Goal: Task Accomplishment & Management: Manage account settings

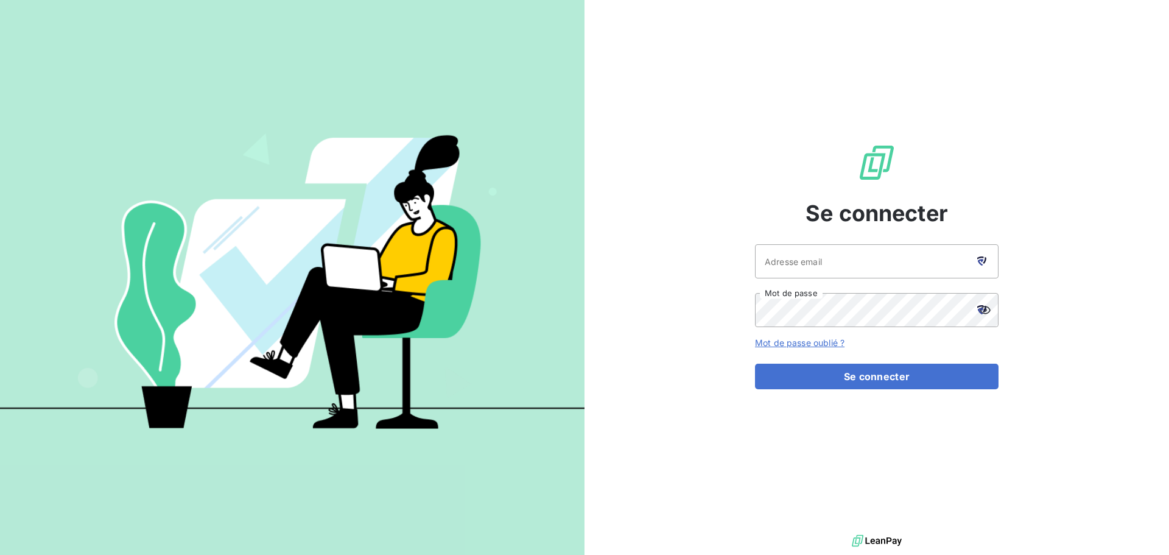
click at [964, 276] on div at bounding box center [981, 261] width 34 height 34
click at [813, 269] on input "Adresse email" at bounding box center [877, 261] width 244 height 34
click at [988, 261] on div at bounding box center [981, 261] width 34 height 34
type input "[EMAIL_ADDRESS][DOMAIN_NAME]"
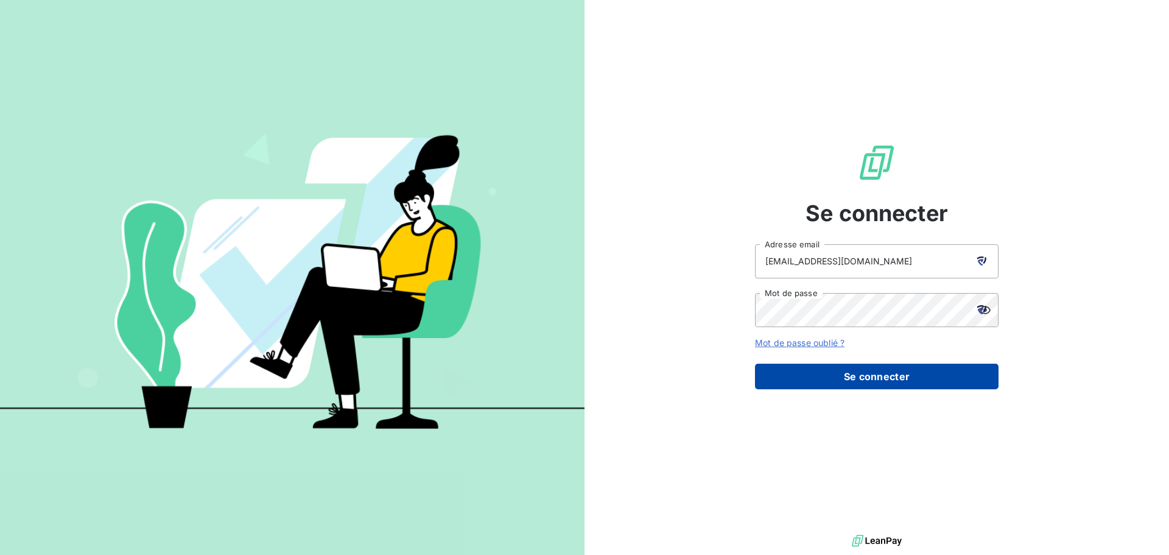
click at [871, 372] on button "Se connecter" at bounding box center [877, 376] width 244 height 26
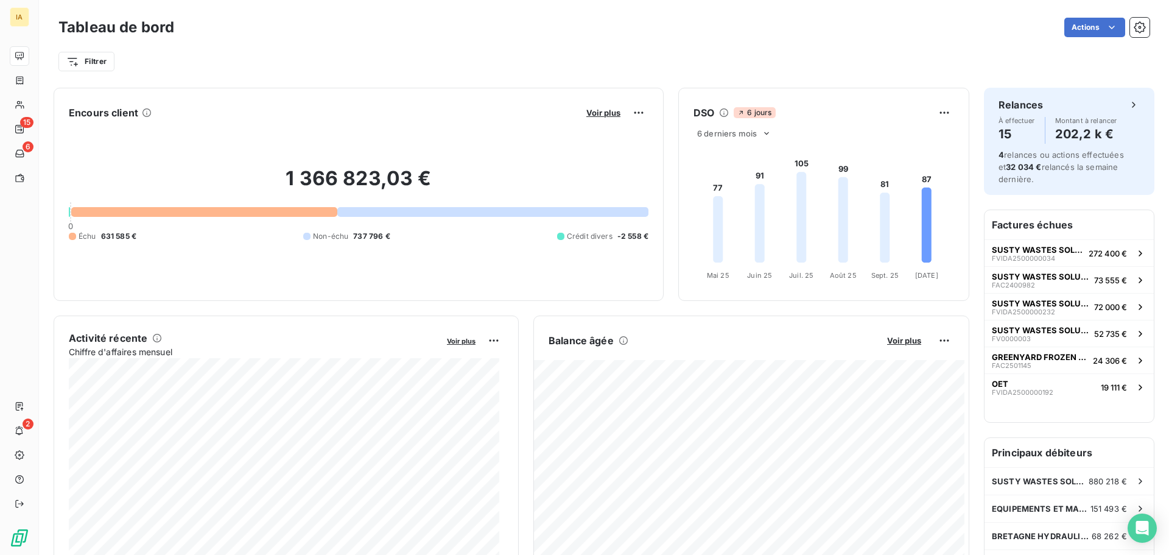
click at [603, 118] on button "Voir plus" at bounding box center [603, 112] width 41 height 11
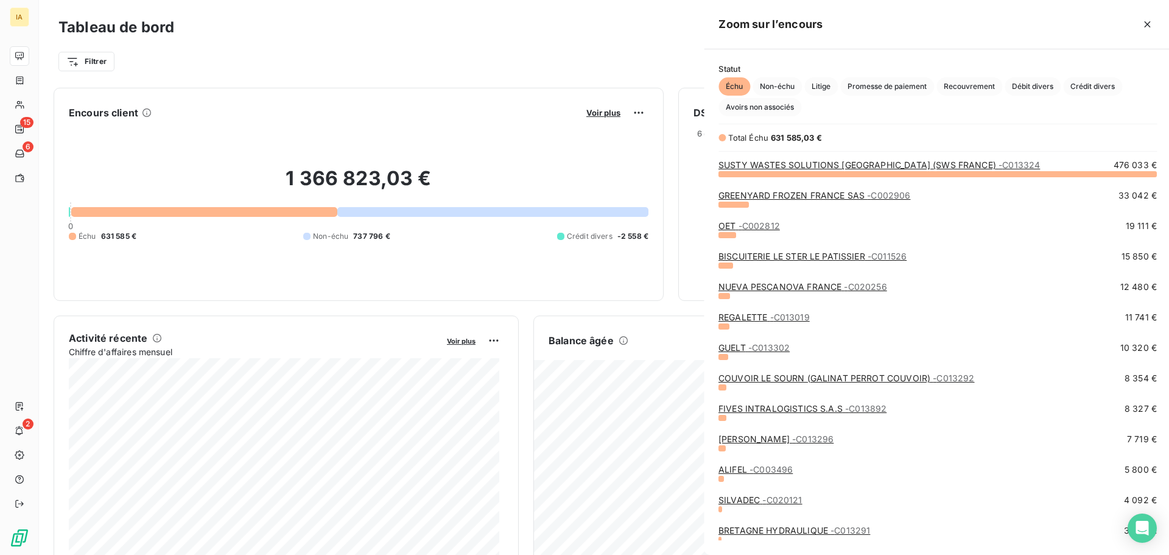
scroll to position [372, 458]
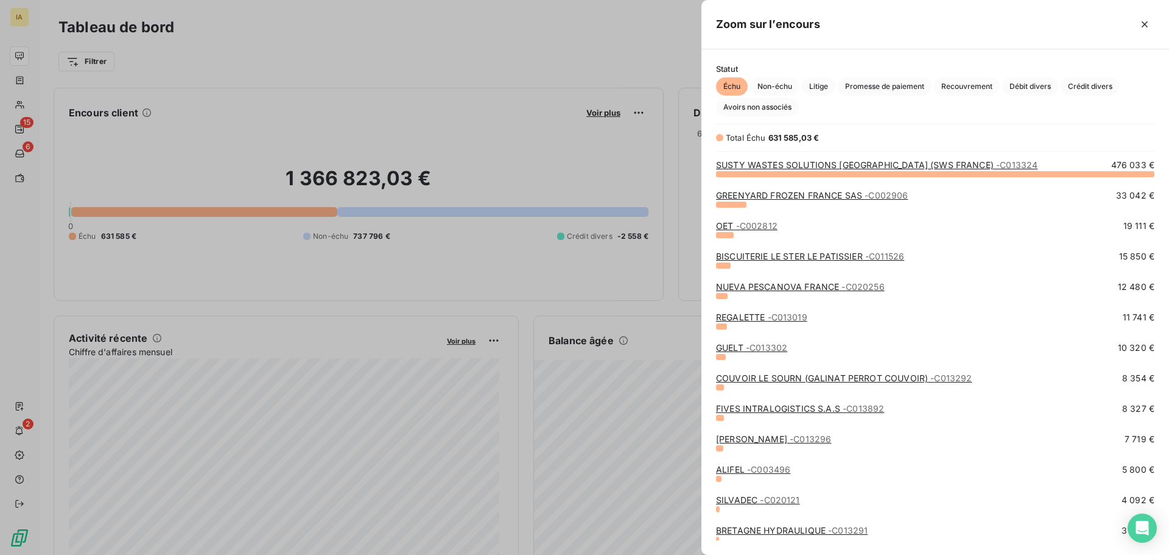
drag, startPoint x: 542, startPoint y: 75, endPoint x: 542, endPoint y: 69, distance: 6.7
click at [542, 69] on div at bounding box center [584, 277] width 1169 height 555
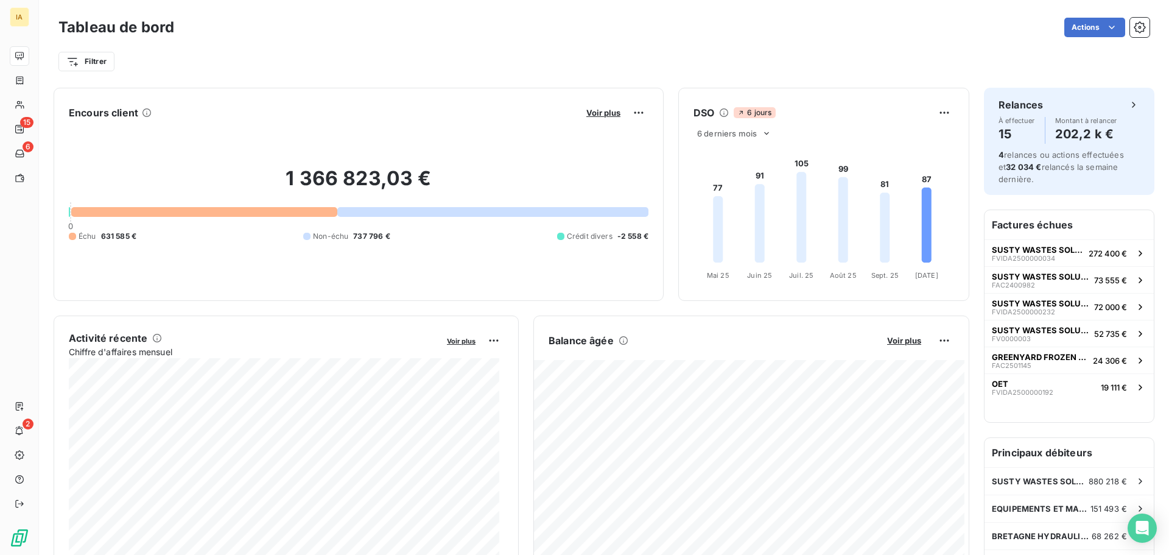
click at [583, 106] on div "Voir plus" at bounding box center [616, 112] width 66 height 19
click at [586, 110] on span "Voir plus" at bounding box center [603, 113] width 34 height 10
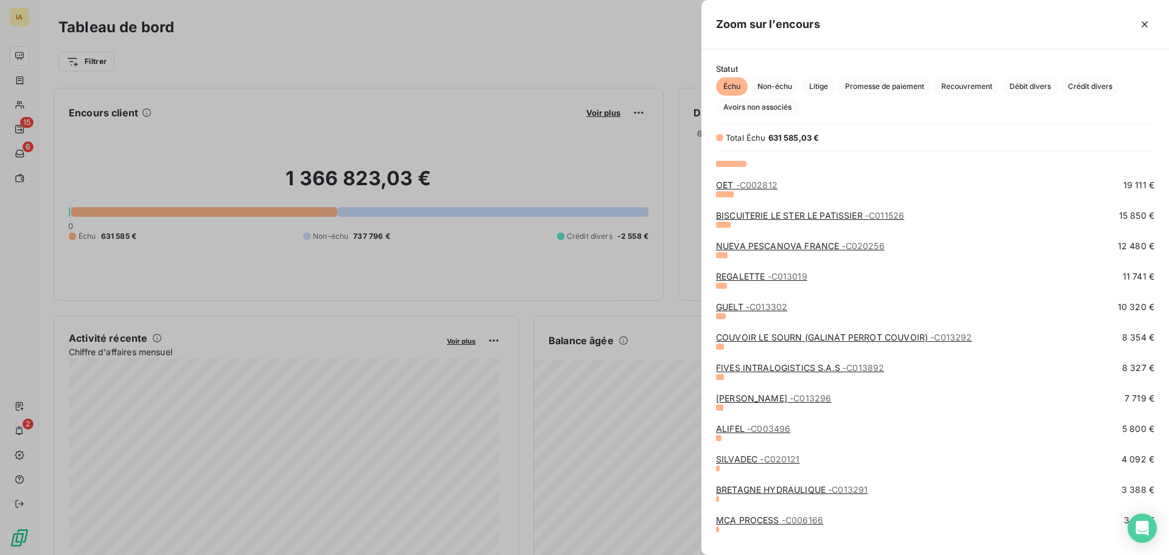
scroll to position [242, 0]
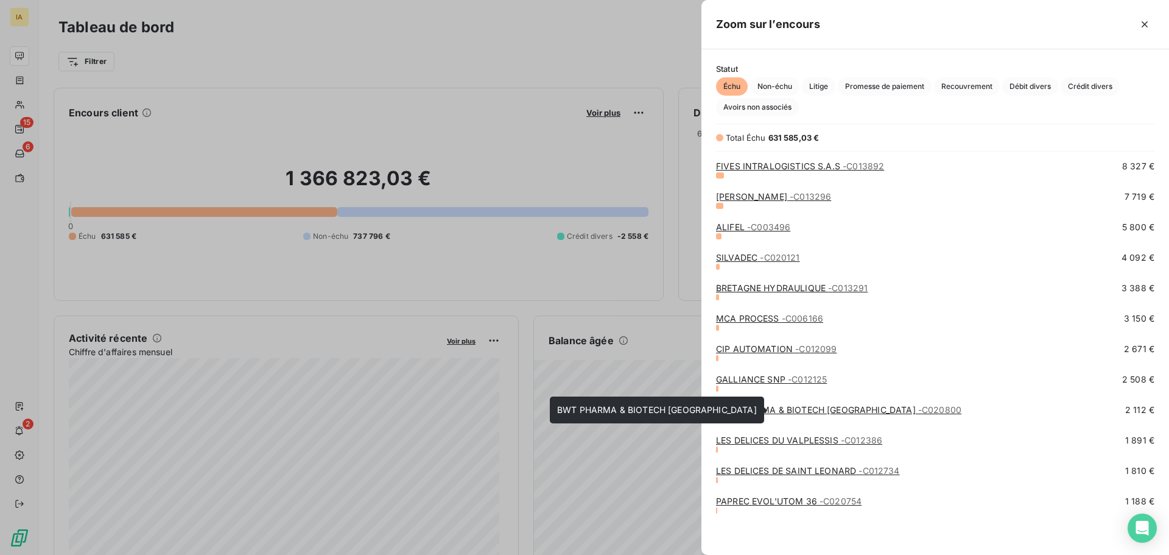
click at [783, 409] on link "BWT PHARMA & BIOTECH [GEOGRAPHIC_DATA] - C020800" at bounding box center [838, 409] width 245 height 10
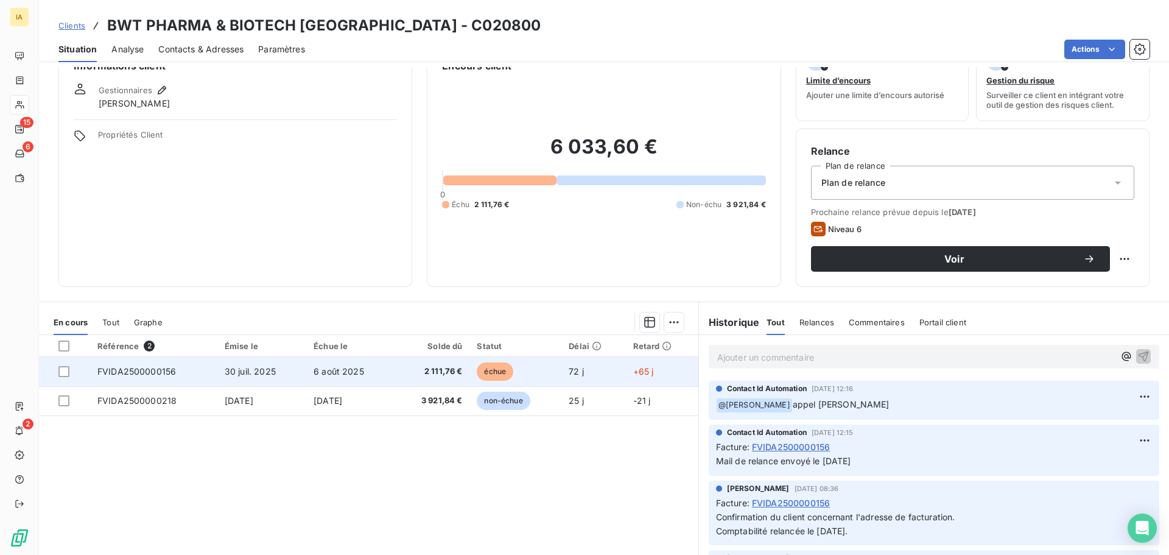
scroll to position [61, 0]
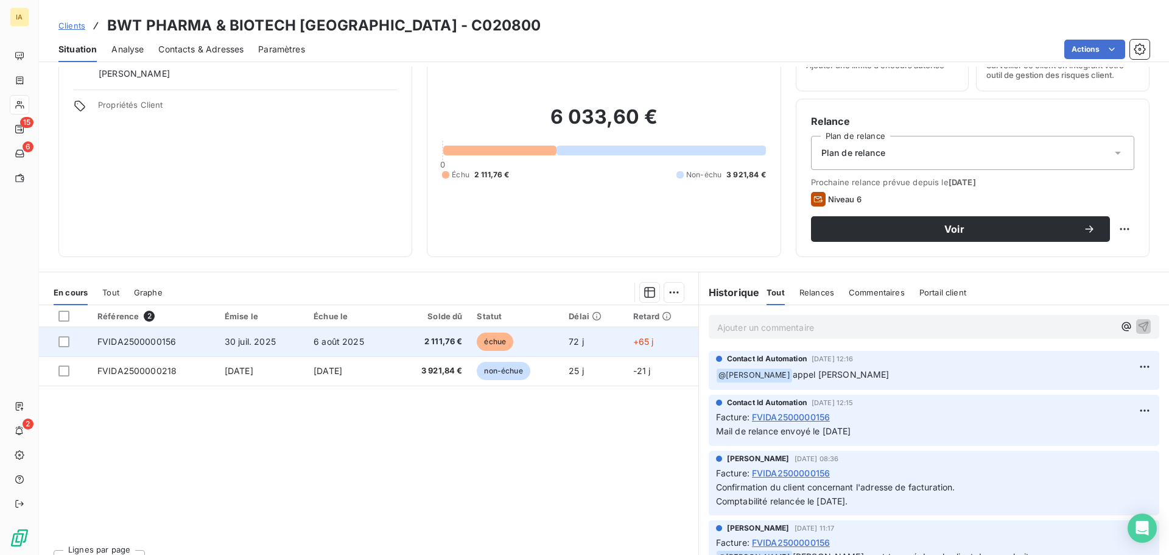
click at [514, 345] on td "échue" at bounding box center [515, 341] width 92 height 29
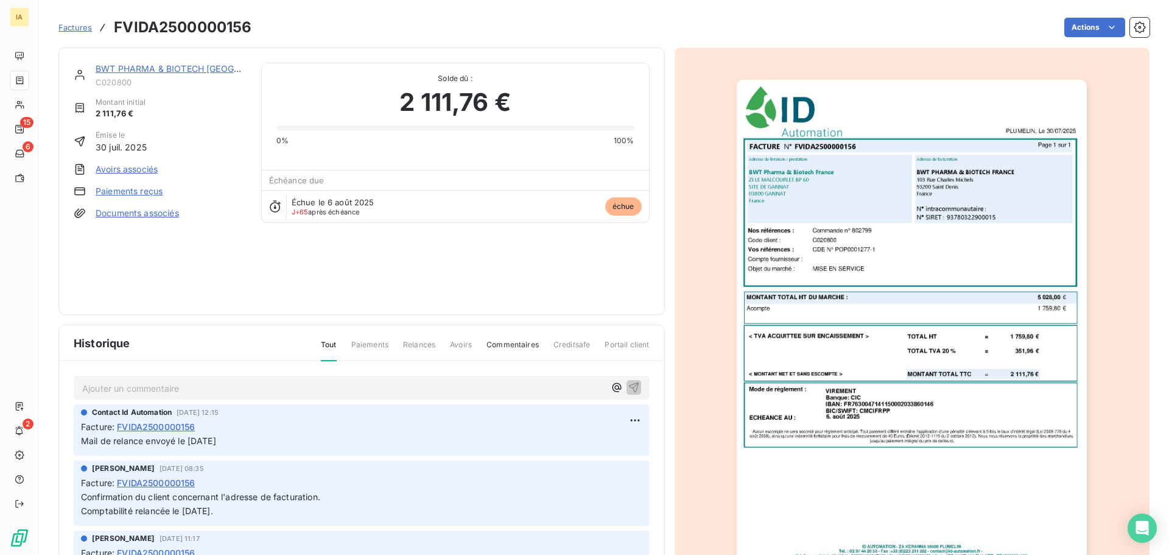
click at [207, 390] on p "Ajouter un commentaire ﻿" at bounding box center [343, 388] width 522 height 15
click at [628, 391] on icon "button" at bounding box center [634, 387] width 12 height 12
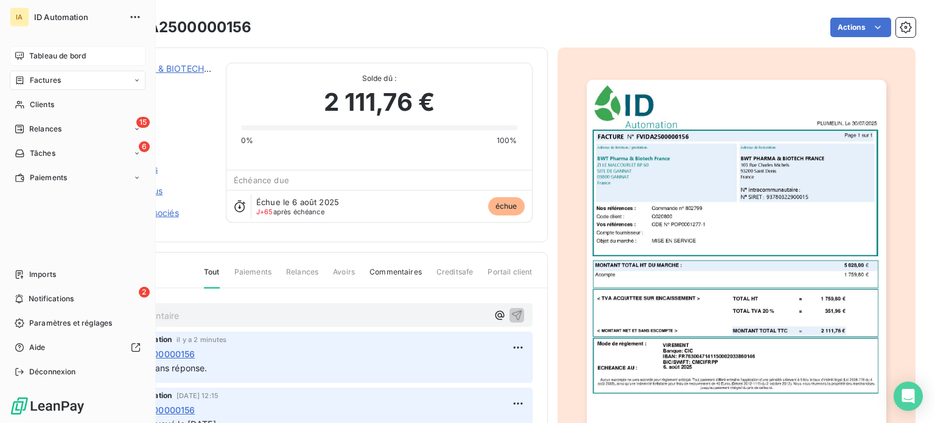
click at [66, 53] on span "Tableau de bord" at bounding box center [57, 56] width 57 height 11
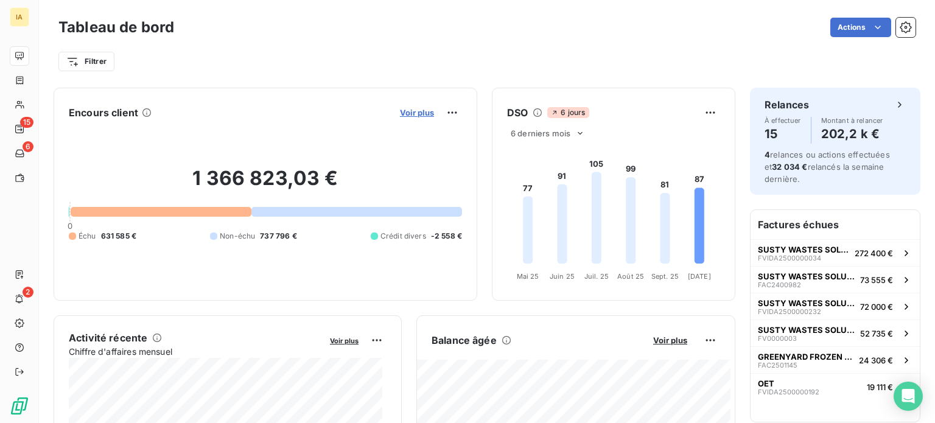
click at [413, 113] on span "Voir plus" at bounding box center [417, 113] width 34 height 10
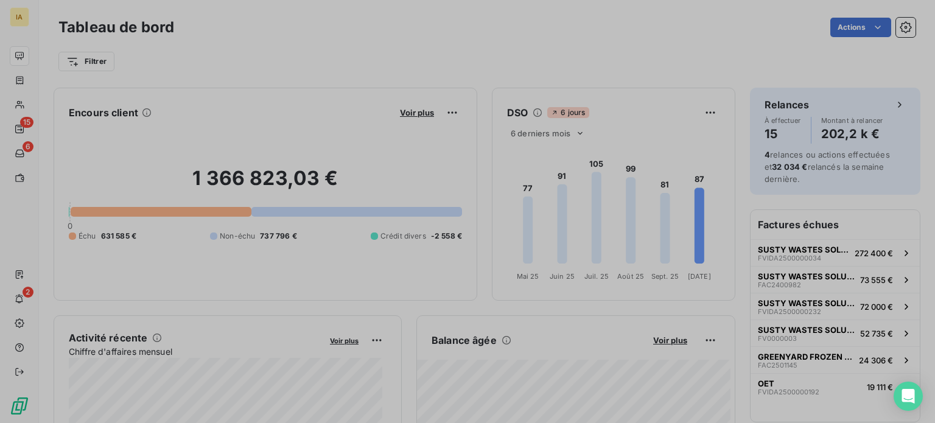
scroll to position [414, 458]
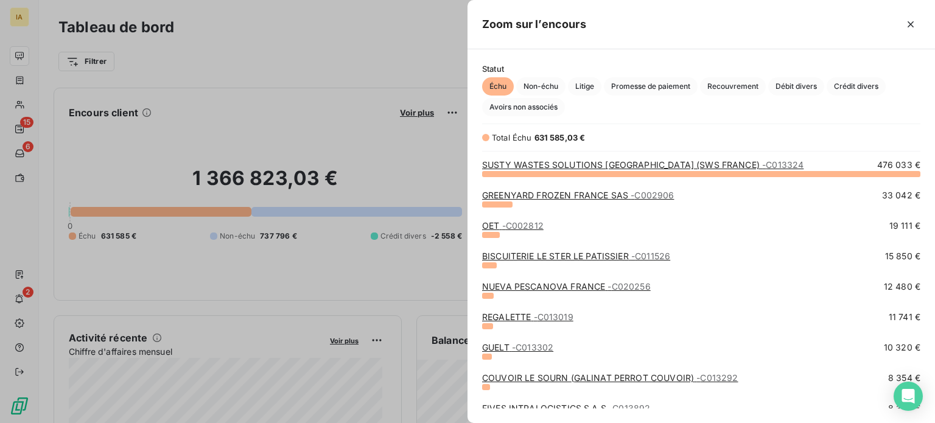
click at [419, 142] on div at bounding box center [467, 211] width 935 height 423
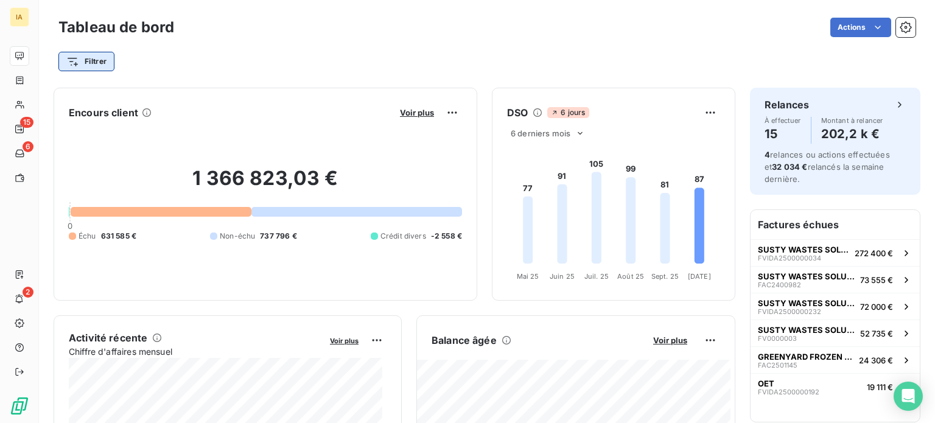
click at [83, 65] on html "IA 15 6 2 Tableau de bord Actions Filtrer Encours client Voir plus 1 366 823,03…" at bounding box center [467, 211] width 935 height 423
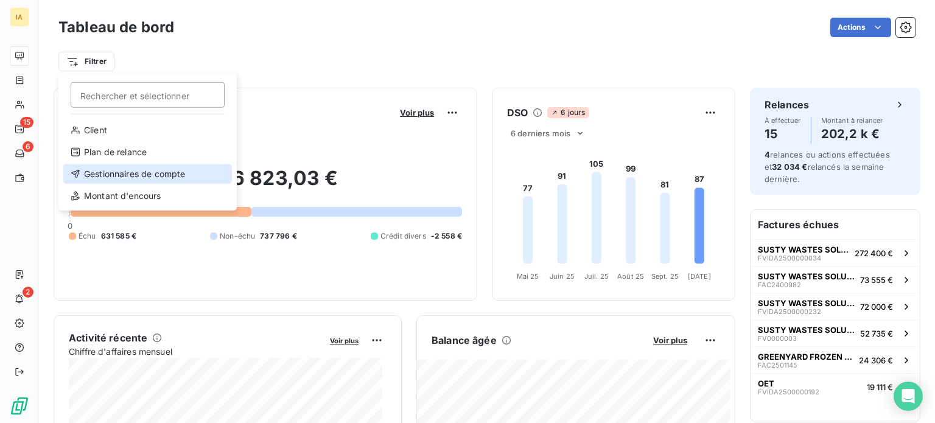
click at [141, 175] on div "Gestionnaires de compte" at bounding box center [147, 173] width 169 height 19
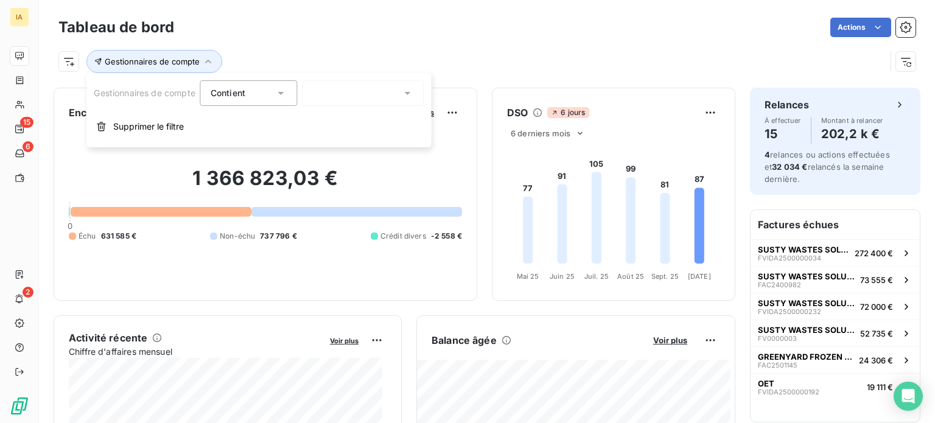
click at [381, 187] on h2 "1 366 823,03 €" at bounding box center [265, 184] width 393 height 37
click at [410, 114] on span "Voir plus" at bounding box center [417, 113] width 34 height 10
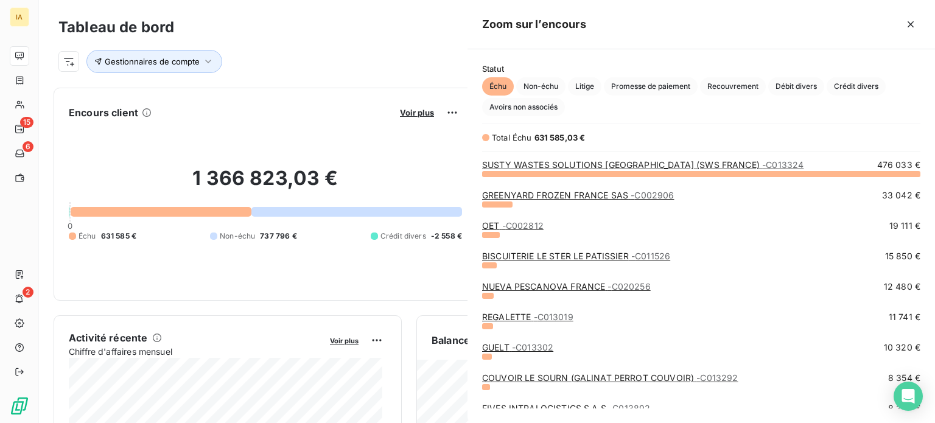
scroll to position [240, 458]
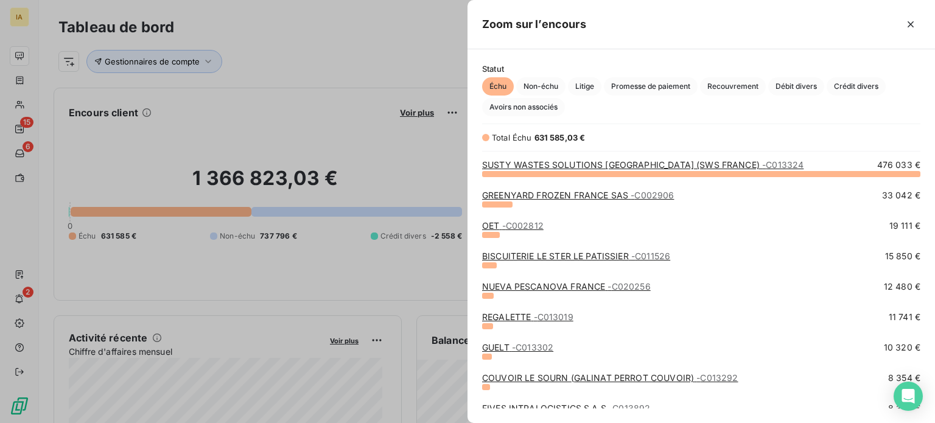
click at [619, 163] on link "SUSTY WASTES SOLUTIONS [GEOGRAPHIC_DATA] (SWS FRANCE) - C013324" at bounding box center [642, 165] width 321 height 10
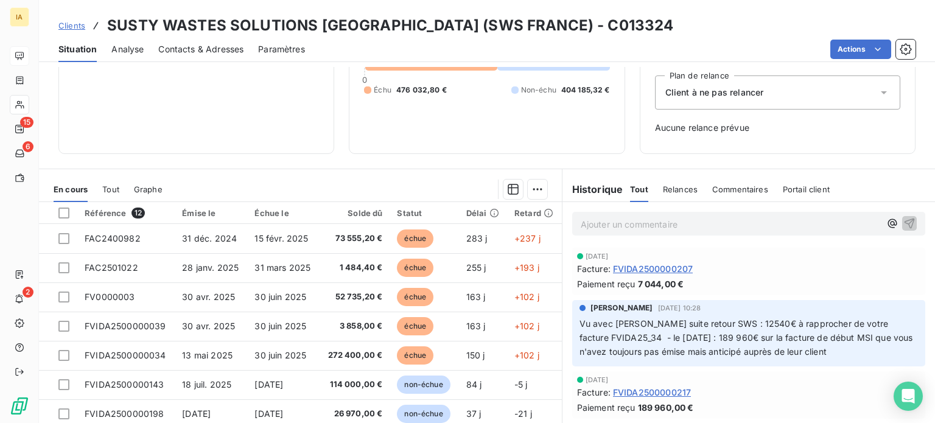
scroll to position [176, 0]
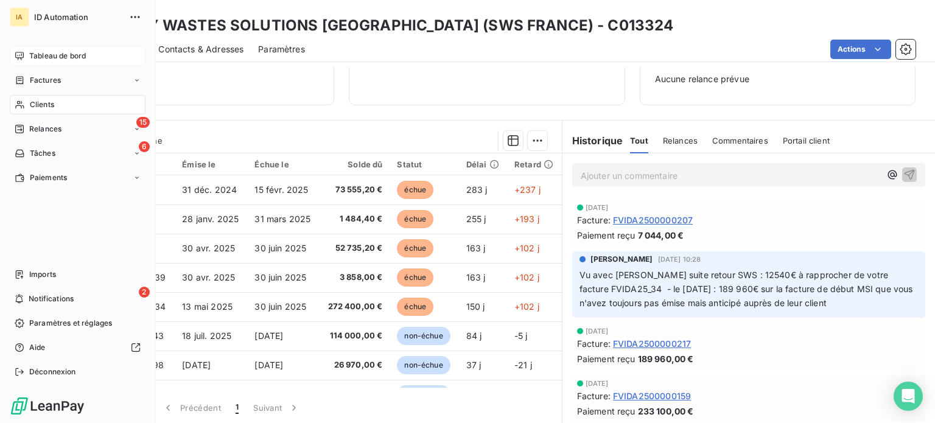
drag, startPoint x: 51, startPoint y: 61, endPoint x: 62, endPoint y: 63, distance: 11.7
click at [51, 61] on div "Tableau de bord" at bounding box center [78, 55] width 136 height 19
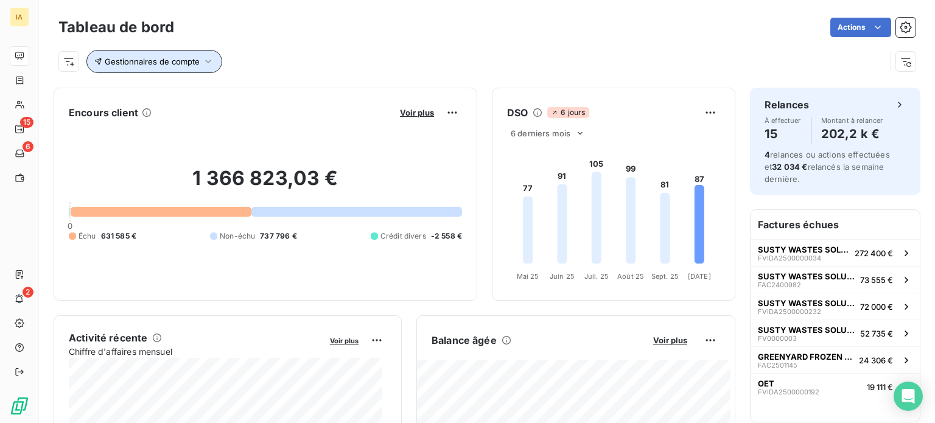
click at [208, 65] on icon "button" at bounding box center [208, 61] width 12 height 12
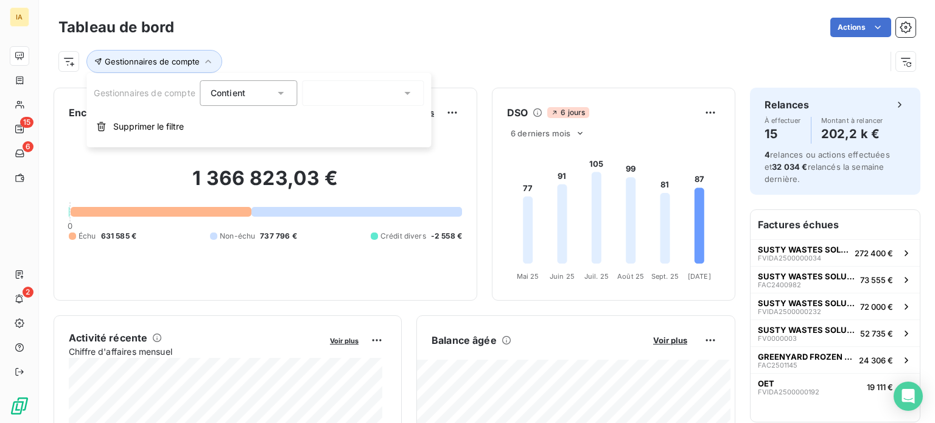
click at [354, 95] on div at bounding box center [364, 93] width 122 height 26
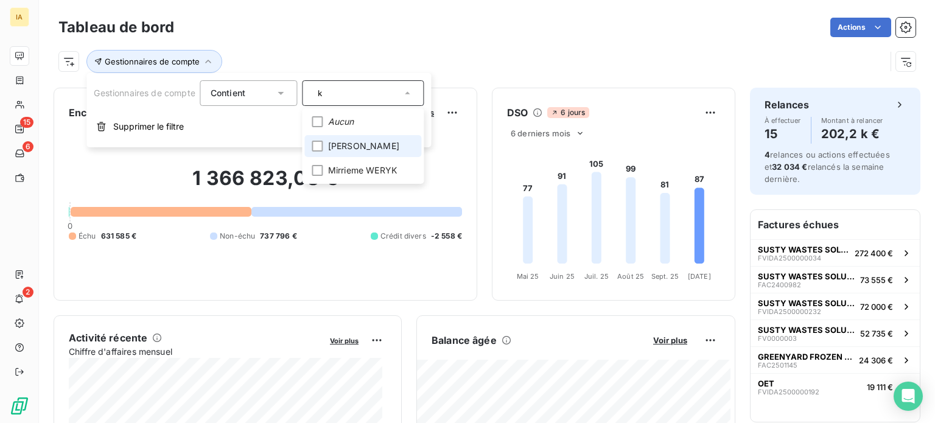
type input "k"
click at [343, 148] on span "[PERSON_NAME]" at bounding box center [363, 146] width 71 height 12
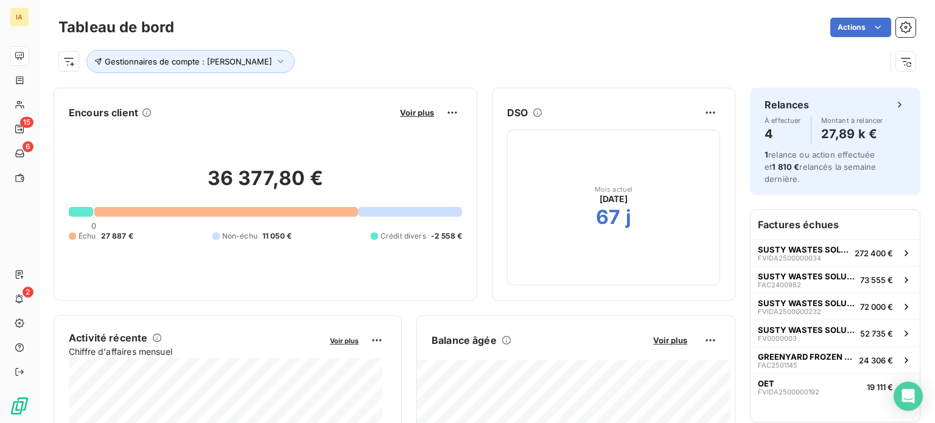
click at [380, 39] on div "Tableau de bord Actions" at bounding box center [486, 28] width 857 height 26
click at [405, 114] on span "Voir plus" at bounding box center [417, 113] width 34 height 10
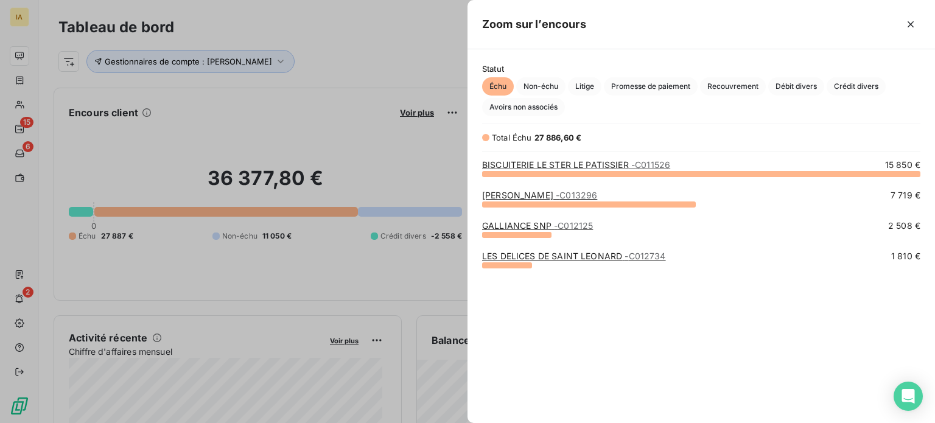
scroll to position [240, 458]
click at [377, 180] on div at bounding box center [467, 211] width 935 height 423
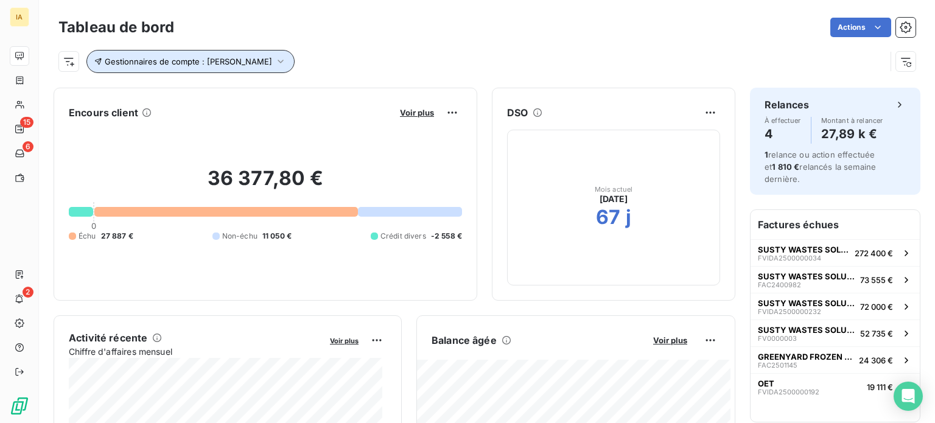
click at [275, 61] on icon "button" at bounding box center [281, 61] width 12 height 12
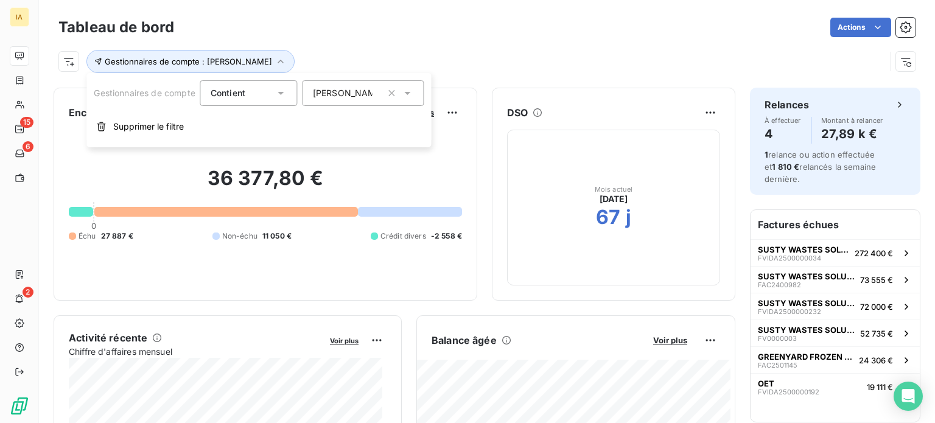
click at [409, 93] on icon at bounding box center [408, 93] width 6 height 3
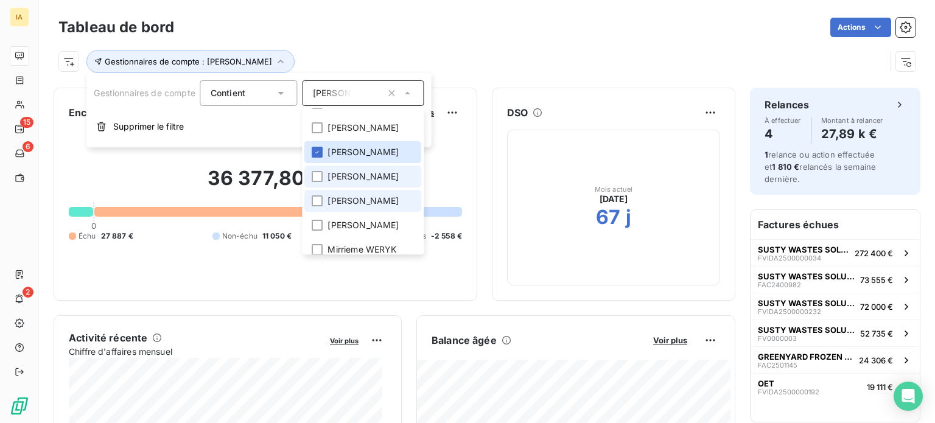
scroll to position [51, 0]
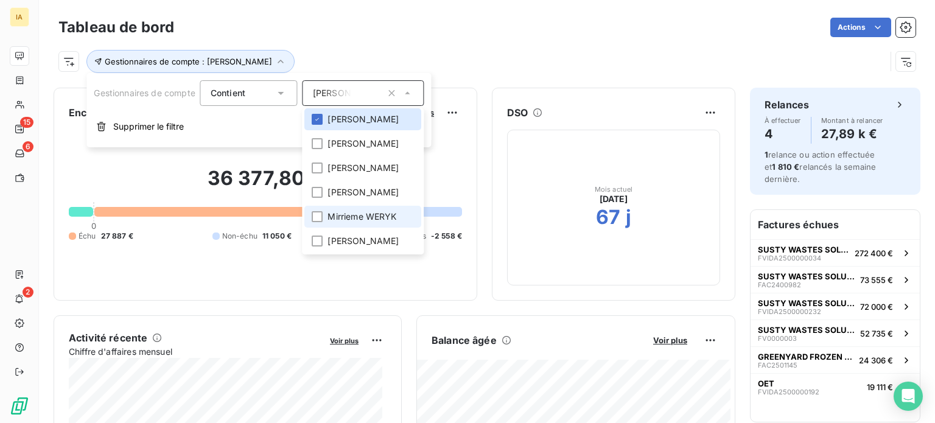
click at [387, 223] on li "Mirrieme WERYK" at bounding box center [363, 217] width 117 height 22
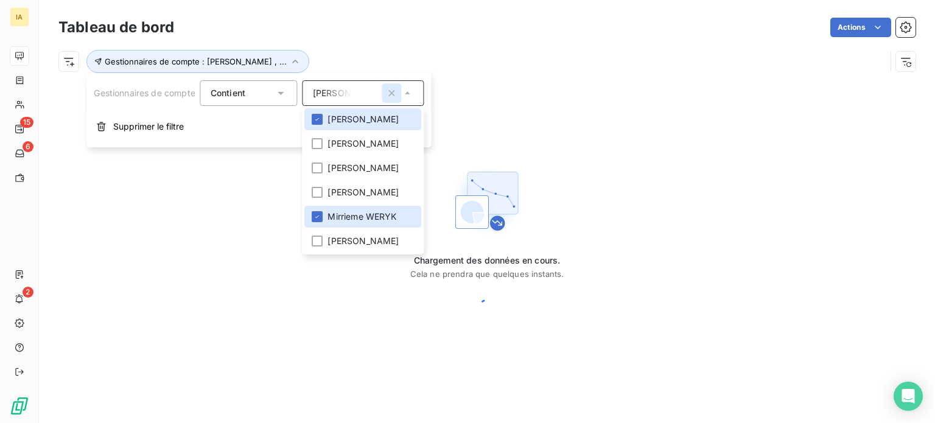
click at [395, 90] on icon "button" at bounding box center [392, 93] width 12 height 12
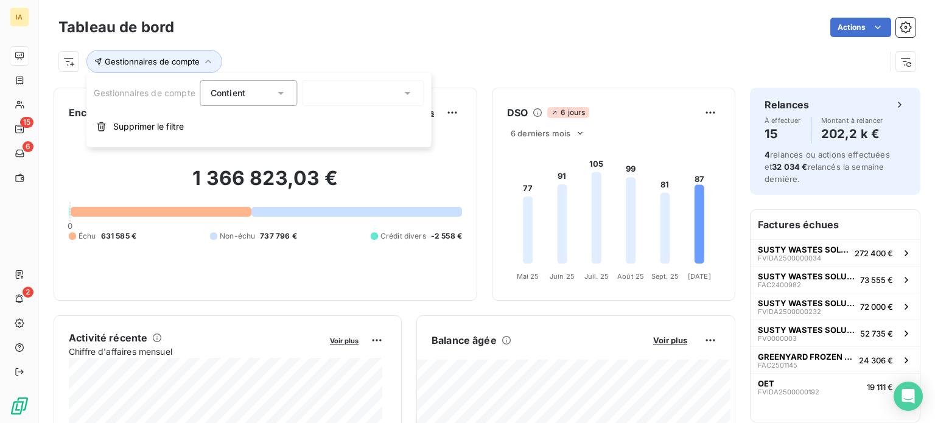
click at [411, 90] on icon at bounding box center [408, 93] width 12 height 12
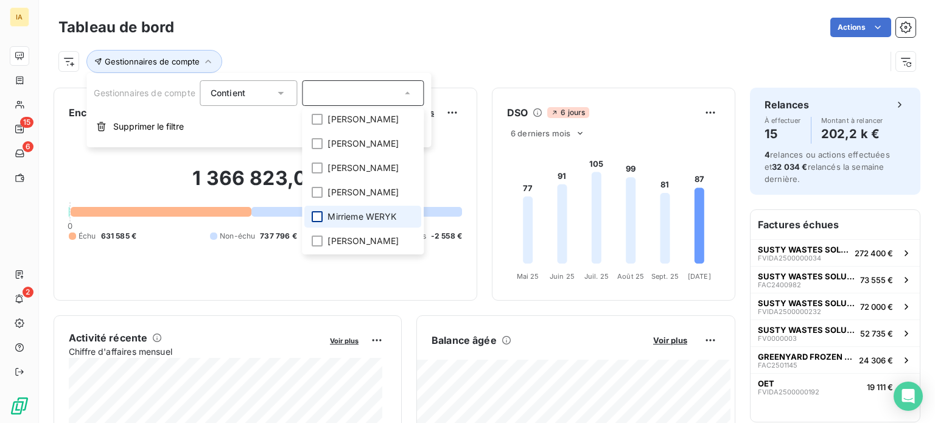
click at [323, 217] on div at bounding box center [317, 216] width 11 height 11
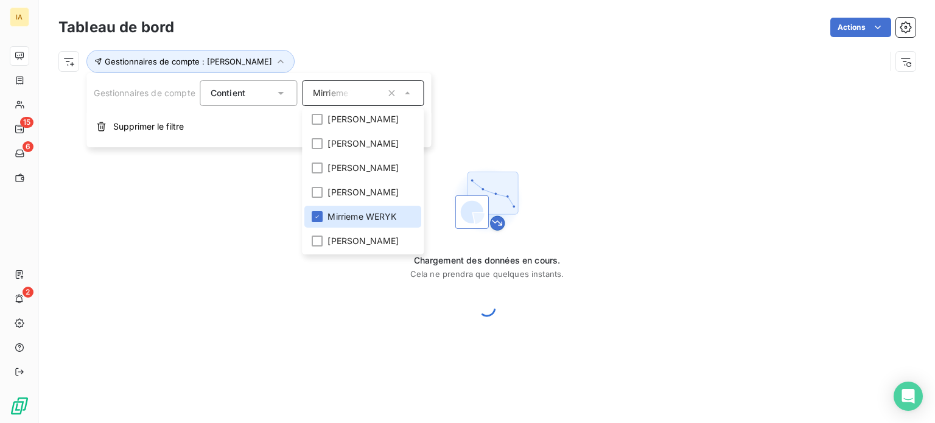
click at [382, 24] on div "Actions" at bounding box center [552, 27] width 727 height 19
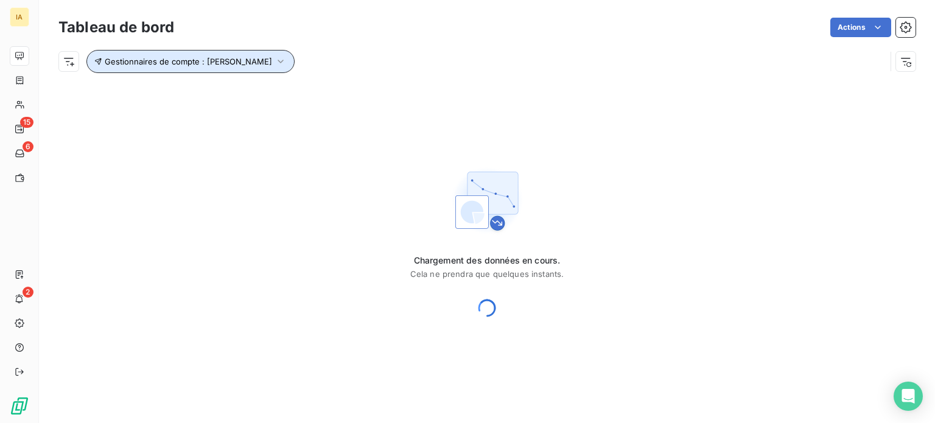
drag, startPoint x: 273, startPoint y: 61, endPoint x: 292, endPoint y: 65, distance: 18.6
click at [275, 61] on icon "button" at bounding box center [281, 61] width 12 height 12
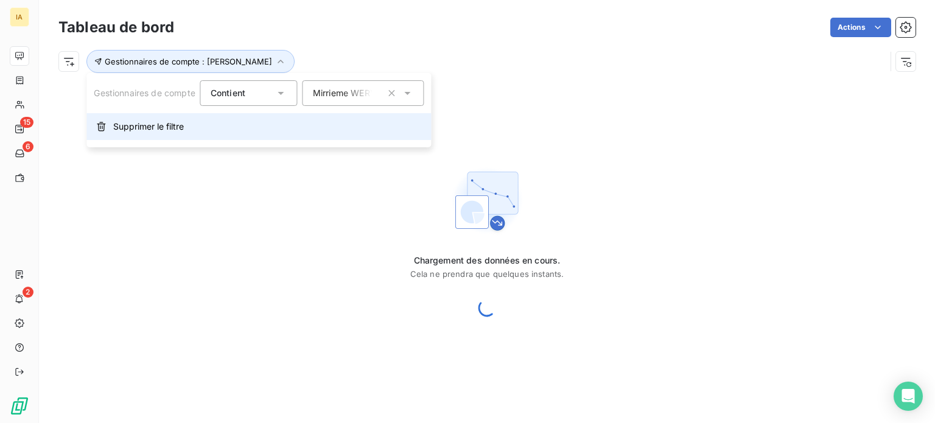
click at [136, 123] on span "Supprimer le filtre" at bounding box center [148, 127] width 71 height 12
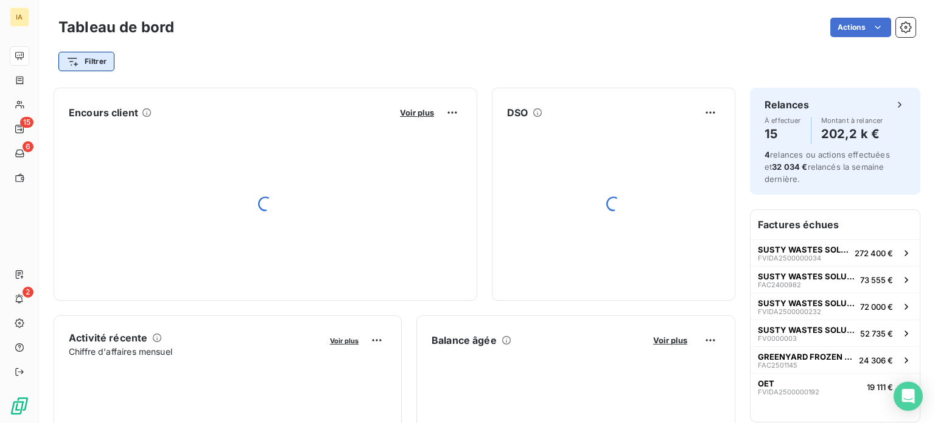
click at [102, 57] on html "IA 15 6 2 Tableau de bord Actions Filtrer Encours client Voir plus DSO Activité…" at bounding box center [467, 211] width 935 height 423
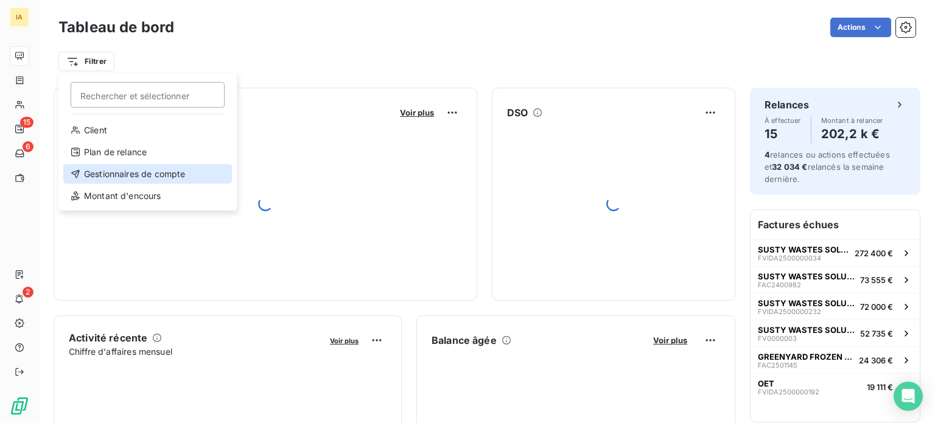
click at [135, 179] on div "Gestionnaires de compte" at bounding box center [147, 173] width 169 height 19
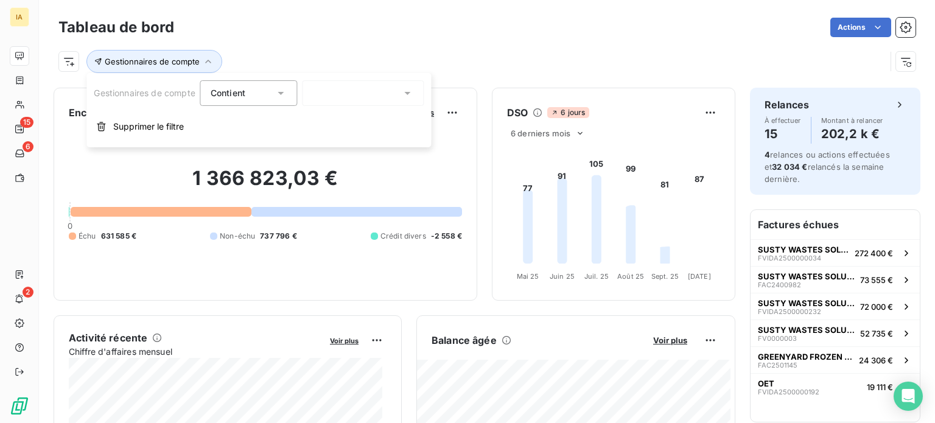
click at [373, 87] on div at bounding box center [364, 93] width 122 height 26
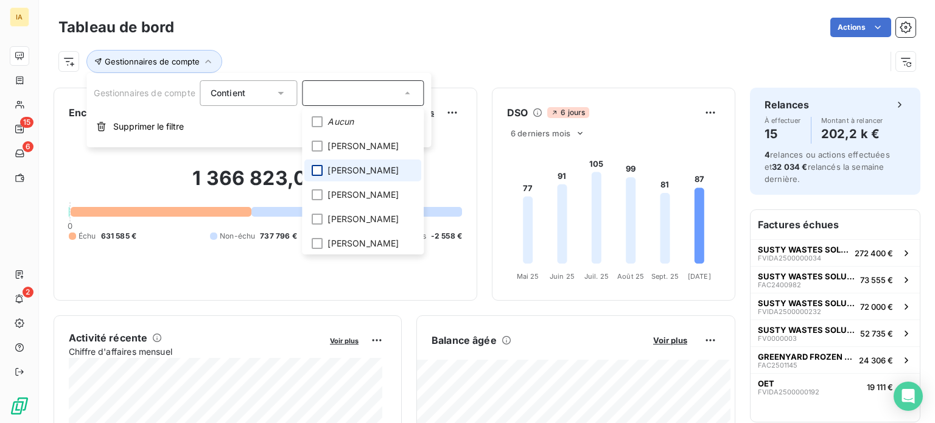
click at [320, 169] on div at bounding box center [317, 170] width 11 height 11
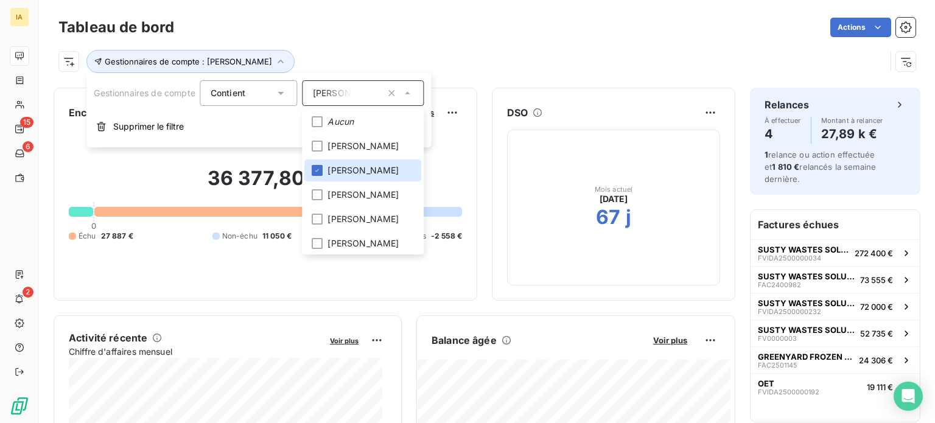
click at [350, 55] on div "Gestionnaires de compte : [PERSON_NAME]" at bounding box center [471, 61] width 827 height 23
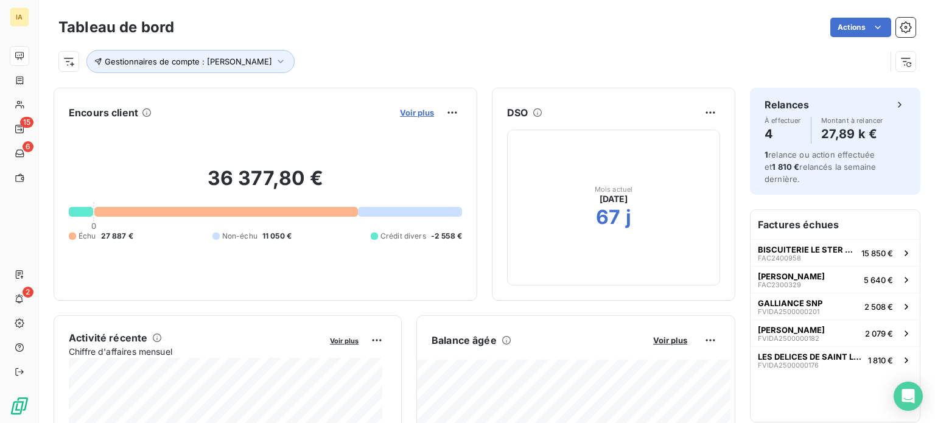
click at [408, 113] on span "Voir plus" at bounding box center [417, 113] width 34 height 10
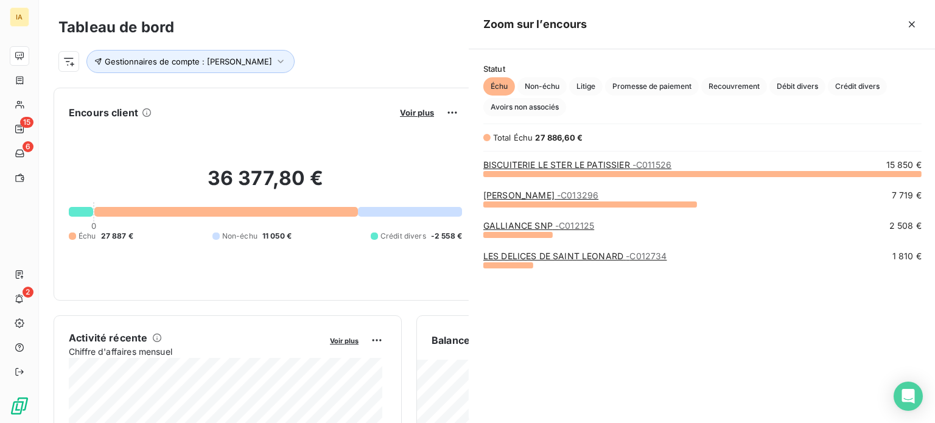
scroll to position [414, 458]
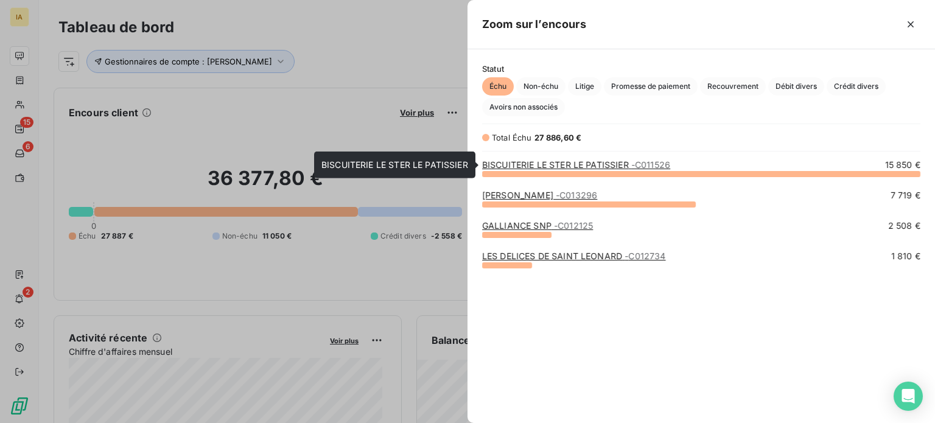
click at [534, 169] on link "BISCUITERIE LE STER LE PATISSIER - C011526" at bounding box center [576, 165] width 188 height 10
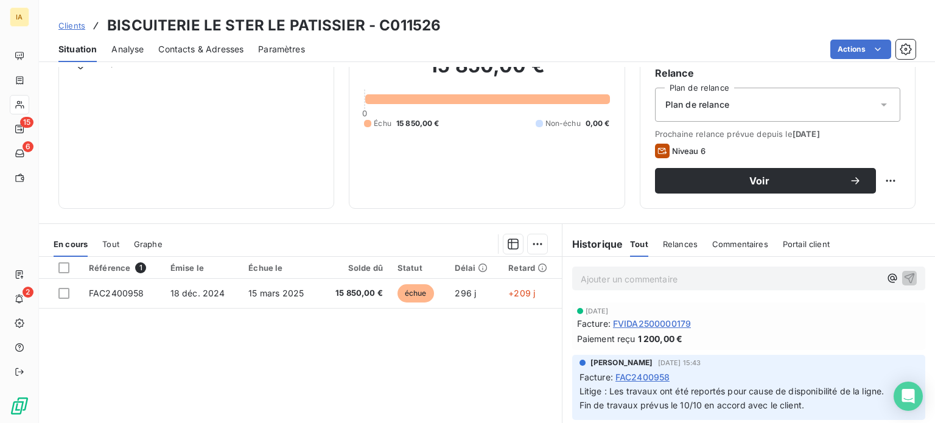
scroll to position [122, 0]
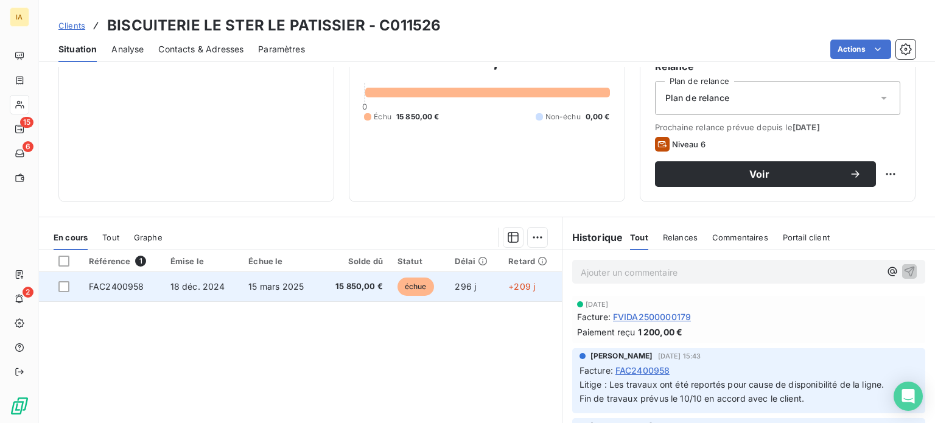
click at [297, 287] on span "15 mars 2025" at bounding box center [275, 286] width 55 height 10
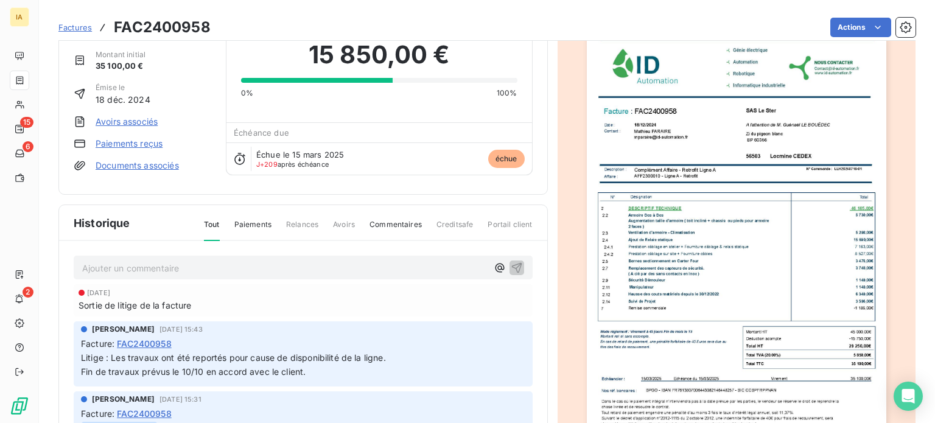
scroll to position [61, 0]
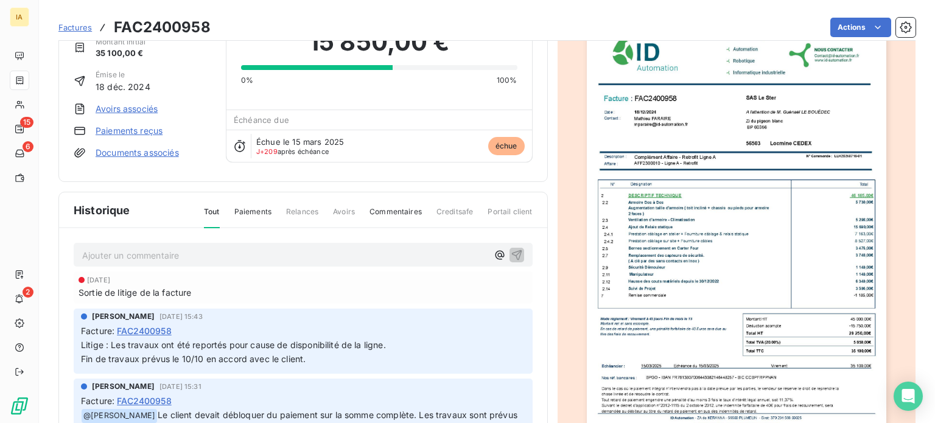
click at [170, 248] on p "Ajouter un commentaire ﻿" at bounding box center [284, 255] width 405 height 15
drag, startPoint x: 243, startPoint y: 250, endPoint x: 10, endPoint y: 256, distance: 233.3
click at [10, 256] on div "IA 15 6 2 Factures FAC2400958 Actions BISCUITERIE LE STER LE PATISSIER C011526 …" at bounding box center [467, 211] width 935 height 423
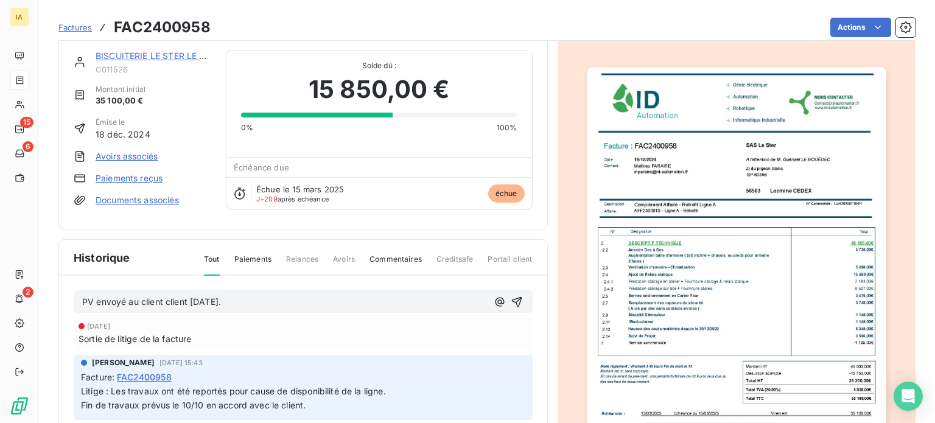
scroll to position [0, 0]
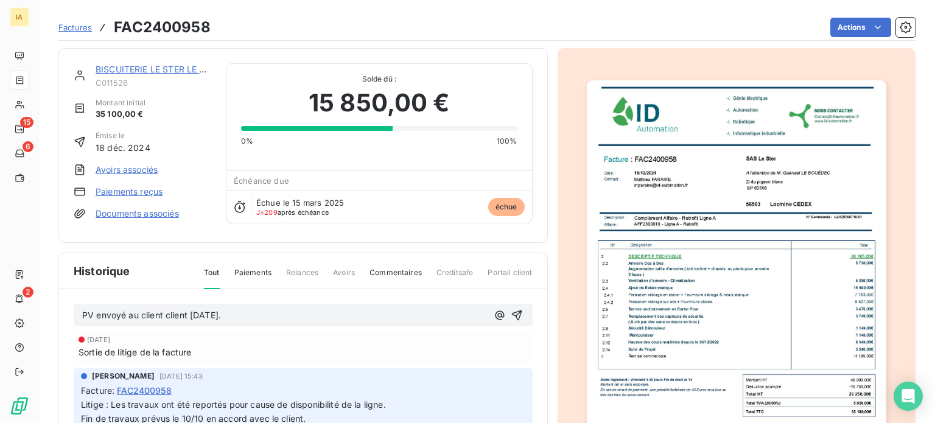
click at [254, 309] on p "PV envoyé au client client [DATE]." at bounding box center [284, 316] width 405 height 14
click at [132, 310] on span "PV envoyé au client client [DATE]." at bounding box center [151, 315] width 139 height 10
drag, startPoint x: 259, startPoint y: 311, endPoint x: 108, endPoint y: 306, distance: 151.7
click at [100, 309] on p "PV envoyé au client client [DATE]." at bounding box center [284, 316] width 405 height 14
click at [511, 310] on icon "button" at bounding box center [517, 315] width 12 height 12
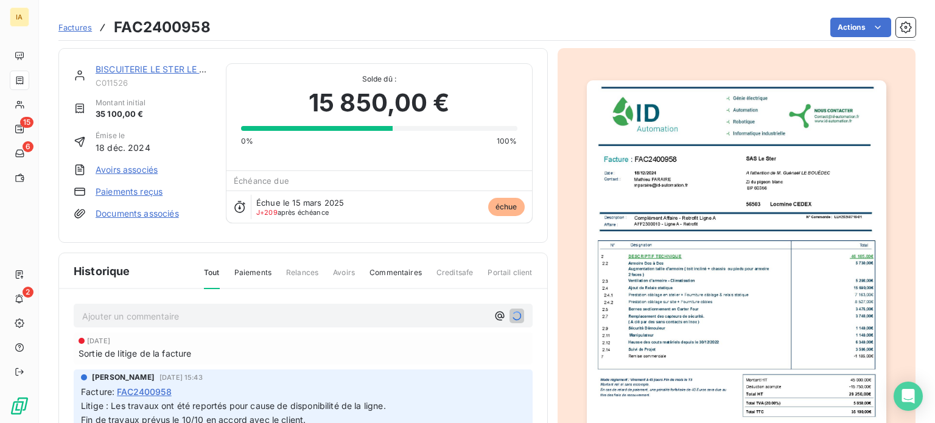
click at [289, 315] on p "Ajouter un commentaire ﻿" at bounding box center [284, 316] width 405 height 15
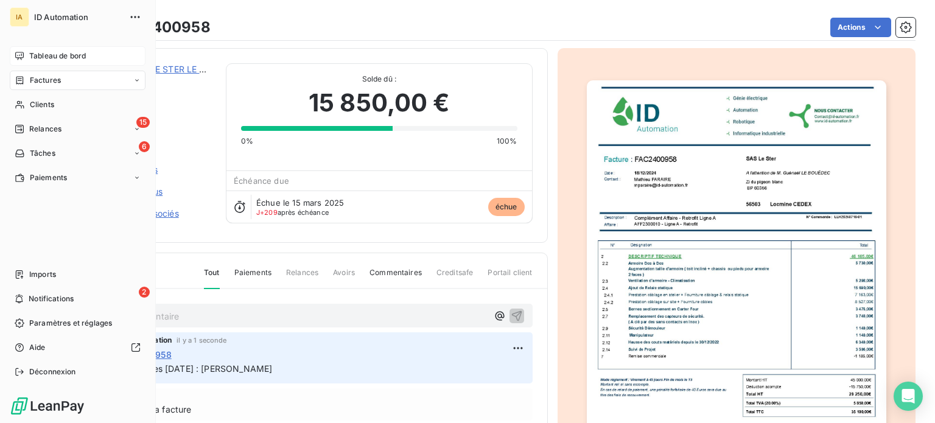
click at [67, 60] on span "Tableau de bord" at bounding box center [57, 56] width 57 height 11
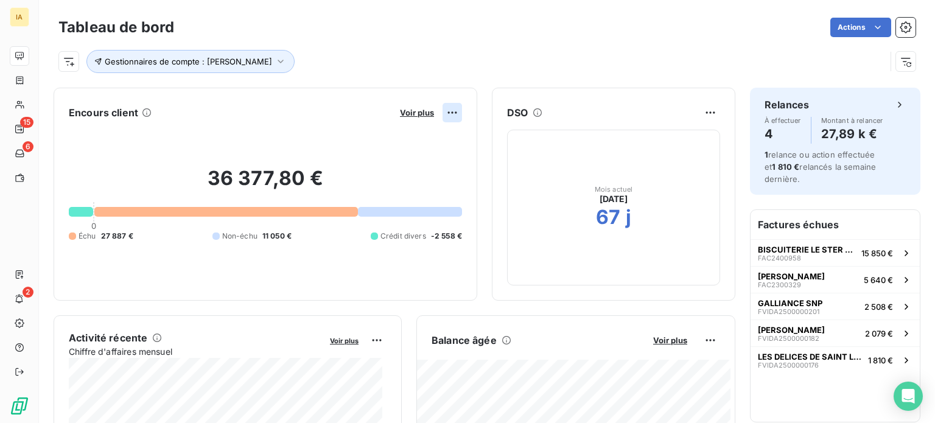
click at [433, 119] on html "IA 15 6 2 Tableau de bord Actions Gestionnaires de compte : [PERSON_NAME] Encou…" at bounding box center [467, 211] width 935 height 423
click at [415, 112] on html "IA 15 6 2 Tableau de bord Actions Gestionnaires de compte : [PERSON_NAME] Encou…" at bounding box center [467, 211] width 935 height 423
click at [402, 113] on span "Voir plus" at bounding box center [417, 113] width 34 height 10
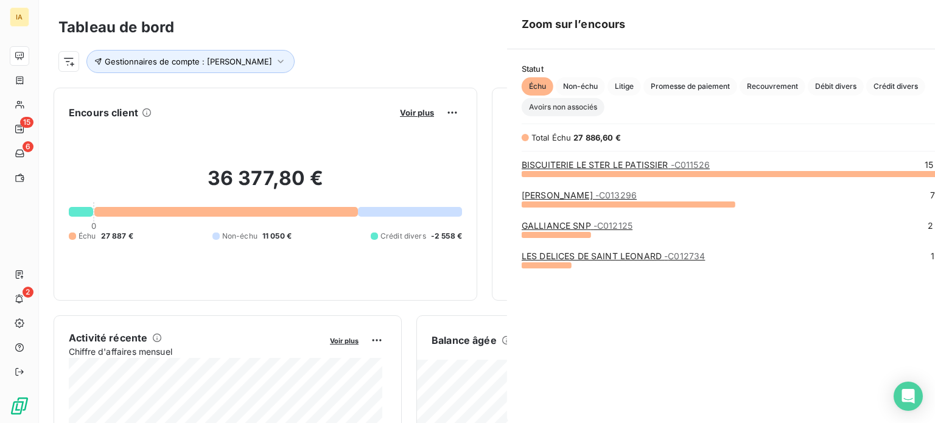
scroll to position [414, 458]
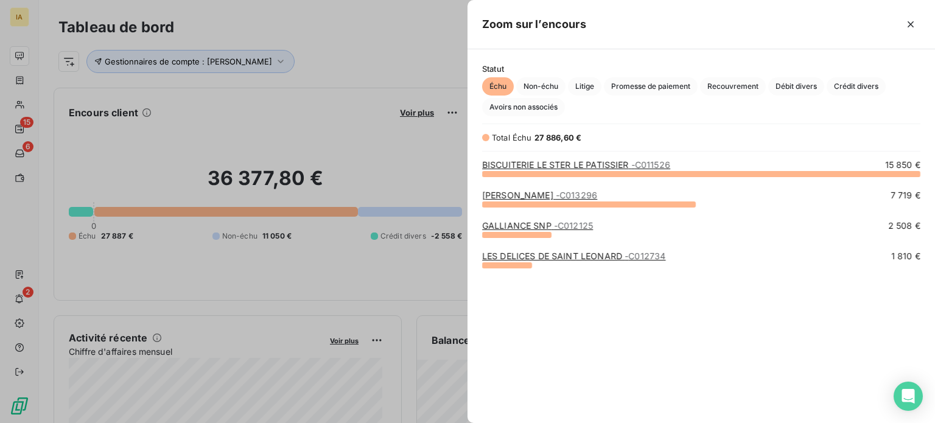
click at [517, 196] on link "[PERSON_NAME] - C013296" at bounding box center [539, 195] width 115 height 10
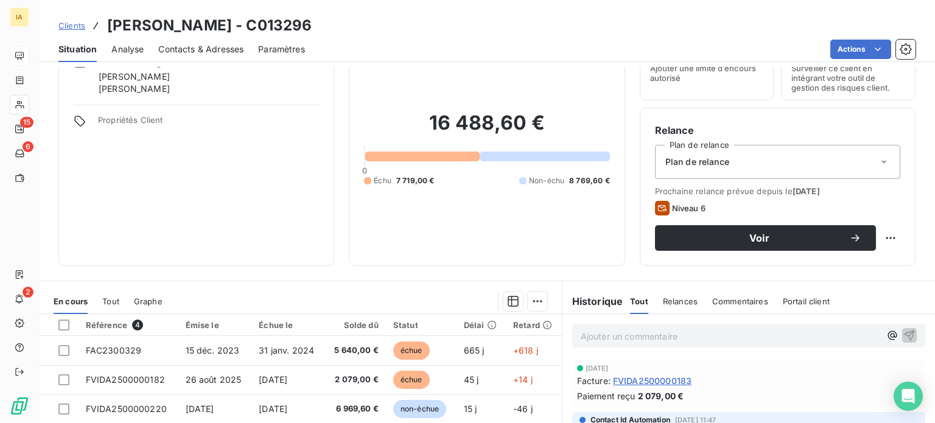
scroll to position [183, 0]
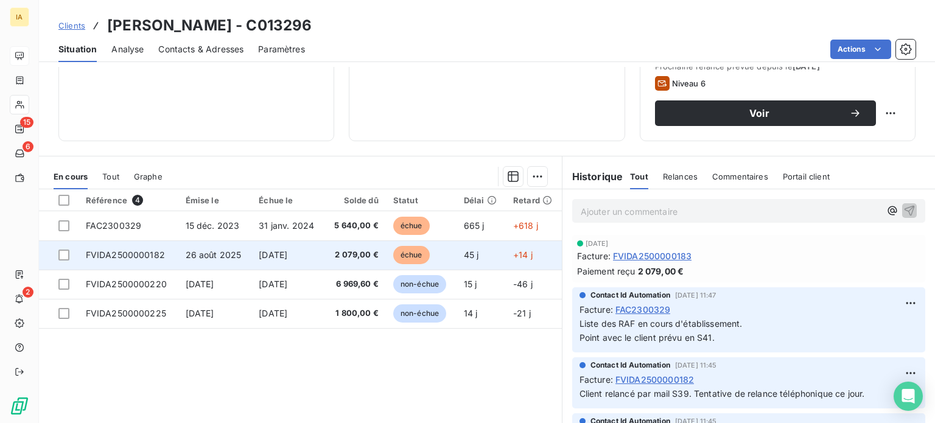
click at [287, 256] on span "[DATE]" at bounding box center [273, 255] width 29 height 10
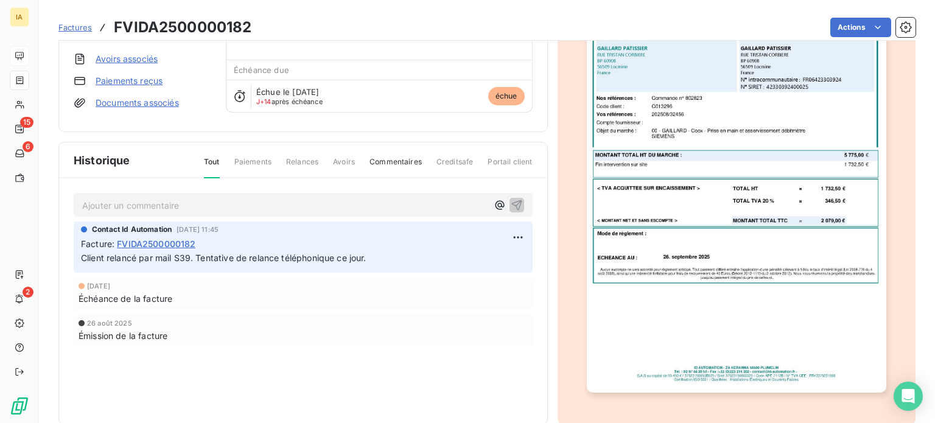
scroll to position [122, 0]
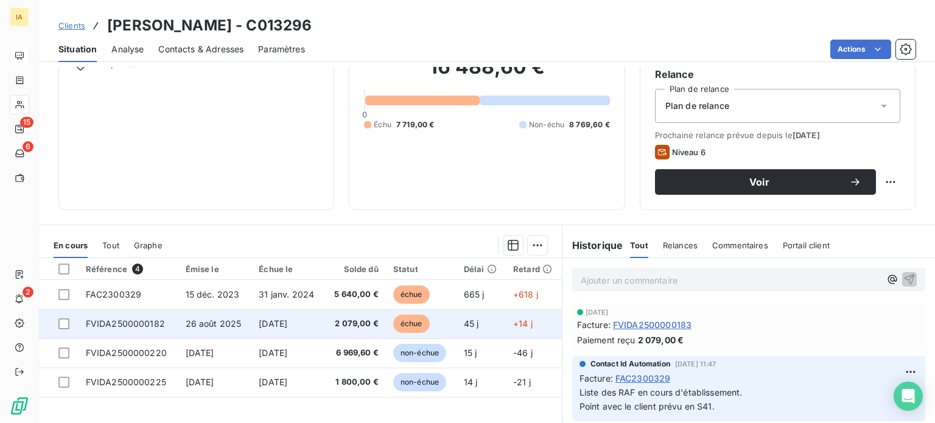
scroll to position [122, 0]
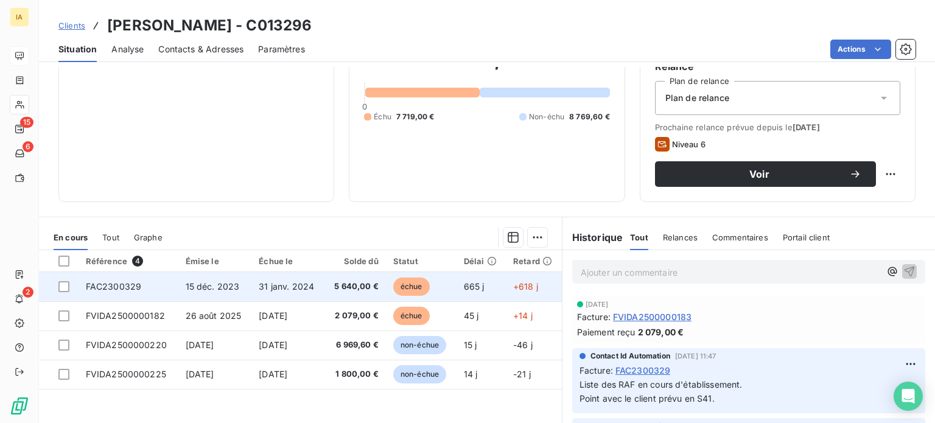
click at [172, 292] on td "FAC2300329" at bounding box center [129, 286] width 100 height 29
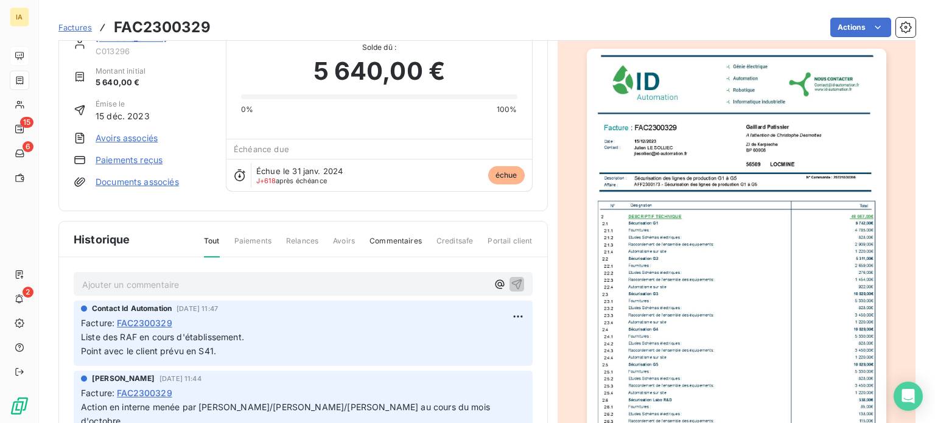
scroll to position [61, 0]
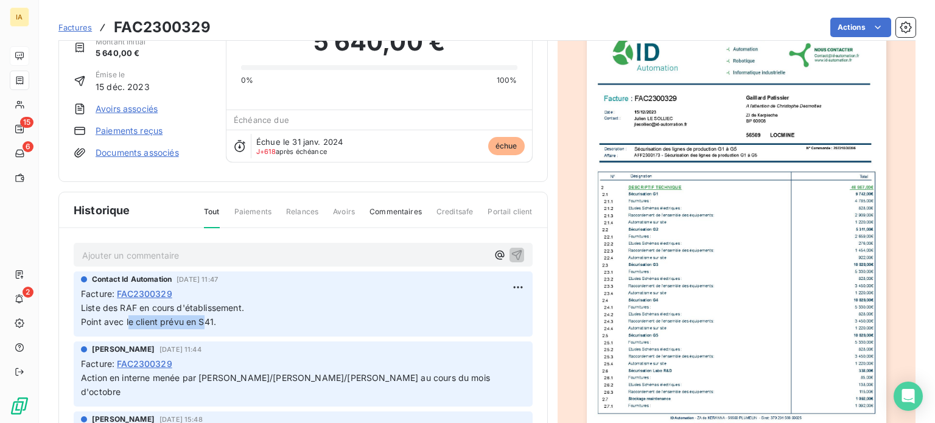
drag, startPoint x: 128, startPoint y: 312, endPoint x: 202, endPoint y: 312, distance: 73.7
click at [202, 312] on span "Liste des RAF en cours d'établissement. Point avec le client prévu en S41." at bounding box center [162, 315] width 163 height 24
click at [224, 317] on p "Liste des RAF en cours d'établissement. Point avec le client prévu en S41." at bounding box center [303, 315] width 444 height 28
click at [136, 248] on p "Ajouter un commentaire ﻿" at bounding box center [284, 255] width 405 height 15
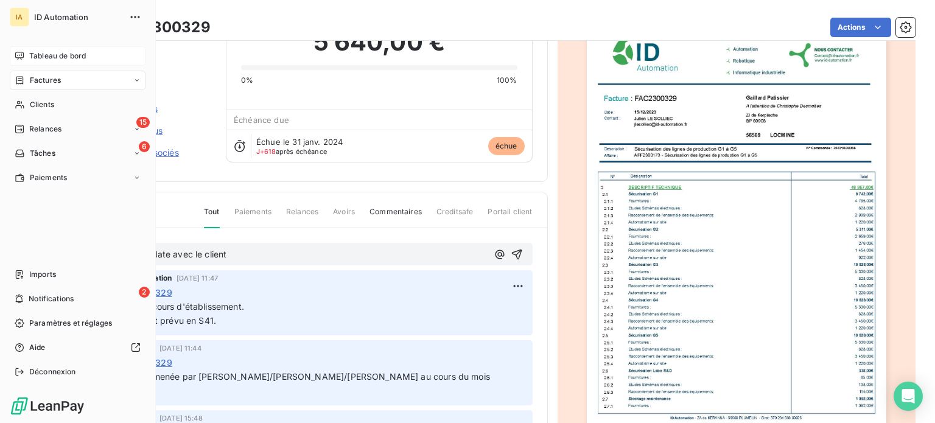
drag, startPoint x: 311, startPoint y: 253, endPoint x: 0, endPoint y: 240, distance: 310.8
click at [0, 240] on div "IA ID Automation Tableau de bord Factures Clients 15 Relances 6 Tâches Paiement…" at bounding box center [467, 211] width 935 height 423
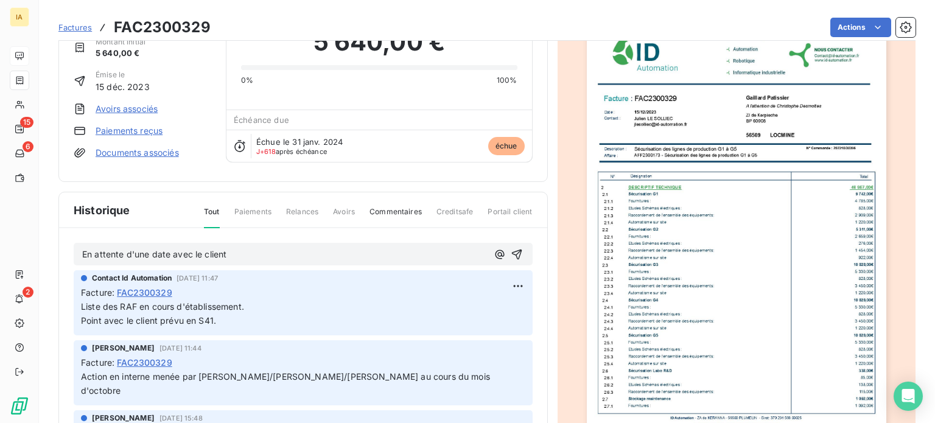
copy span "En attente d'une date avec le client"
click at [511, 250] on icon "button" at bounding box center [517, 254] width 12 height 12
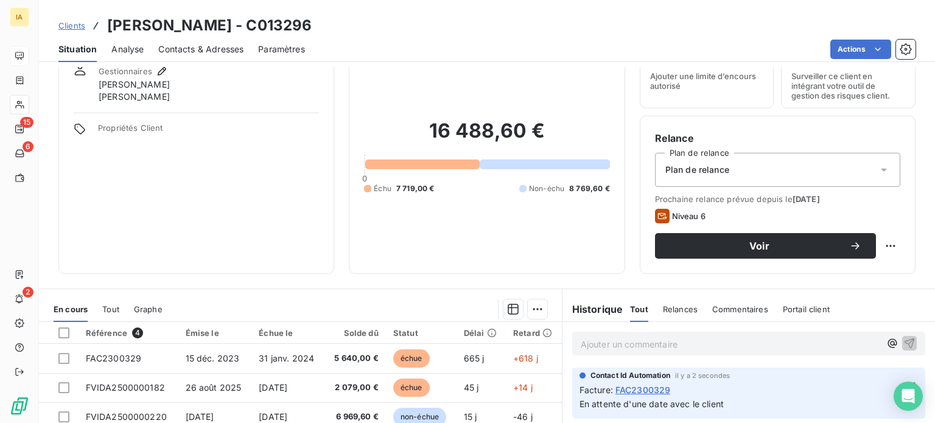
scroll to position [122, 0]
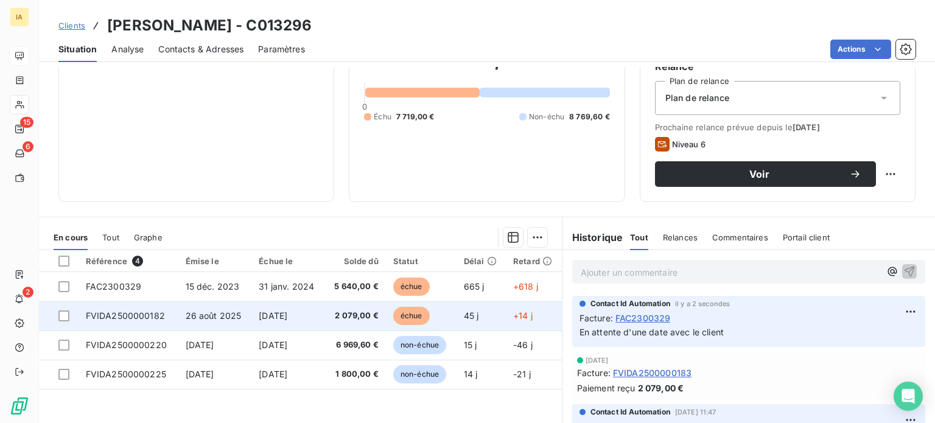
click at [223, 326] on td "26 août 2025" at bounding box center [215, 315] width 74 height 29
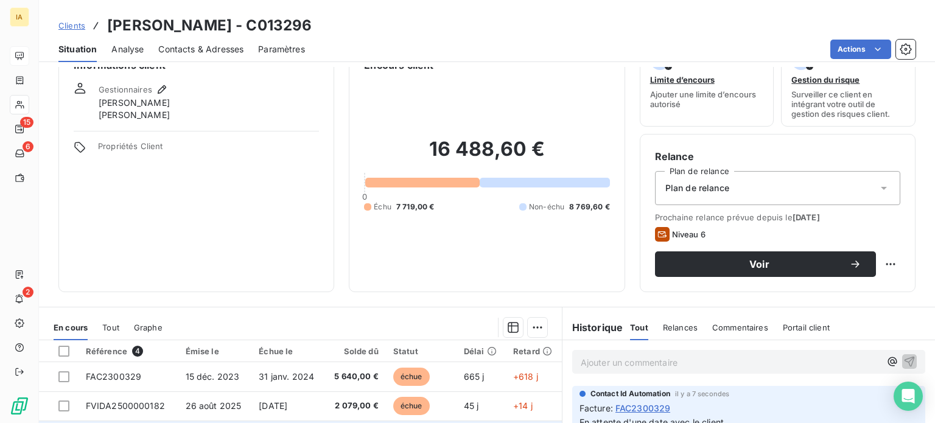
scroll to position [61, 0]
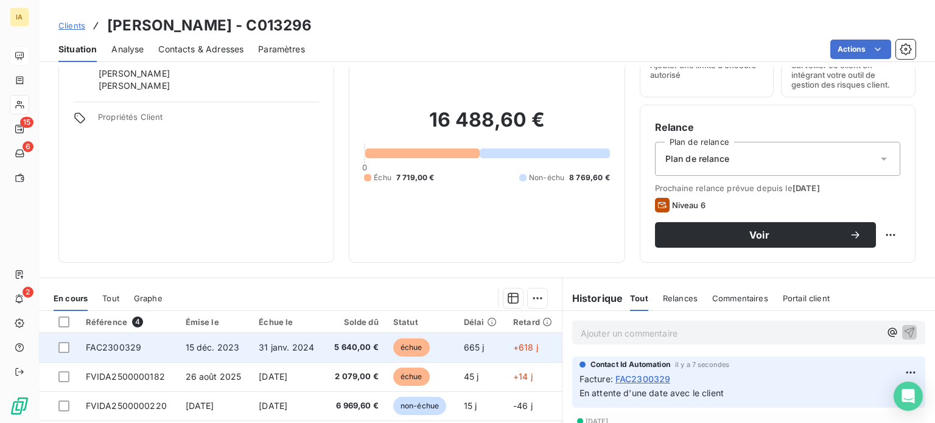
click at [312, 353] on td "31 janv. 2024" at bounding box center [287, 347] width 73 height 29
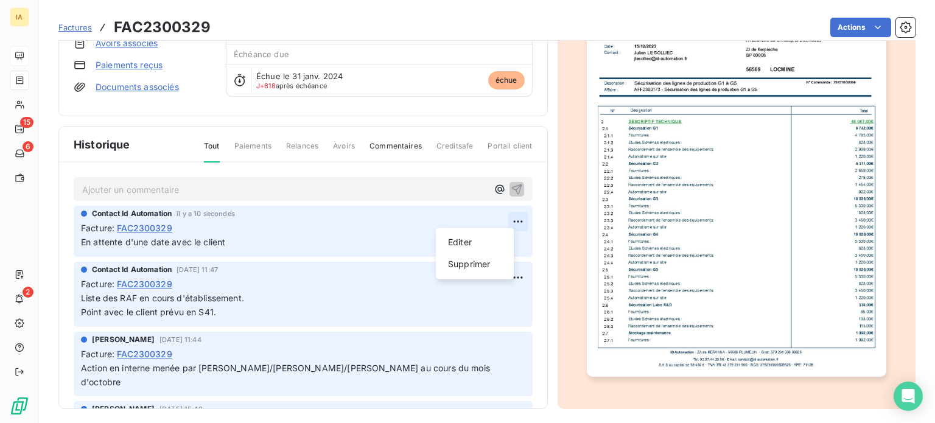
click at [497, 213] on html "IA 15 6 2 Factures FAC2300329 Actions GAILLARD PATISSIER C013296 Montant initia…" at bounding box center [467, 211] width 935 height 423
click at [465, 248] on div "Editer" at bounding box center [475, 242] width 68 height 19
drag, startPoint x: 283, startPoint y: 237, endPoint x: 64, endPoint y: 236, distance: 218.6
click at [64, 236] on div "Ajouter un commentaire ﻿ Contact Id Automation il y a 31 secondes Facture : FAC…" at bounding box center [303, 304] width 488 height 282
click at [512, 238] on icon "button" at bounding box center [518, 242] width 12 height 12
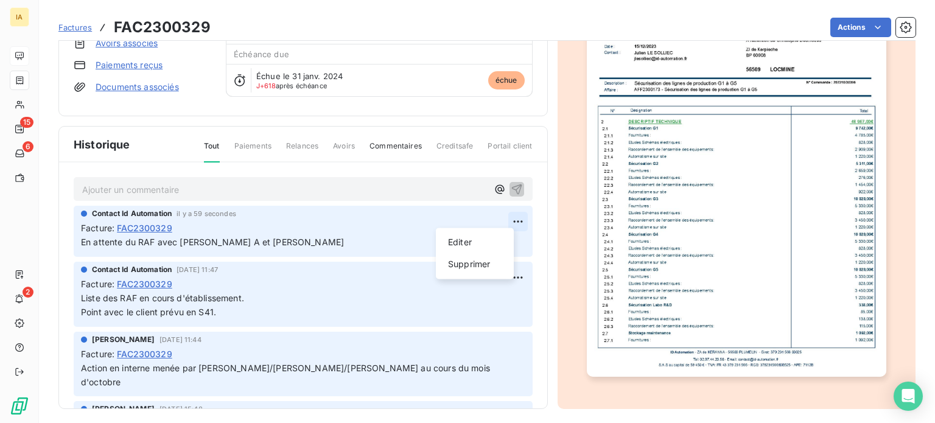
click at [501, 212] on html "IA 15 6 2 Factures FAC2300329 Actions GAILLARD PATISSIER C013296 Montant initia…" at bounding box center [467, 211] width 935 height 423
drag, startPoint x: 469, startPoint y: 238, endPoint x: 423, endPoint y: 231, distance: 47.4
click at [469, 238] on div "Editer" at bounding box center [475, 242] width 68 height 19
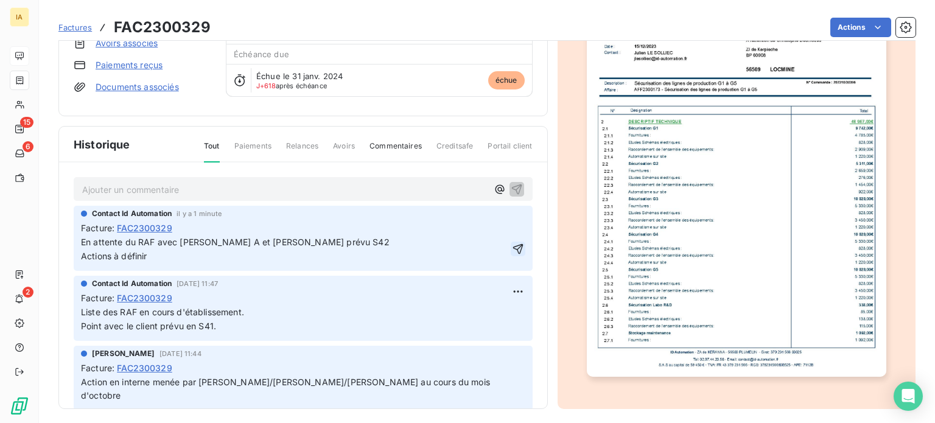
click at [512, 243] on icon "button" at bounding box center [518, 249] width 12 height 12
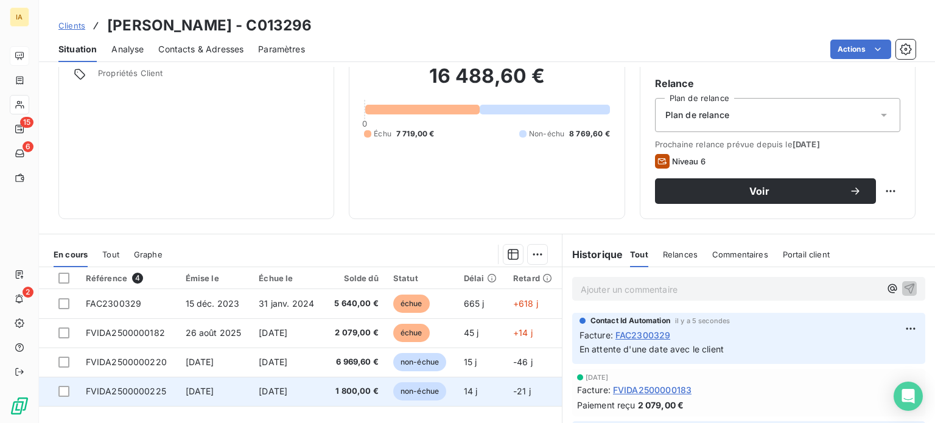
scroll to position [122, 0]
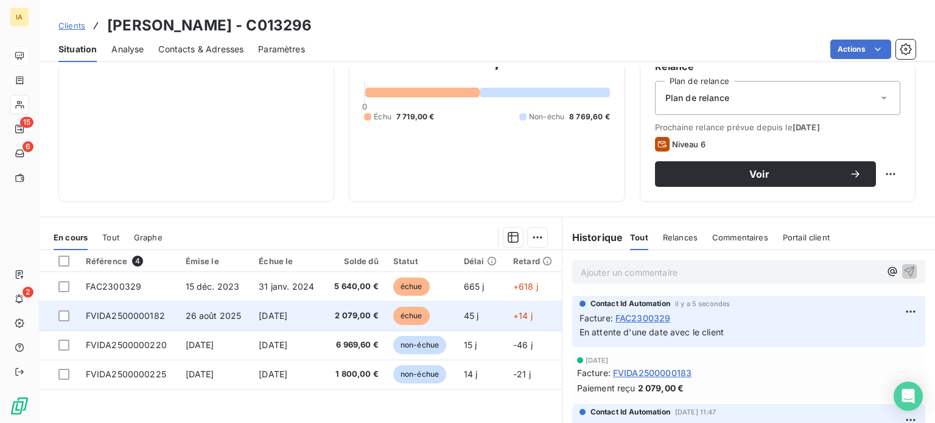
click at [222, 309] on td "26 août 2025" at bounding box center [215, 315] width 74 height 29
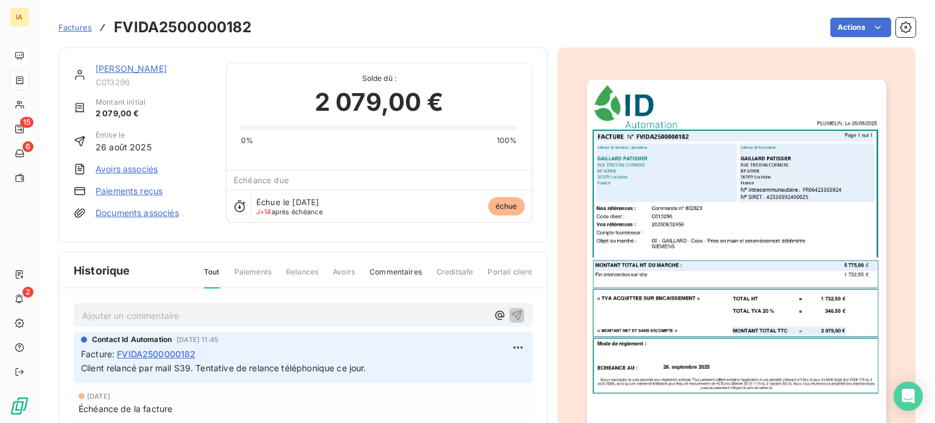
click at [207, 315] on p "Ajouter un commentaire ﻿" at bounding box center [284, 315] width 405 height 15
click at [377, 308] on p "Ajouter un commentaire ﻿" at bounding box center [284, 315] width 405 height 15
drag, startPoint x: 373, startPoint y: 360, endPoint x: 195, endPoint y: 365, distance: 177.8
click at [195, 365] on p "Client relancé par mail S39. Tentative de relance téléphonique ce jour." at bounding box center [303, 369] width 444 height 14
click at [293, 309] on p "Ajouter un commentaire ﻿" at bounding box center [284, 315] width 405 height 15
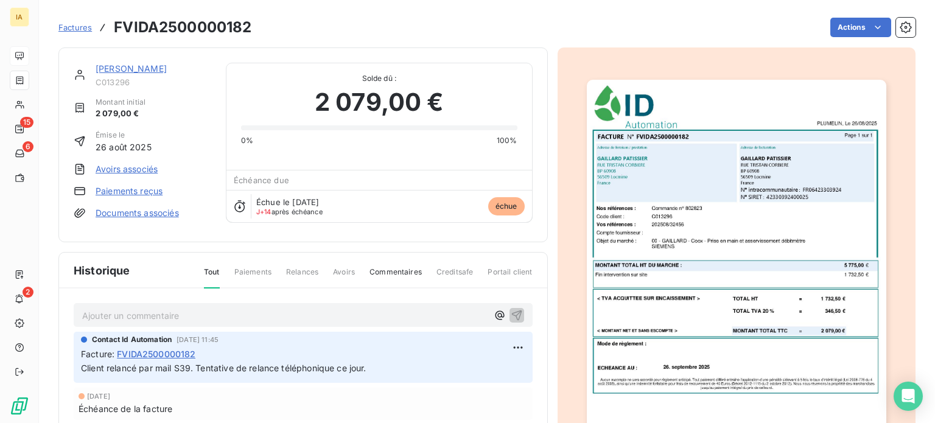
click at [396, 308] on p "Ajouter un commentaire ﻿" at bounding box center [284, 315] width 405 height 15
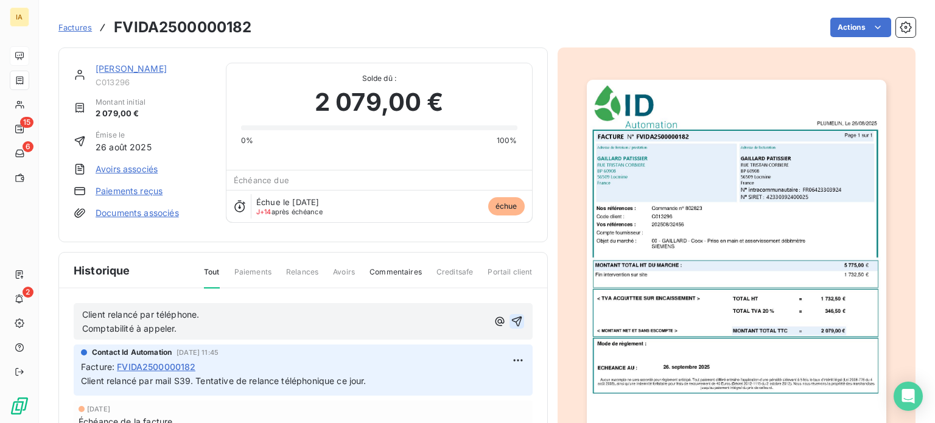
click at [514, 317] on icon "button" at bounding box center [516, 322] width 10 height 10
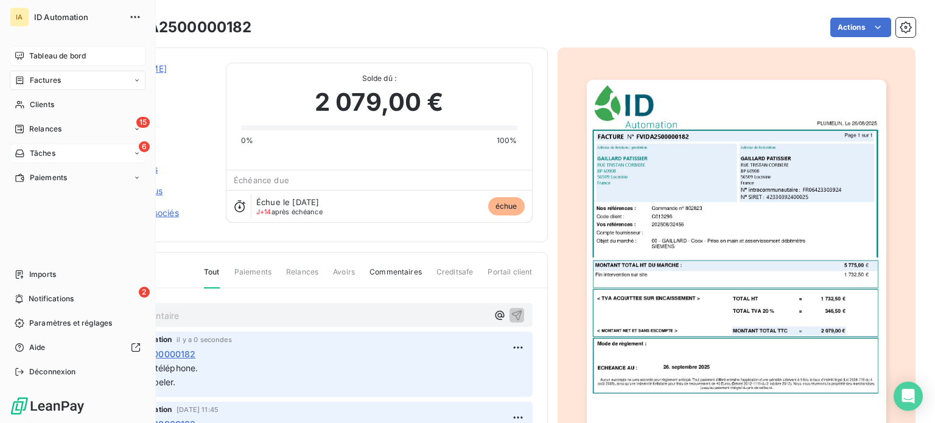
click at [54, 156] on span "Tâches" at bounding box center [43, 153] width 26 height 11
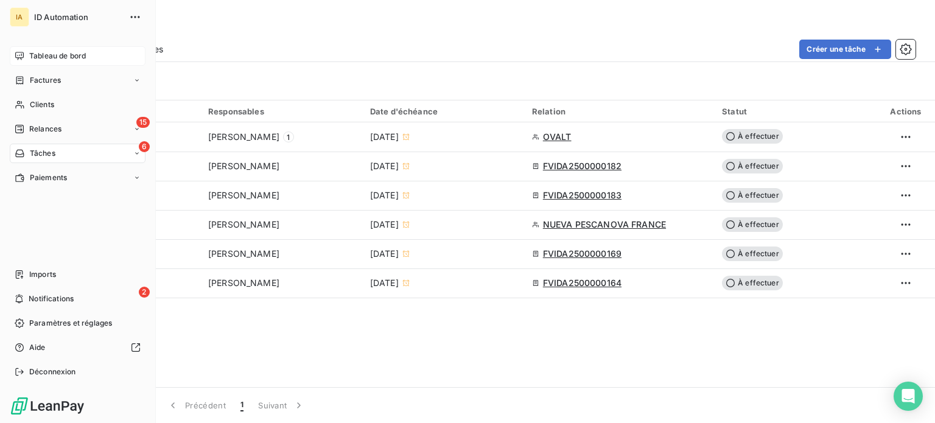
drag, startPoint x: 37, startPoint y: 58, endPoint x: 66, endPoint y: 61, distance: 28.8
click at [38, 58] on span "Tableau de bord" at bounding box center [57, 56] width 57 height 11
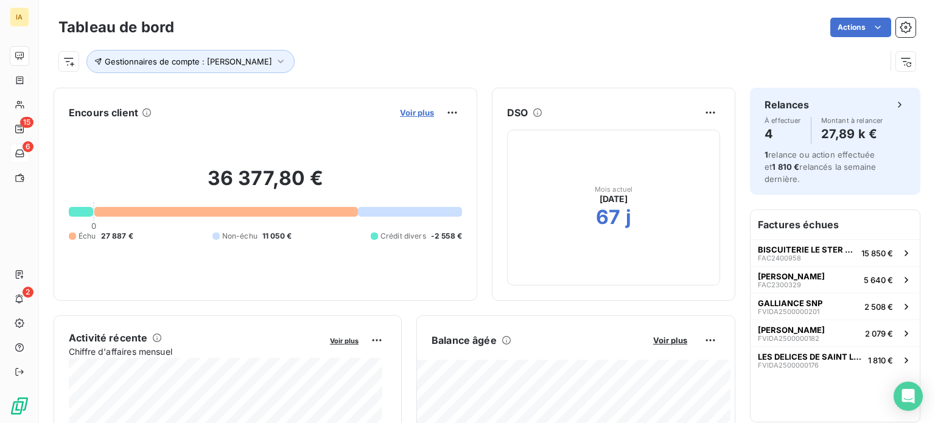
click at [401, 112] on span "Voir plus" at bounding box center [417, 113] width 34 height 10
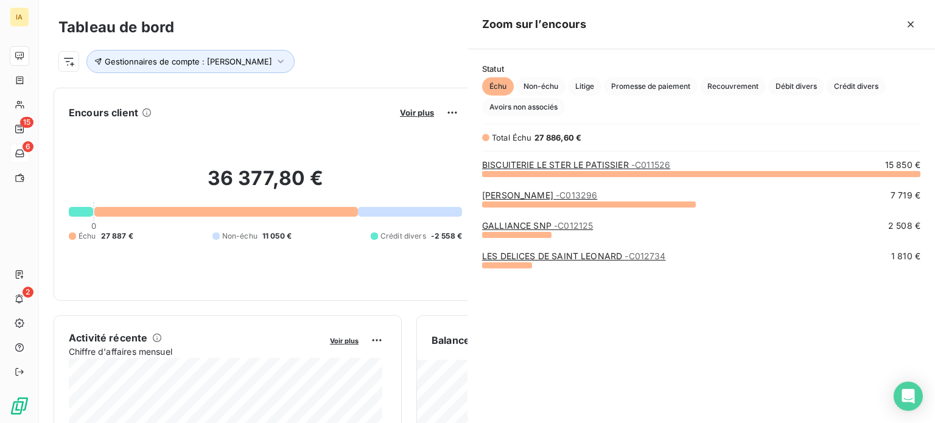
scroll to position [414, 458]
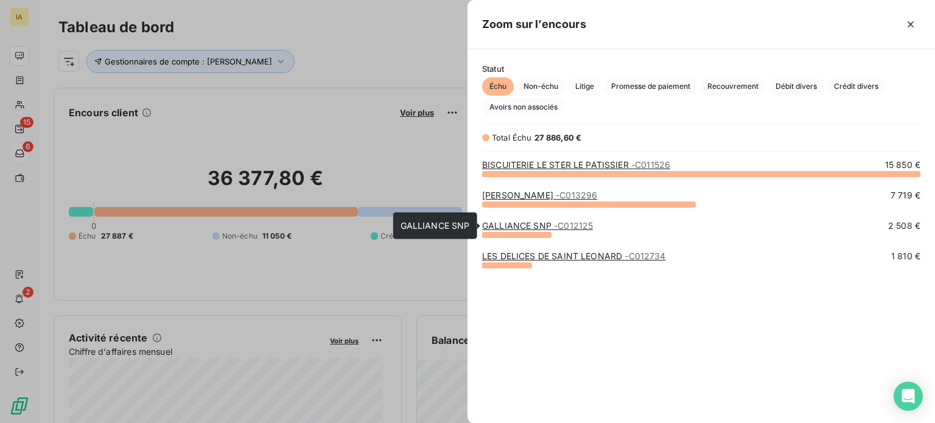
click at [508, 223] on link "GALLIANCE SNP - C012125" at bounding box center [537, 225] width 111 height 10
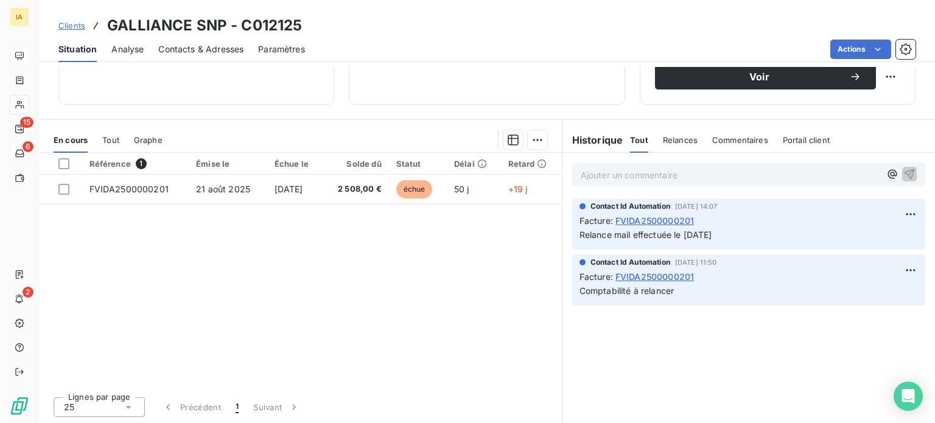
scroll to position [37, 0]
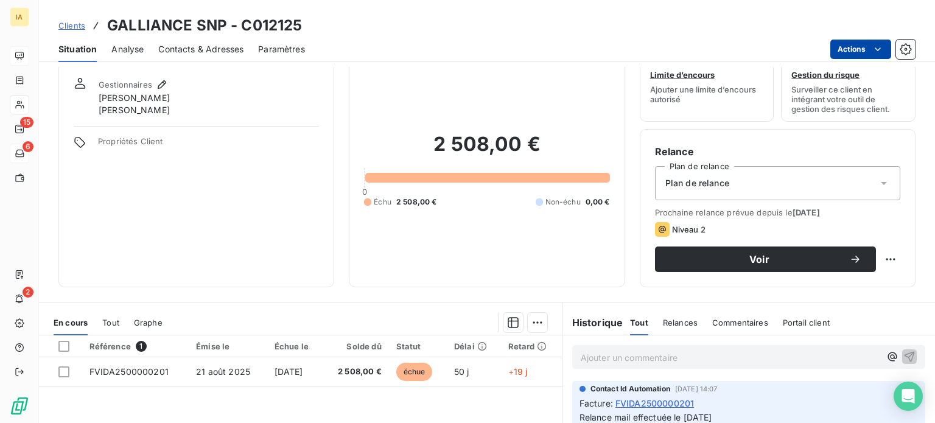
click at [857, 53] on html "IA 15 6 2 Clients GALLIANCE SNP - C012125 Situation Analyse Contacts & Adresses…" at bounding box center [467, 211] width 935 height 423
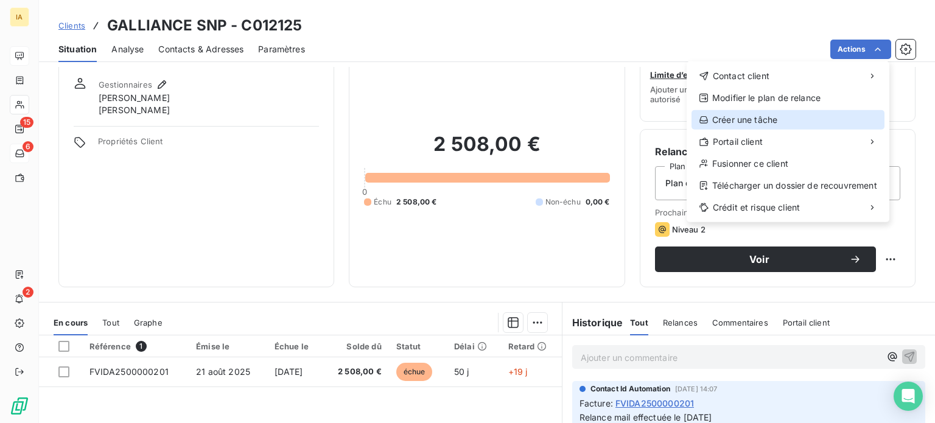
click at [760, 120] on div "Créer une tâche" at bounding box center [788, 119] width 193 height 19
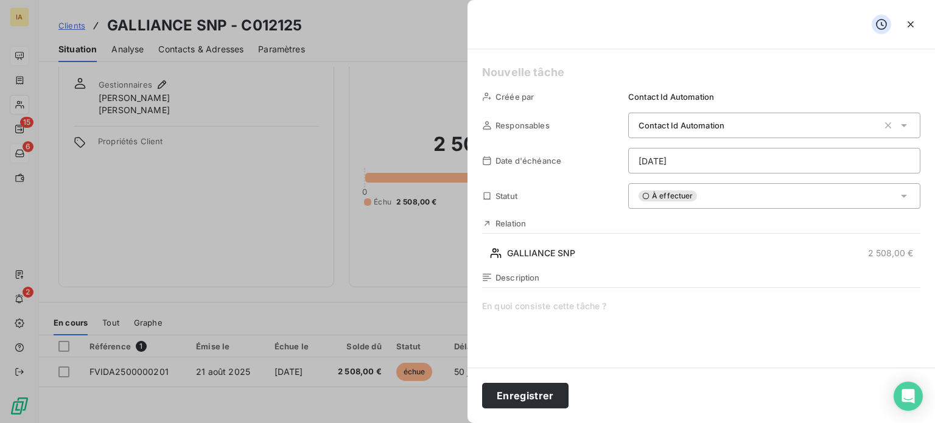
click at [283, 172] on div at bounding box center [467, 211] width 935 height 423
click at [385, 61] on div at bounding box center [467, 211] width 935 height 423
click at [913, 26] on icon "button" at bounding box center [911, 24] width 12 height 12
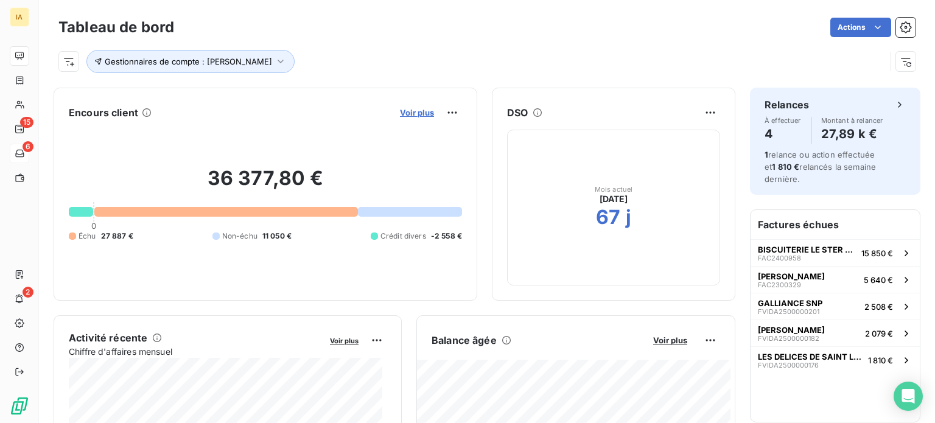
click at [416, 109] on span "Voir plus" at bounding box center [417, 113] width 34 height 10
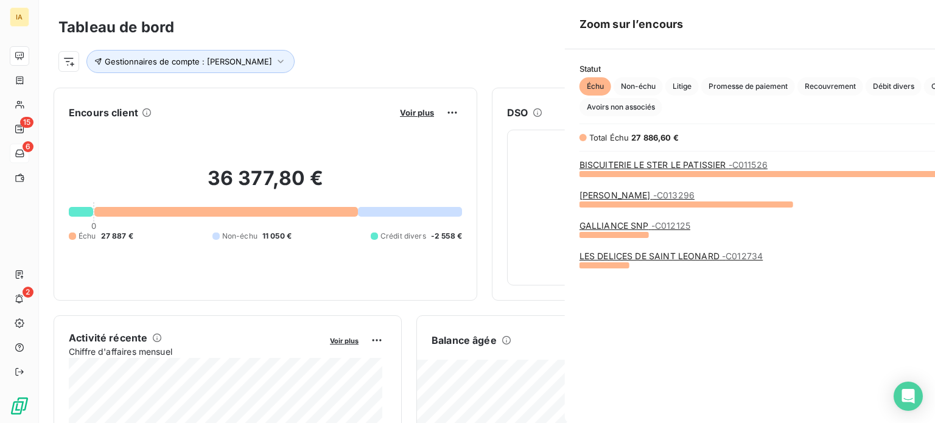
scroll to position [414, 458]
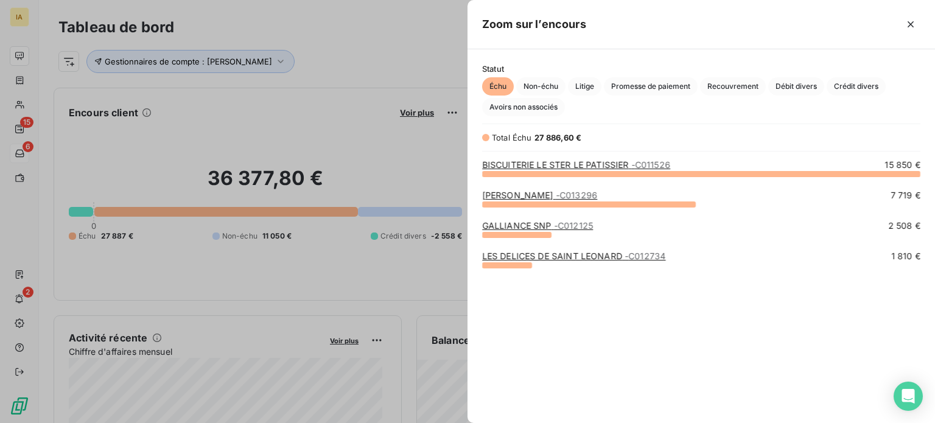
click at [524, 196] on link "[PERSON_NAME] - C013296" at bounding box center [539, 195] width 115 height 10
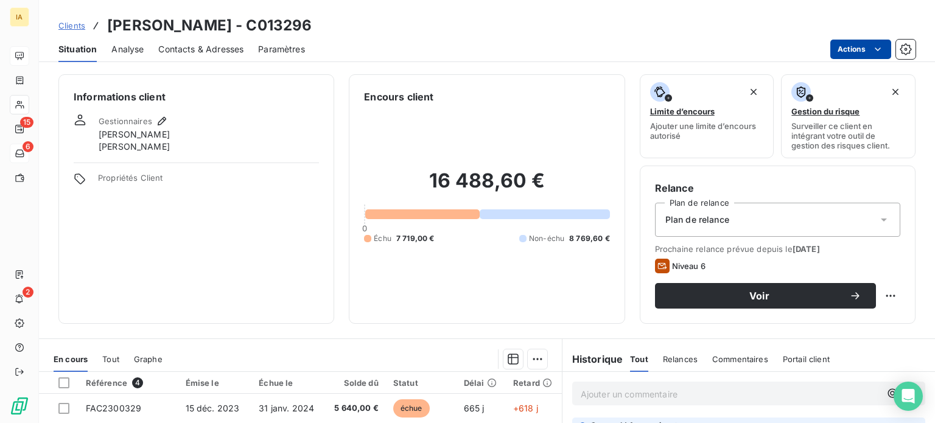
click at [862, 44] on html "IA 15 6 2 Clients GAILLARD PATISSIER - C013296 Situation Analyse Contacts & Adr…" at bounding box center [467, 211] width 935 height 423
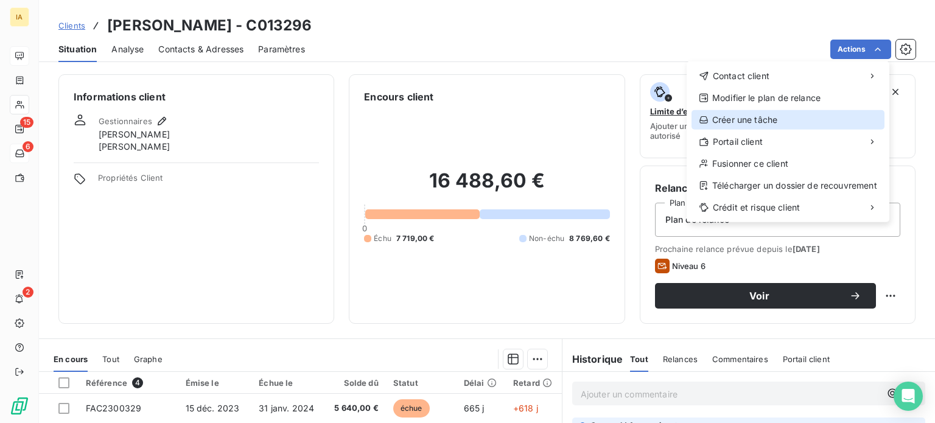
click at [772, 125] on div "Créer une tâche" at bounding box center [788, 119] width 193 height 19
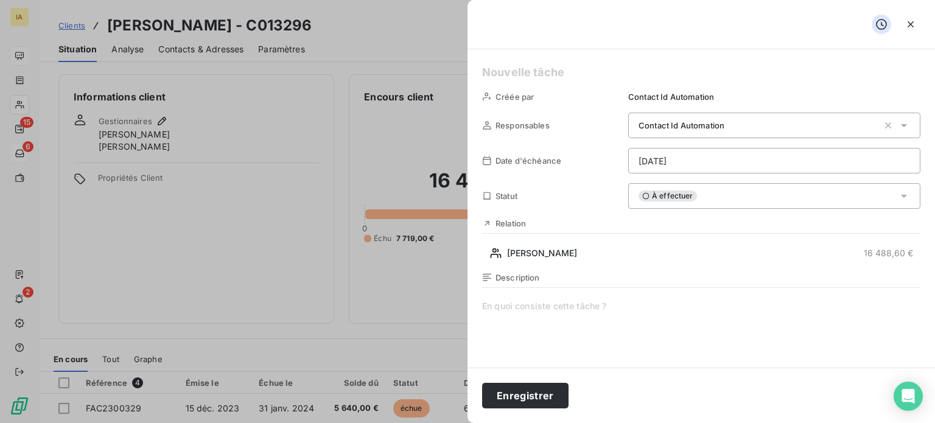
click at [566, 313] on span at bounding box center [701, 417] width 438 height 234
click at [533, 399] on button "Enregistrer" at bounding box center [525, 396] width 86 height 26
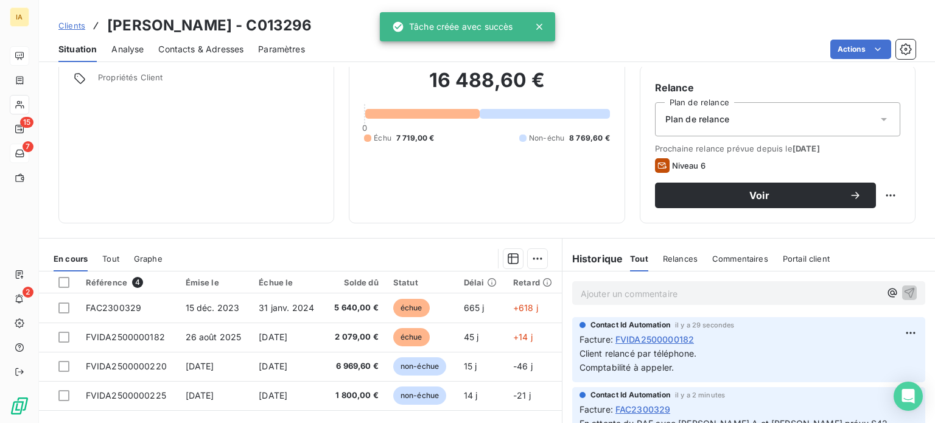
scroll to position [122, 0]
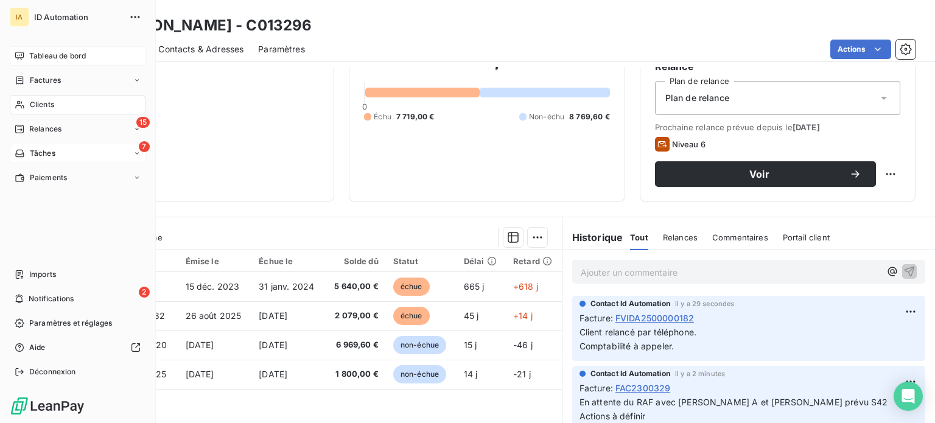
click at [40, 58] on span "Tableau de bord" at bounding box center [57, 56] width 57 height 11
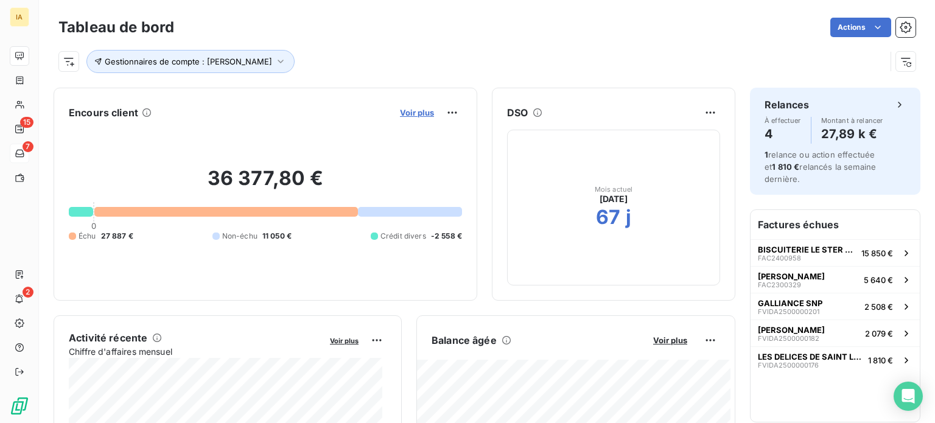
click at [409, 114] on span "Voir plus" at bounding box center [417, 113] width 34 height 10
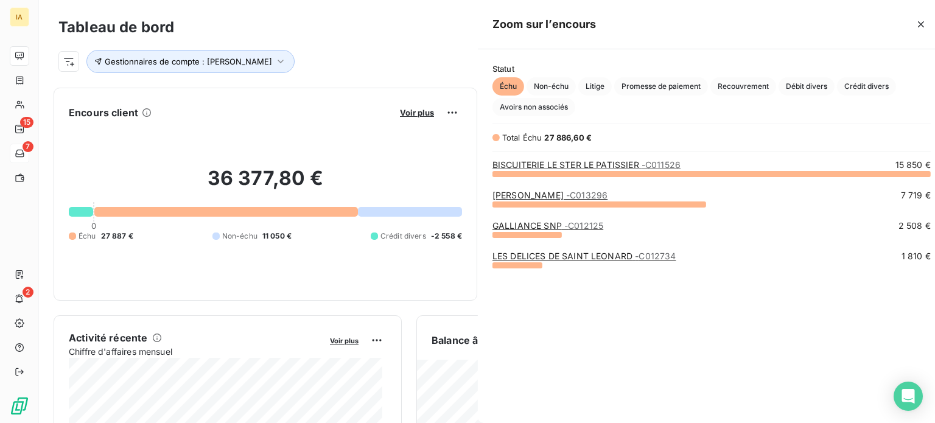
scroll to position [414, 458]
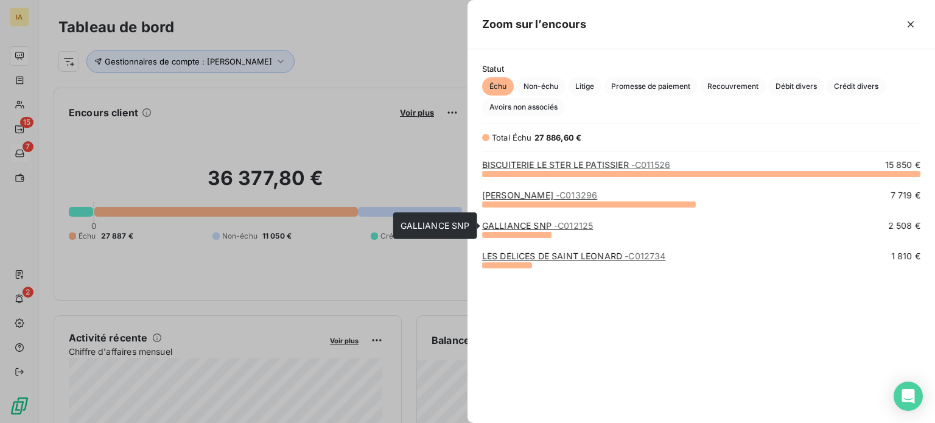
click at [521, 226] on link "GALLIANCE SNP - C012125" at bounding box center [537, 225] width 111 height 10
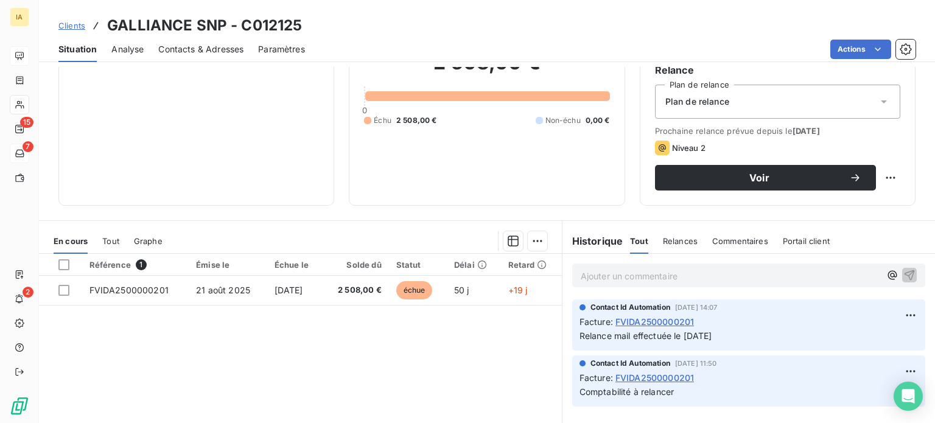
scroll to position [122, 0]
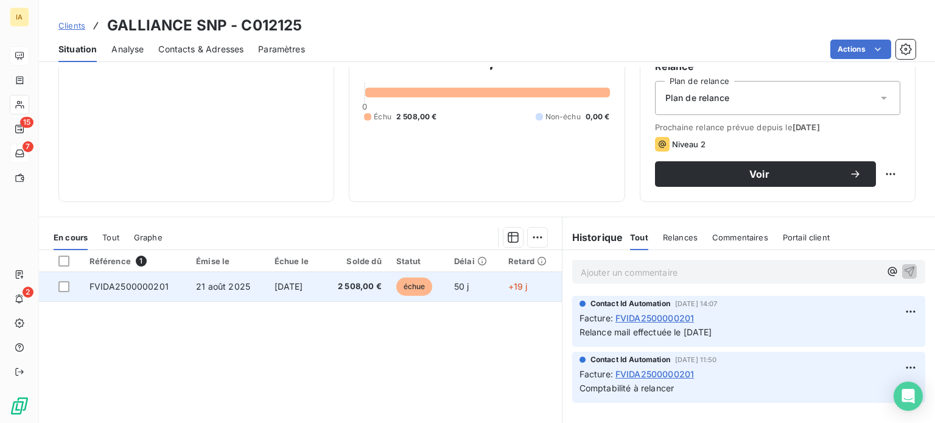
click at [329, 287] on td "2 508,00 €" at bounding box center [356, 286] width 66 height 29
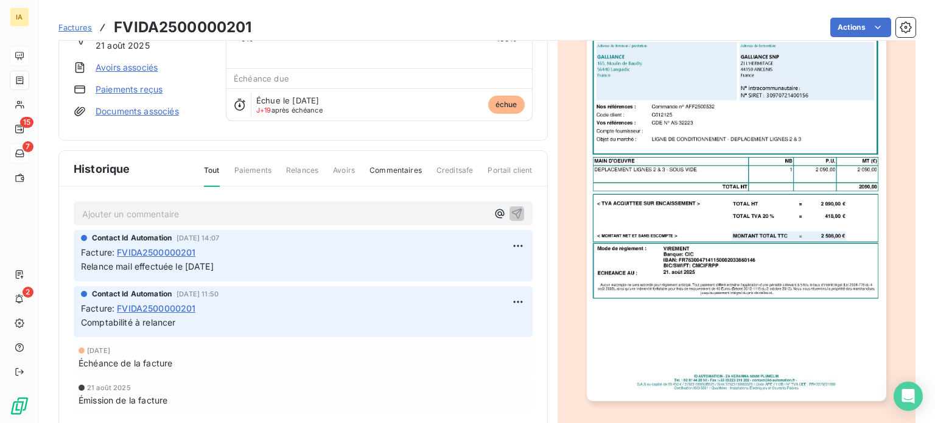
scroll to position [122, 0]
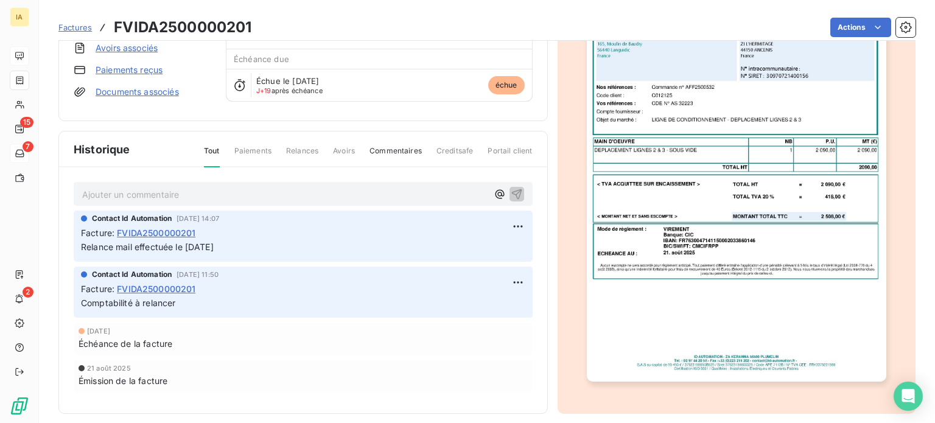
click at [185, 188] on p "Ajouter un commentaire ﻿" at bounding box center [284, 194] width 405 height 15
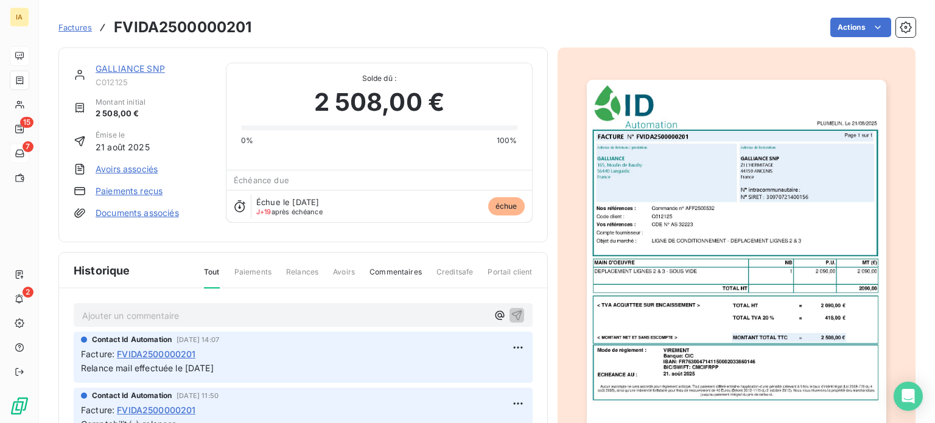
click at [147, 70] on link "GALLIANCE SNP" at bounding box center [130, 68] width 69 height 10
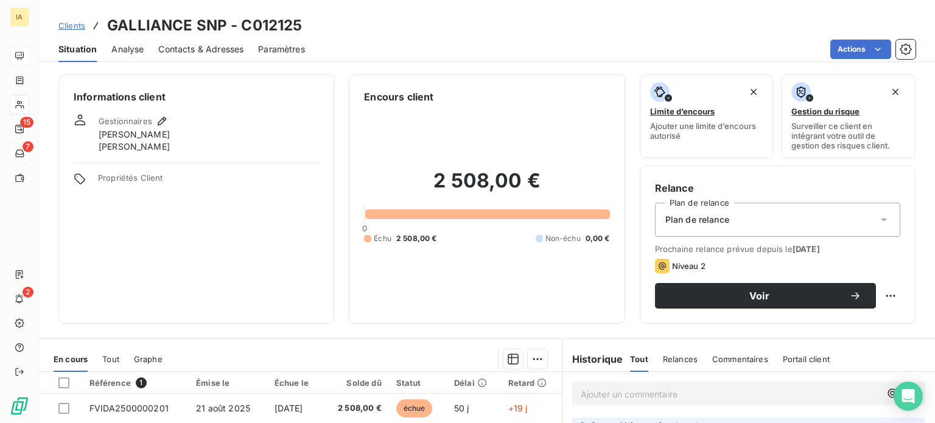
click at [202, 54] on span "Contacts & Adresses" at bounding box center [200, 49] width 85 height 12
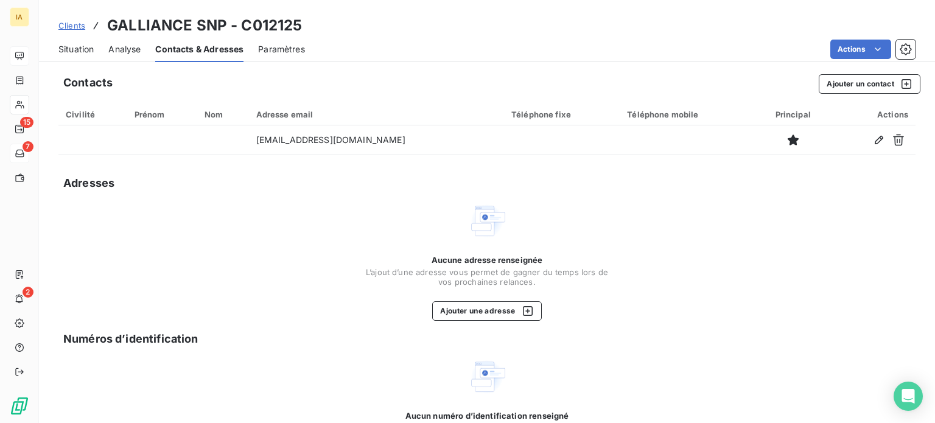
click at [84, 45] on span "Situation" at bounding box center [75, 49] width 35 height 12
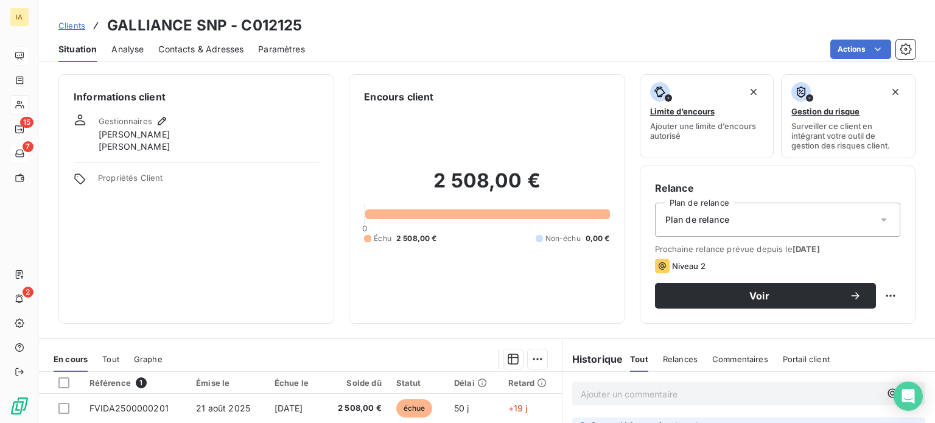
scroll to position [61, 0]
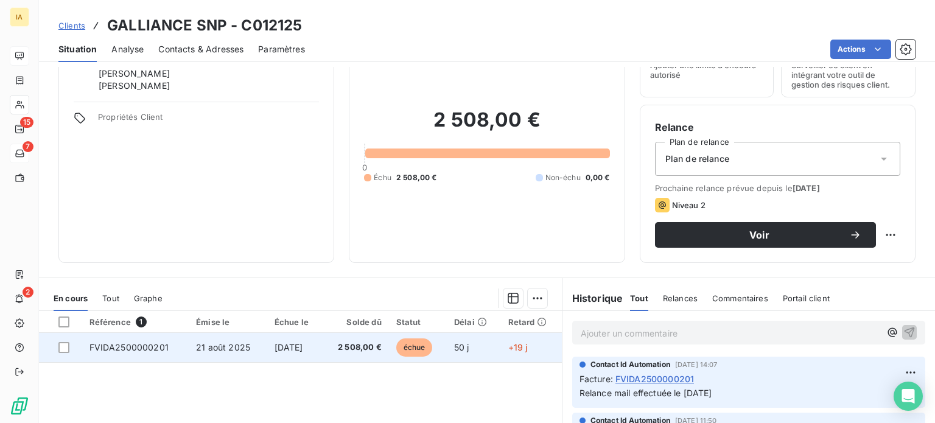
click at [275, 348] on span "[DATE]" at bounding box center [289, 347] width 29 height 10
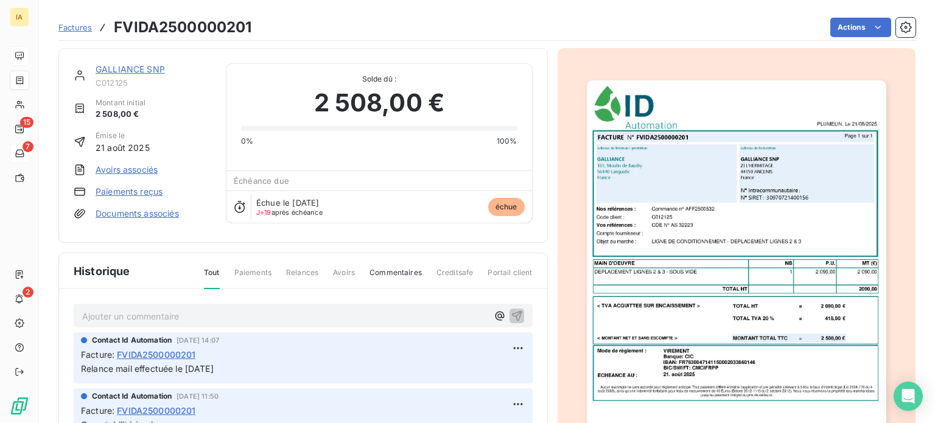
scroll to position [61, 0]
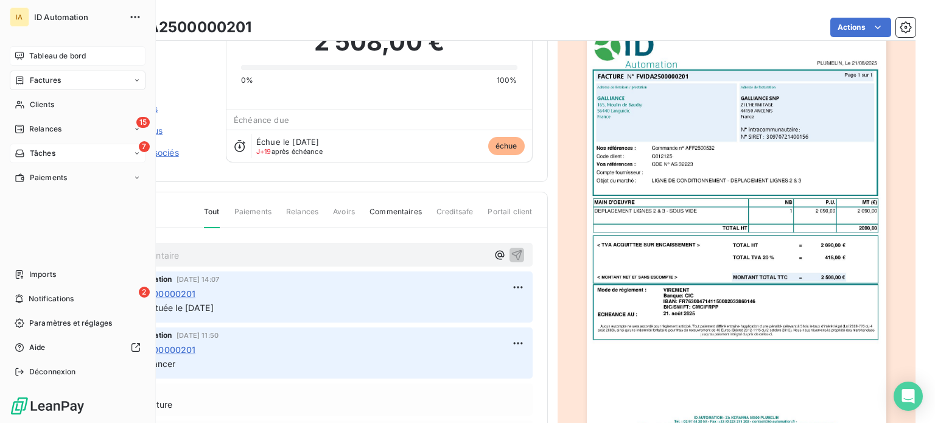
click at [77, 55] on span "Tableau de bord" at bounding box center [57, 56] width 57 height 11
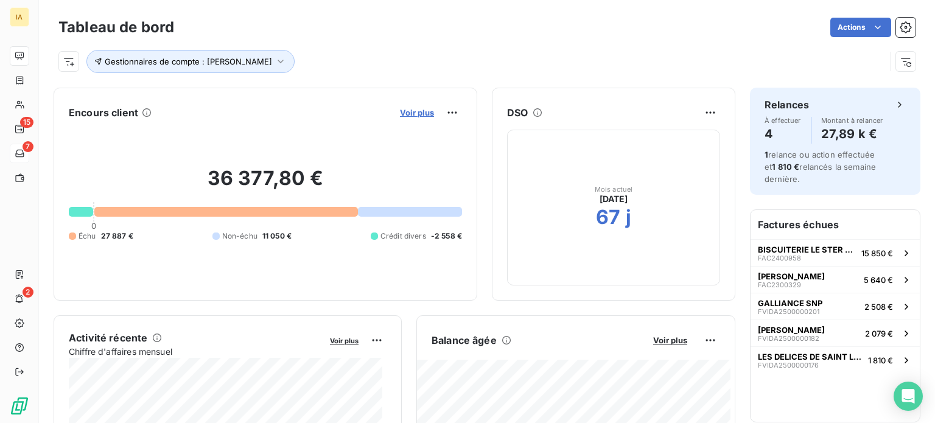
click at [403, 114] on span "Voir plus" at bounding box center [417, 113] width 34 height 10
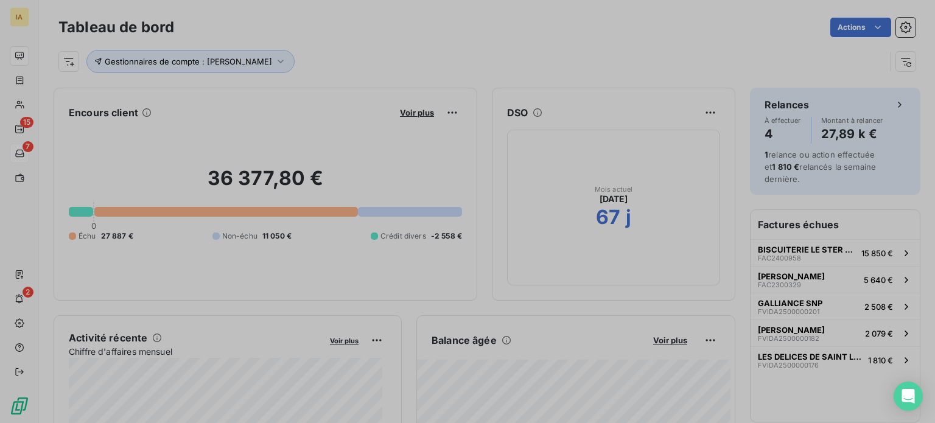
scroll to position [10, 10]
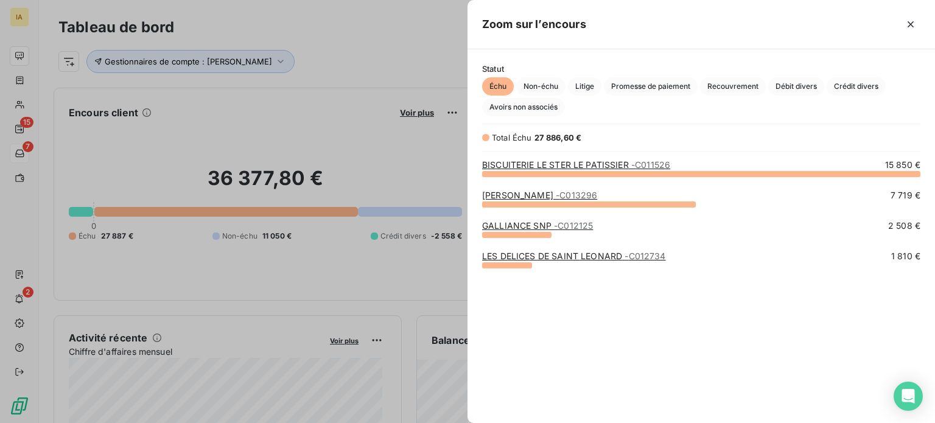
click at [541, 257] on link "LES DELICES DE SAINT LEONARD - C012734" at bounding box center [574, 256] width 184 height 10
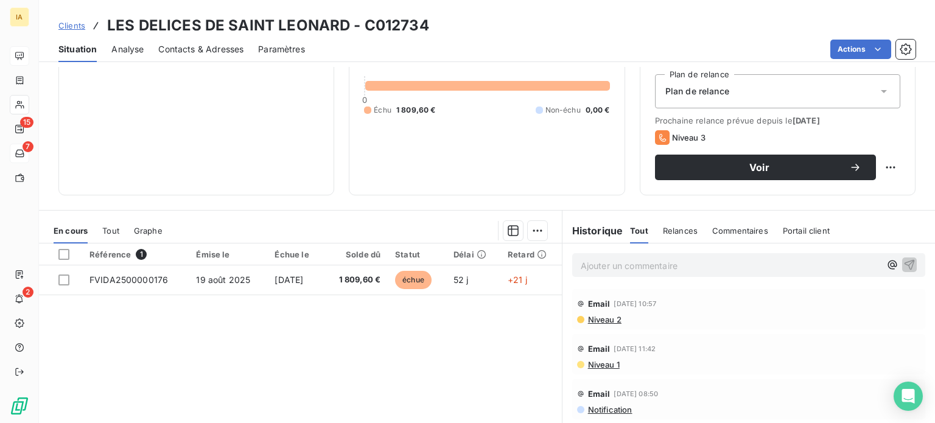
scroll to position [183, 0]
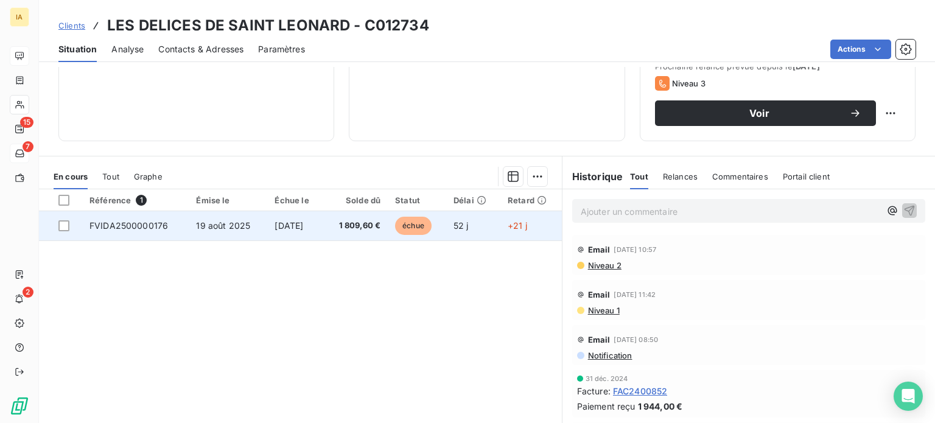
click at [318, 225] on td "[DATE]" at bounding box center [295, 225] width 56 height 29
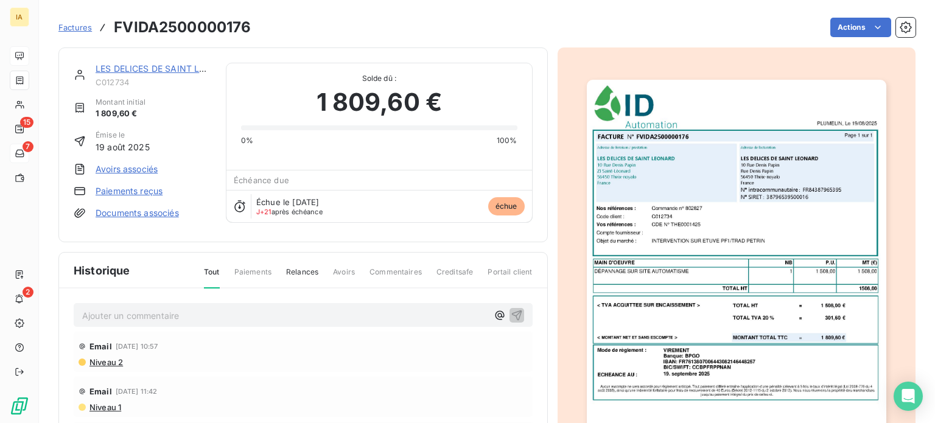
click at [272, 309] on p "Ajouter un commentaire ﻿" at bounding box center [284, 315] width 405 height 15
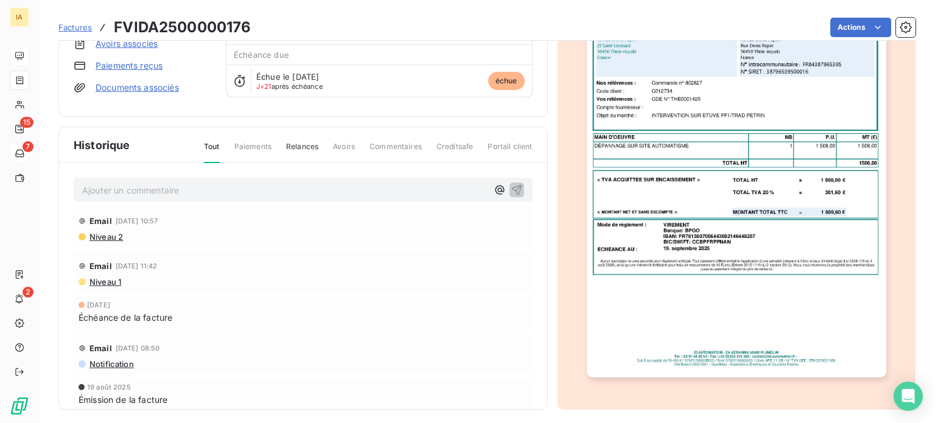
scroll to position [127, 0]
click at [511, 183] on icon "button" at bounding box center [517, 189] width 12 height 12
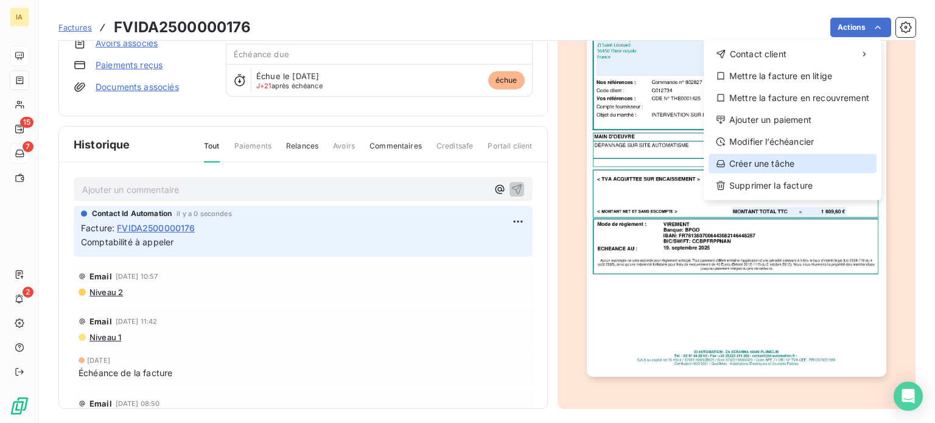
click at [781, 162] on div "Créer une tâche" at bounding box center [793, 163] width 168 height 19
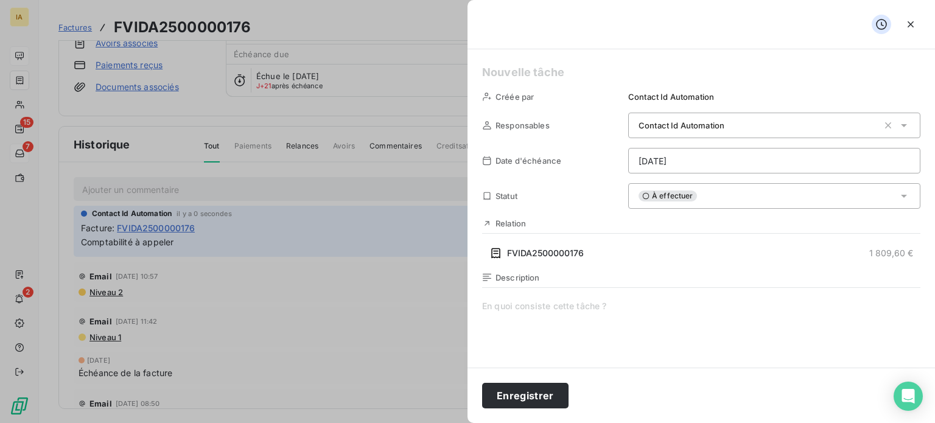
drag, startPoint x: 565, startPoint y: 304, endPoint x: 563, endPoint y: 311, distance: 6.6
click at [563, 310] on div "Description" at bounding box center [701, 403] width 438 height 261
click at [505, 398] on button "Enregistrer" at bounding box center [525, 396] width 86 height 26
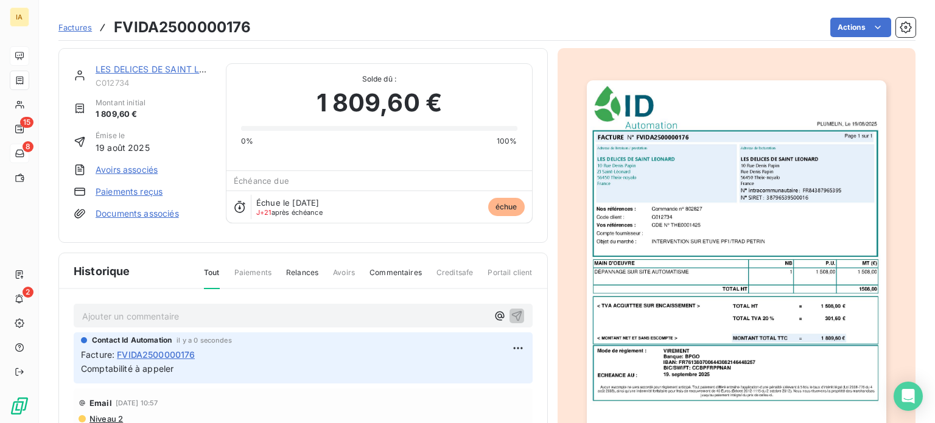
scroll to position [61, 0]
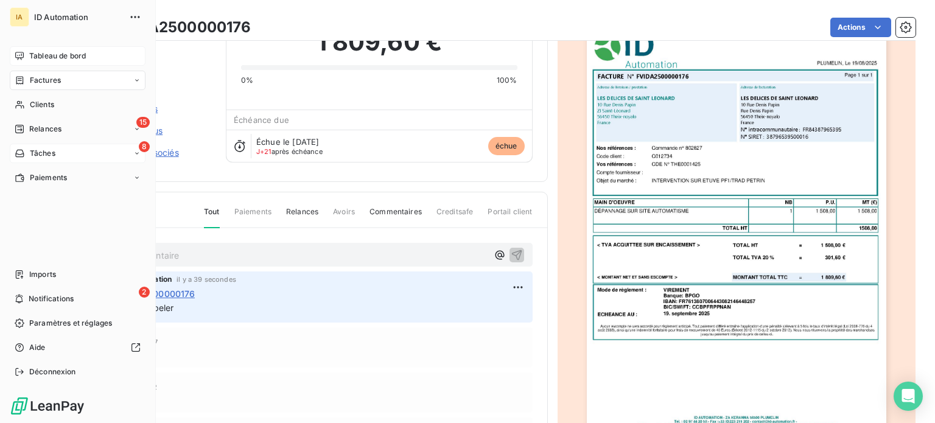
click at [66, 57] on span "Tableau de bord" at bounding box center [57, 56] width 57 height 11
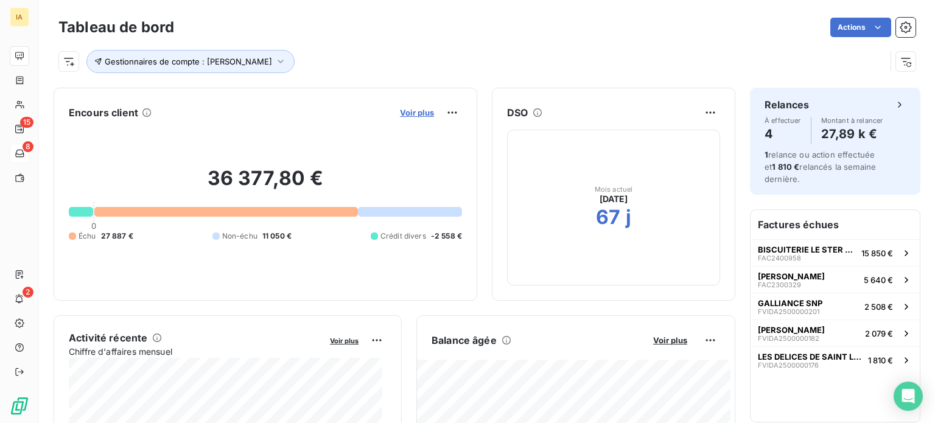
click at [407, 111] on span "Voir plus" at bounding box center [417, 113] width 34 height 10
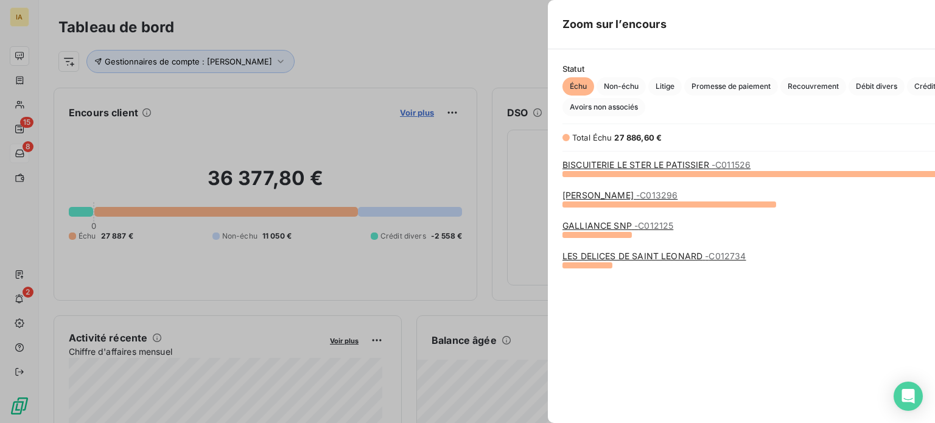
scroll to position [414, 458]
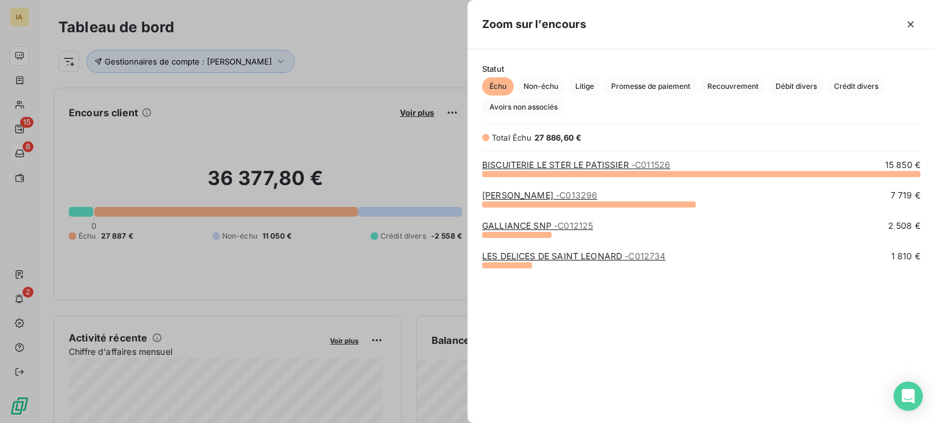
click at [419, 268] on div at bounding box center [467, 211] width 935 height 423
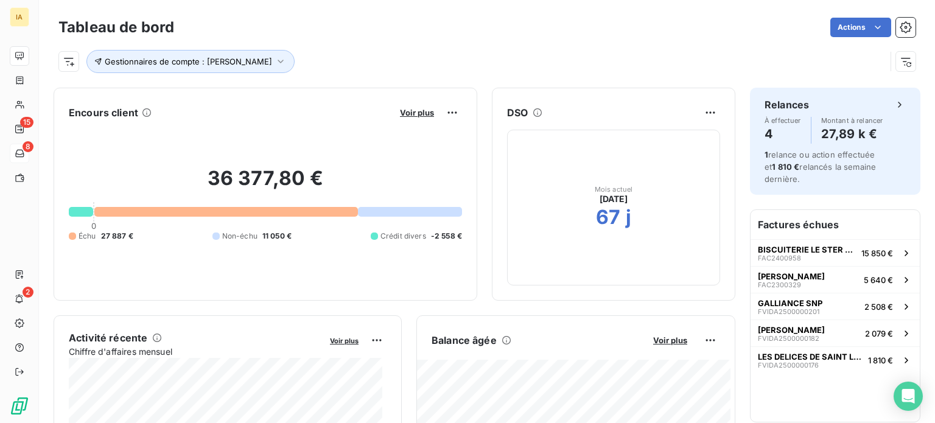
click at [409, 107] on div "Voir plus" at bounding box center [429, 112] width 66 height 19
click at [400, 111] on span "Voir plus" at bounding box center [417, 113] width 34 height 10
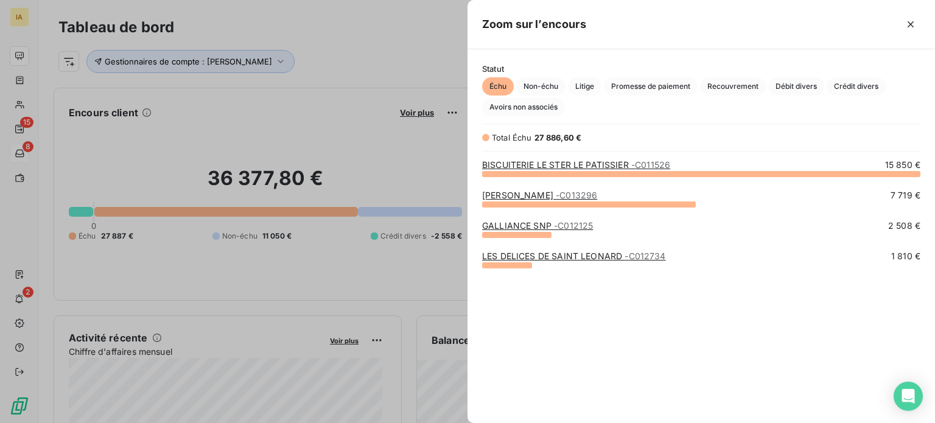
click at [395, 167] on div at bounding box center [467, 211] width 935 height 423
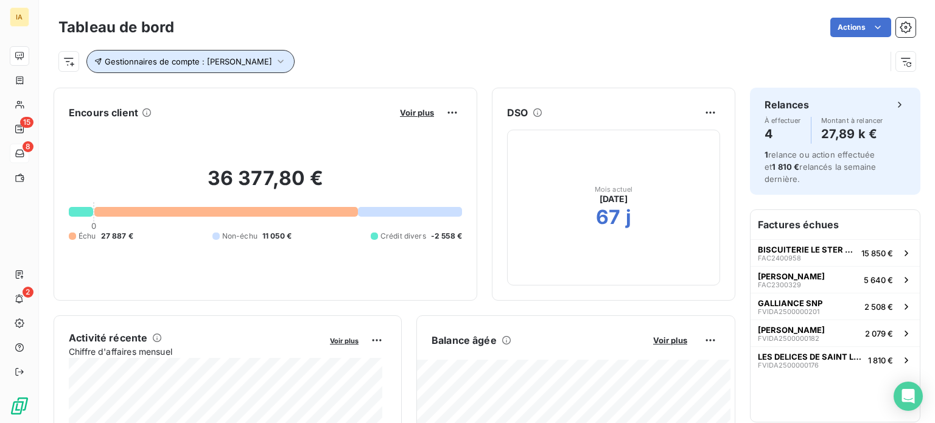
click at [278, 61] on icon "button" at bounding box center [281, 62] width 6 height 4
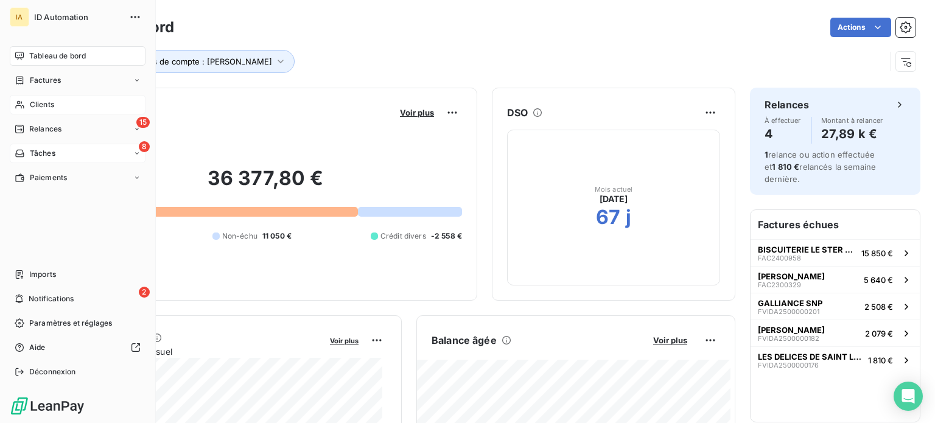
click at [35, 102] on span "Clients" at bounding box center [42, 104] width 24 height 11
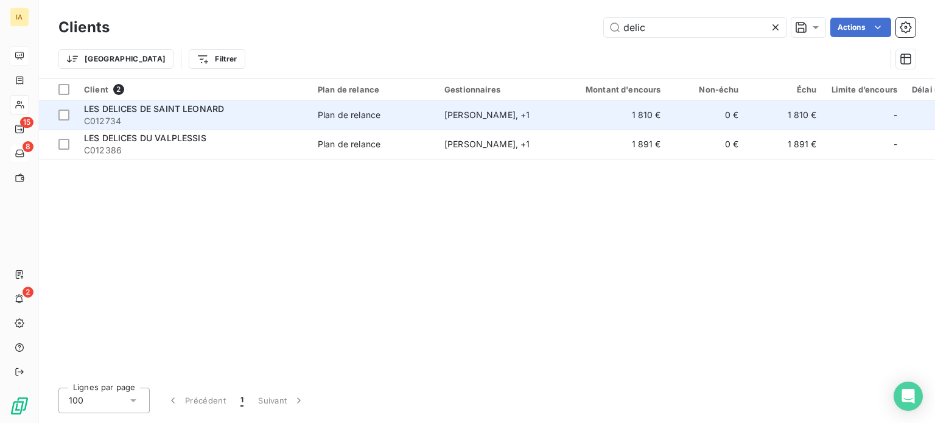
type input "delic"
click at [239, 113] on div "LES DELICES DE SAINT LEONARD" at bounding box center [193, 109] width 219 height 12
click at [223, 114] on span "LES DELICES DE SAINT LEONARD" at bounding box center [154, 109] width 140 height 10
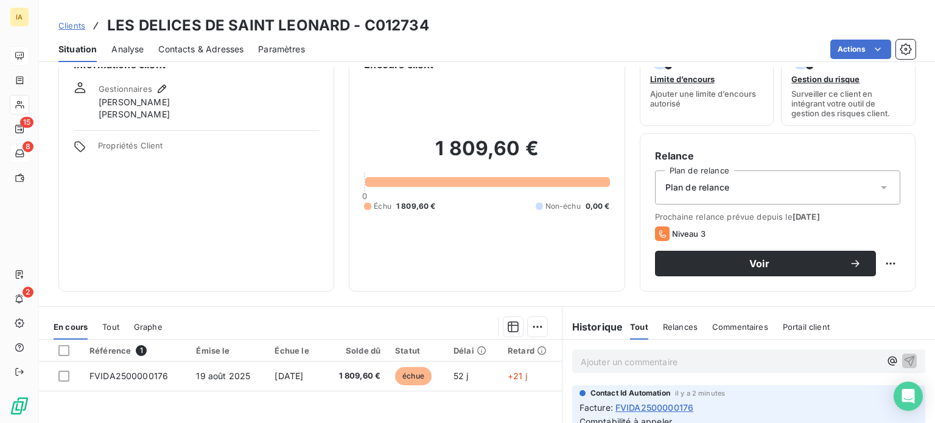
scroll to position [61, 0]
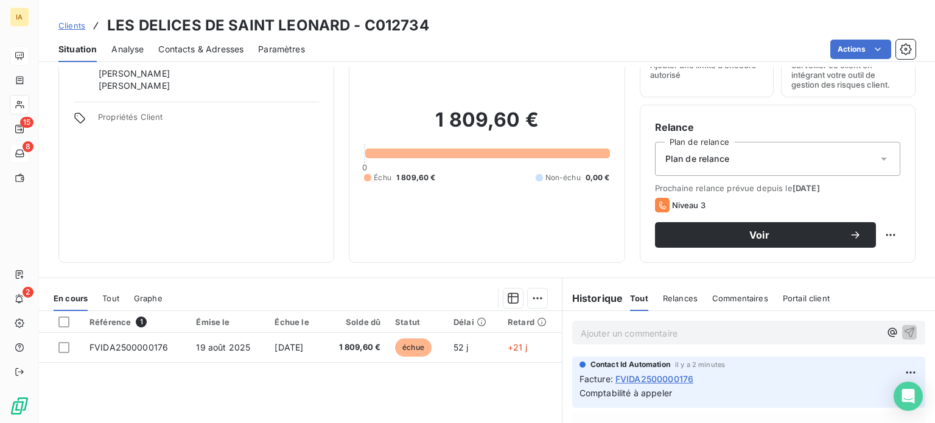
click at [112, 297] on span "Tout" at bounding box center [110, 298] width 17 height 10
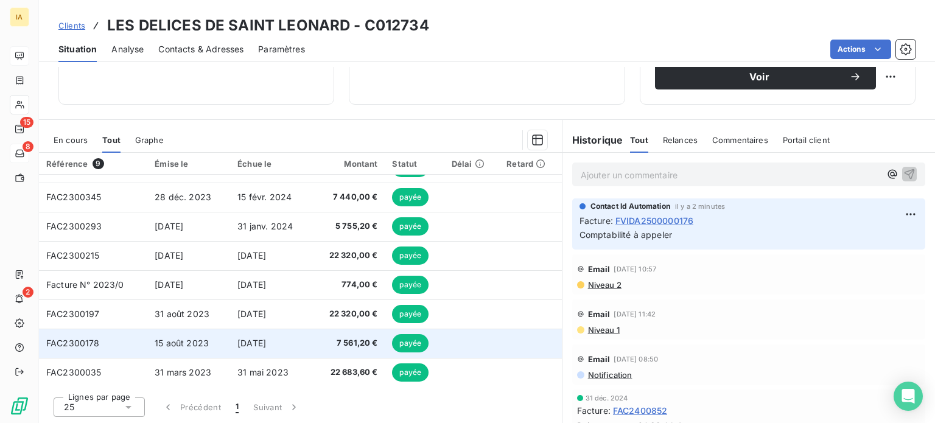
scroll to position [0, 0]
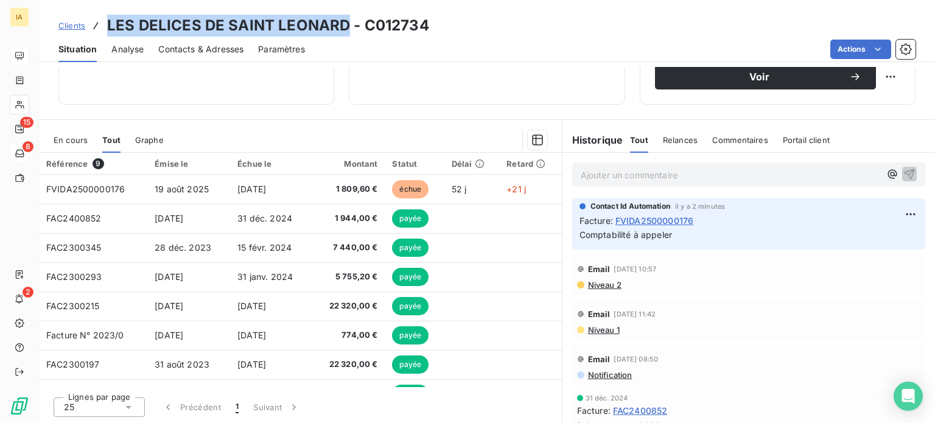
drag, startPoint x: 345, startPoint y: 18, endPoint x: 97, endPoint y: 13, distance: 248.5
click at [97, 13] on div "Clients LES DELICES DE SAINT LEONARD - C012734 Situation Analyse Contacts & Adr…" at bounding box center [487, 31] width 896 height 62
copy h3 "LES DELICES DE SAINT LEONARD"
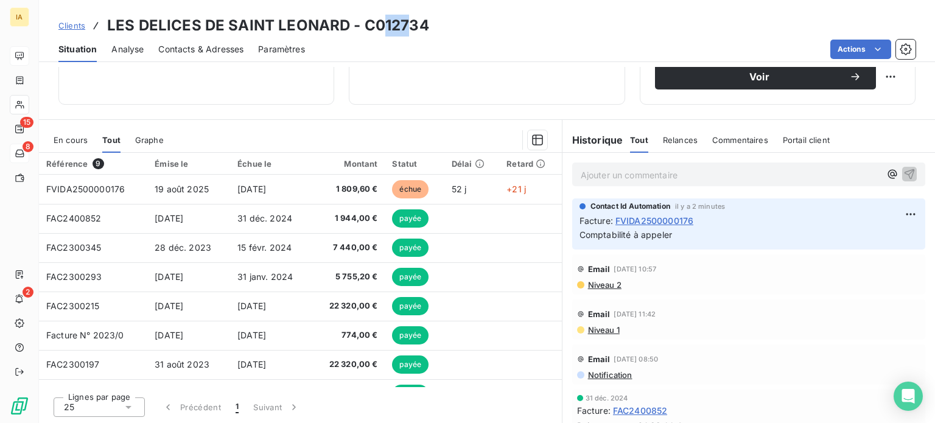
drag, startPoint x: 381, startPoint y: 31, endPoint x: 404, endPoint y: 31, distance: 23.1
click at [404, 31] on h3 "LES DELICES DE SAINT LEONARD - C012734" at bounding box center [268, 26] width 322 height 22
click at [436, 27] on div "Clients LES DELICES DE SAINT LEONARD - C012734" at bounding box center [487, 26] width 896 height 22
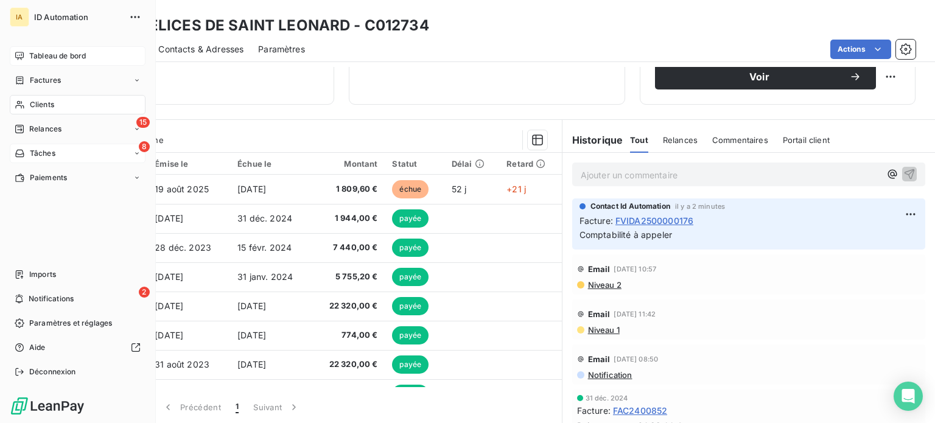
click at [34, 55] on span "Tableau de bord" at bounding box center [57, 56] width 57 height 11
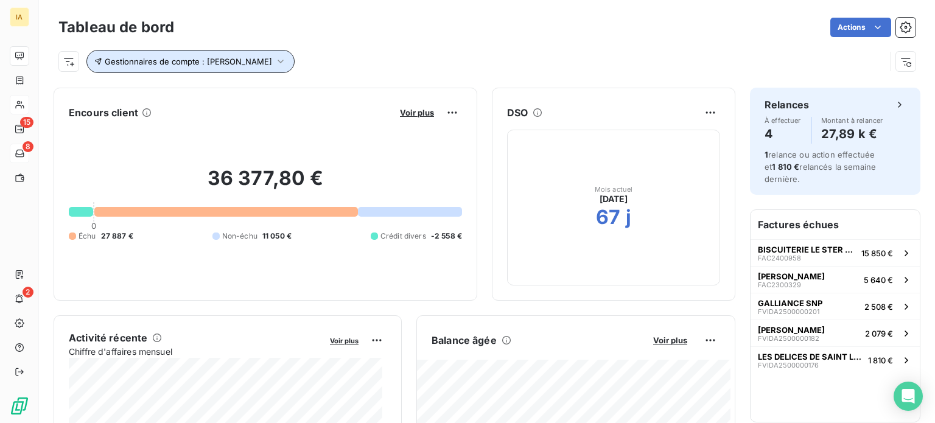
click at [275, 61] on icon "button" at bounding box center [281, 61] width 12 height 12
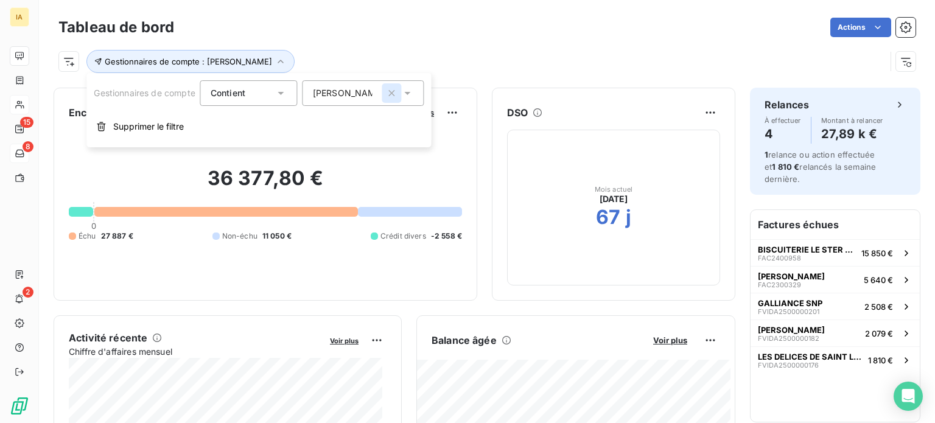
click at [396, 94] on icon "button" at bounding box center [392, 93] width 12 height 12
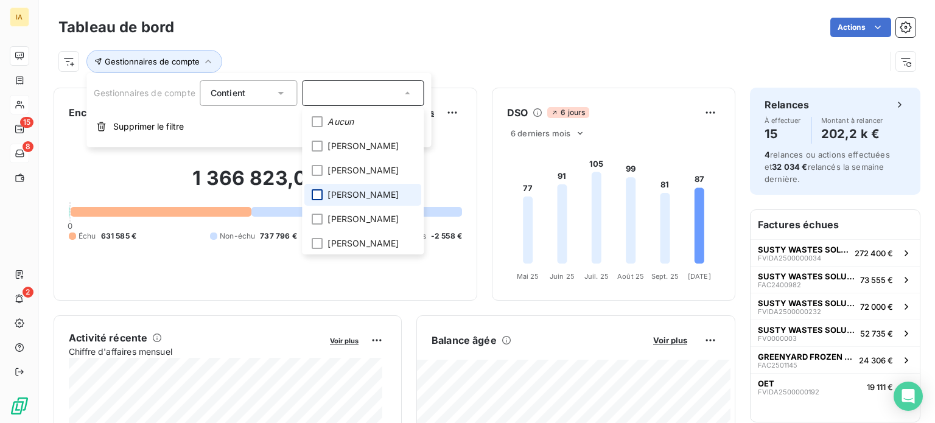
click at [321, 197] on div at bounding box center [317, 194] width 11 height 11
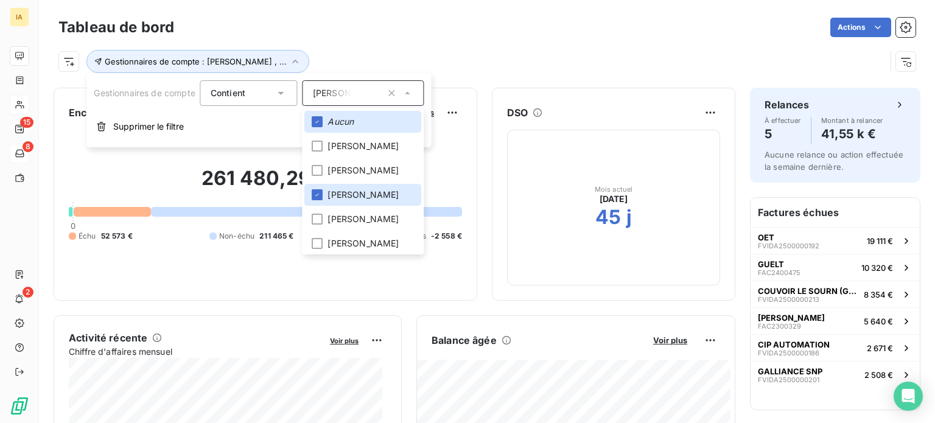
click at [398, 33] on div "Actions" at bounding box center [552, 27] width 727 height 19
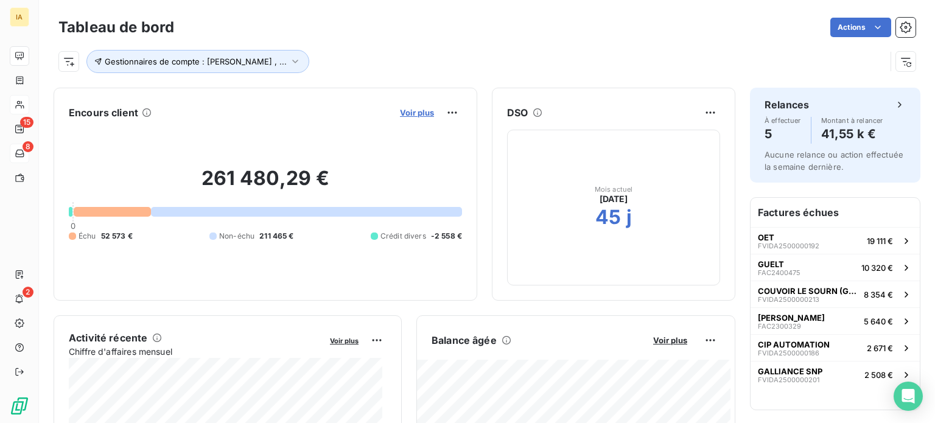
click at [402, 116] on span "Voir plus" at bounding box center [417, 113] width 34 height 10
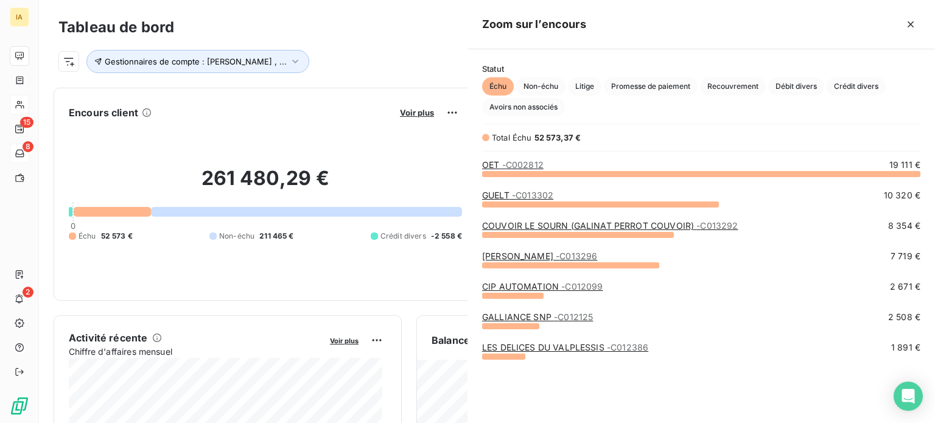
scroll to position [240, 458]
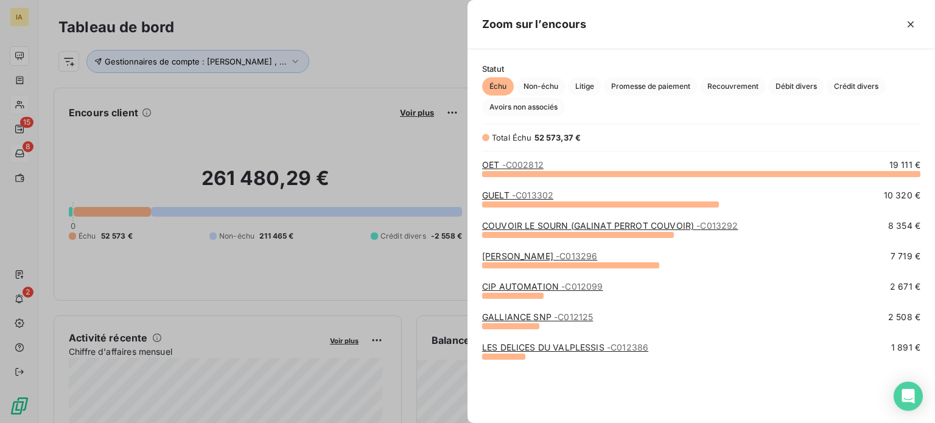
click at [499, 165] on link "OET - C002812" at bounding box center [512, 165] width 61 height 10
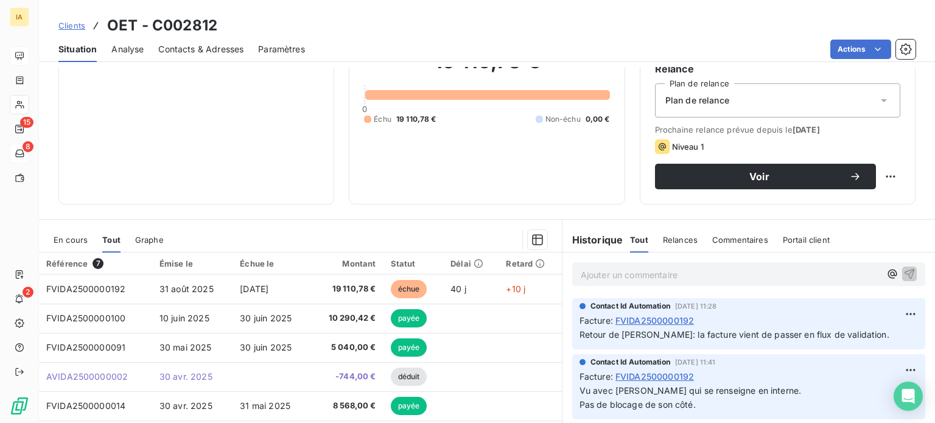
scroll to position [122, 0]
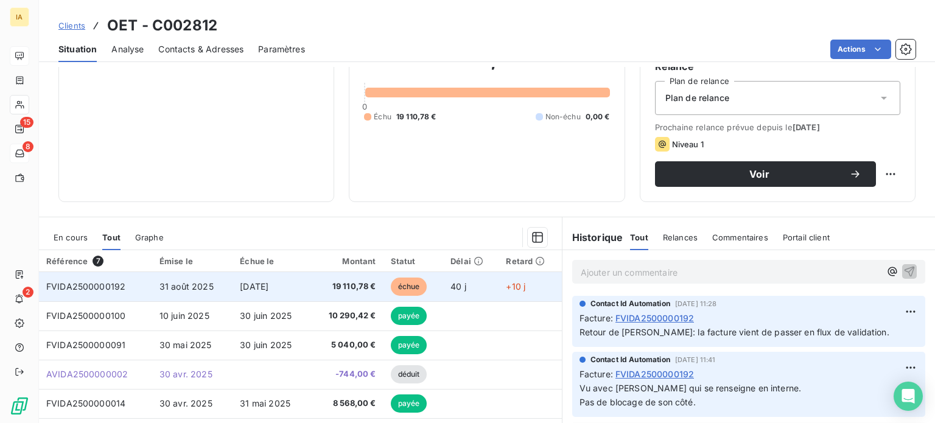
click at [217, 281] on td "31 août 2025" at bounding box center [192, 286] width 80 height 29
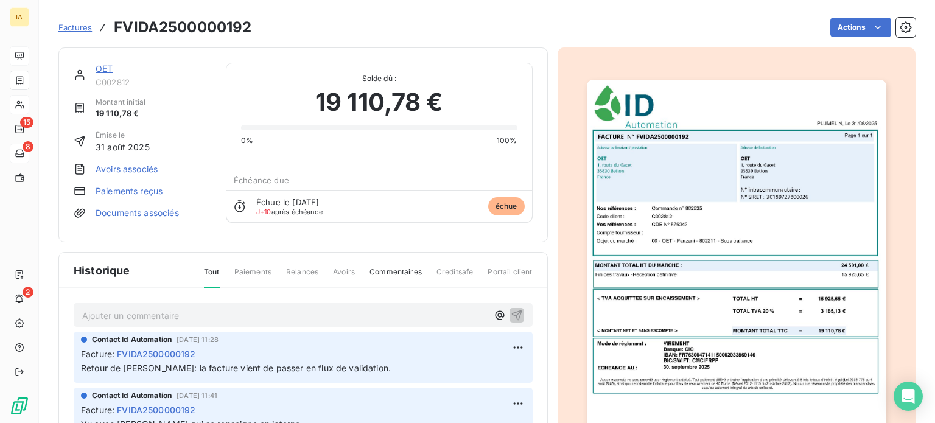
scroll to position [1, 0]
drag, startPoint x: 127, startPoint y: 362, endPoint x: 371, endPoint y: 354, distance: 244.9
click at [371, 360] on div "Retour de [PERSON_NAME]: la facture vient de passer en flux de validation." at bounding box center [303, 367] width 444 height 15
click at [395, 347] on div "Facture : FVIDA2500000192" at bounding box center [303, 353] width 444 height 13
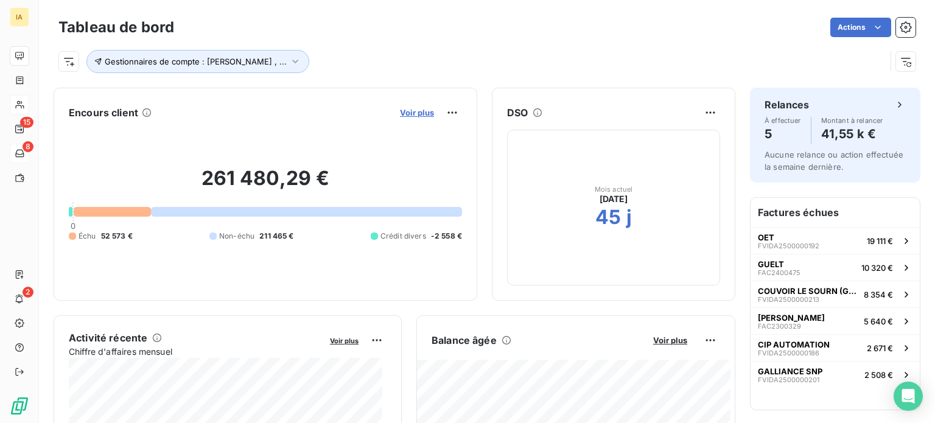
click at [414, 111] on span "Voir plus" at bounding box center [417, 113] width 34 height 10
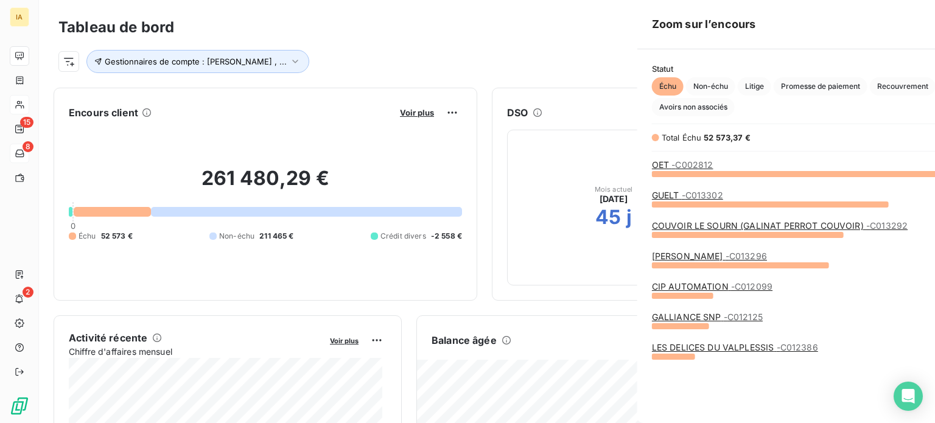
scroll to position [414, 458]
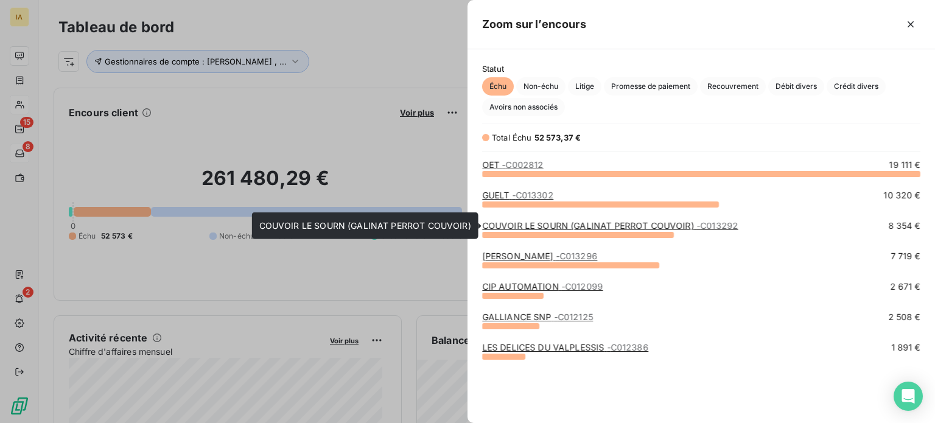
click at [528, 230] on link "COUVOIR LE SOURN (GALINAT PERROT COUVOIR) - C013292" at bounding box center [610, 225] width 256 height 10
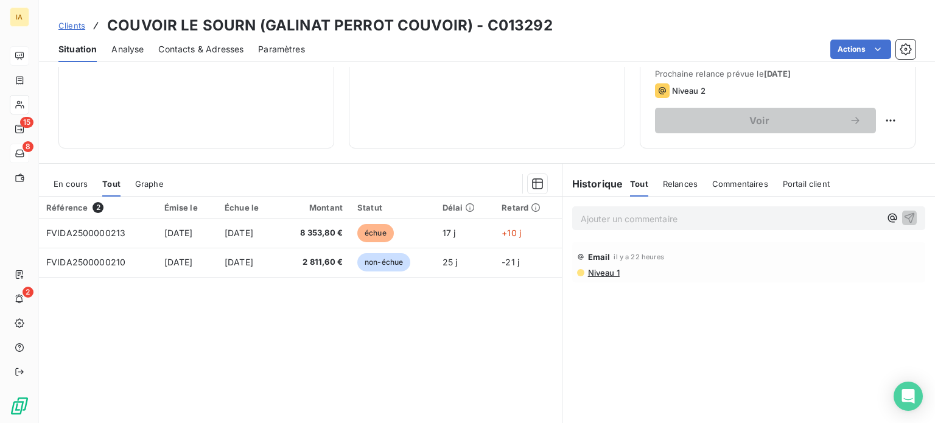
scroll to position [183, 0]
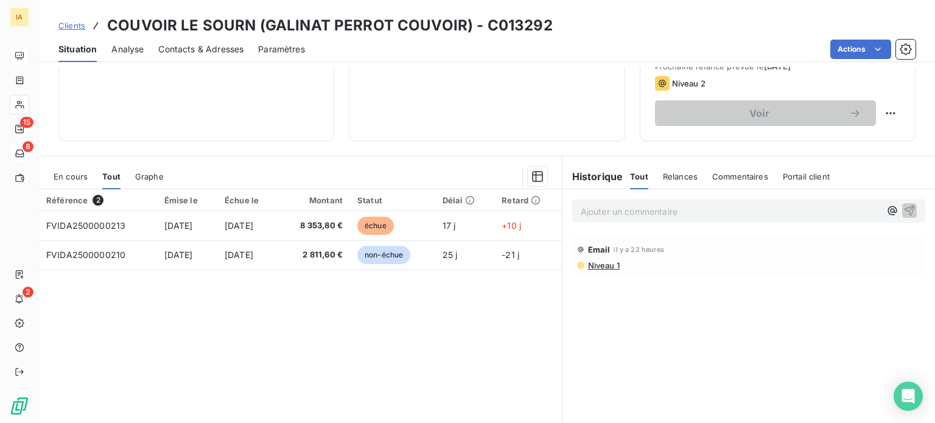
click at [253, 229] on span "[DATE]" at bounding box center [239, 225] width 29 height 10
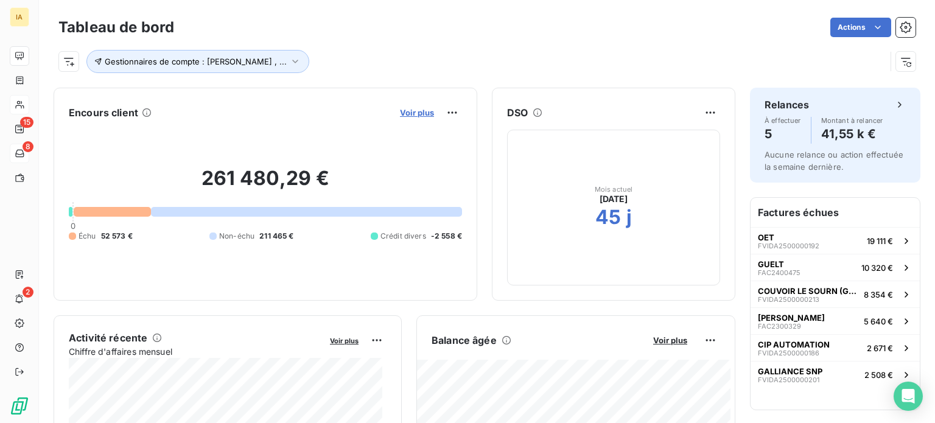
click at [409, 114] on span "Voir plus" at bounding box center [417, 113] width 34 height 10
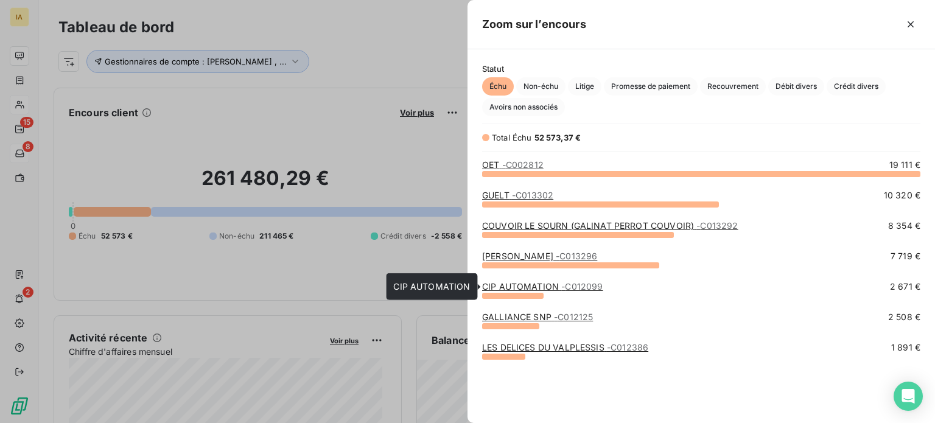
click at [507, 289] on link "CIP AUTOMATION - C012099" at bounding box center [542, 286] width 121 height 10
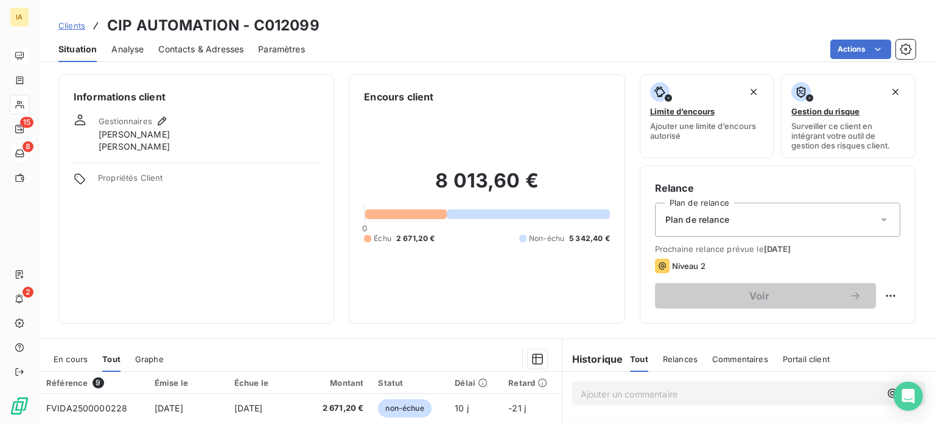
scroll to position [122, 0]
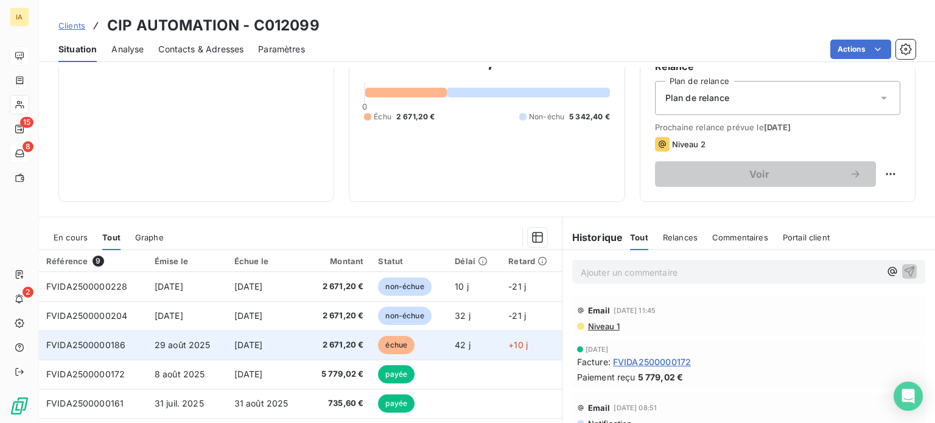
click at [321, 341] on span "2 671,20 €" at bounding box center [338, 345] width 52 height 12
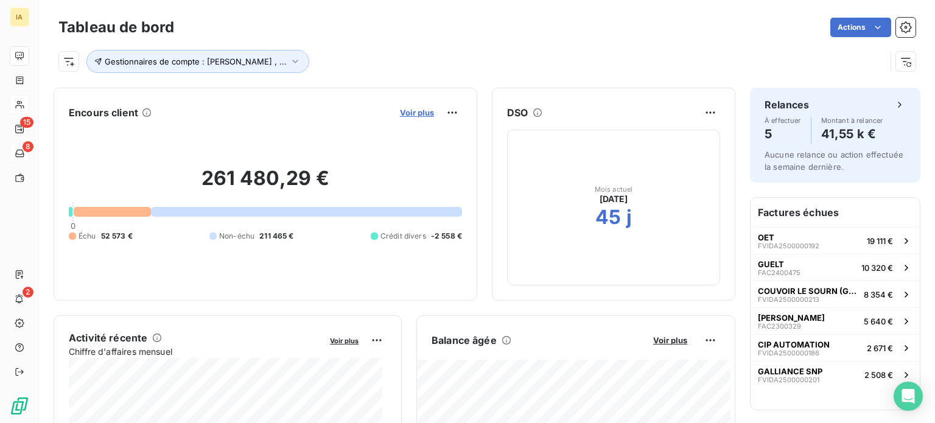
click at [424, 110] on button "Voir plus" at bounding box center [416, 112] width 41 height 11
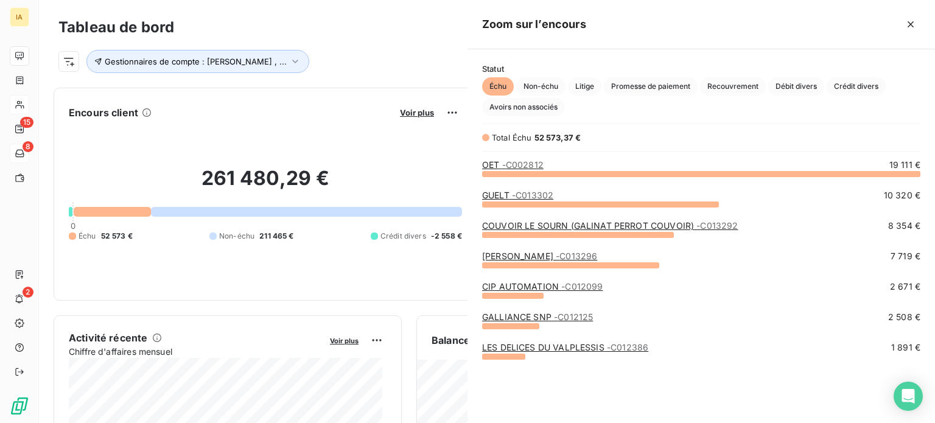
scroll to position [414, 458]
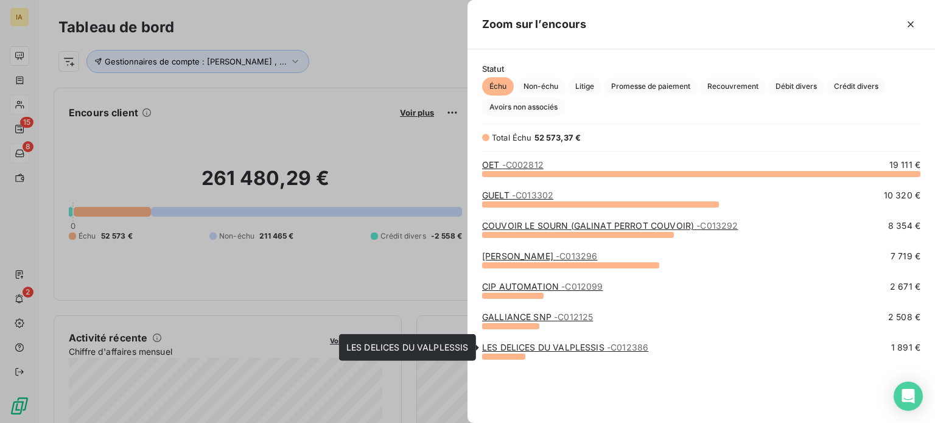
click at [544, 349] on link "LES DELICES DU VALPLESSIS - C012386" at bounding box center [565, 347] width 166 height 10
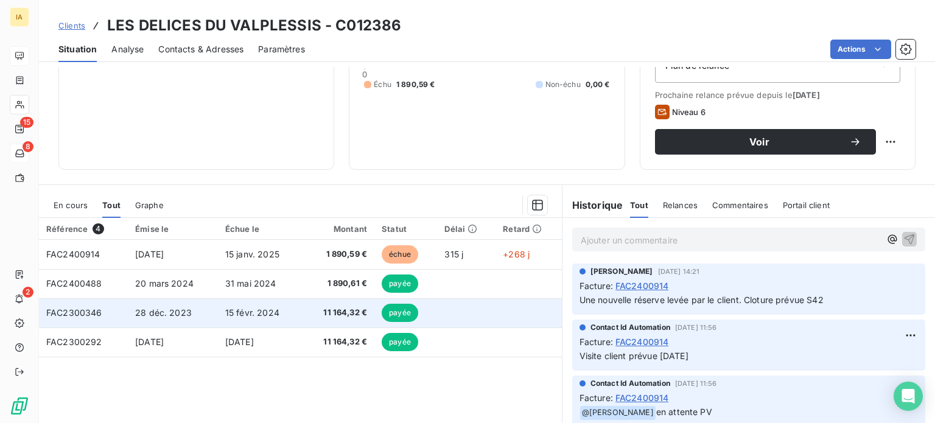
scroll to position [183, 0]
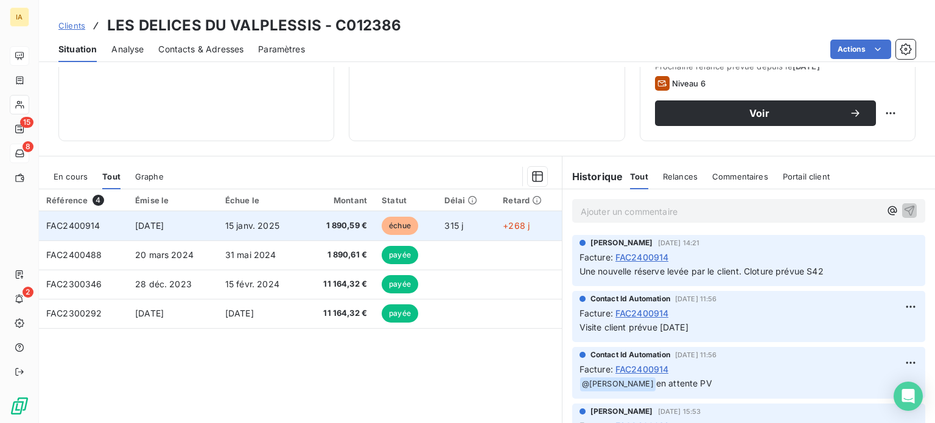
click at [263, 228] on span "15 janv. 2025" at bounding box center [252, 225] width 54 height 10
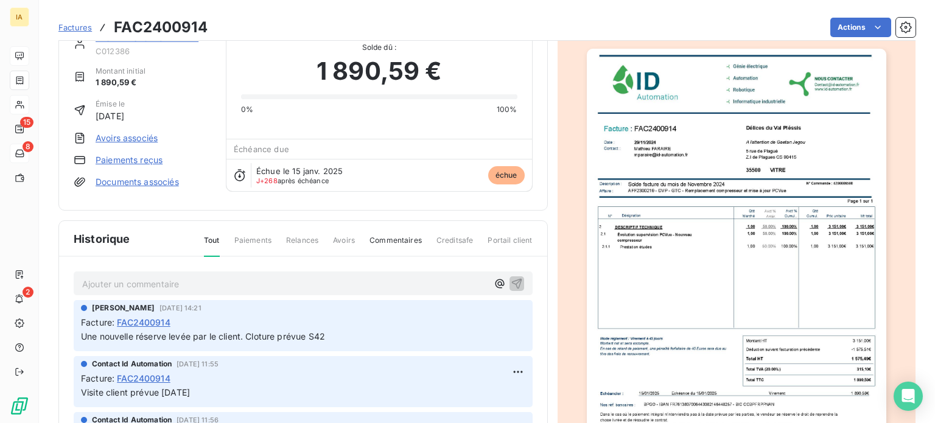
scroll to position [61, 0]
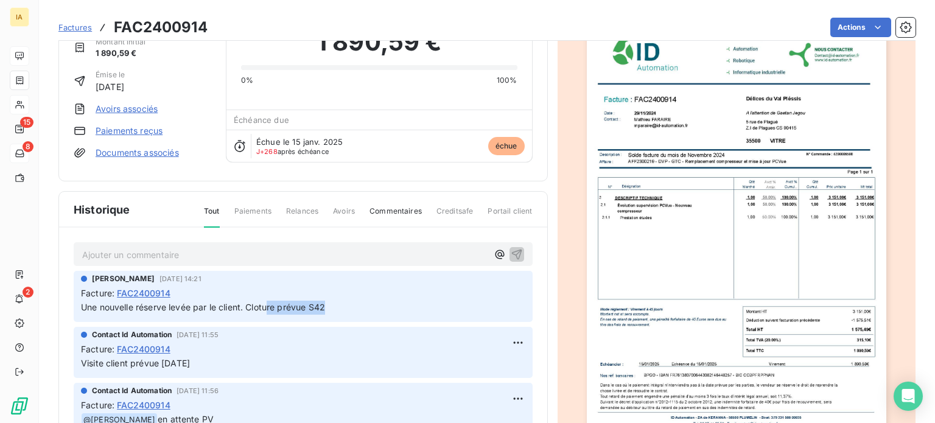
drag, startPoint x: 329, startPoint y: 298, endPoint x: 270, endPoint y: 304, distance: 59.3
click at [270, 304] on p "Une nouvelle réserve levée par le client. Cloture prévue S42" at bounding box center [303, 308] width 444 height 14
click at [377, 303] on p "Une nouvelle réserve levée par le client. Cloture prévue S42" at bounding box center [303, 308] width 444 height 14
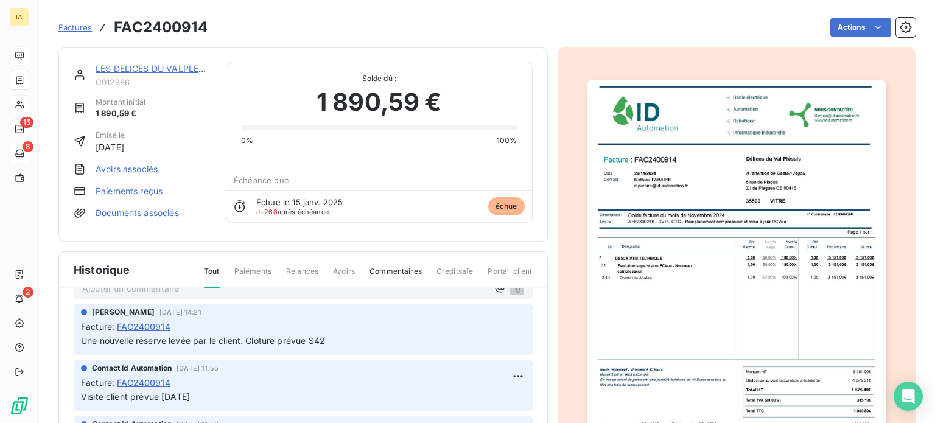
scroll to position [0, 0]
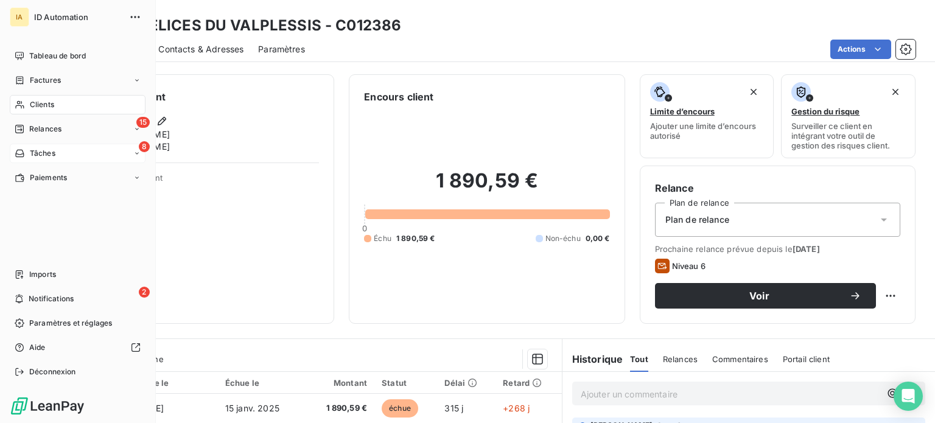
drag, startPoint x: 76, startPoint y: 54, endPoint x: 132, endPoint y: 68, distance: 57.0
click at [76, 54] on span "Tableau de bord" at bounding box center [57, 56] width 57 height 11
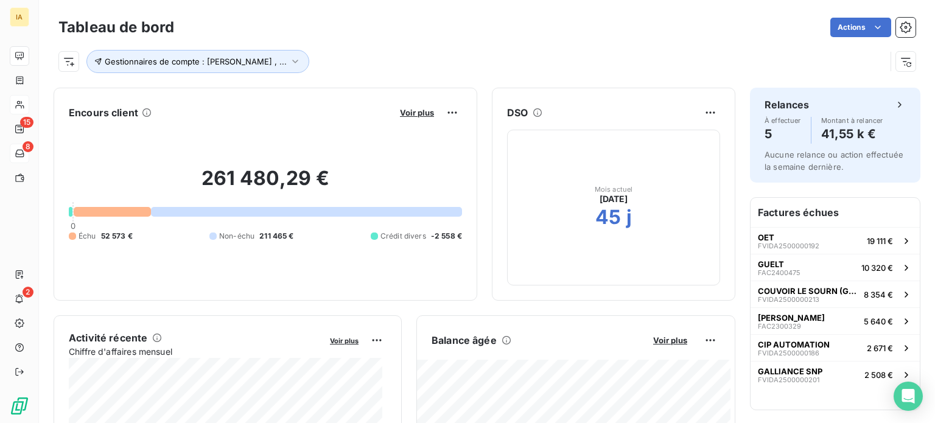
click at [407, 118] on button "Voir plus" at bounding box center [416, 112] width 41 height 11
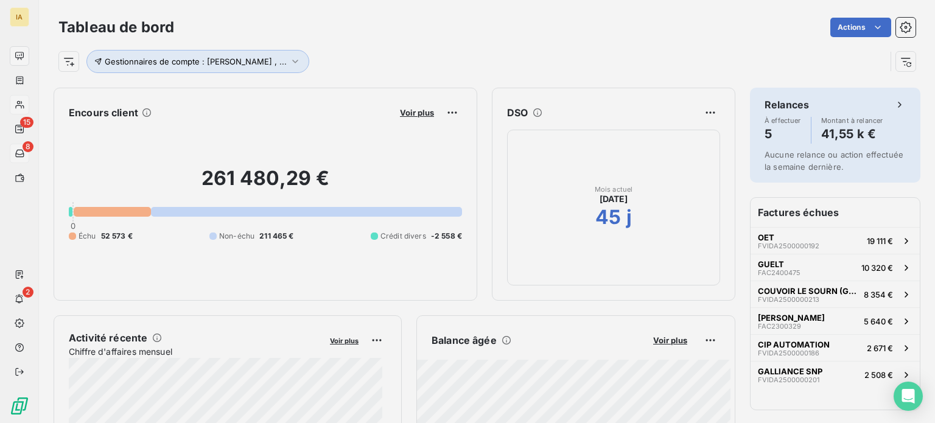
scroll to position [414, 458]
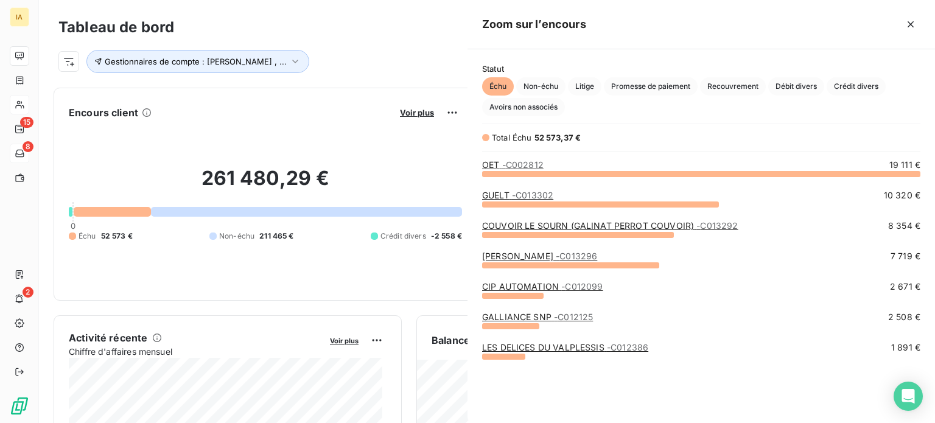
click at [407, 112] on div at bounding box center [467, 211] width 935 height 423
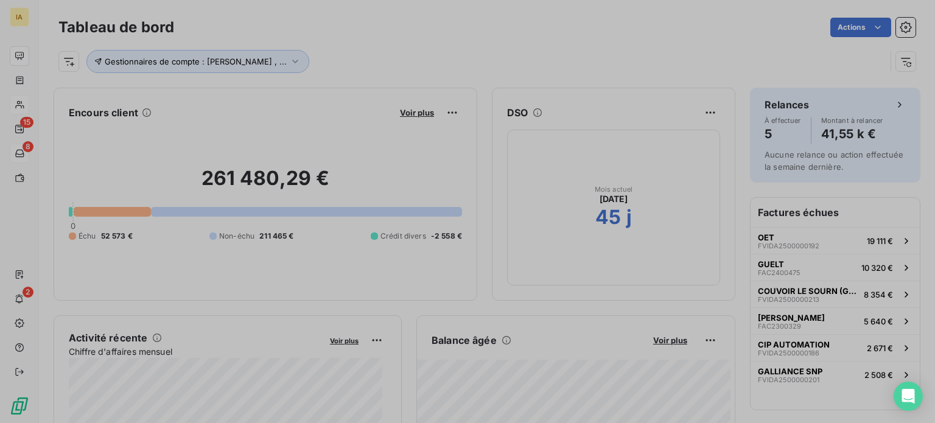
click at [407, 112] on span "Voir plus" at bounding box center [417, 113] width 34 height 10
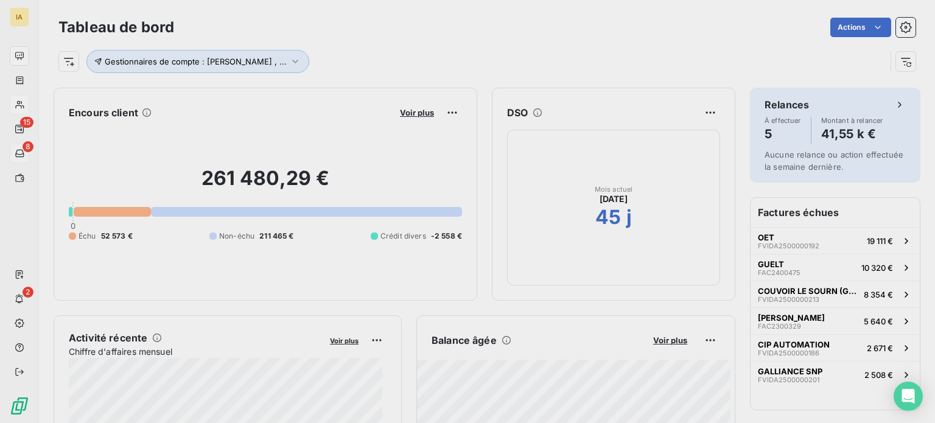
scroll to position [10, 10]
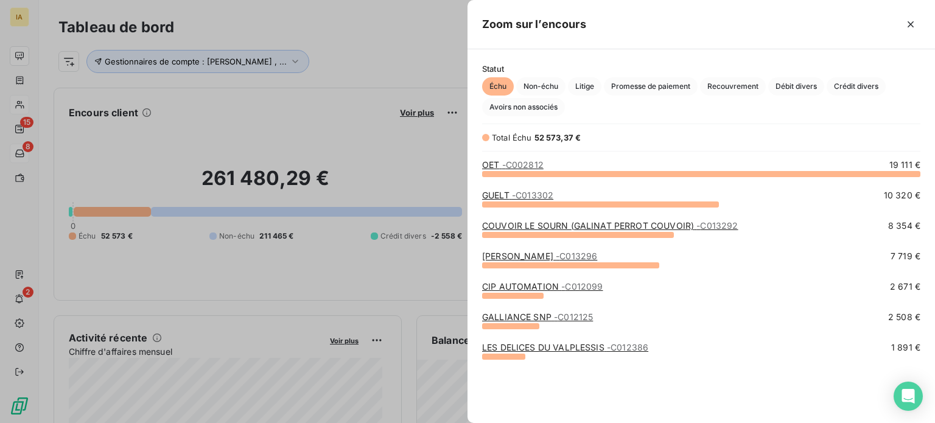
click at [351, 172] on div at bounding box center [467, 211] width 935 height 423
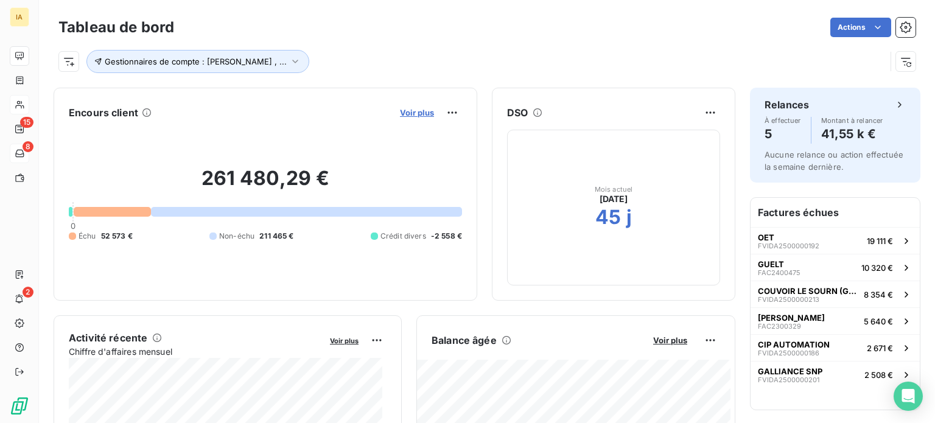
click at [406, 114] on span "Voir plus" at bounding box center [417, 113] width 34 height 10
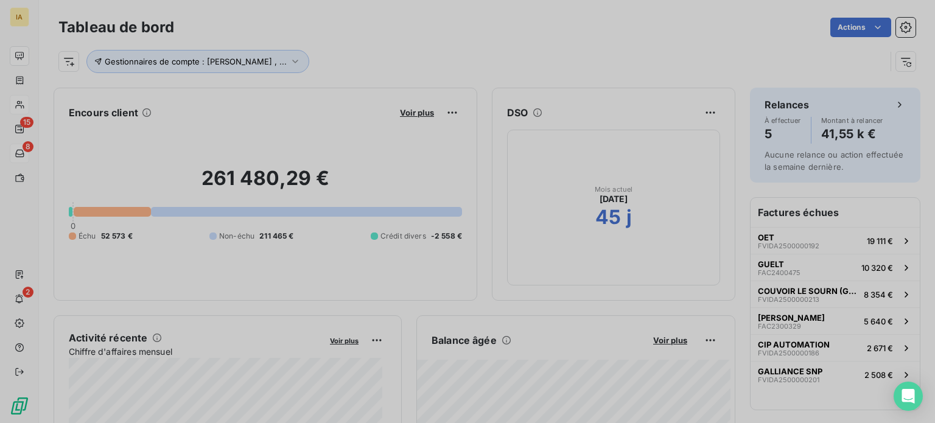
scroll to position [414, 458]
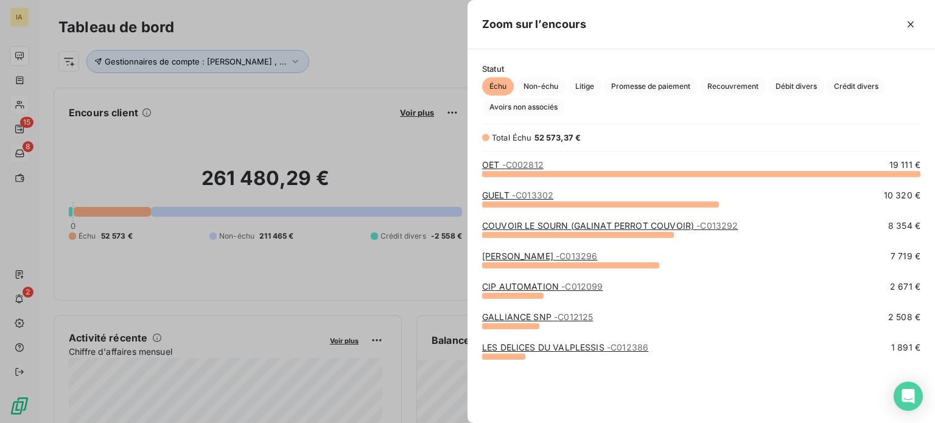
click at [555, 351] on link "LES DELICES DU VALPLESSIS - C012386" at bounding box center [565, 347] width 166 height 10
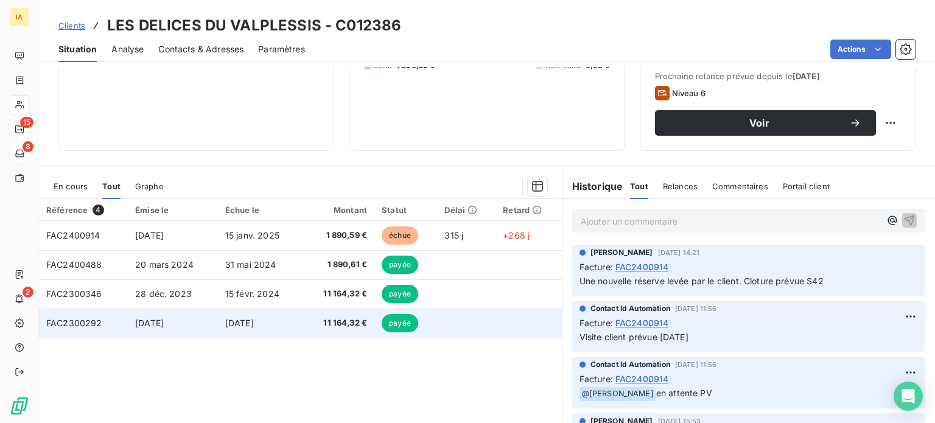
scroll to position [183, 0]
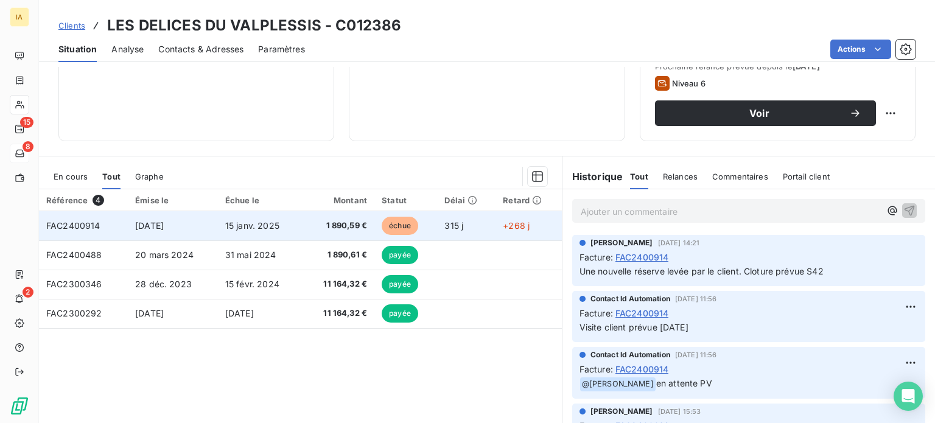
click at [309, 232] on td "1 890,59 €" at bounding box center [339, 225] width 72 height 29
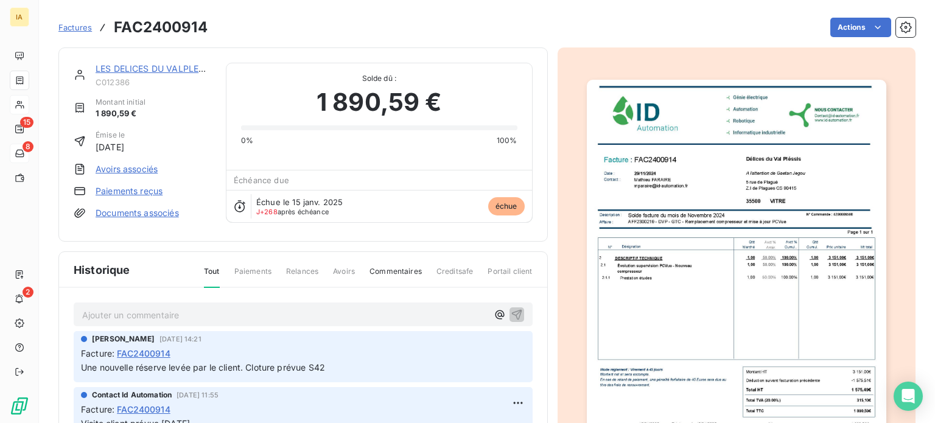
click at [660, 202] on img "button" at bounding box center [737, 291] width 300 height 423
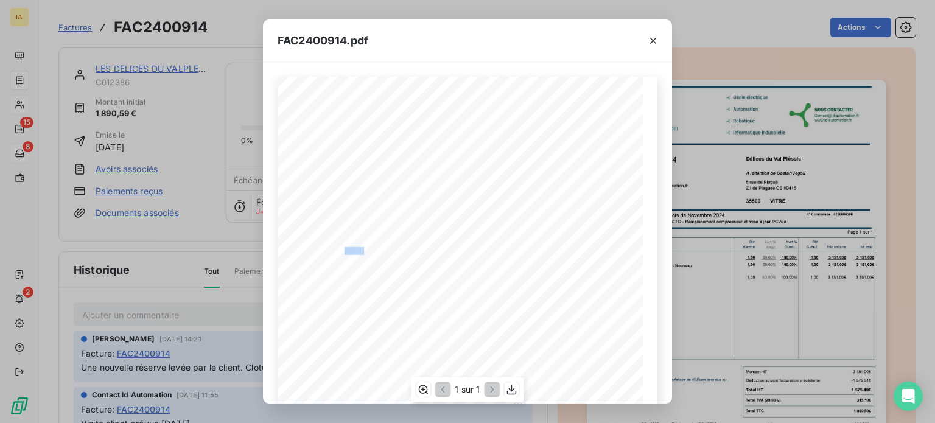
drag, startPoint x: 342, startPoint y: 250, endPoint x: 359, endPoint y: 250, distance: 17.1
click at [359, 250] on span "AFF2300219 - DVP - GTC - Remplacement compresseur et mise à jour PCVue" at bounding box center [433, 249] width 196 height 5
click at [362, 249] on span "AFF2300219 - DVP - GTC - Remplacement compresseur et mise à jour PCVue" at bounding box center [433, 249] width 196 height 5
click at [655, 35] on icon "button" at bounding box center [653, 41] width 12 height 12
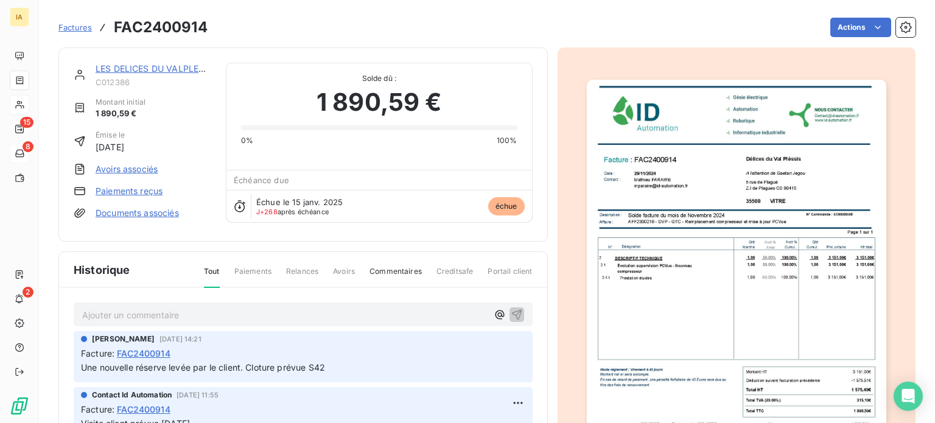
click at [282, 315] on p "Ajouter un commentaire ﻿" at bounding box center [284, 314] width 405 height 15
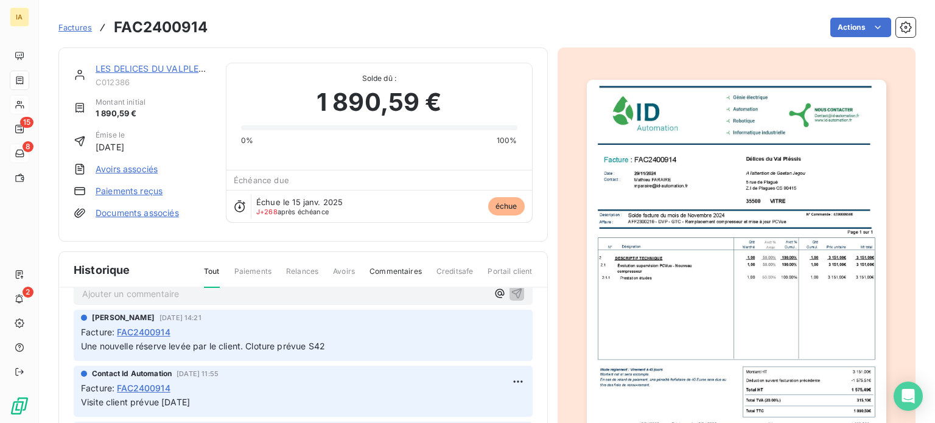
scroll to position [0, 0]
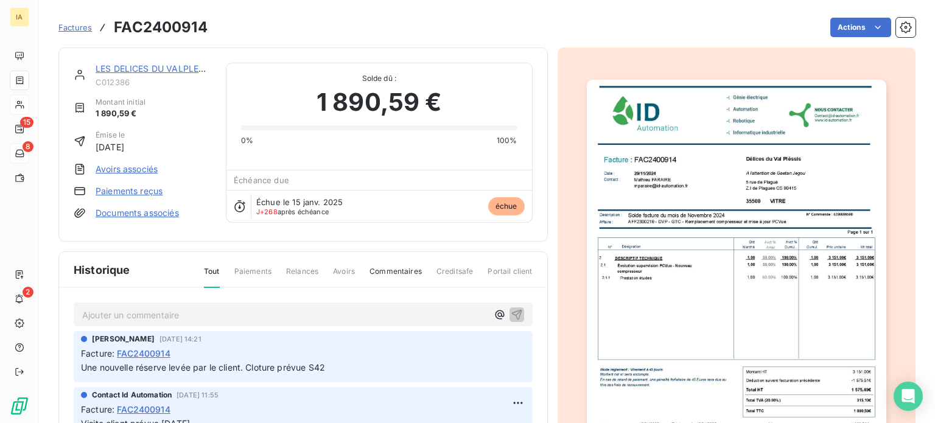
click at [202, 307] on p "Ajouter un commentaire ﻿" at bounding box center [284, 314] width 405 height 15
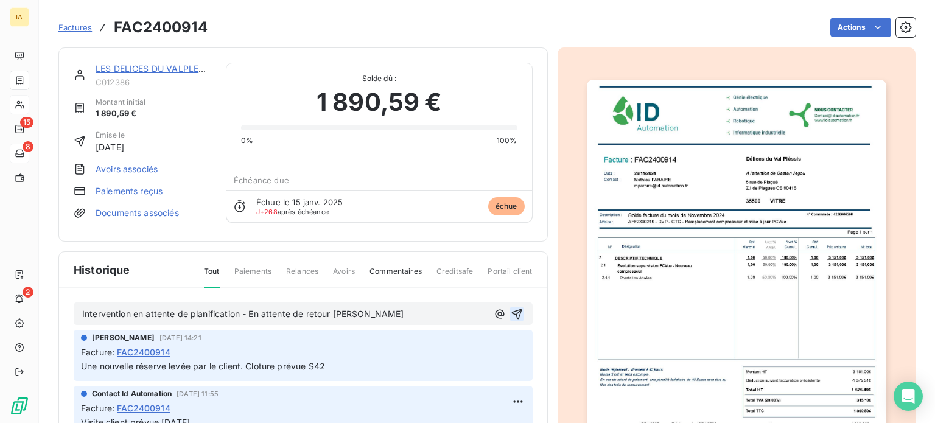
click at [510, 312] on button "button" at bounding box center [517, 314] width 15 height 15
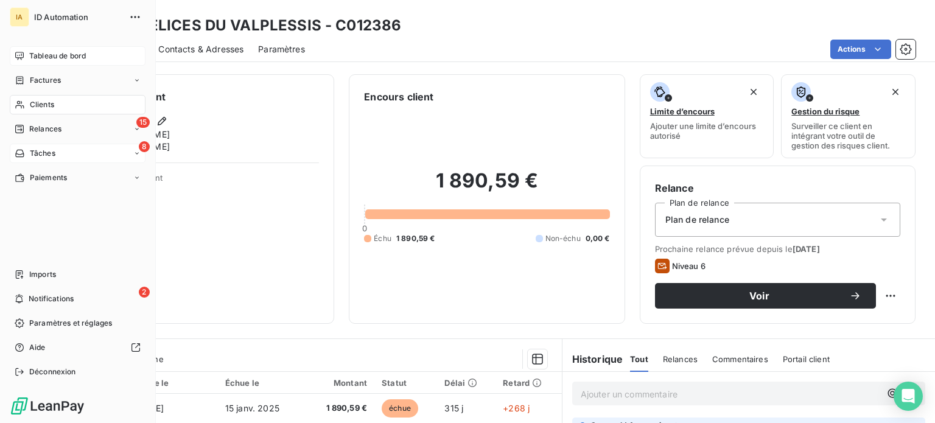
click at [52, 59] on span "Tableau de bord" at bounding box center [57, 56] width 57 height 11
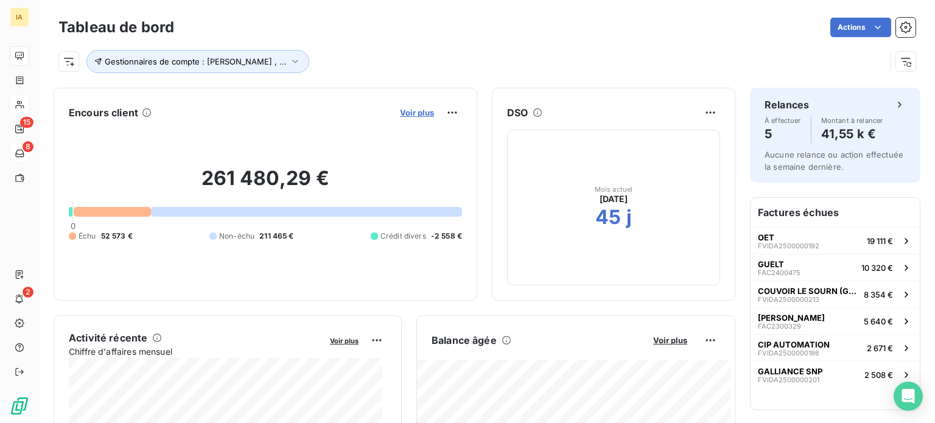
click at [405, 113] on span "Voir plus" at bounding box center [417, 113] width 34 height 10
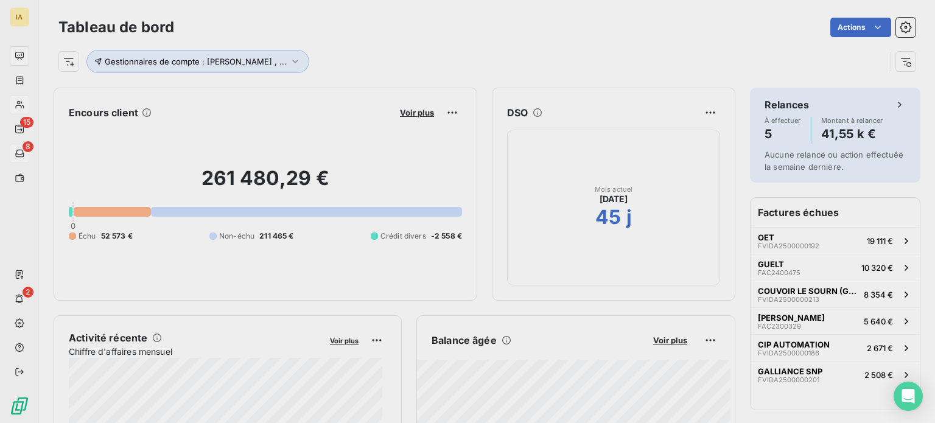
scroll to position [10, 10]
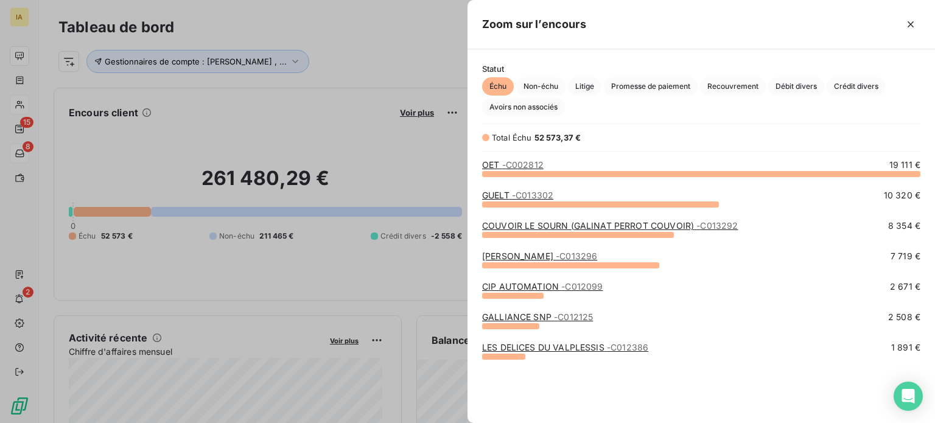
click at [269, 111] on div at bounding box center [467, 211] width 935 height 423
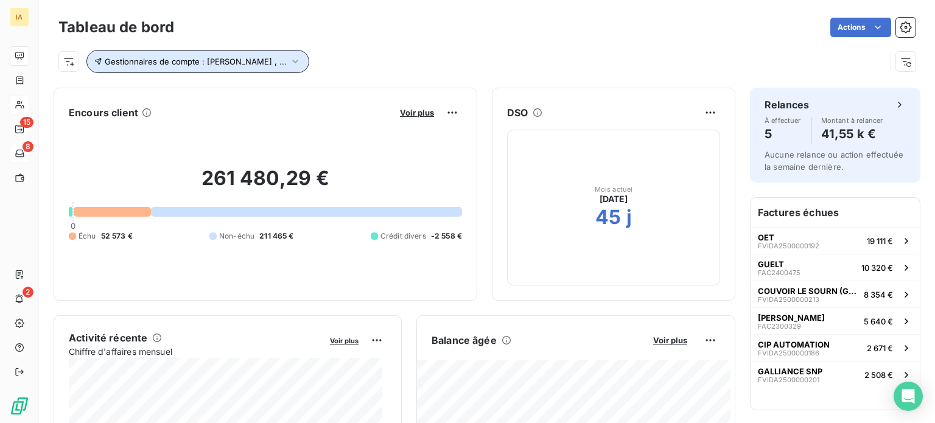
click at [289, 63] on icon "button" at bounding box center [295, 61] width 12 height 12
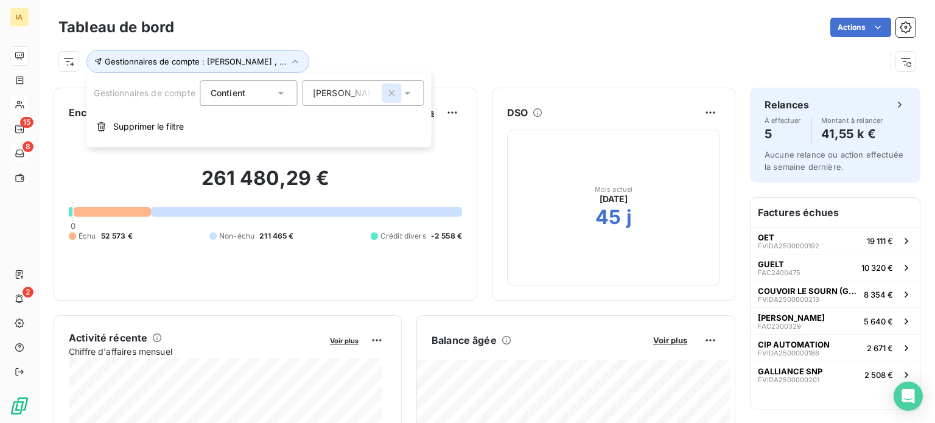
click at [393, 94] on icon "button" at bounding box center [392, 93] width 12 height 12
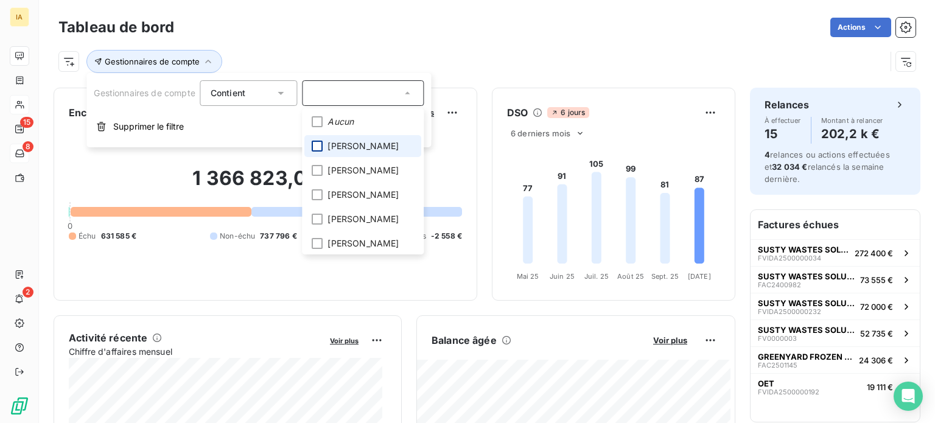
click at [320, 147] on div at bounding box center [317, 146] width 11 height 11
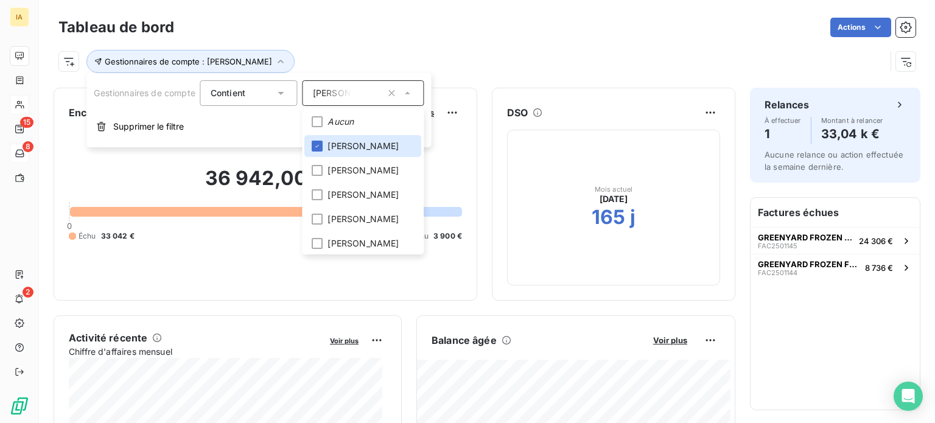
click at [419, 57] on div "Gestionnaires de compte : [PERSON_NAME]" at bounding box center [471, 61] width 827 height 23
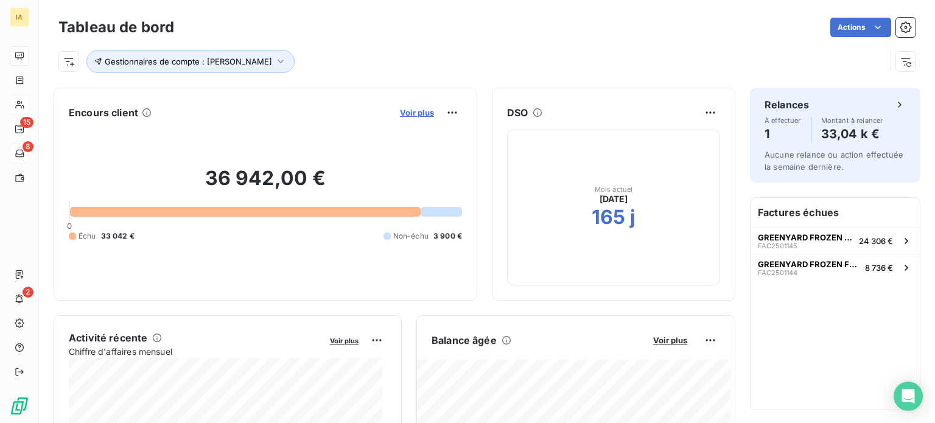
click at [409, 109] on span "Voir plus" at bounding box center [417, 113] width 34 height 10
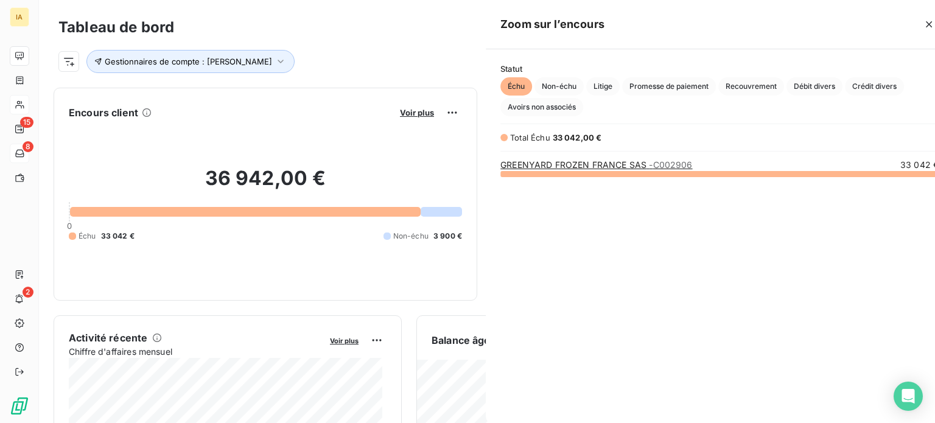
scroll to position [240, 458]
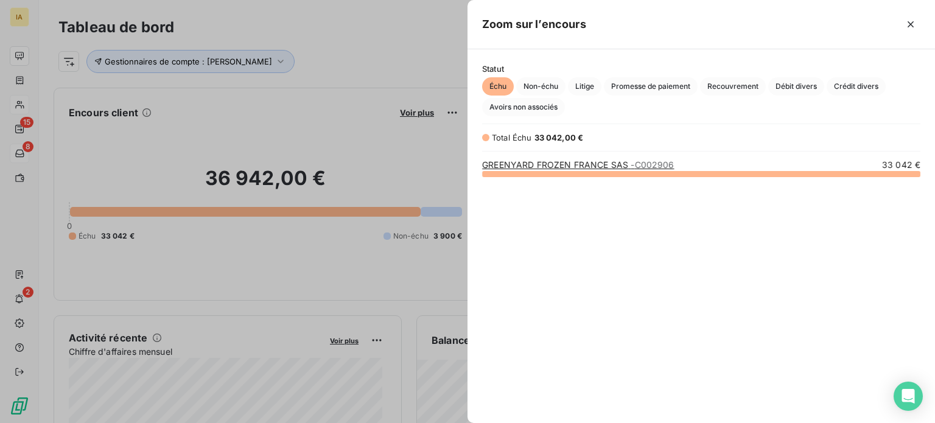
click at [616, 168] on link "GREENYARD FROZEN FRANCE SAS - C002906" at bounding box center [578, 165] width 192 height 10
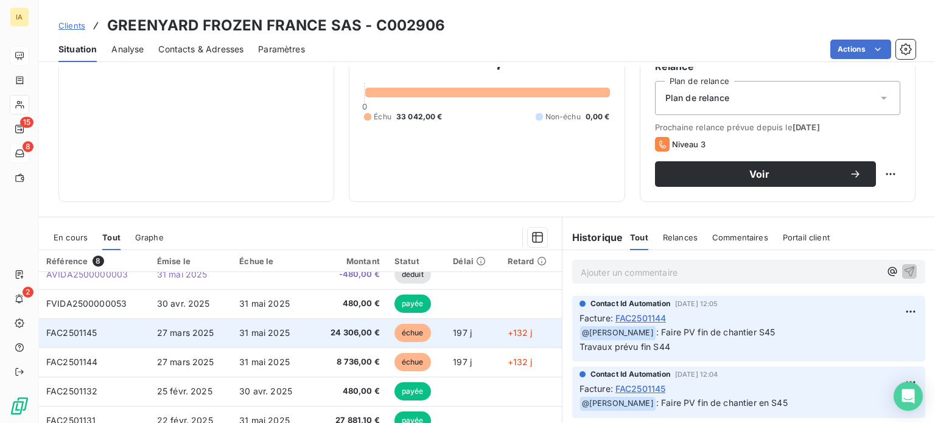
scroll to position [21, 0]
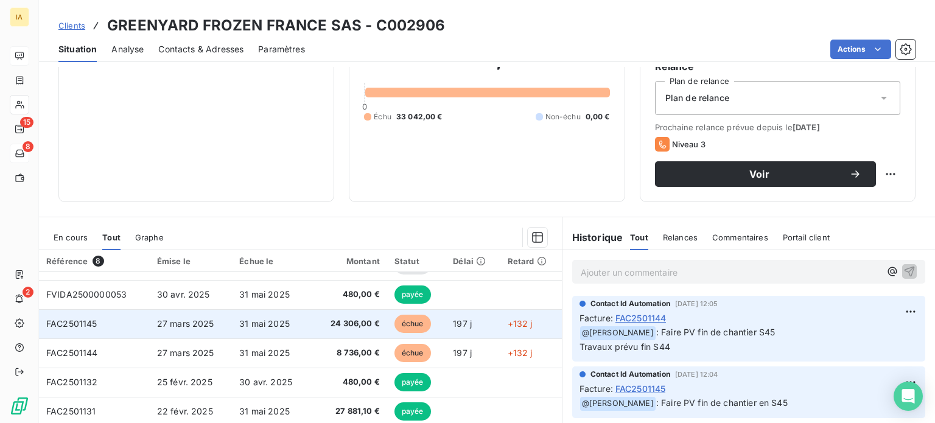
click at [331, 323] on span "24 306,00 €" at bounding box center [350, 324] width 58 height 12
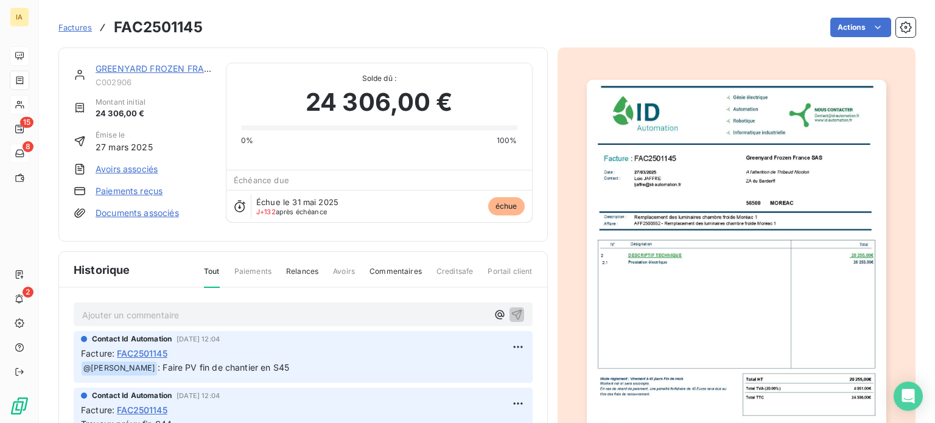
scroll to position [61, 0]
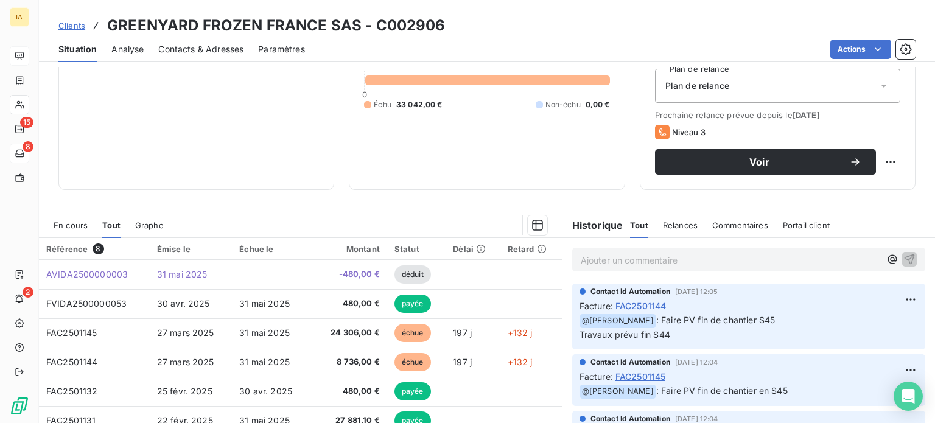
scroll to position [183, 0]
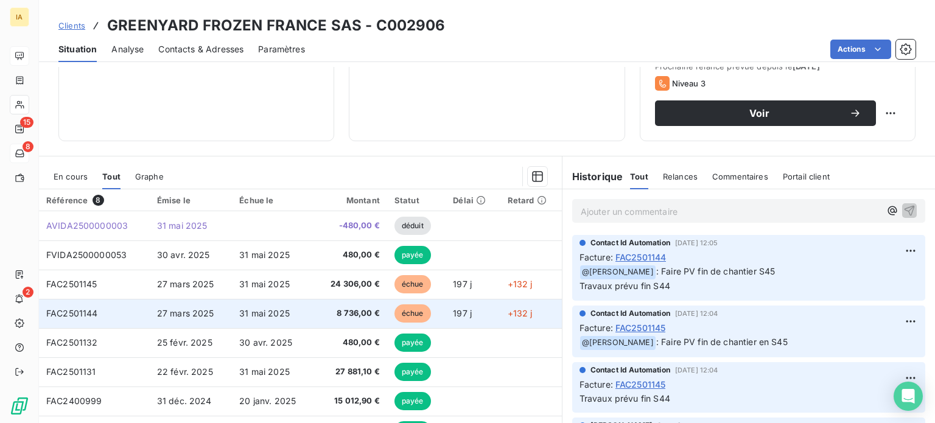
click at [368, 304] on td "8 736,00 €" at bounding box center [350, 313] width 73 height 29
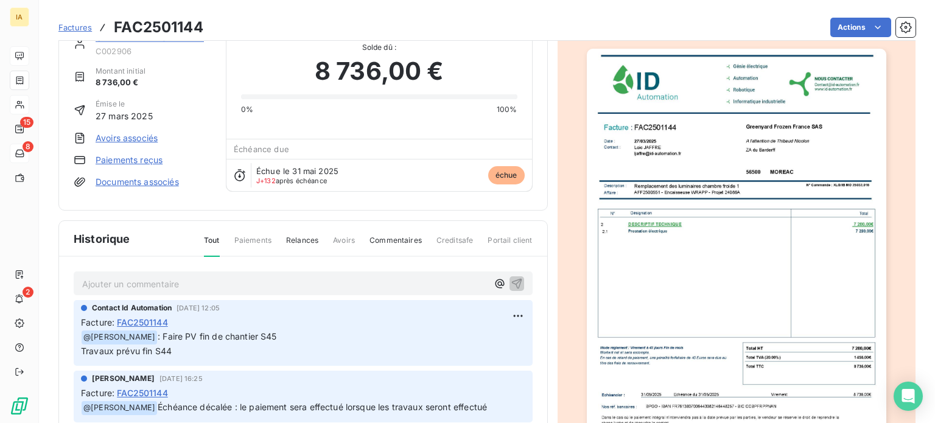
scroll to position [61, 0]
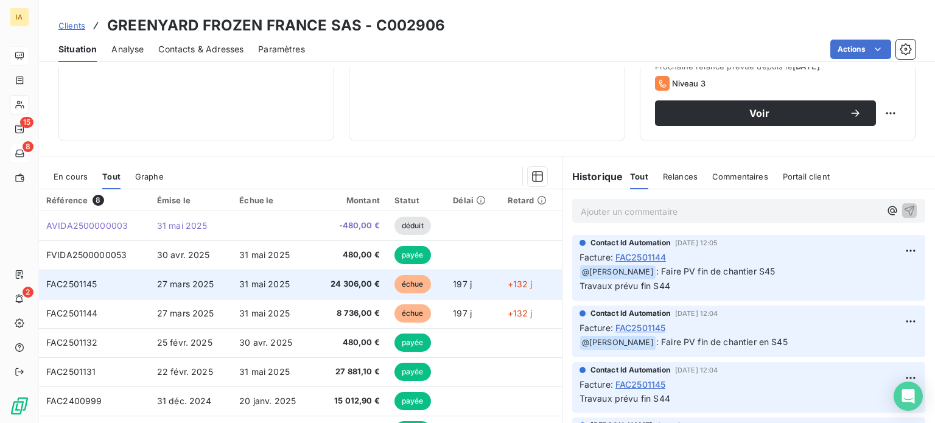
scroll to position [21, 0]
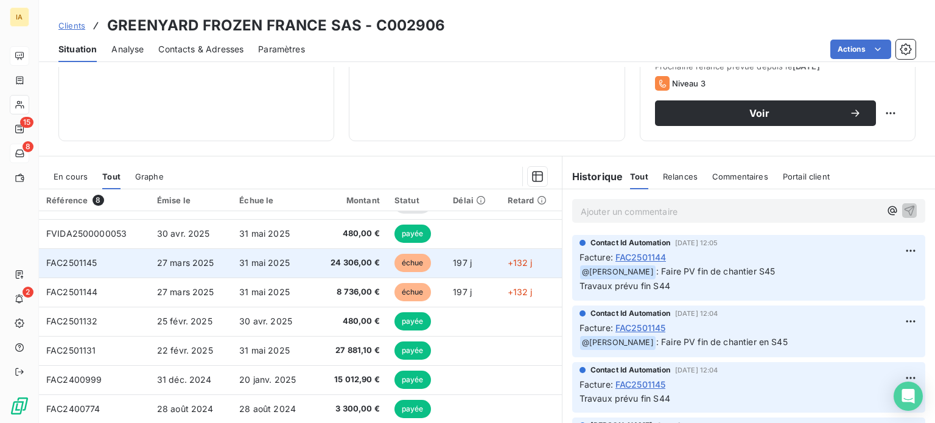
click at [141, 272] on td "FAC2501145" at bounding box center [94, 262] width 111 height 29
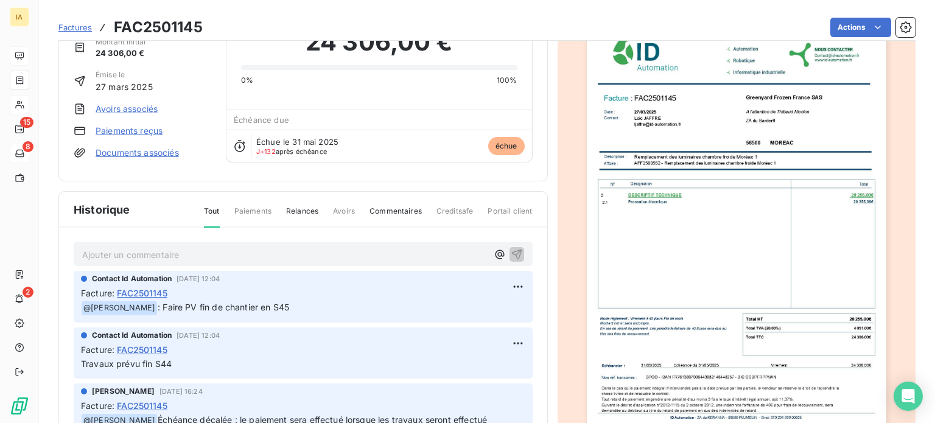
click at [200, 254] on p "Ajouter un commentaire ﻿" at bounding box center [284, 254] width 405 height 15
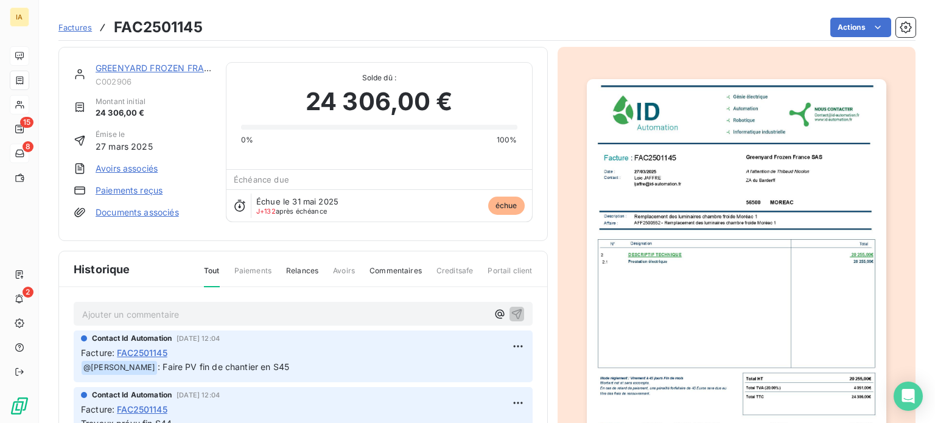
scroll to position [62, 0]
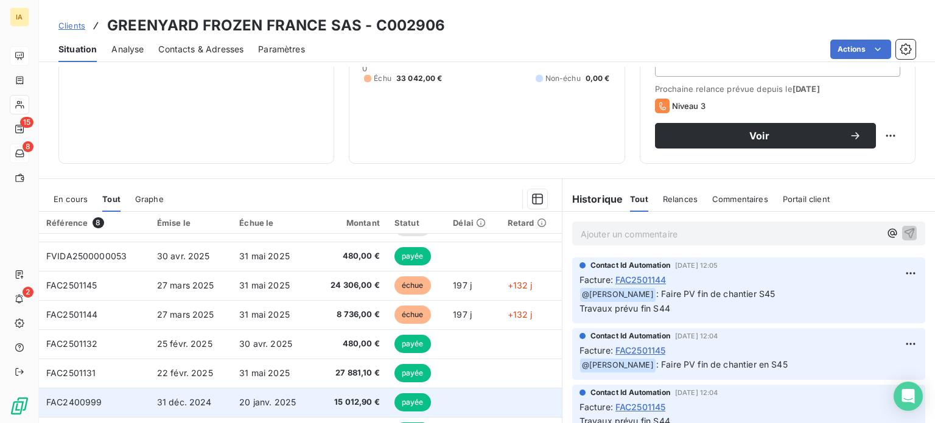
scroll to position [183, 0]
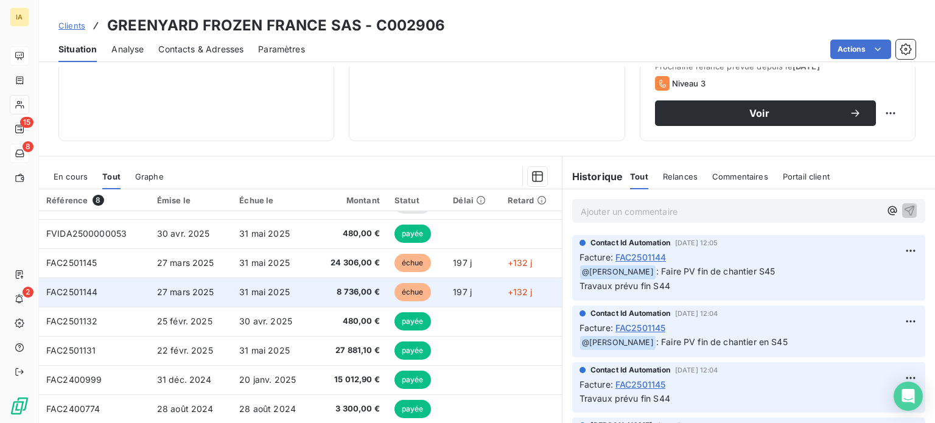
click at [265, 289] on span "31 mai 2025" at bounding box center [264, 292] width 51 height 10
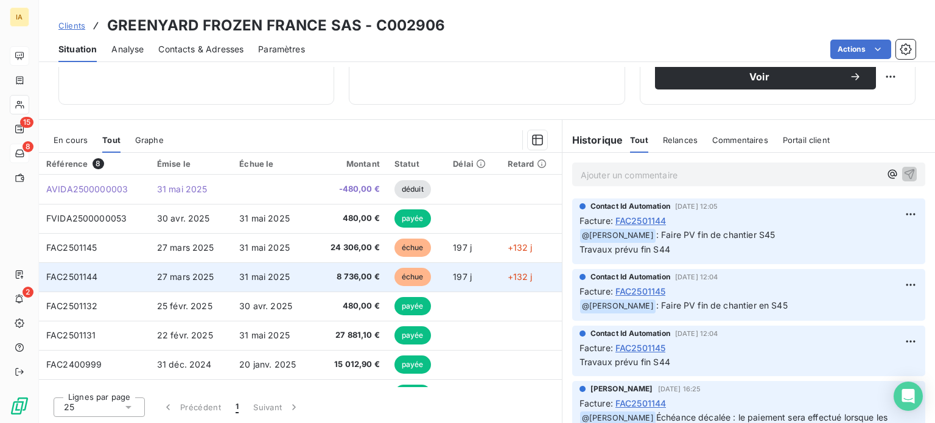
click at [243, 262] on td "31 mai 2025" at bounding box center [273, 276] width 82 height 29
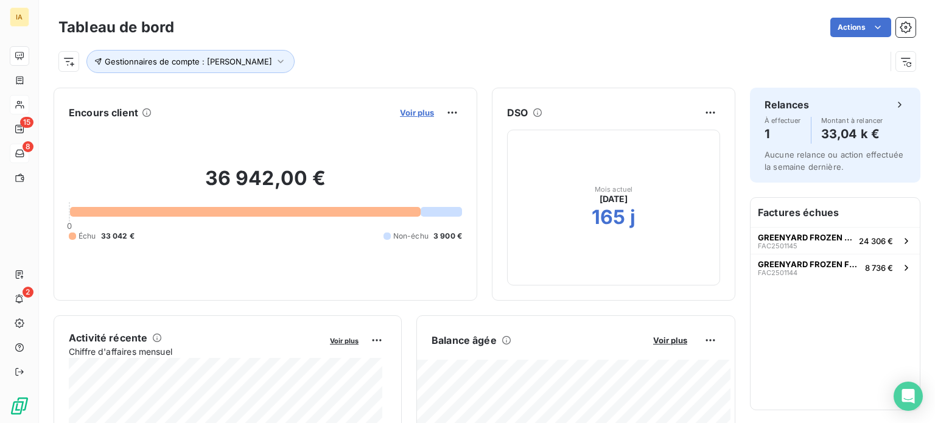
click at [407, 111] on span "Voir plus" at bounding box center [417, 113] width 34 height 10
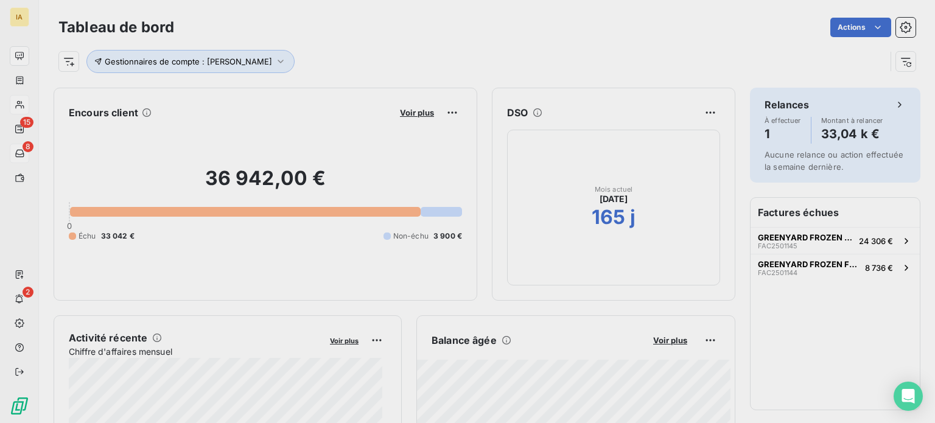
scroll to position [414, 458]
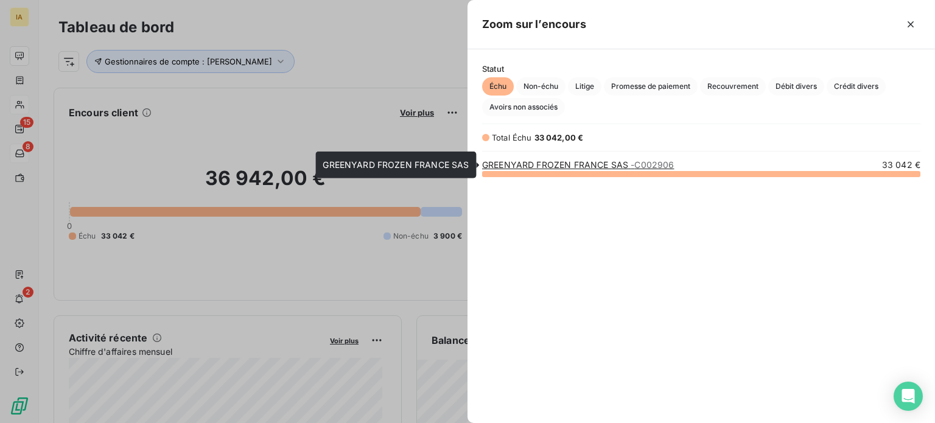
click at [511, 164] on link "GREENYARD FROZEN FRANCE SAS - C002906" at bounding box center [578, 165] width 192 height 10
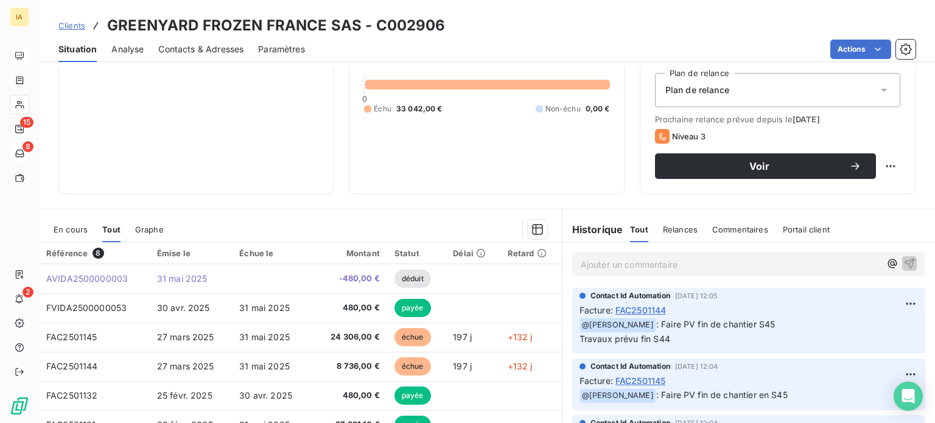
scroll to position [183, 0]
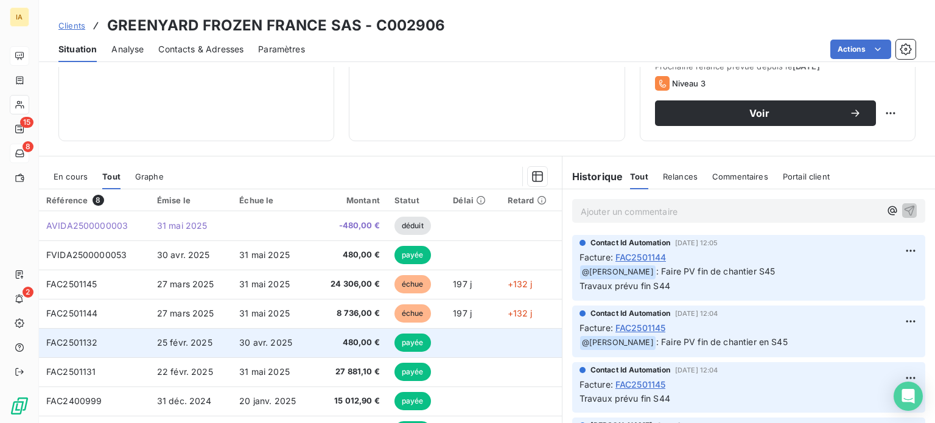
click at [301, 352] on td "30 avr. 2025" at bounding box center [273, 342] width 82 height 29
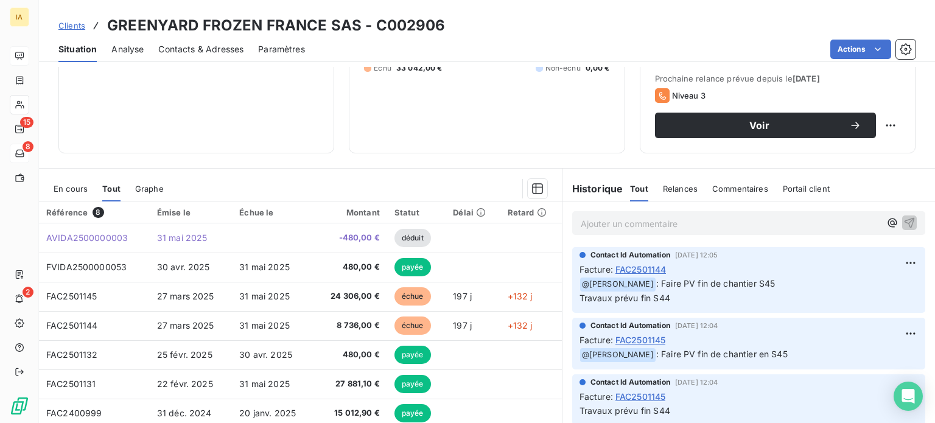
scroll to position [183, 0]
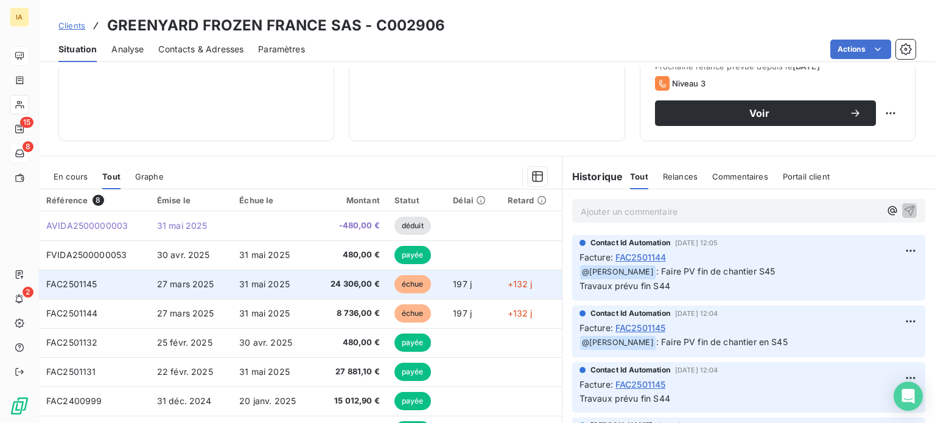
click at [314, 292] on td "24 306,00 €" at bounding box center [350, 284] width 73 height 29
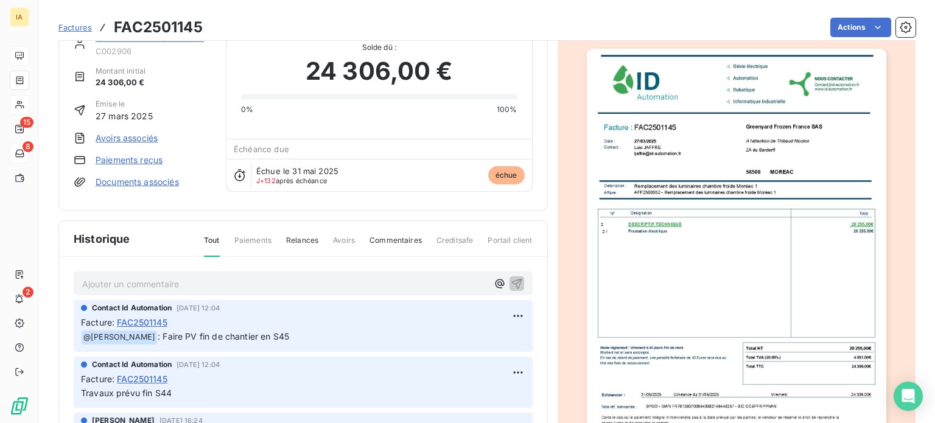
scroll to position [61, 0]
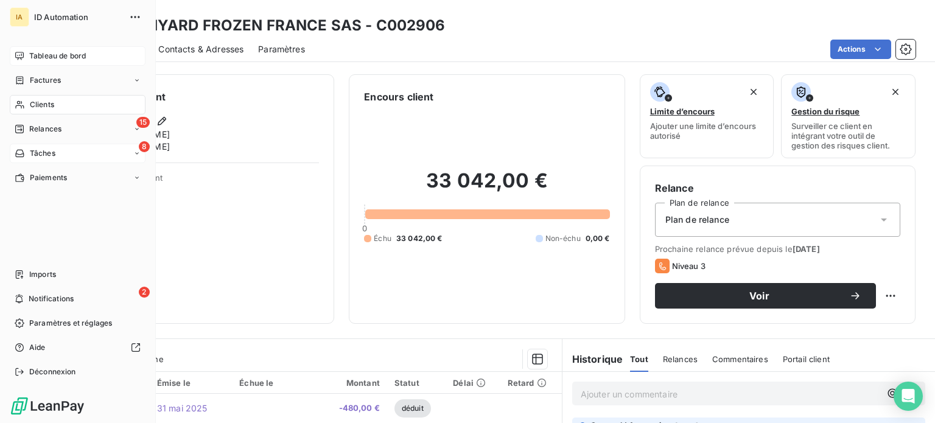
click at [37, 52] on span "Tableau de bord" at bounding box center [57, 56] width 57 height 11
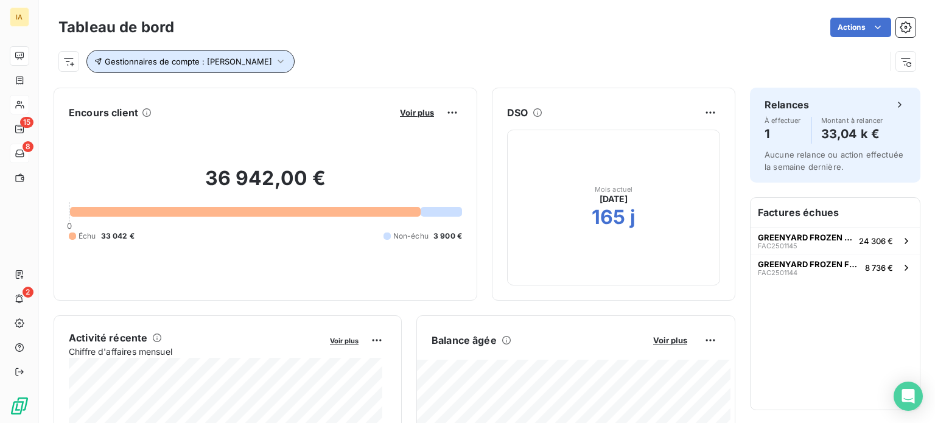
click at [247, 52] on button "Gestionnaires de compte : [PERSON_NAME]" at bounding box center [190, 61] width 208 height 23
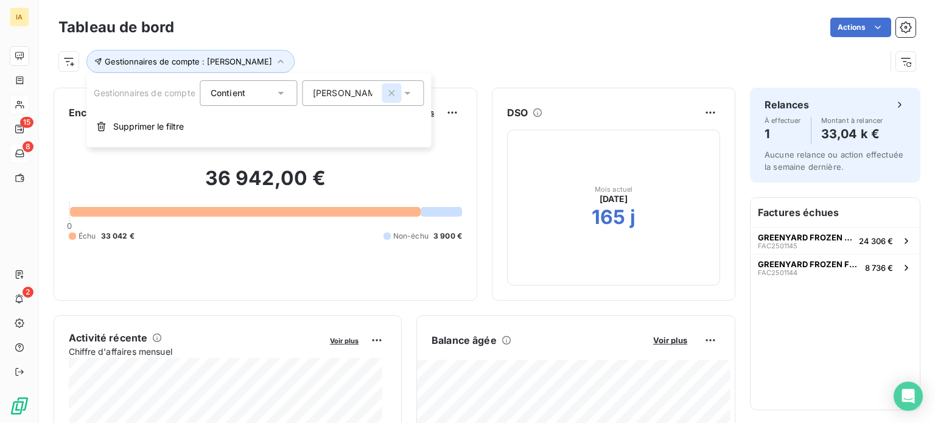
click at [394, 93] on icon "button" at bounding box center [392, 93] width 6 height 6
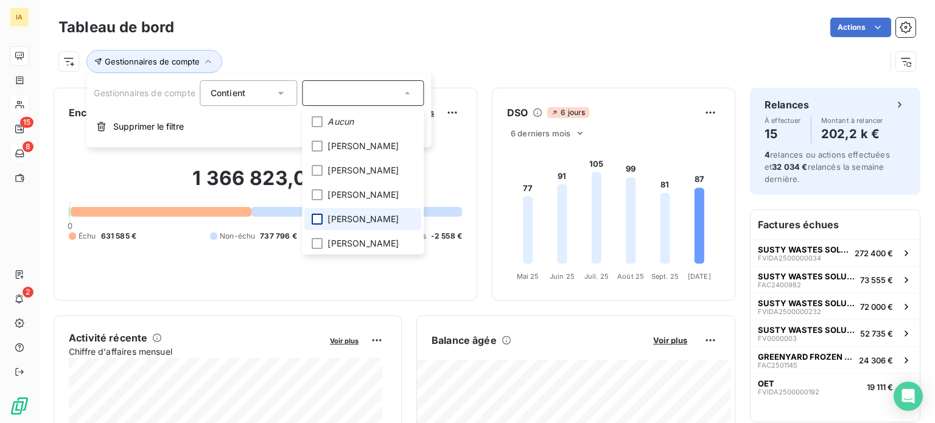
click at [318, 219] on div at bounding box center [317, 219] width 11 height 11
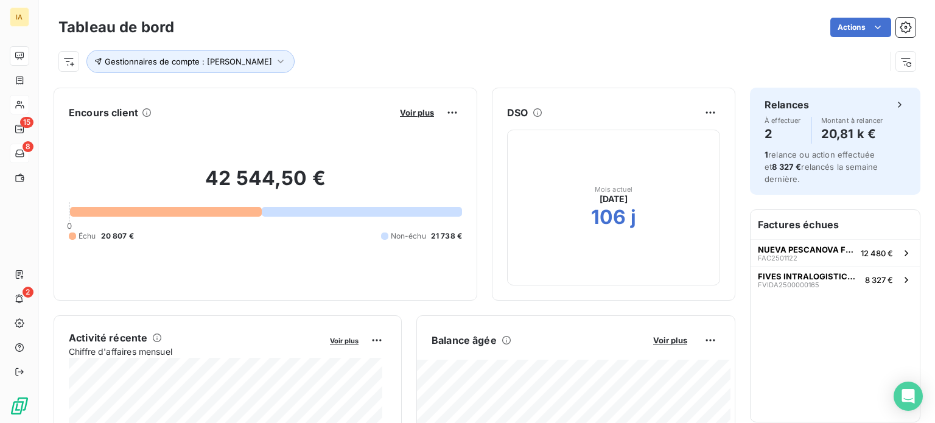
click at [344, 50] on div "Gestionnaires de compte : [PERSON_NAME]" at bounding box center [471, 61] width 827 height 23
click at [404, 108] on span "Voir plus" at bounding box center [417, 113] width 34 height 10
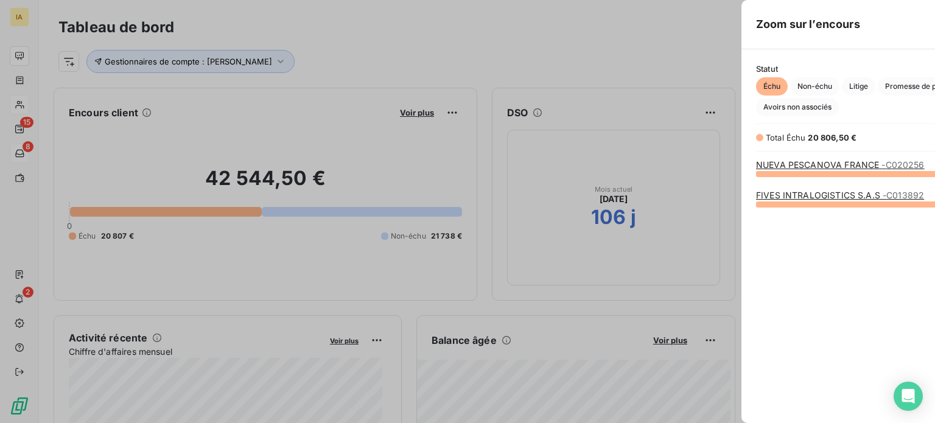
scroll to position [240, 458]
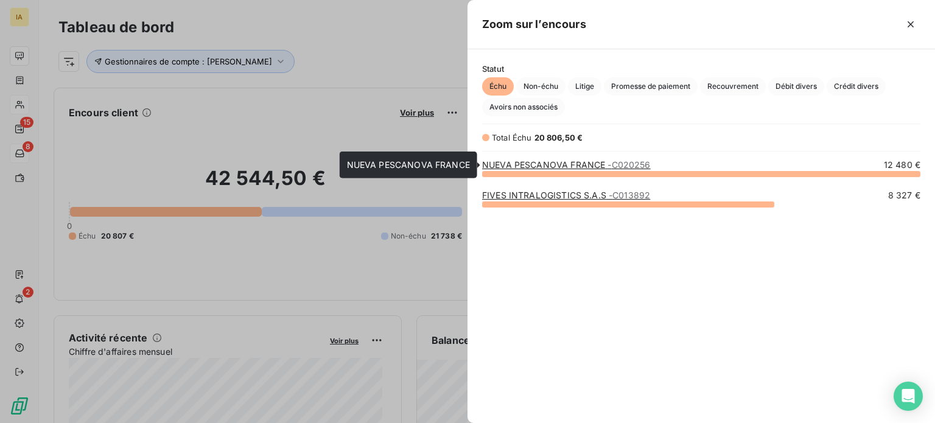
click at [513, 163] on link "NUEVA PESCANOVA FRANCE - C020256" at bounding box center [566, 165] width 169 height 10
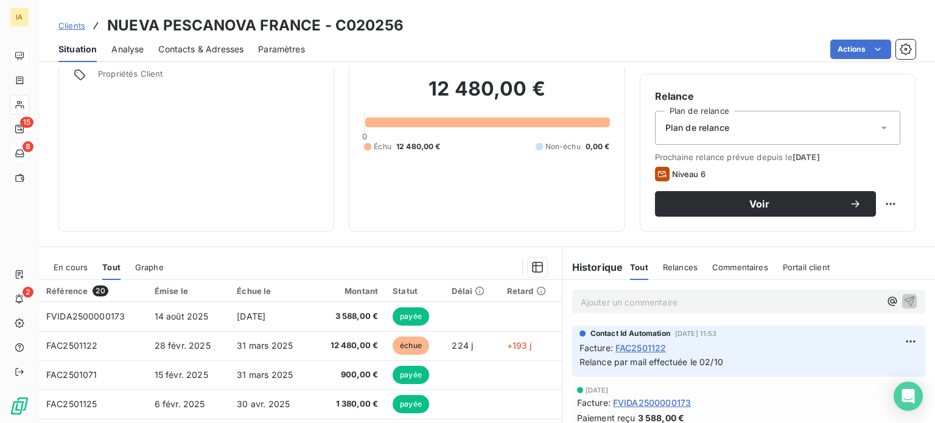
scroll to position [122, 0]
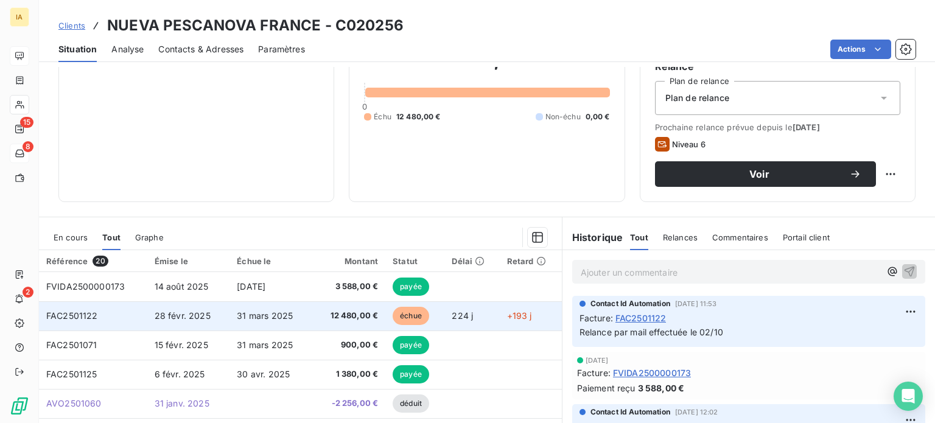
click at [270, 317] on span "31 mars 2025" at bounding box center [265, 316] width 56 height 10
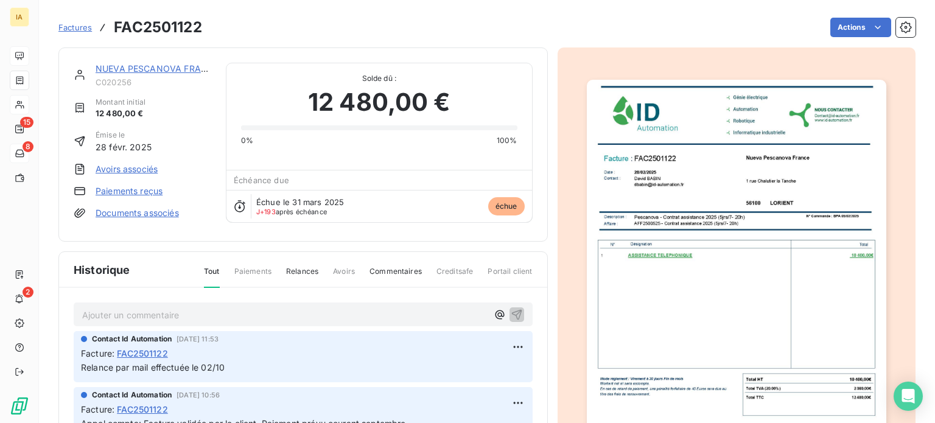
click at [188, 312] on p "Ajouter un commentaire ﻿" at bounding box center [284, 314] width 405 height 15
click at [511, 308] on icon "button" at bounding box center [517, 314] width 12 height 12
click at [499, 338] on html "IA 15 8 2 Factures FAC2501122 Actions NUEVA PESCANOVA FRANCE C020256 Montant in…" at bounding box center [467, 211] width 935 height 423
click at [306, 319] on html "IA 15 8 2 Factures FAC2501122 Actions NUEVA PESCANOVA FRANCE C020256 Montant in…" at bounding box center [467, 211] width 935 height 423
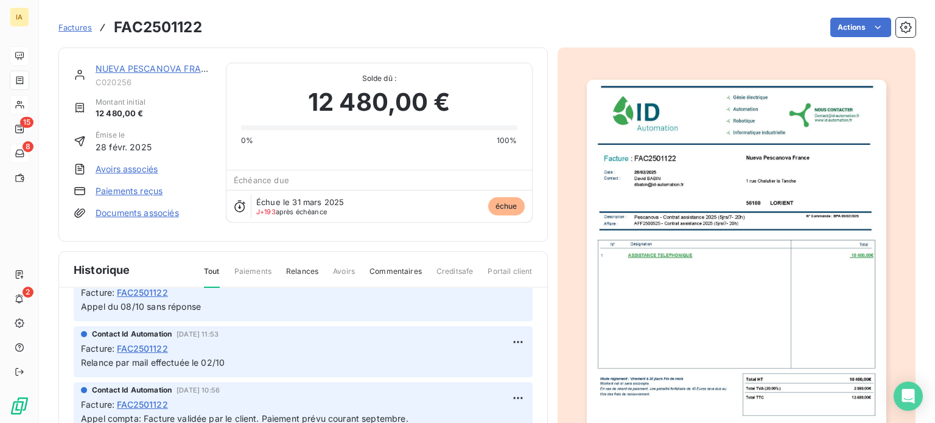
scroll to position [122, 0]
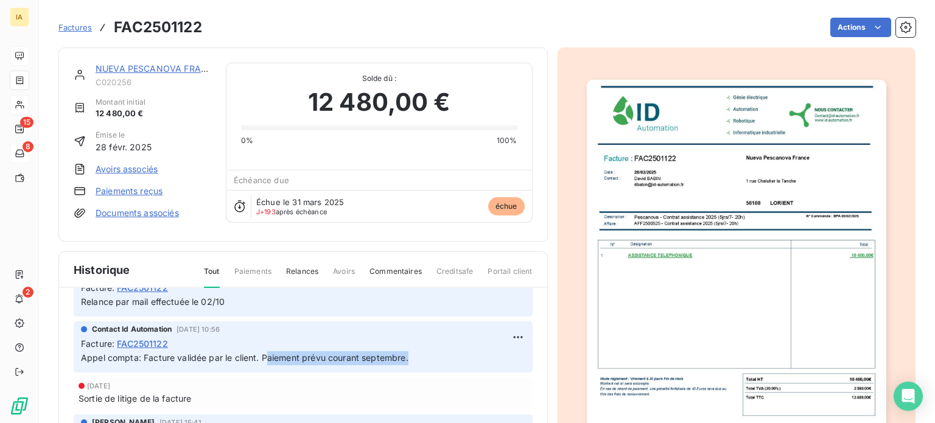
drag, startPoint x: 432, startPoint y: 361, endPoint x: 267, endPoint y: 354, distance: 164.5
click at [267, 354] on div "Contact Id Automation [DATE] 10:56 Facture : FAC2501122 Appel compta: Facture v…" at bounding box center [303, 346] width 459 height 51
click at [385, 360] on div "Contact Id Automation [DATE] 10:56 Facture : FAC2501122 Appel compta: Facture v…" at bounding box center [303, 346] width 459 height 51
click at [145, 68] on link "NUEVA PESCANOVA FRANCE" at bounding box center [157, 68] width 123 height 10
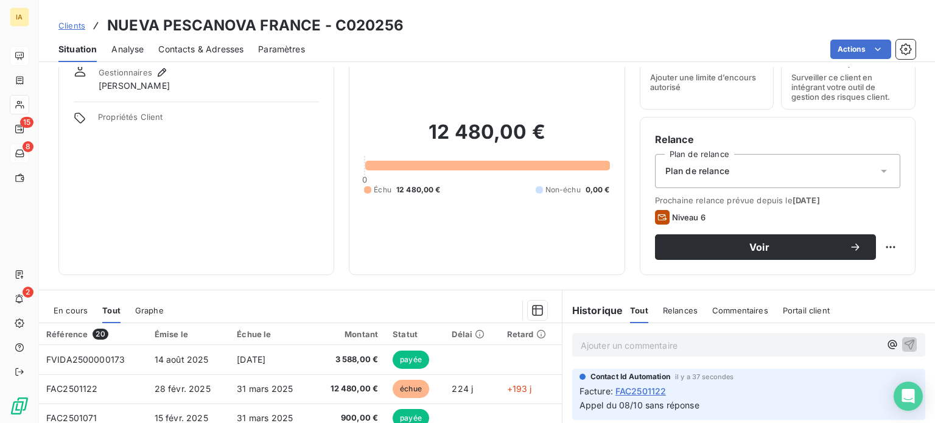
scroll to position [122, 0]
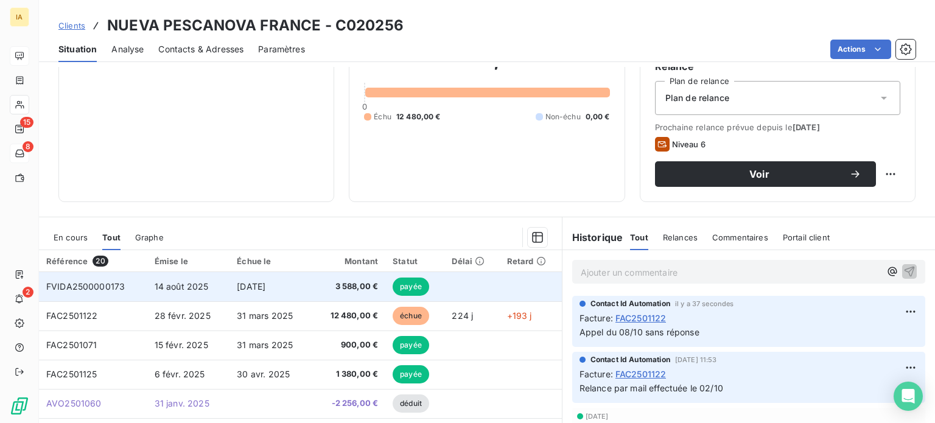
click at [290, 287] on td "[DATE]" at bounding box center [271, 286] width 83 height 29
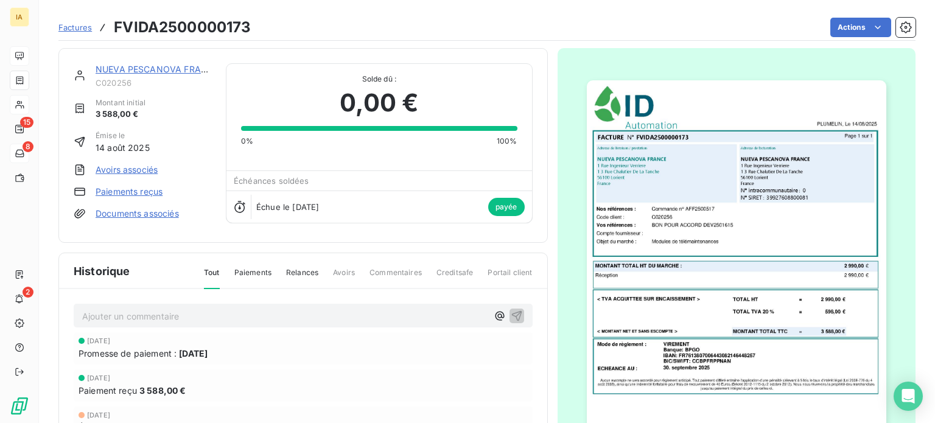
scroll to position [61, 0]
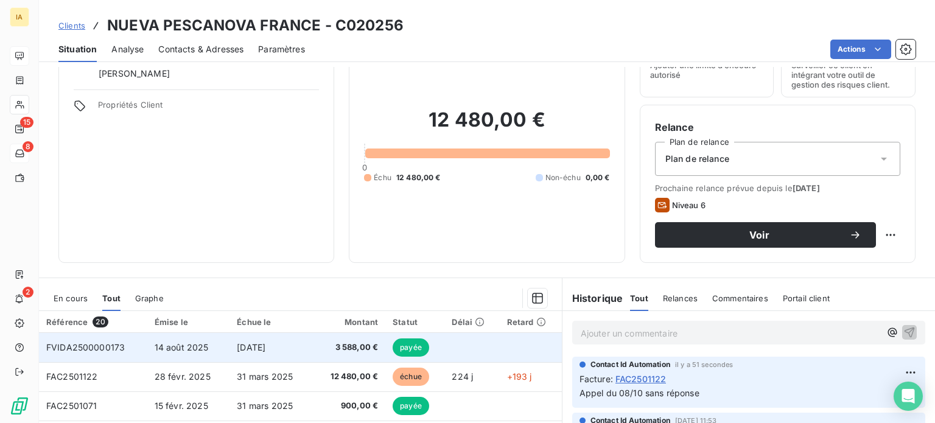
scroll to position [122, 0]
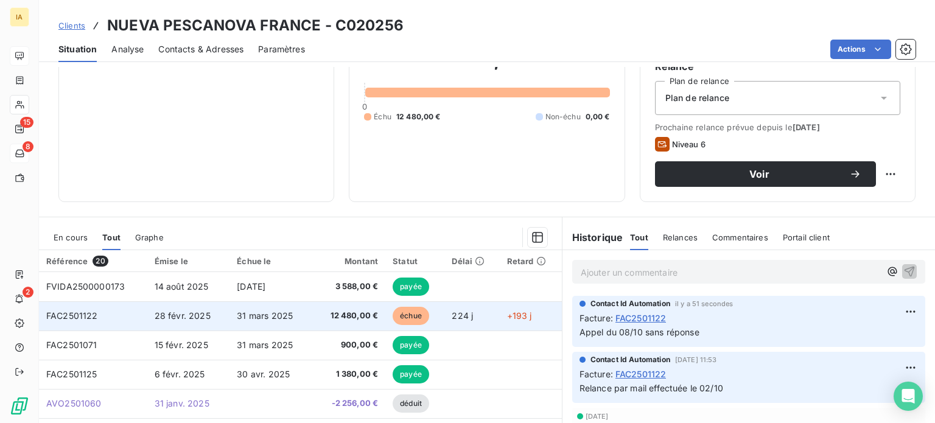
click at [320, 316] on span "12 480,00 €" at bounding box center [349, 316] width 58 height 12
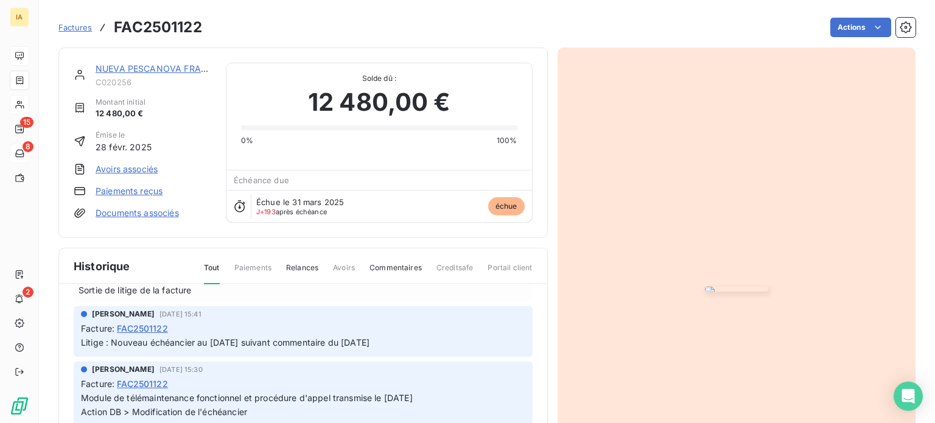
scroll to position [244, 0]
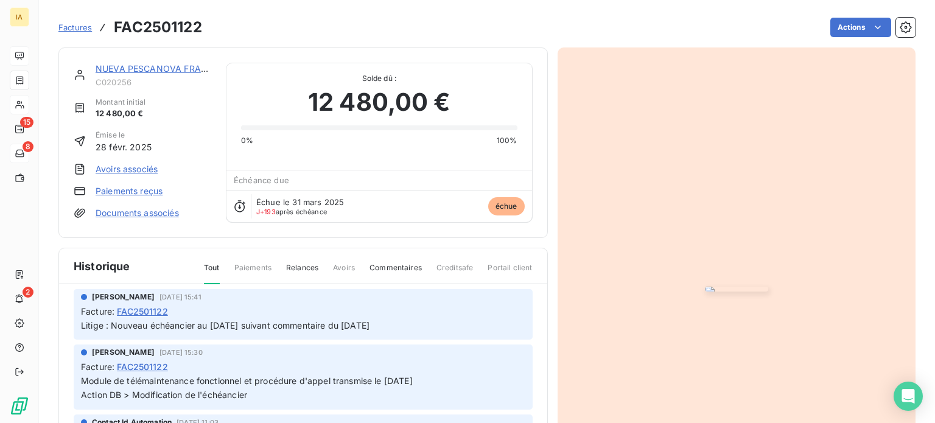
drag, startPoint x: 259, startPoint y: 396, endPoint x: 134, endPoint y: 395, distance: 125.4
click at [134, 395] on p "Module de télémaintenance fonctionnel et procédure d'appel transmise le [DATE] …" at bounding box center [303, 388] width 444 height 28
click at [253, 392] on p "Module de télémaintenance fonctionnel et procédure d'appel transmise le [DATE] …" at bounding box center [303, 388] width 444 height 28
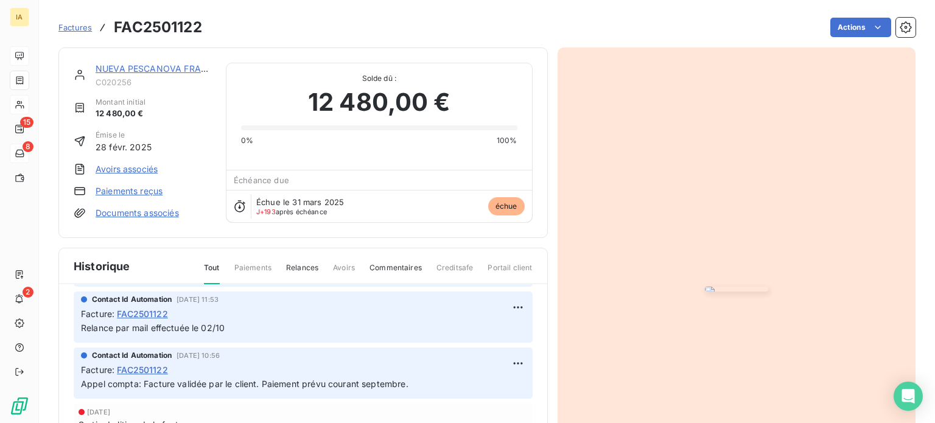
scroll to position [122, 0]
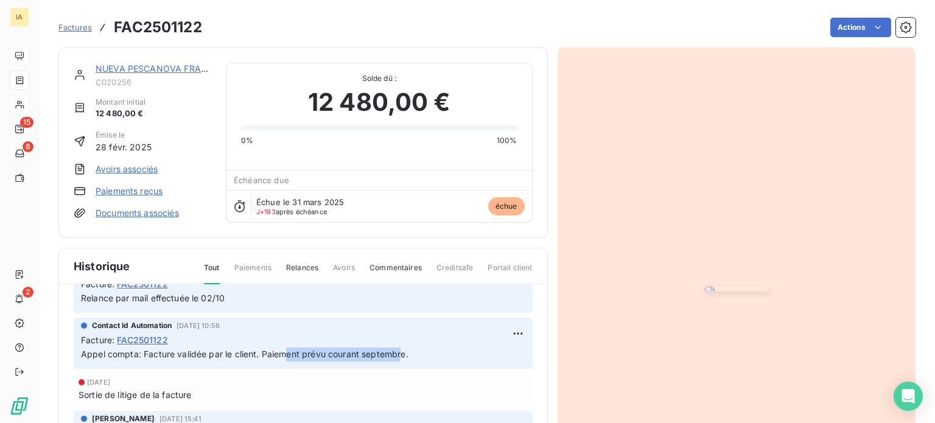
drag, startPoint x: 285, startPoint y: 354, endPoint x: 402, endPoint y: 352, distance: 117.5
click at [402, 352] on span "Appel compta: Facture validée par le client. Paiement prévu courant septembre." at bounding box center [245, 354] width 328 height 10
click at [419, 352] on p "Appel compta: Facture validée par le client. Paiement prévu courant septembre." at bounding box center [303, 355] width 444 height 14
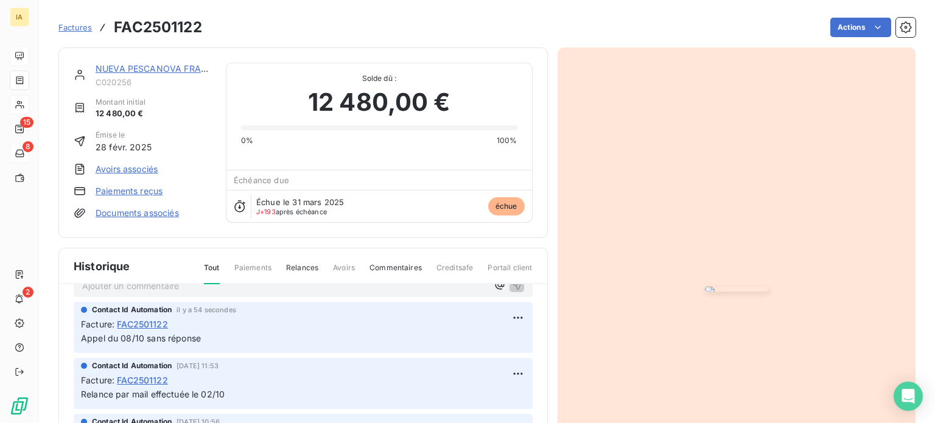
scroll to position [0, 0]
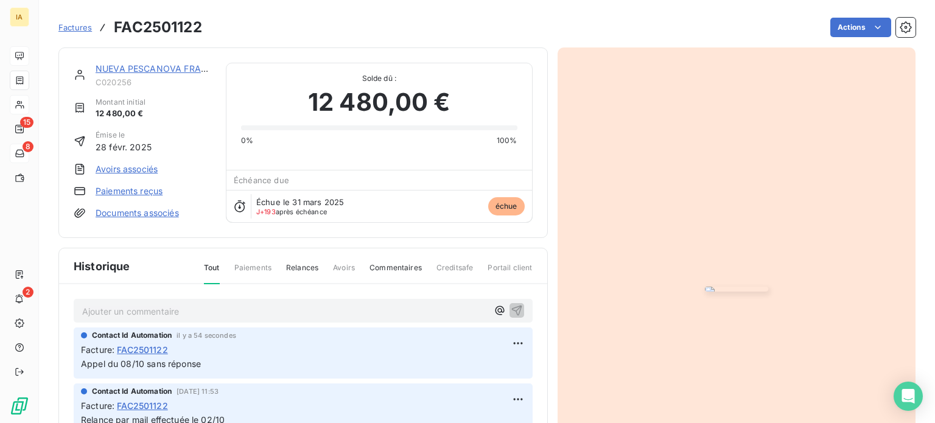
click at [356, 309] on p "Ajouter un commentaire ﻿" at bounding box center [284, 311] width 405 height 15
click at [511, 309] on icon "button" at bounding box center [516, 310] width 10 height 10
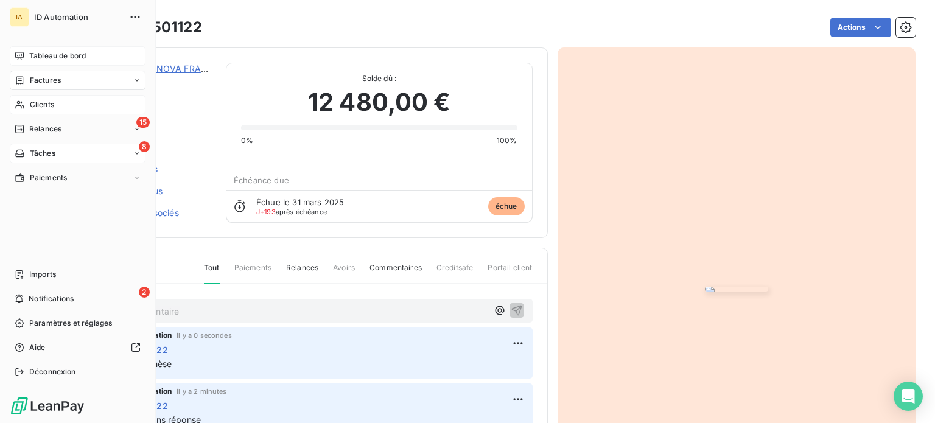
click at [51, 57] on span "Tableau de bord" at bounding box center [57, 56] width 57 height 11
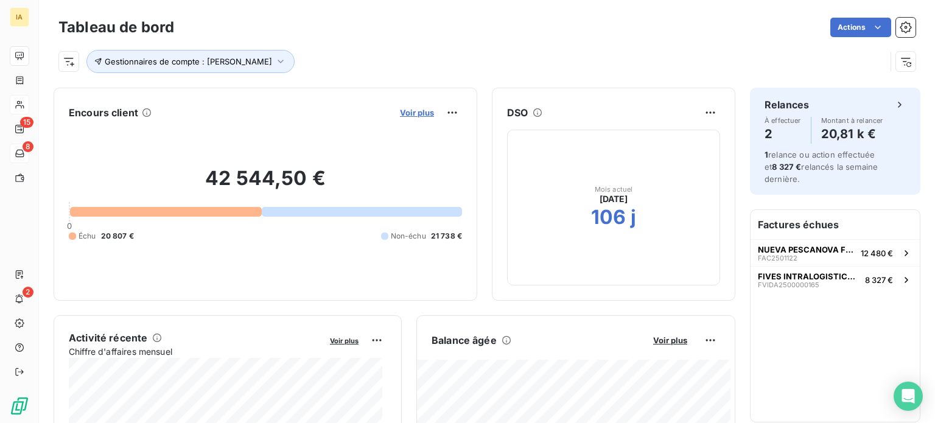
click at [409, 111] on span "Voir plus" at bounding box center [417, 113] width 34 height 10
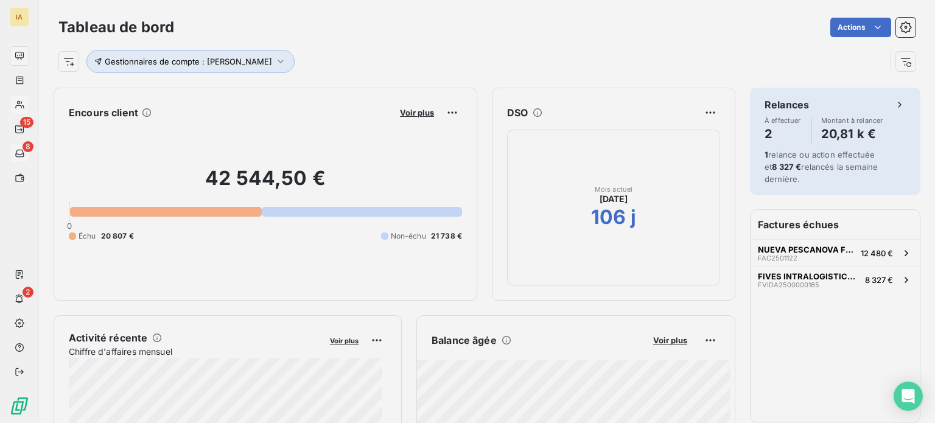
scroll to position [414, 458]
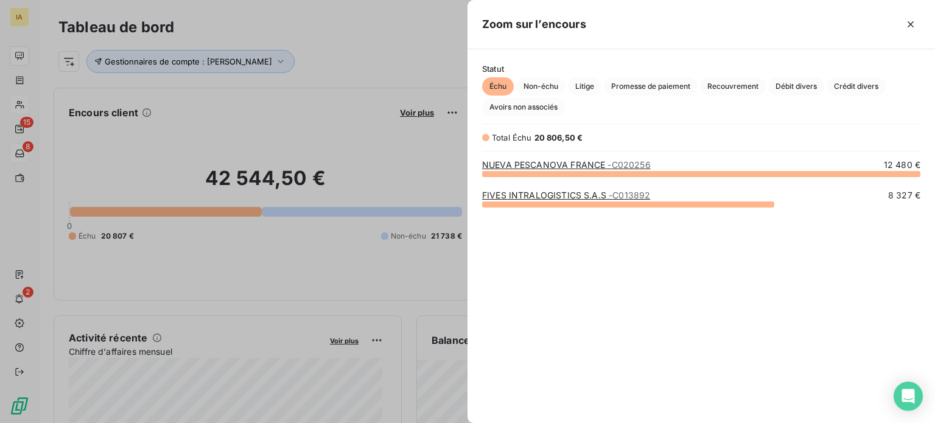
click at [541, 194] on link "FIVES INTRALOGISTICS S.A.S - C013892" at bounding box center [566, 195] width 168 height 10
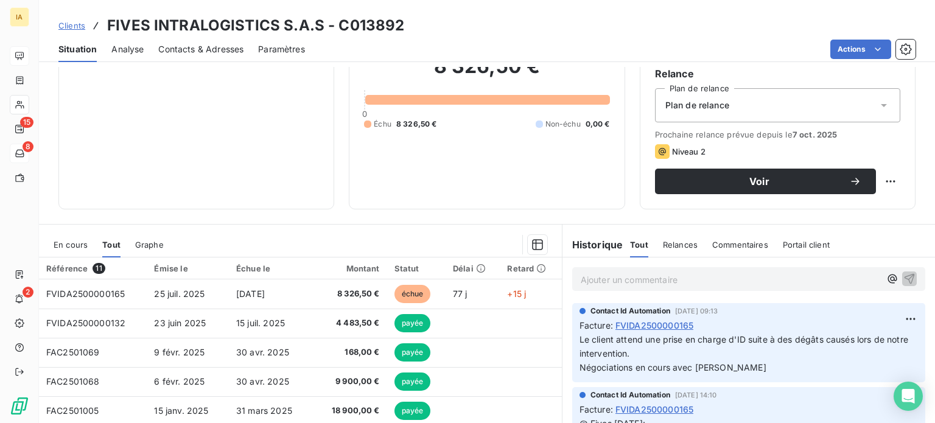
scroll to position [122, 0]
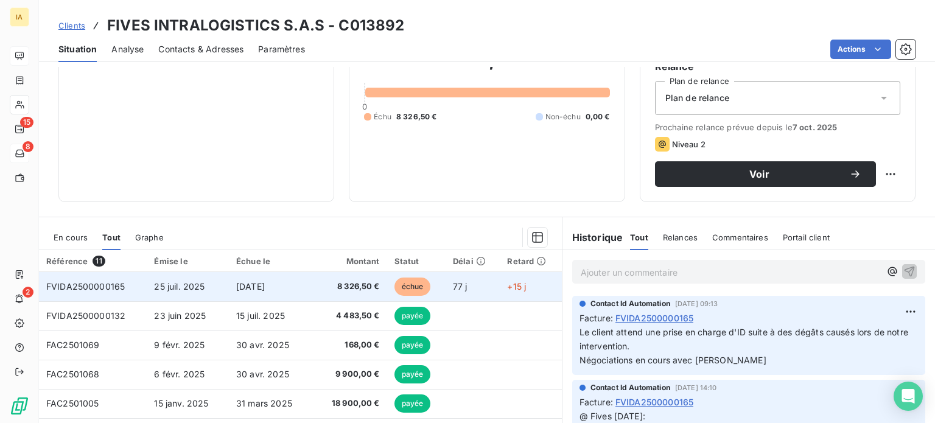
click at [265, 289] on span "[DATE]" at bounding box center [250, 286] width 29 height 10
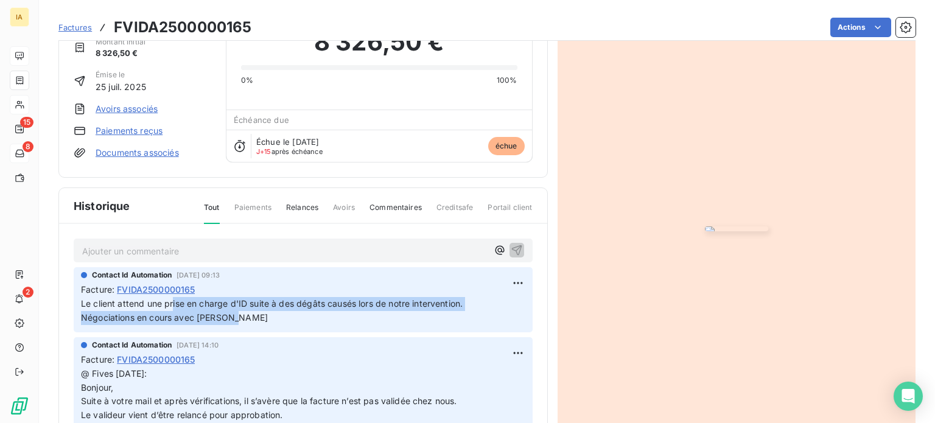
drag, startPoint x: 259, startPoint y: 316, endPoint x: 169, endPoint y: 307, distance: 89.9
click at [169, 308] on p "Le client attend une prise en charge d'ID suite à des dégâts causés lors de not…" at bounding box center [303, 311] width 444 height 28
click at [233, 317] on p "Le client attend une prise en charge d'ID suite à des dégâts causés lors de not…" at bounding box center [303, 311] width 444 height 28
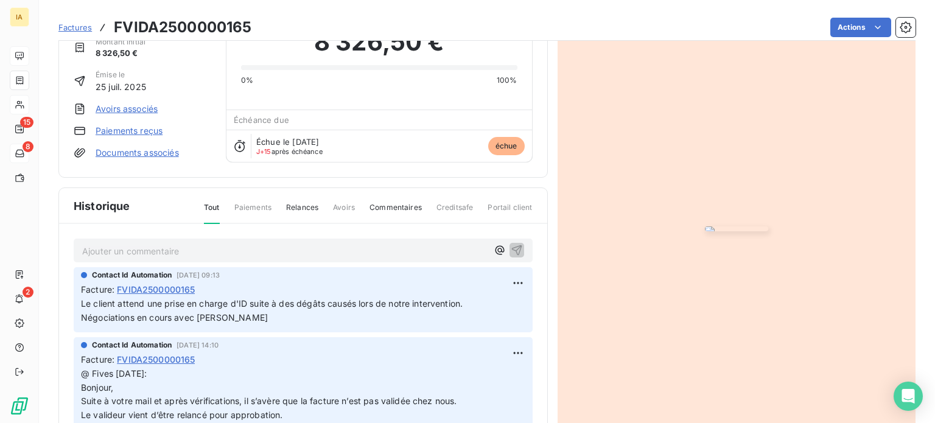
click at [251, 321] on p "Le client attend une prise en charge d'ID suite à des dégâts causés lors de not…" at bounding box center [303, 311] width 444 height 28
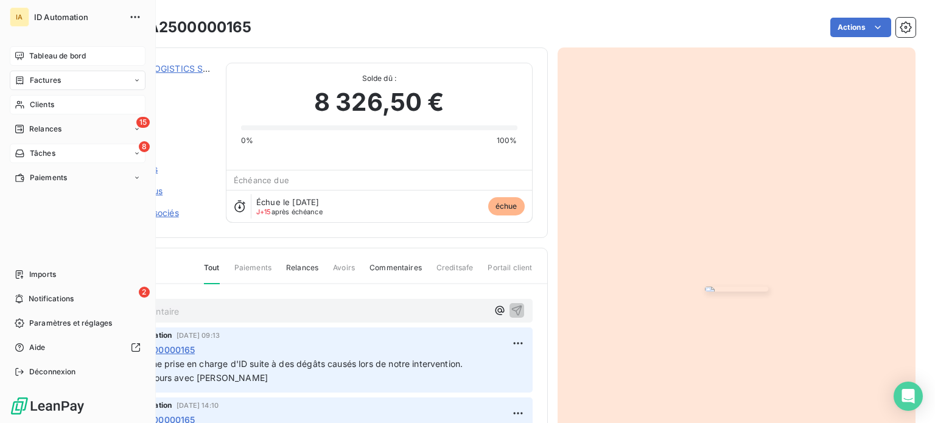
click at [56, 55] on span "Tableau de bord" at bounding box center [57, 56] width 57 height 11
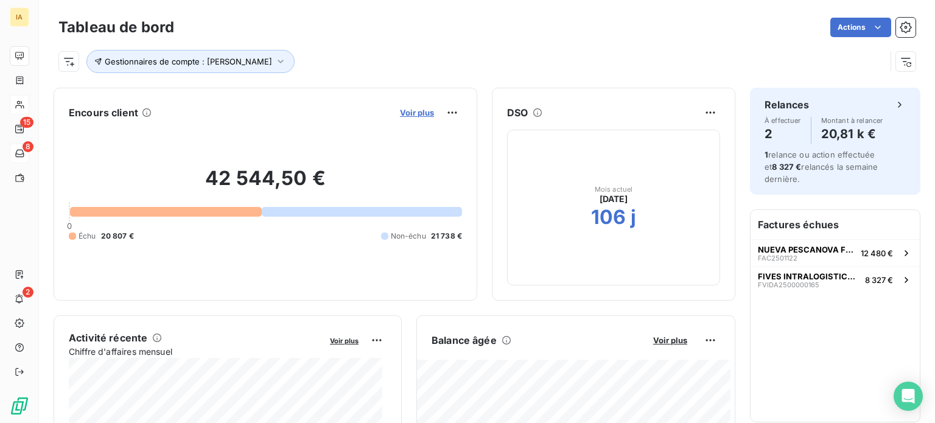
click at [410, 112] on span "Voir plus" at bounding box center [417, 113] width 34 height 10
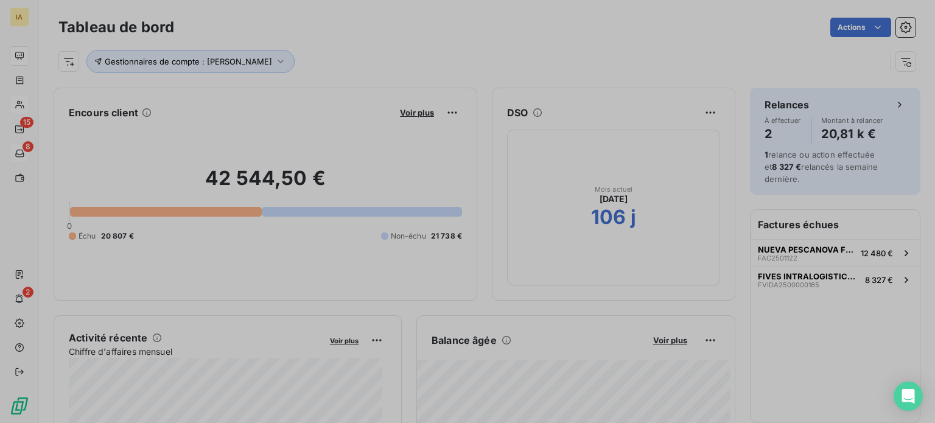
scroll to position [414, 458]
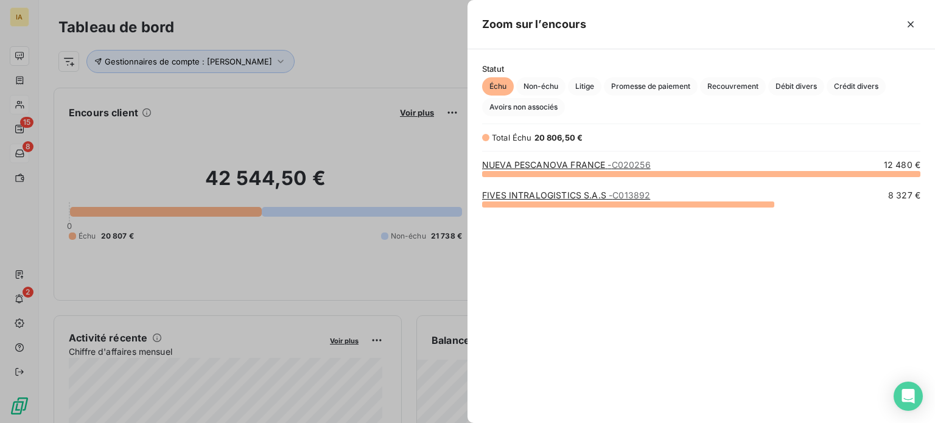
click at [317, 244] on div at bounding box center [467, 211] width 935 height 423
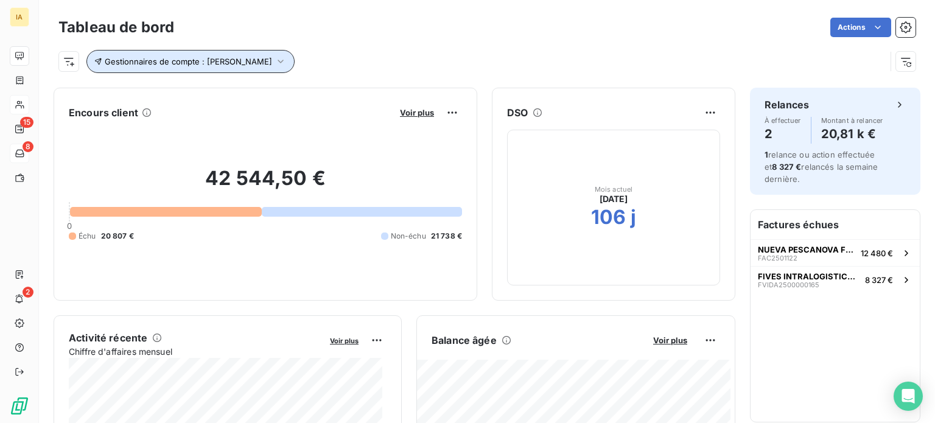
click at [275, 63] on icon "button" at bounding box center [281, 61] width 12 height 12
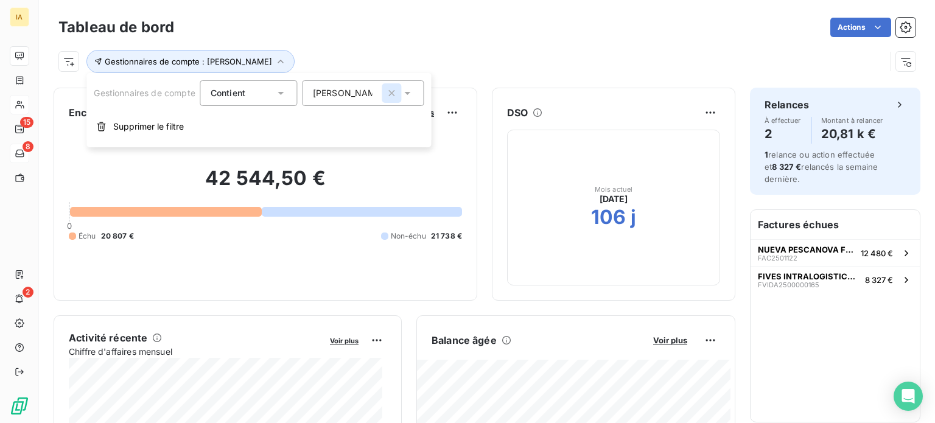
click at [387, 92] on icon "button" at bounding box center [392, 93] width 12 height 12
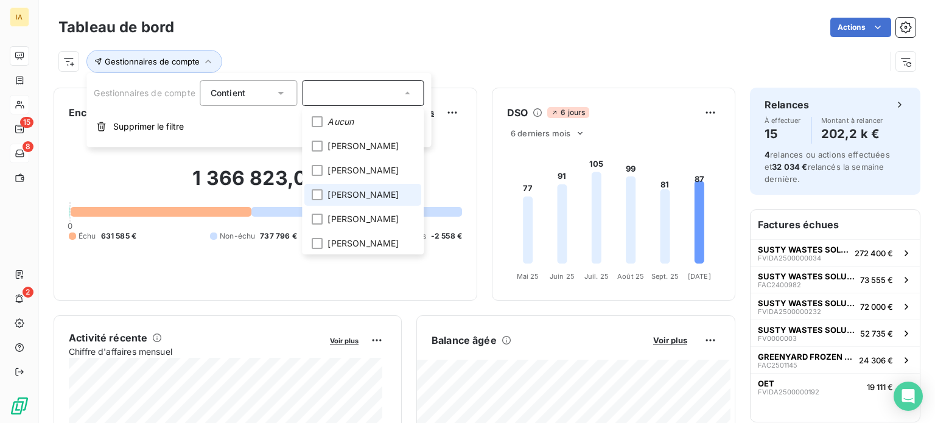
scroll to position [51, 0]
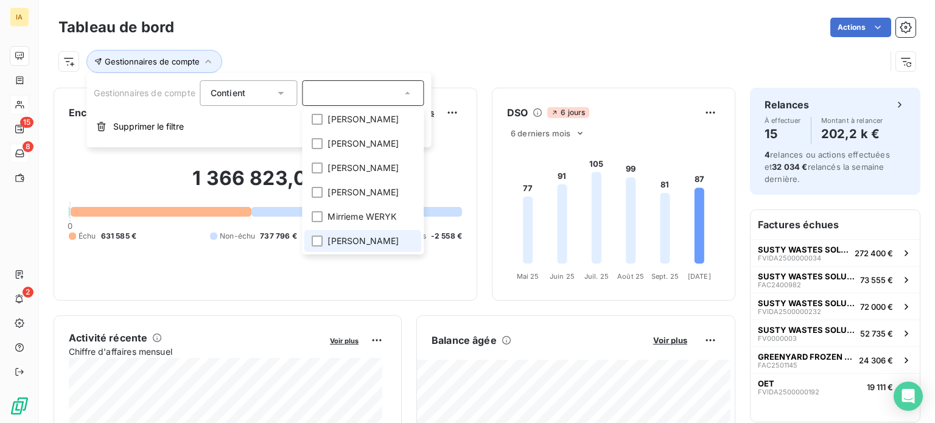
click at [317, 248] on li "[PERSON_NAME]" at bounding box center [363, 241] width 117 height 22
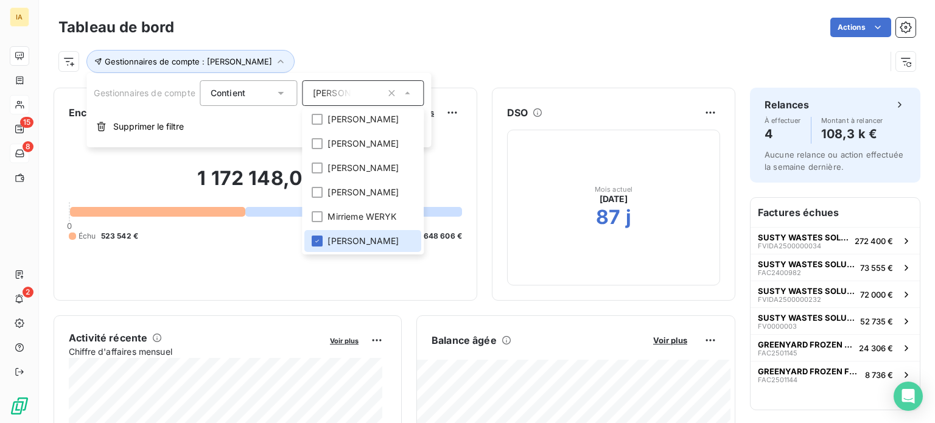
click at [419, 46] on div "Gestionnaires de compte : [PERSON_NAME]" at bounding box center [486, 56] width 857 height 33
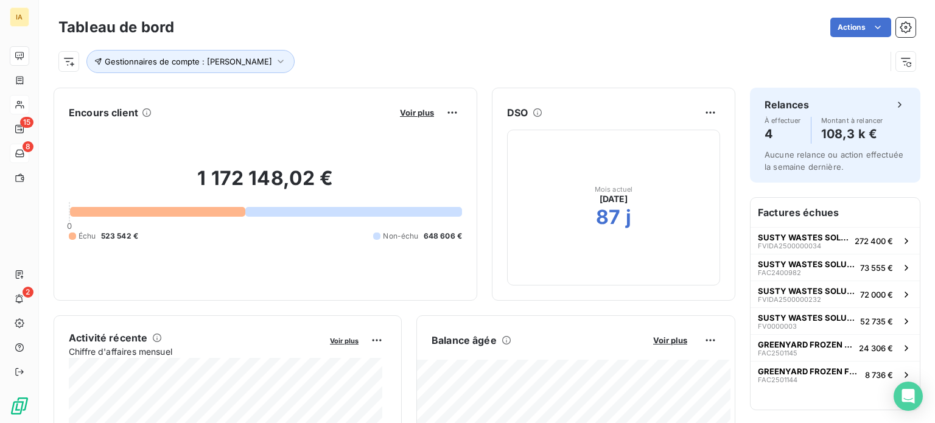
click at [405, 107] on div "Voir plus" at bounding box center [429, 112] width 66 height 19
click at [402, 111] on span "Voir plus" at bounding box center [417, 113] width 34 height 10
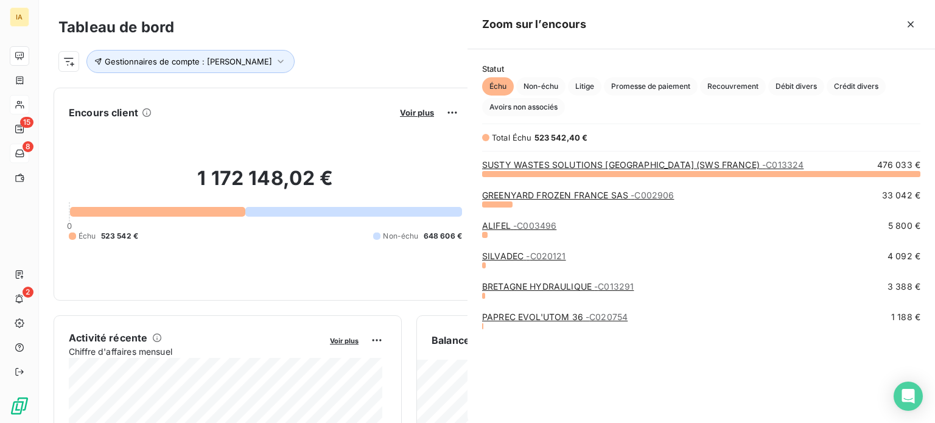
scroll to position [240, 458]
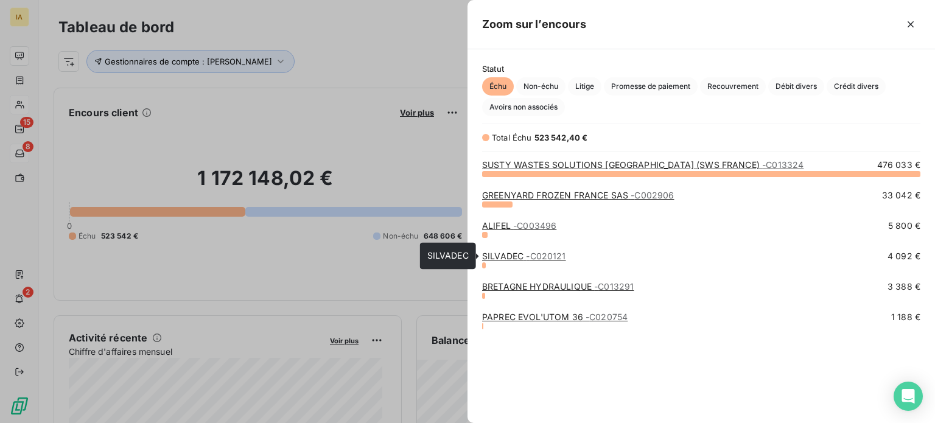
click at [525, 253] on link "SILVADEC - C020121" at bounding box center [524, 256] width 84 height 10
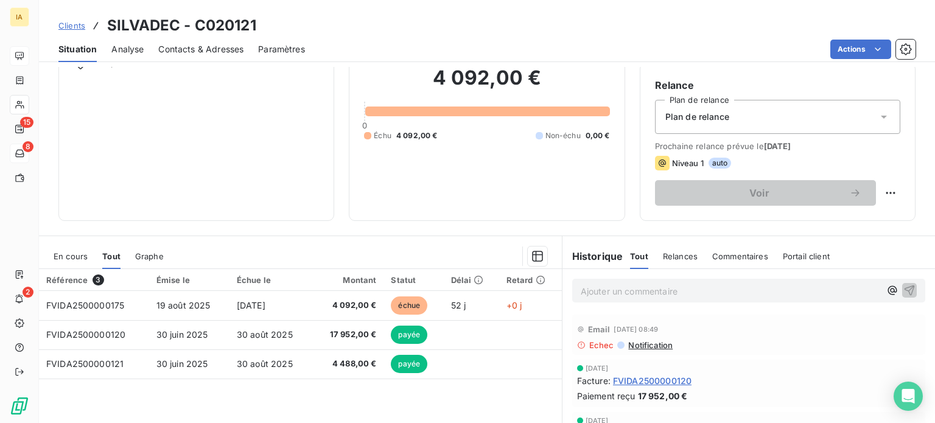
scroll to position [122, 0]
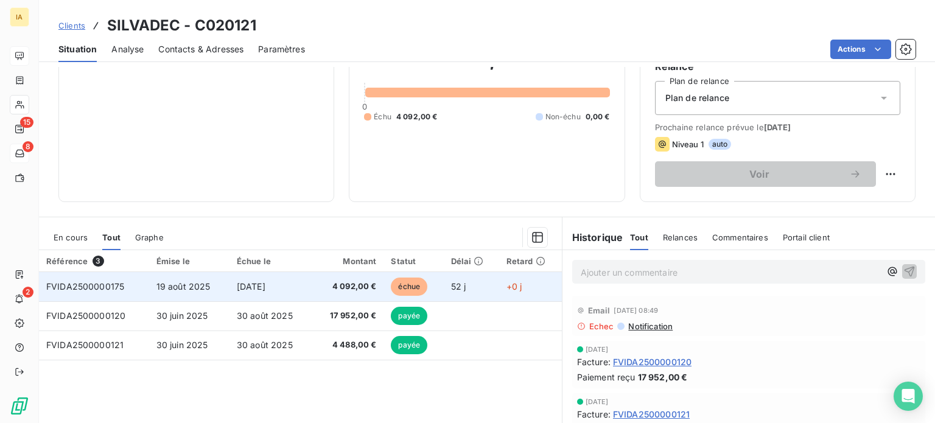
click at [312, 281] on td "4 092,00 €" at bounding box center [348, 286] width 72 height 29
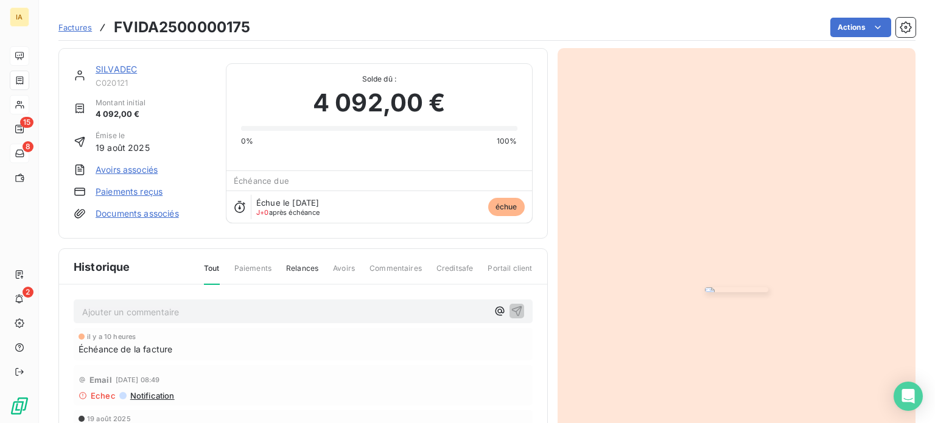
drag, startPoint x: 275, startPoint y: 199, endPoint x: 348, endPoint y: 214, distance: 74.5
click at [344, 199] on div "Échue le [DATE] J+0 après échéance échue" at bounding box center [378, 207] width 305 height 32
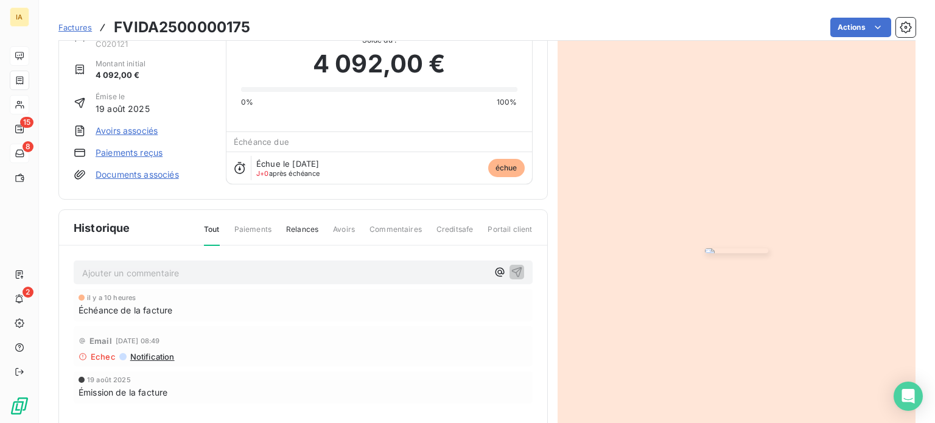
drag, startPoint x: 348, startPoint y: 214, endPoint x: 317, endPoint y: 180, distance: 46.5
click at [348, 214] on div "SILVADEC C020121 Montant initial 4 092,00 € Émise le [DATE] Avoirs associés Pai…" at bounding box center [303, 250] width 490 height 483
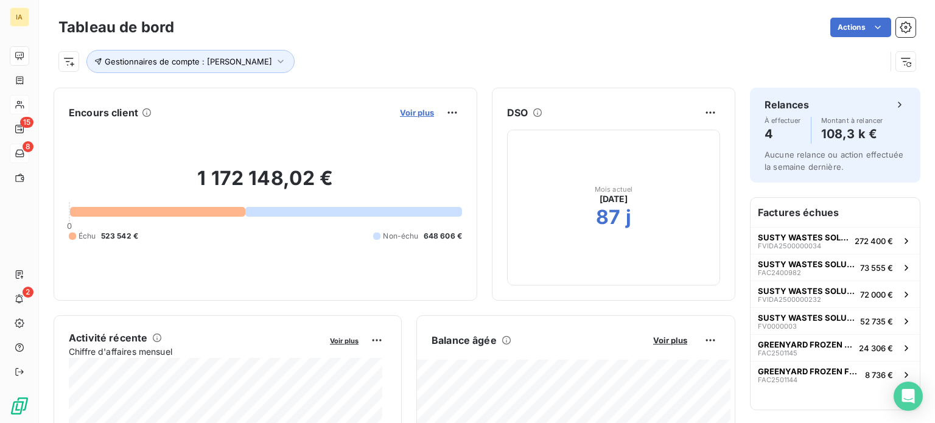
click at [414, 113] on span "Voir plus" at bounding box center [417, 113] width 34 height 10
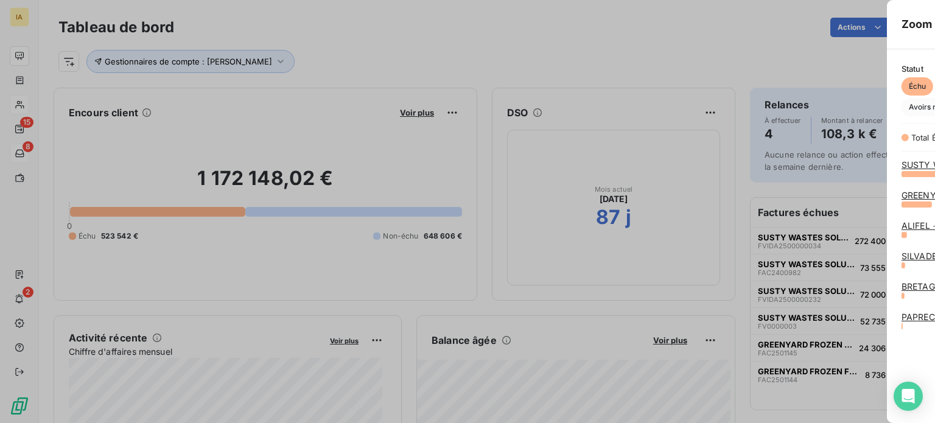
scroll to position [414, 458]
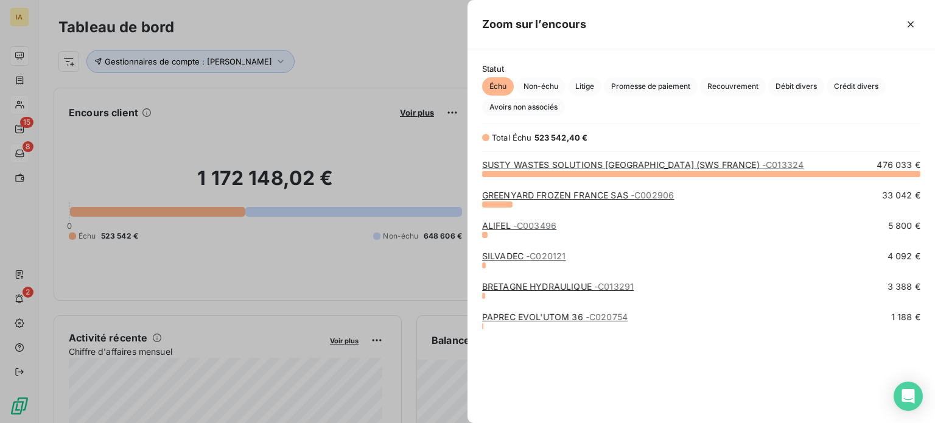
click at [537, 287] on link "BRETAGNE HYDRAULIQUE - C013291" at bounding box center [558, 286] width 152 height 10
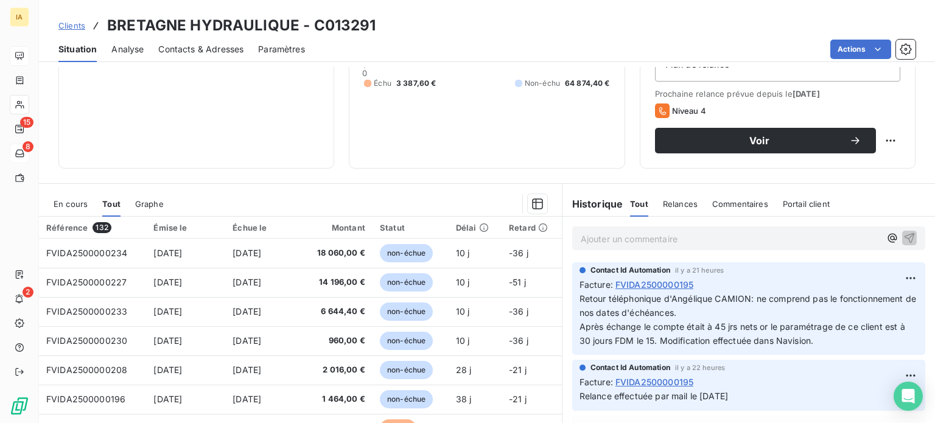
scroll to position [183, 0]
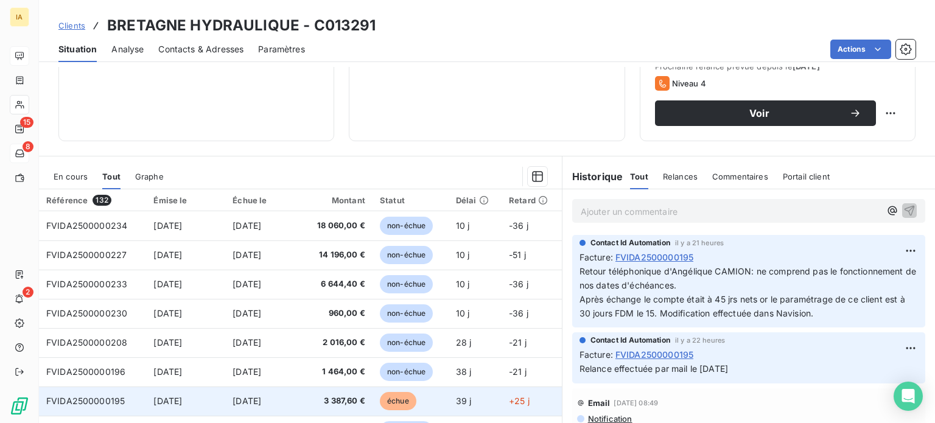
click at [290, 396] on td "[DATE]" at bounding box center [263, 401] width 77 height 29
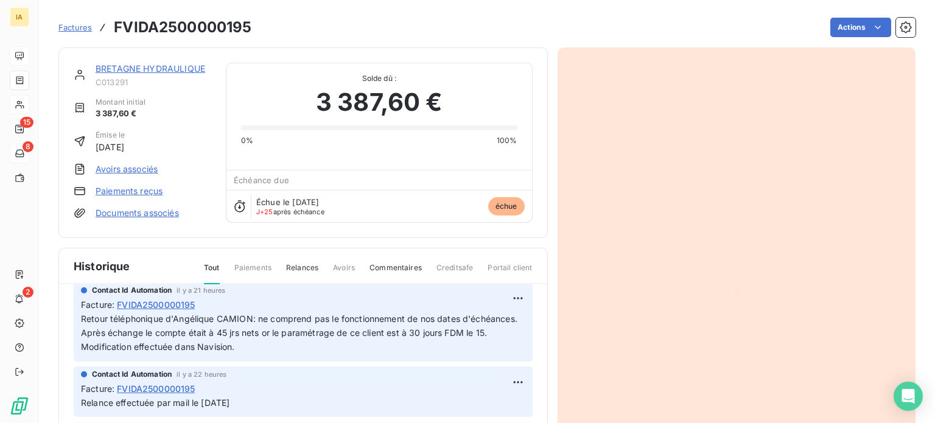
scroll to position [17, 0]
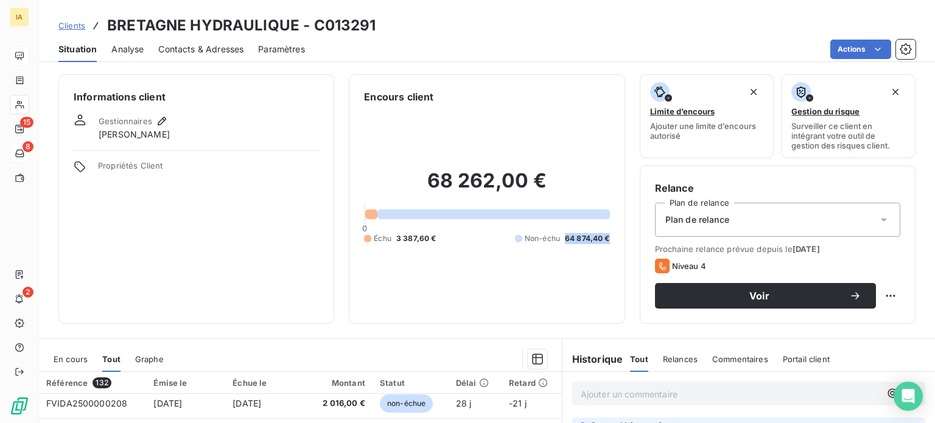
drag, startPoint x: 556, startPoint y: 231, endPoint x: 613, endPoint y: 231, distance: 56.0
click at [613, 231] on div "Encours client 68 262,00 € 0 Échu 3 387,60 € Non-échu 64 874,40 €" at bounding box center [487, 199] width 276 height 250
click at [435, 269] on div "68 262,00 € 0 Échu 3 387,60 € Non-échu 64 874,40 €" at bounding box center [486, 206] width 245 height 205
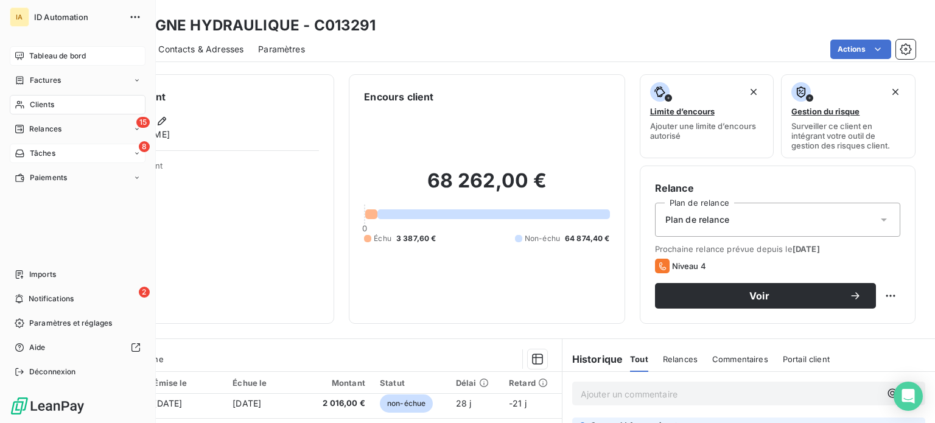
drag, startPoint x: 25, startPoint y: 57, endPoint x: 82, endPoint y: 56, distance: 57.2
click at [25, 57] on div "Tableau de bord" at bounding box center [78, 55] width 136 height 19
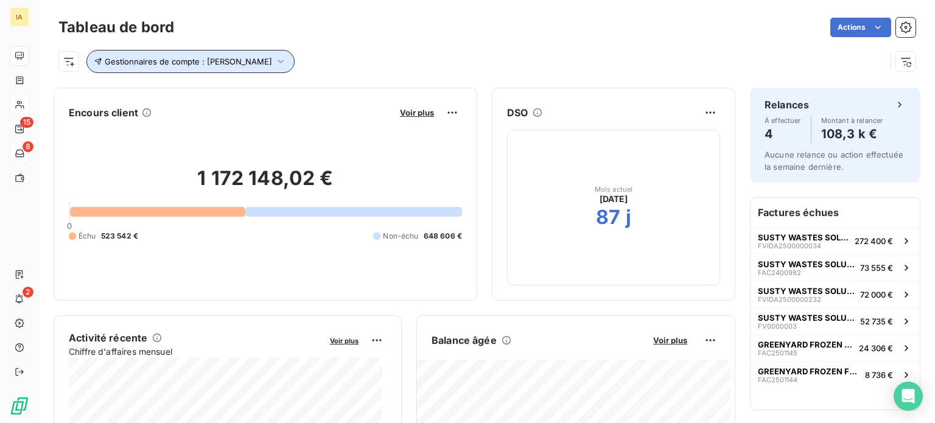
click at [277, 63] on icon "button" at bounding box center [281, 61] width 12 height 12
click at [365, 52] on div "Gestionnaires de compte : [PERSON_NAME]" at bounding box center [471, 61] width 827 height 23
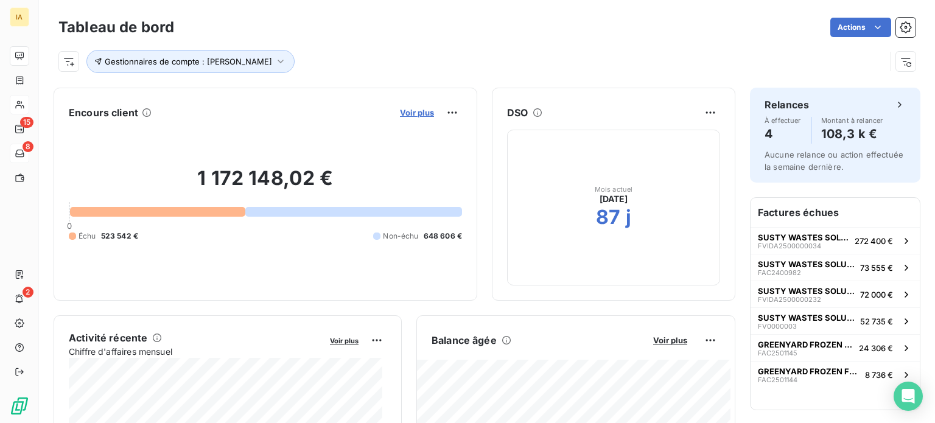
click at [415, 114] on span "Voir plus" at bounding box center [417, 113] width 34 height 10
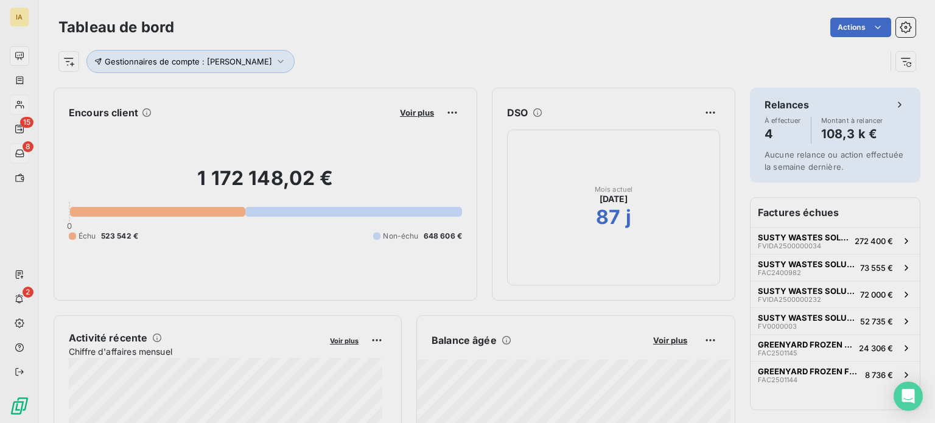
scroll to position [414, 458]
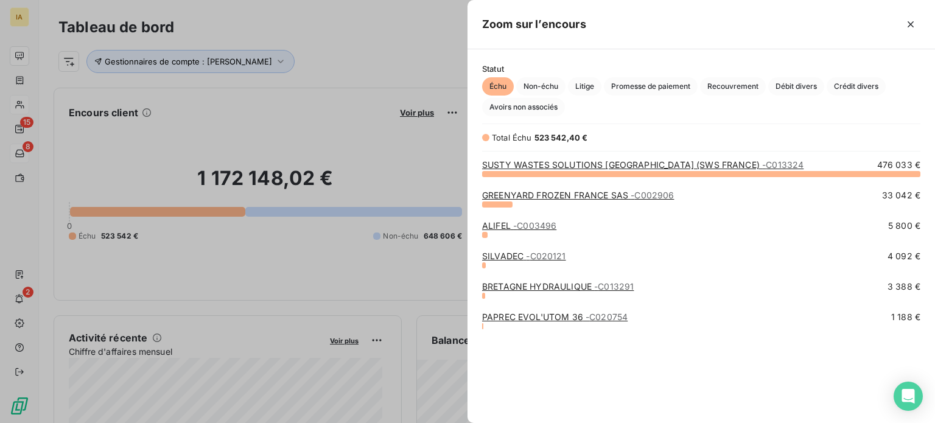
click at [528, 318] on link "PAPREC EVOL'UTOM 36 - C020754" at bounding box center [555, 317] width 146 height 10
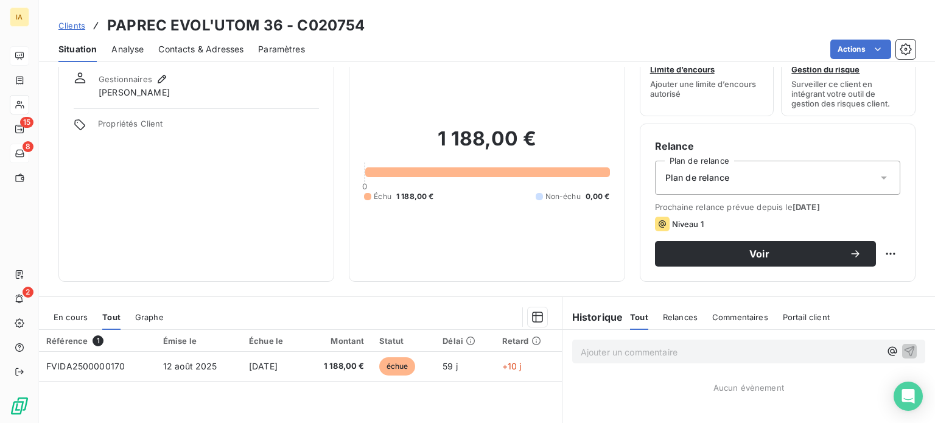
scroll to position [61, 0]
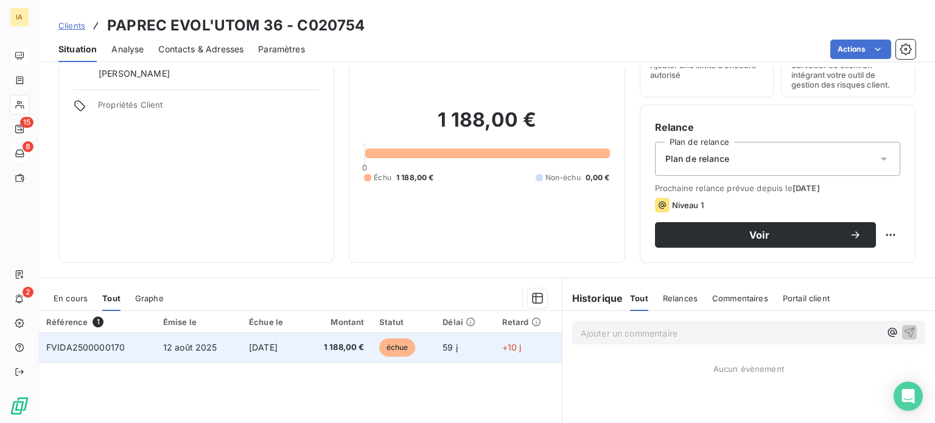
click at [219, 349] on td "12 août 2025" at bounding box center [199, 347] width 86 height 29
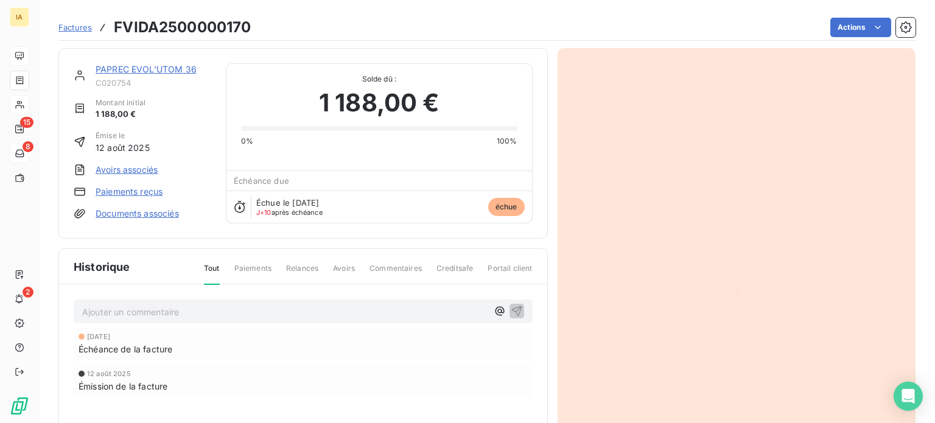
scroll to position [61, 0]
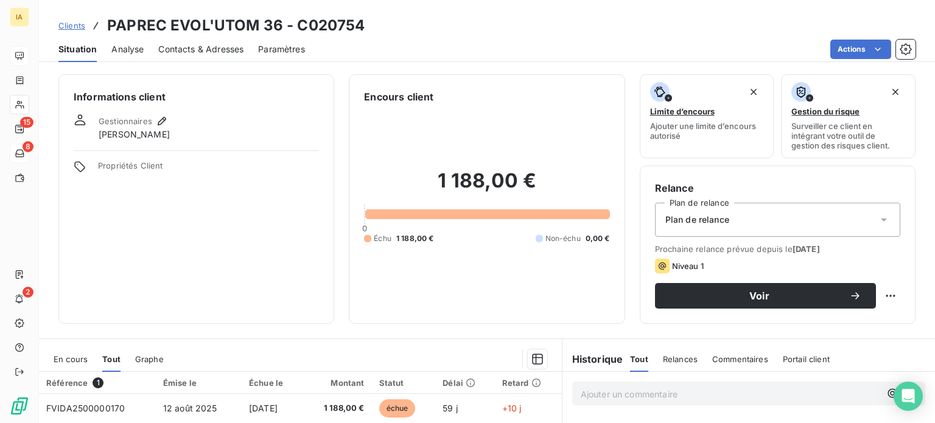
click at [187, 50] on span "Contacts & Adresses" at bounding box center [200, 49] width 85 height 12
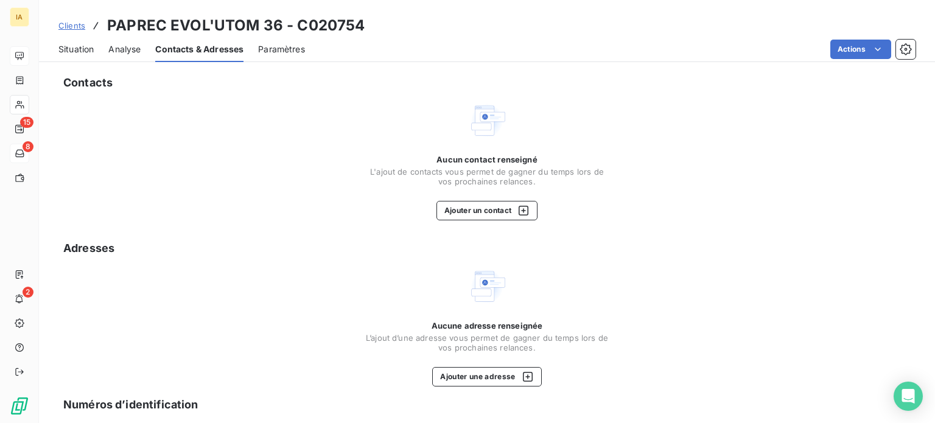
click at [75, 51] on span "Situation" at bounding box center [75, 49] width 35 height 12
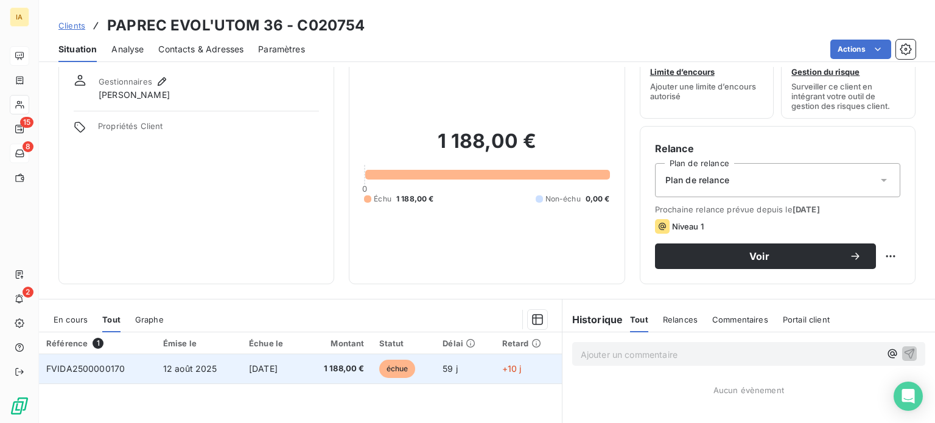
scroll to position [61, 0]
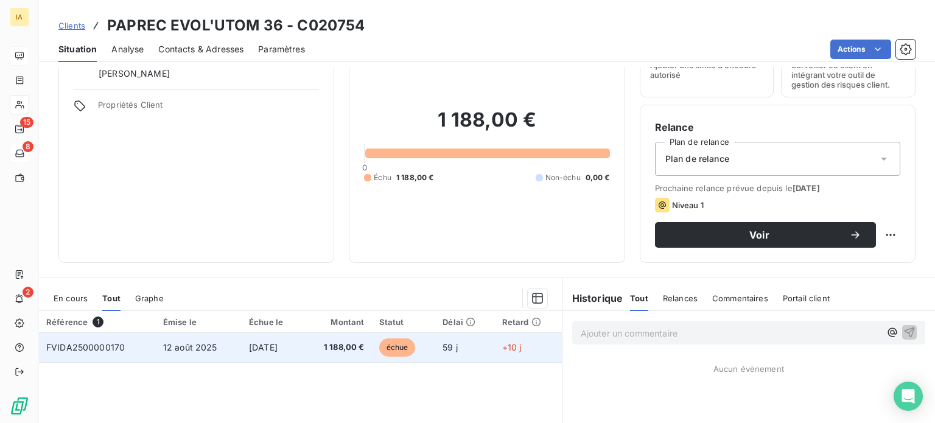
click at [343, 343] on span "1 188,00 €" at bounding box center [337, 348] width 54 height 12
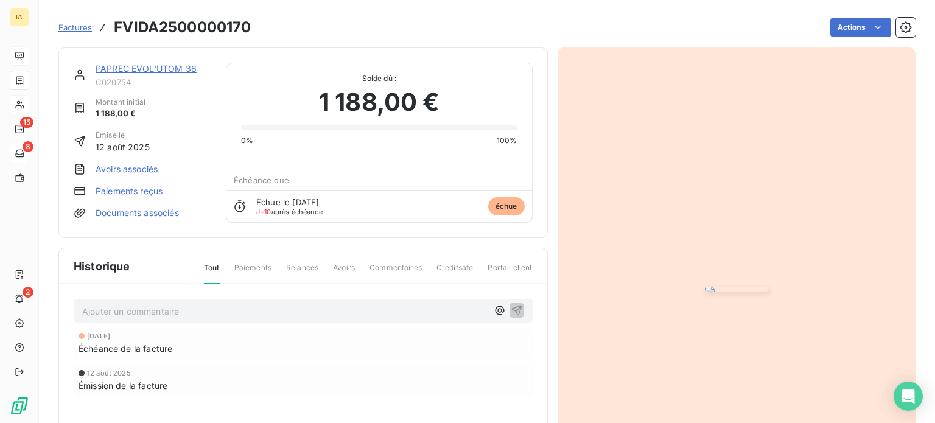
drag, startPoint x: 261, startPoint y: 309, endPoint x: 258, endPoint y: 315, distance: 7.4
click at [261, 309] on p "Ajouter un commentaire ﻿" at bounding box center [284, 311] width 405 height 15
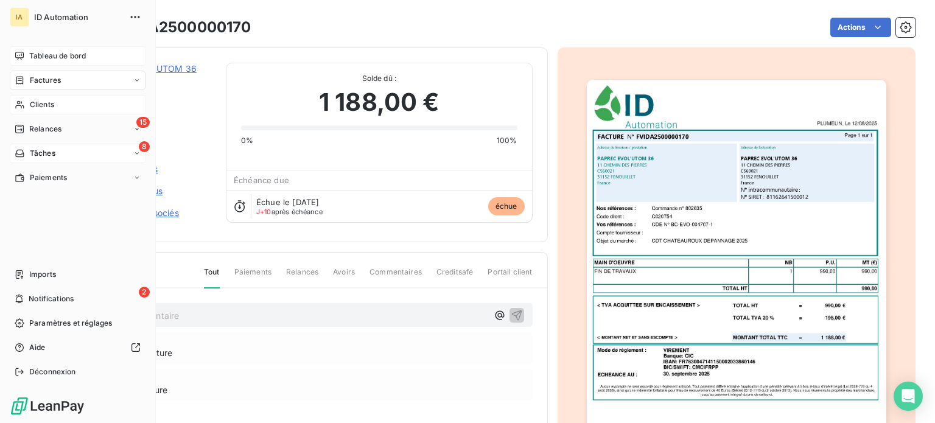
click at [46, 56] on span "Tableau de bord" at bounding box center [57, 56] width 57 height 11
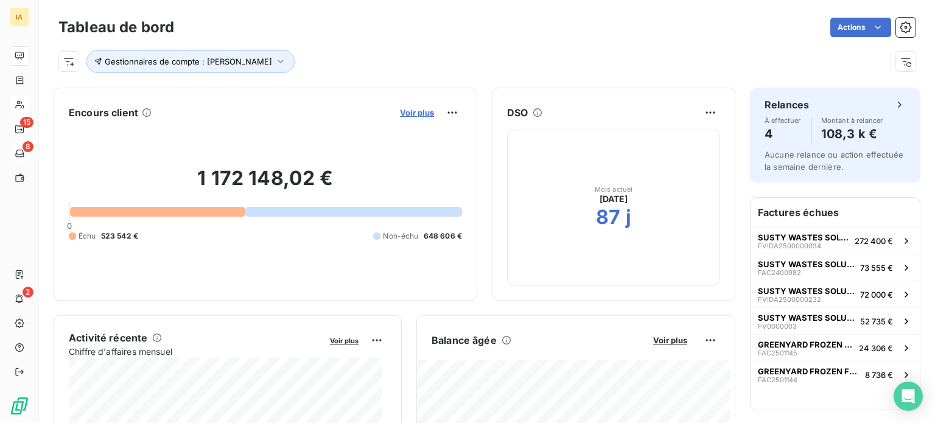
click at [400, 113] on span "Voir plus" at bounding box center [417, 113] width 34 height 10
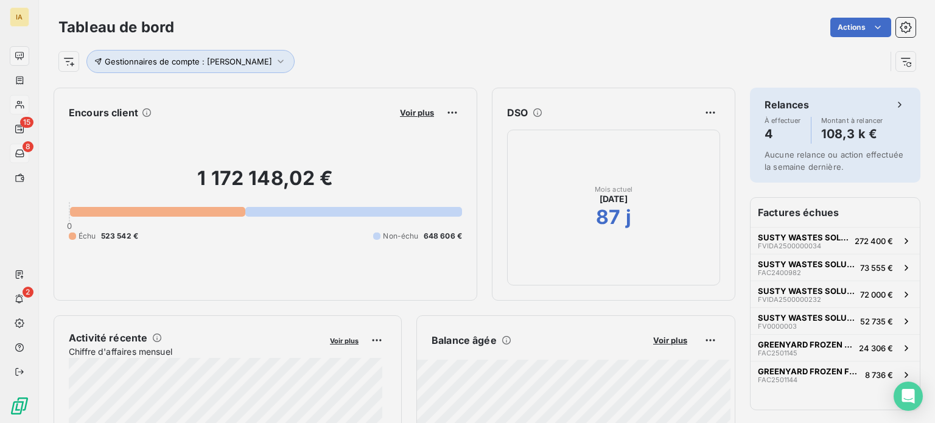
scroll to position [10, 10]
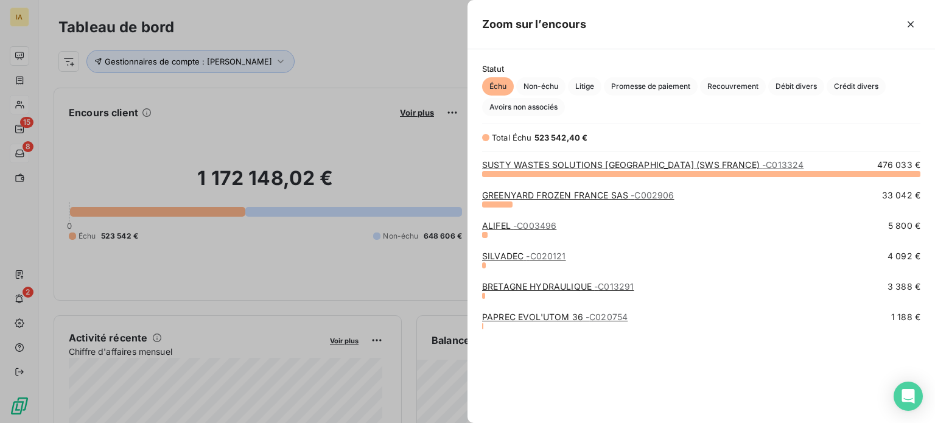
click at [348, 165] on div at bounding box center [467, 211] width 935 height 423
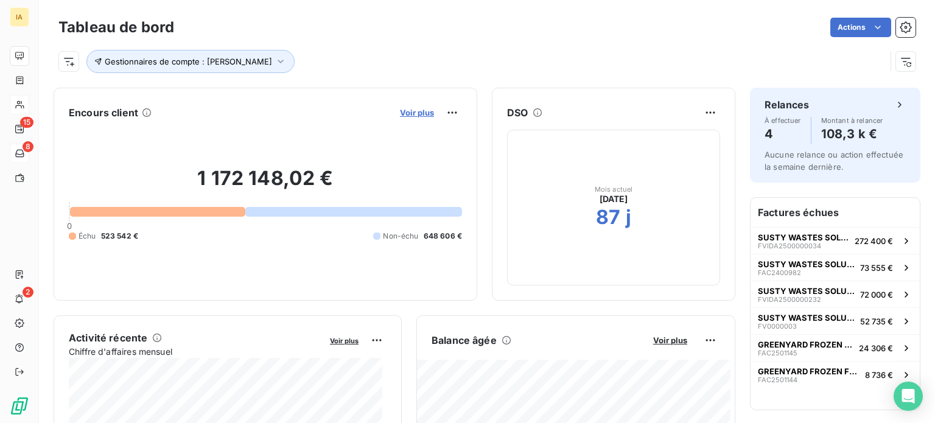
click at [400, 109] on span "Voir plus" at bounding box center [417, 113] width 34 height 10
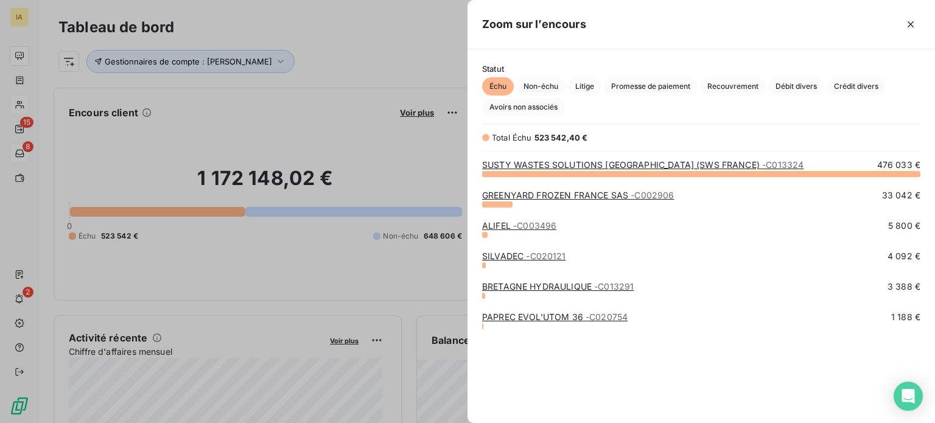
click at [613, 165] on link "SUSTY WASTES SOLUTIONS [GEOGRAPHIC_DATA] (SWS FRANCE) - C013324" at bounding box center [642, 165] width 321 height 10
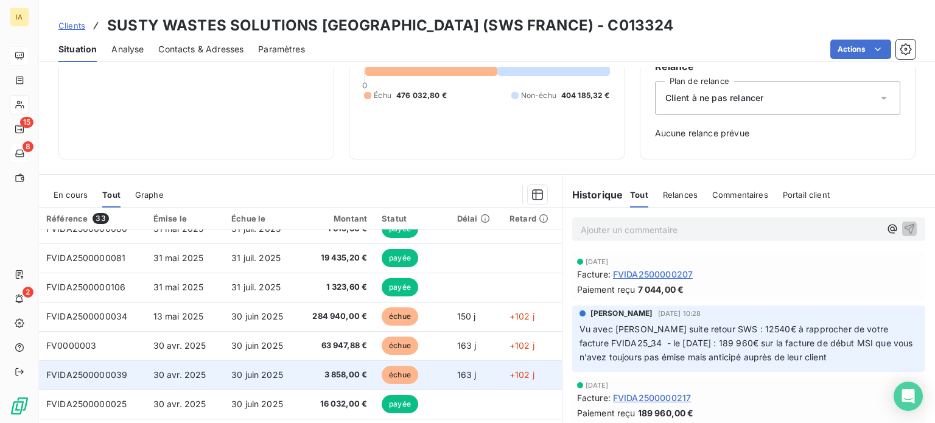
scroll to position [487, 0]
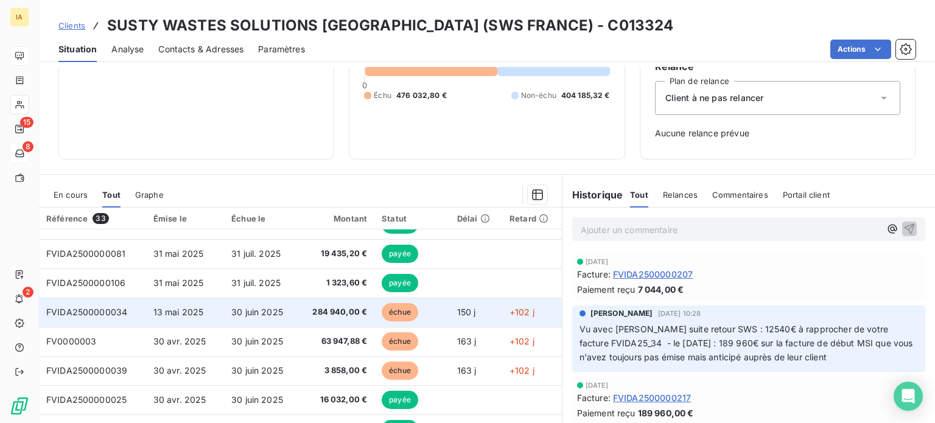
click at [328, 318] on td "284 940,00 €" at bounding box center [336, 312] width 77 height 29
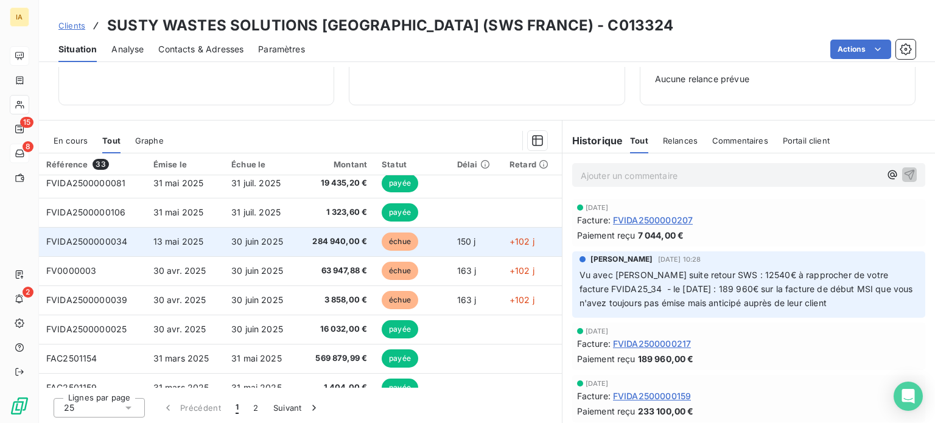
scroll to position [518, 0]
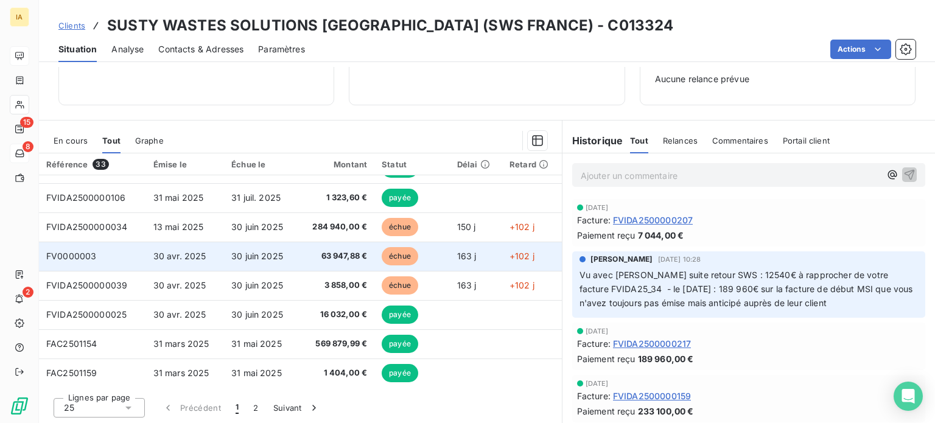
click at [298, 262] on td "63 947,88 €" at bounding box center [336, 256] width 77 height 29
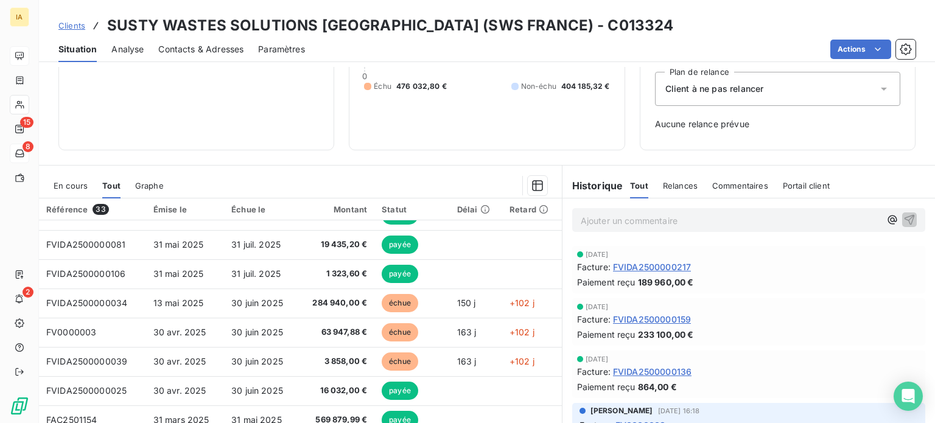
scroll to position [132, 0]
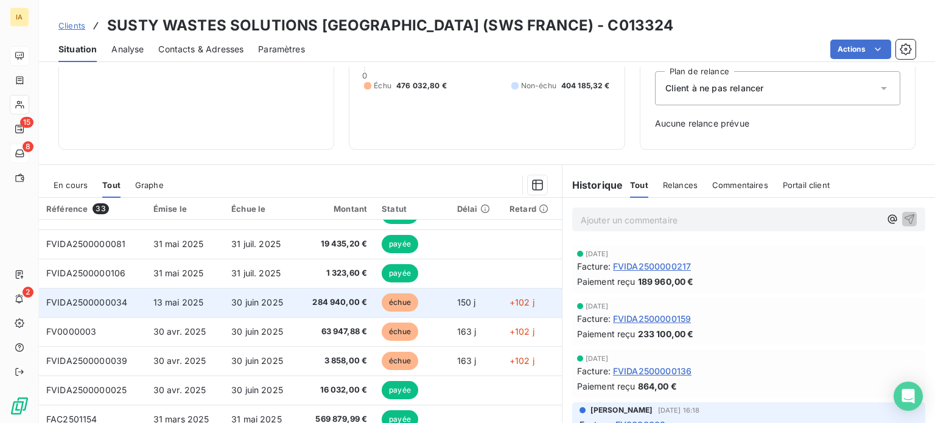
click at [316, 311] on td "284 940,00 €" at bounding box center [336, 302] width 77 height 29
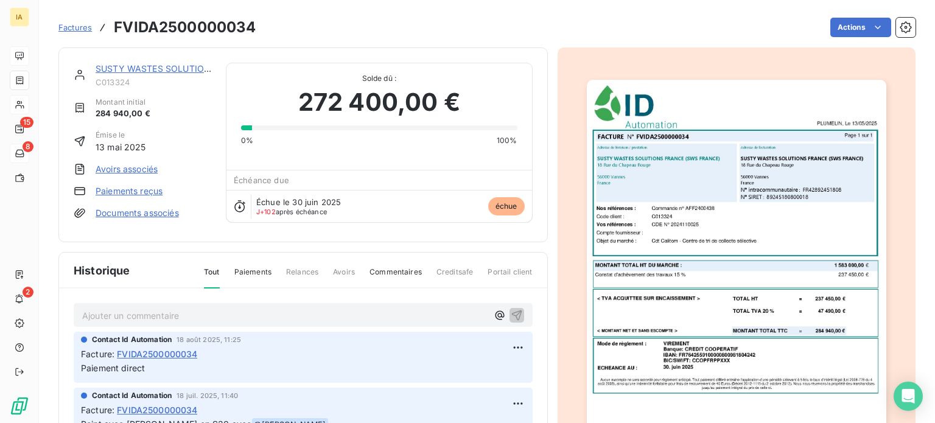
click at [272, 314] on p "Ajouter un commentaire ﻿" at bounding box center [284, 315] width 405 height 15
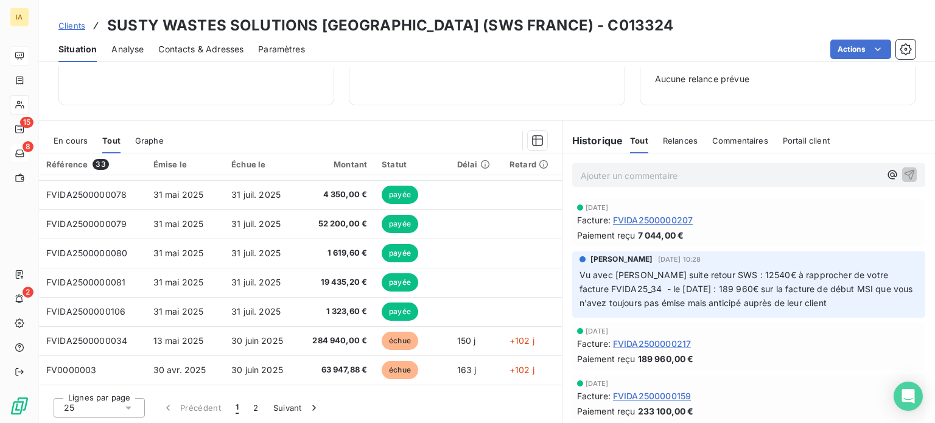
scroll to position [396, 0]
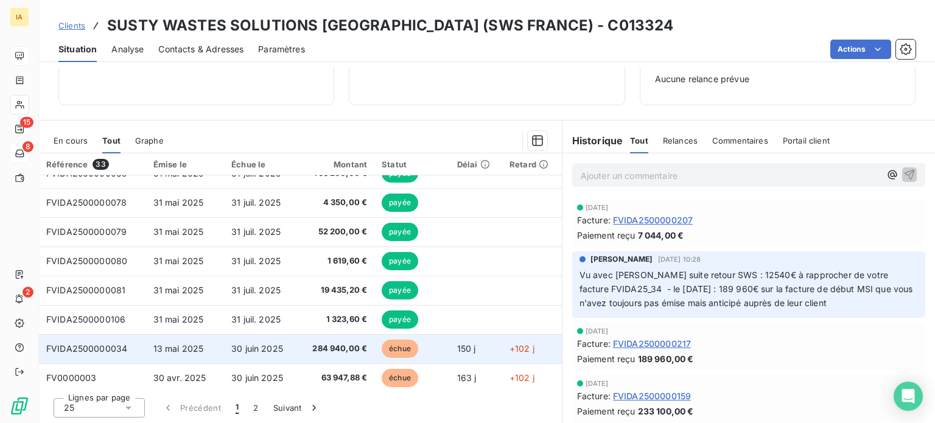
click at [287, 343] on td "30 juin 2025" at bounding box center [261, 348] width 74 height 29
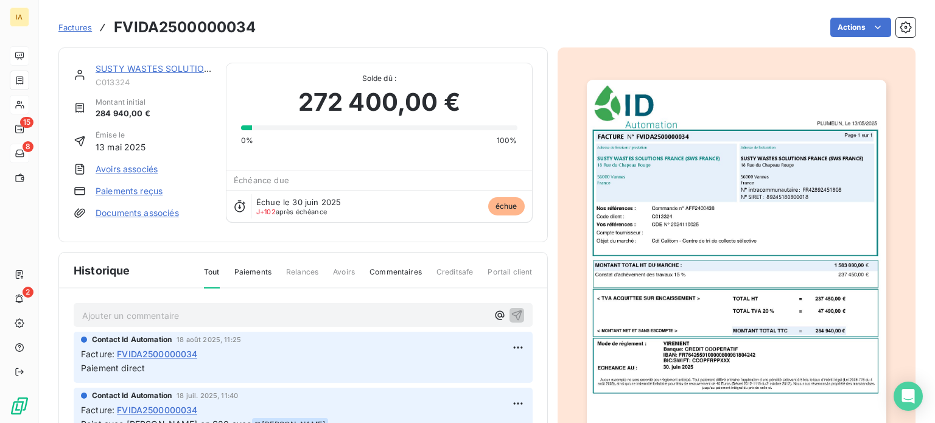
click at [143, 314] on p "Ajouter un commentaire ﻿" at bounding box center [284, 315] width 405 height 15
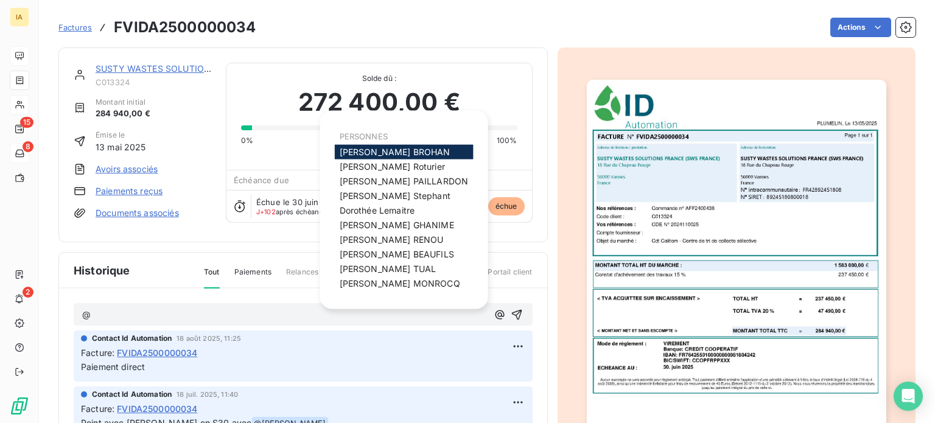
click at [387, 146] on div "[PERSON_NAME]" at bounding box center [404, 152] width 139 height 15
click at [390, 148] on span "[PERSON_NAME]" at bounding box center [395, 152] width 111 height 10
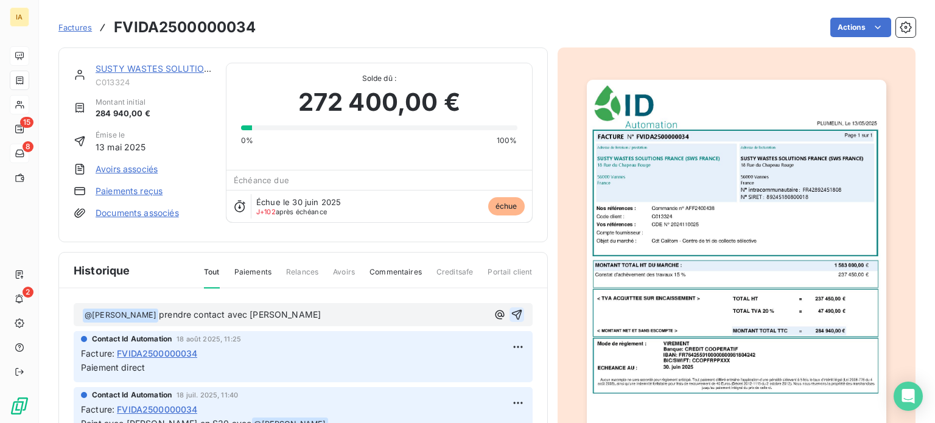
click at [511, 309] on icon "button" at bounding box center [517, 315] width 12 height 12
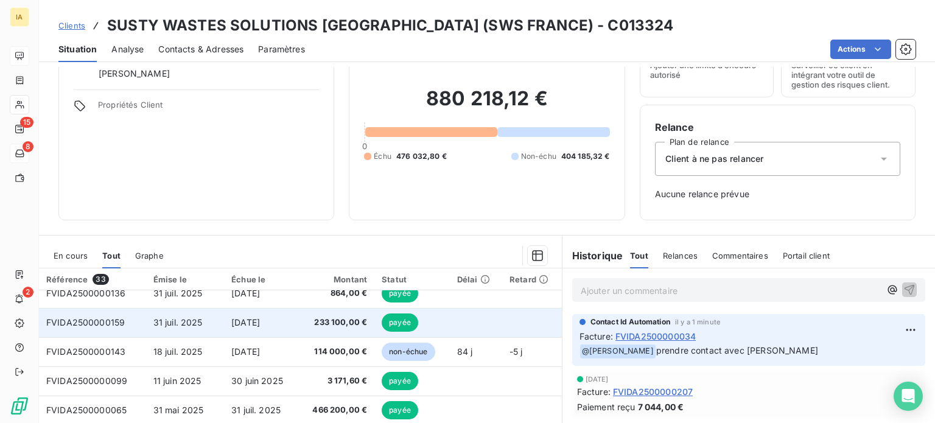
scroll to position [304, 0]
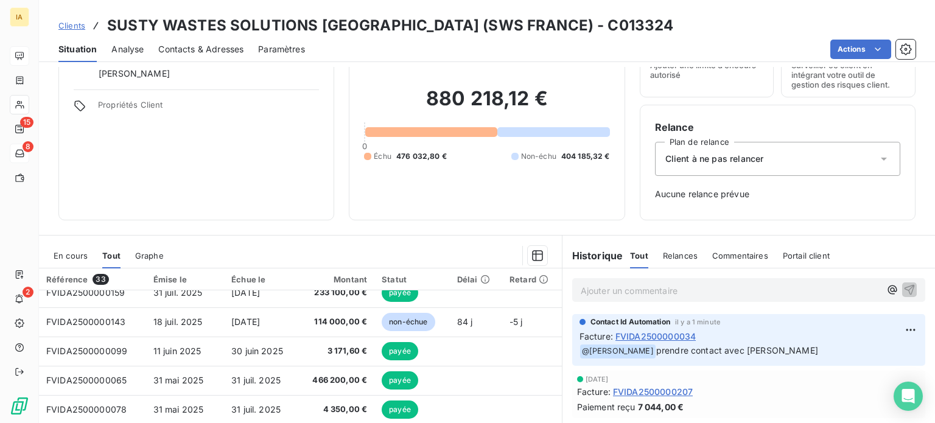
click at [81, 256] on span "En cours" at bounding box center [71, 256] width 34 height 10
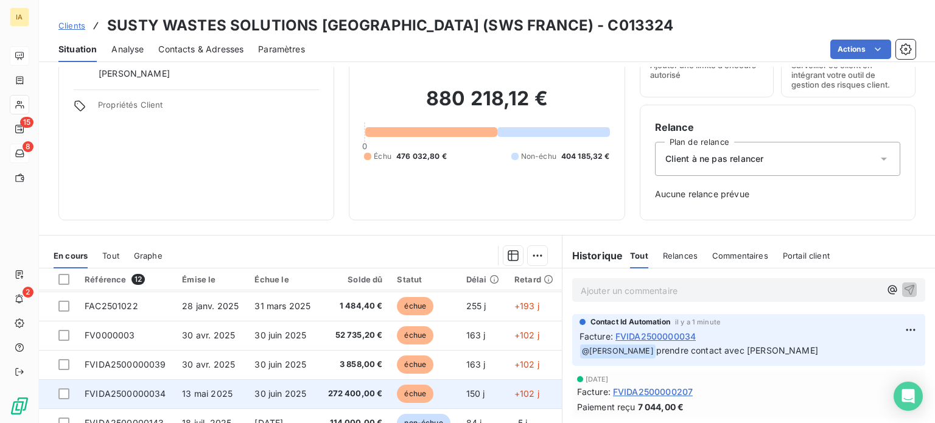
scroll to position [0, 0]
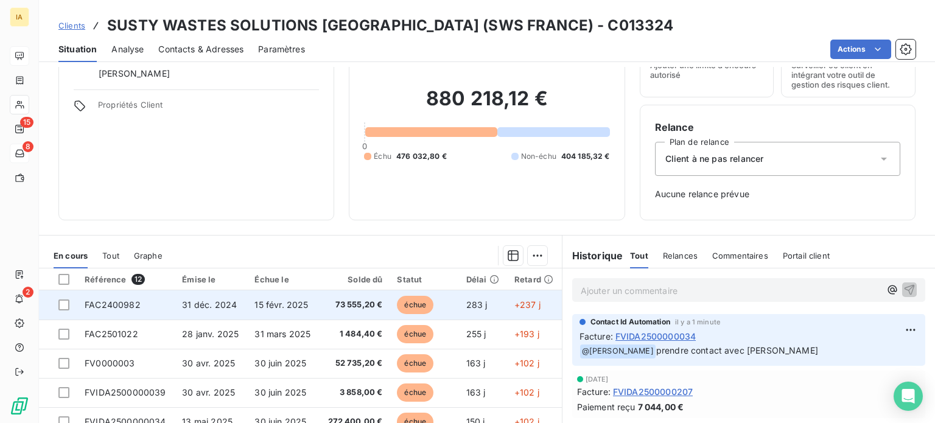
click at [353, 312] on td "73 555,20 €" at bounding box center [354, 304] width 71 height 29
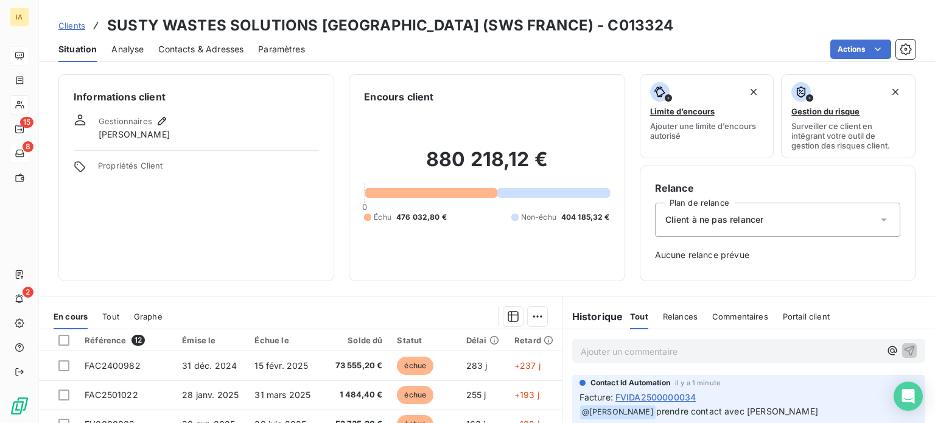
scroll to position [61, 0]
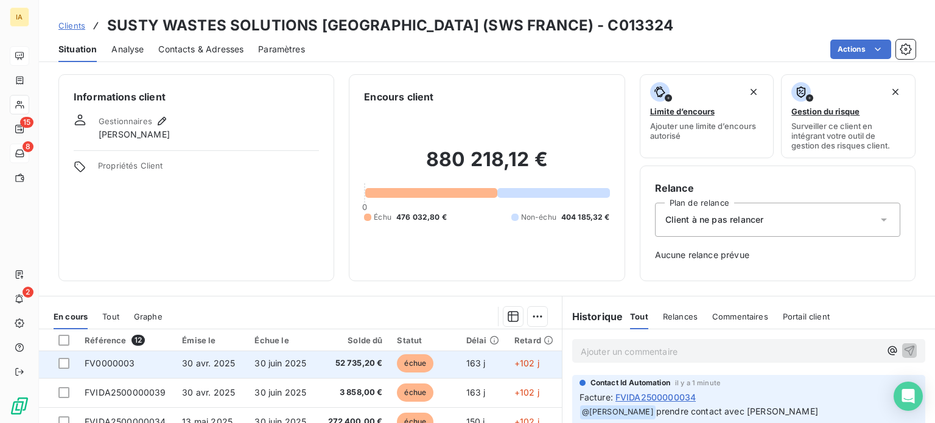
click at [348, 367] on span "52 735,20 €" at bounding box center [354, 363] width 56 height 12
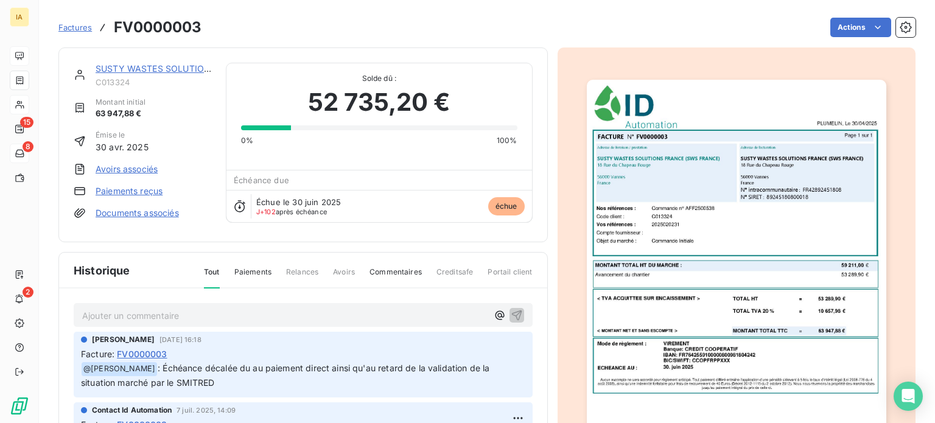
drag, startPoint x: 231, startPoint y: 360, endPoint x: 449, endPoint y: 376, distance: 218.6
click at [449, 376] on p "﻿ @ [PERSON_NAME] : Échéance décalée du au paiement direct ainsi qu'au retard d…" at bounding box center [303, 376] width 444 height 29
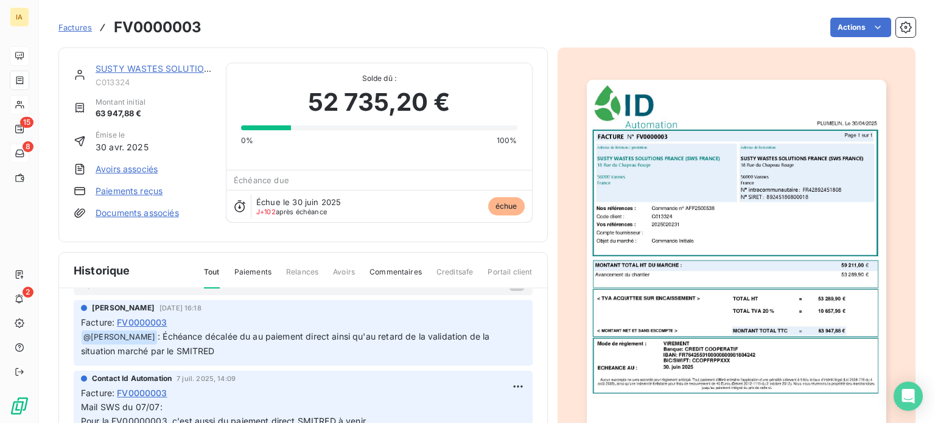
scroll to position [61, 0]
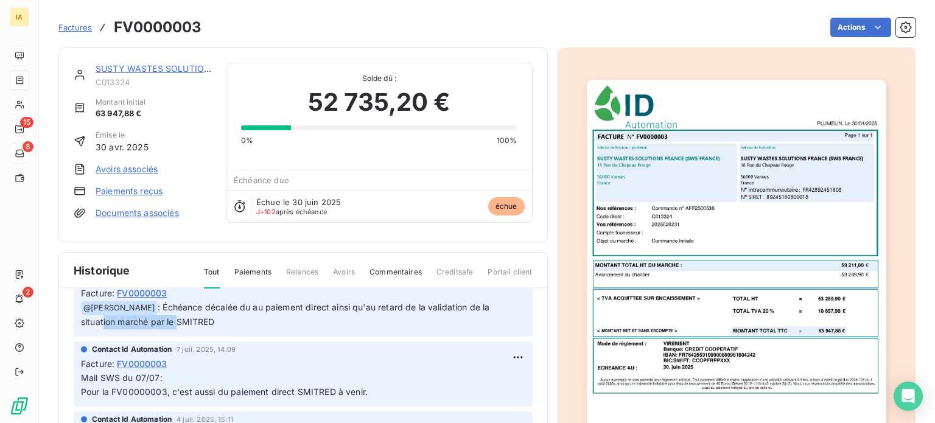
drag, startPoint x: 98, startPoint y: 318, endPoint x: 172, endPoint y: 319, distance: 74.3
click at [172, 319] on span ": Échéance décalée du au paiement direct ainsi qu'au retard de la validation de…" at bounding box center [287, 314] width 412 height 25
click at [261, 328] on div "[PERSON_NAME] [DATE] 16:18 Facture : FV0000003 ﻿ @ [PERSON_NAME] : Échéance déc…" at bounding box center [303, 304] width 459 height 66
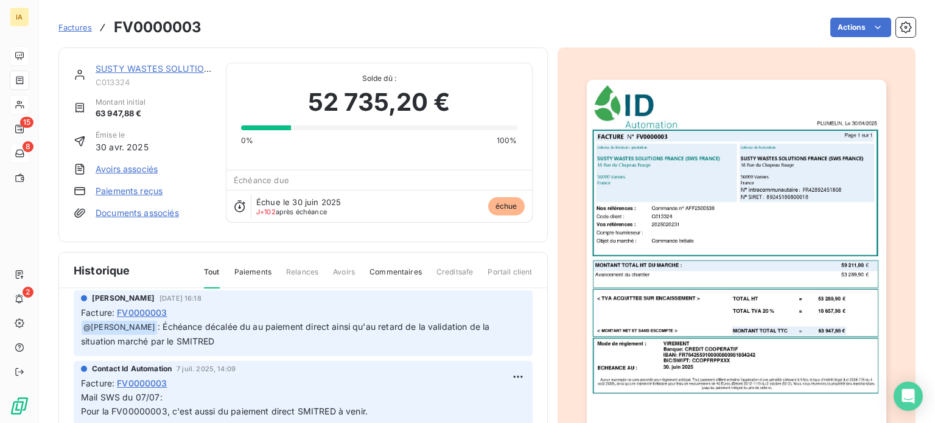
scroll to position [0, 0]
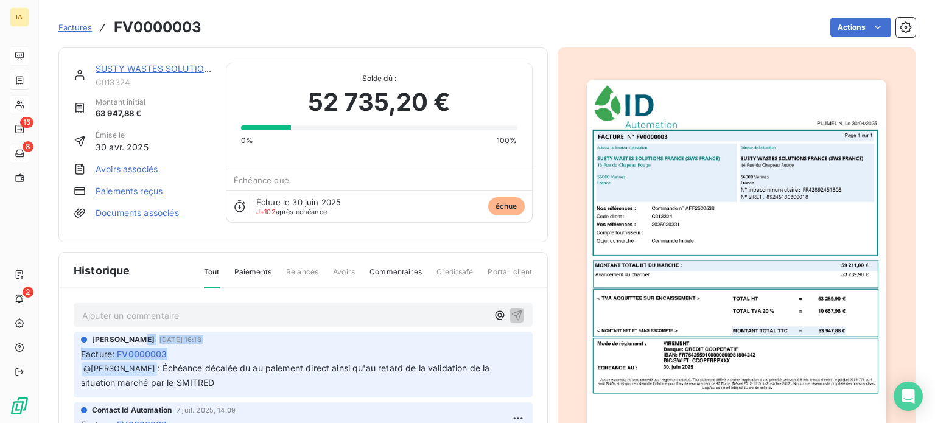
drag, startPoint x: 136, startPoint y: 332, endPoint x: 215, endPoint y: 345, distance: 79.6
click at [217, 345] on div "[PERSON_NAME] [DATE] 16:18 Facture : FV0000003 ﻿ @ [PERSON_NAME] : Échéance déc…" at bounding box center [303, 362] width 444 height 56
click at [212, 348] on div "Facture : FV0000003" at bounding box center [303, 354] width 444 height 13
click at [317, 384] on p "﻿ @ [PERSON_NAME] : Échéance décalée du au paiement direct ainsi qu'au retard d…" at bounding box center [303, 376] width 444 height 29
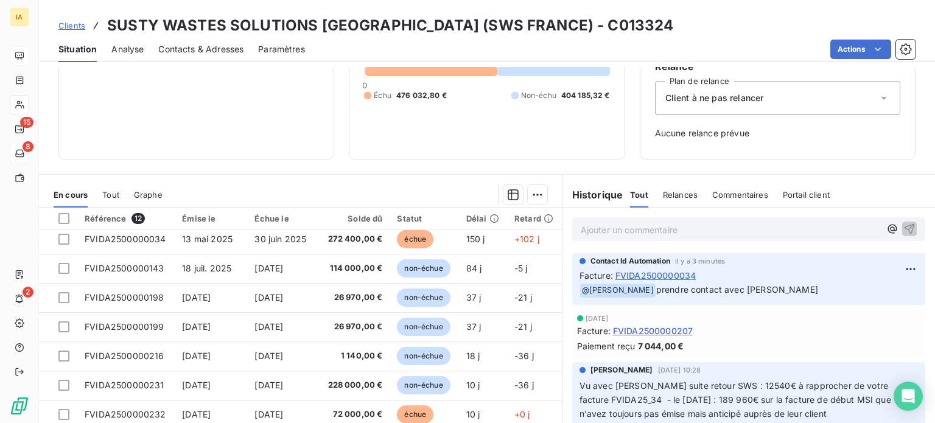
scroll to position [138, 0]
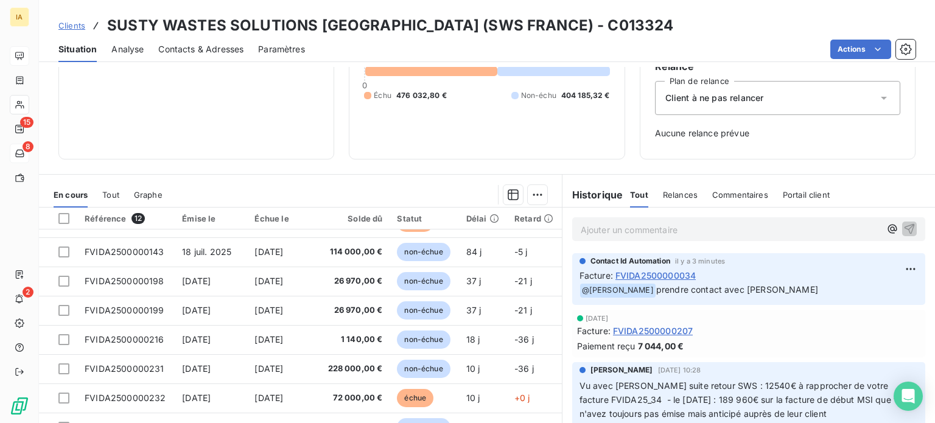
click at [108, 197] on span "Tout" at bounding box center [110, 195] width 17 height 10
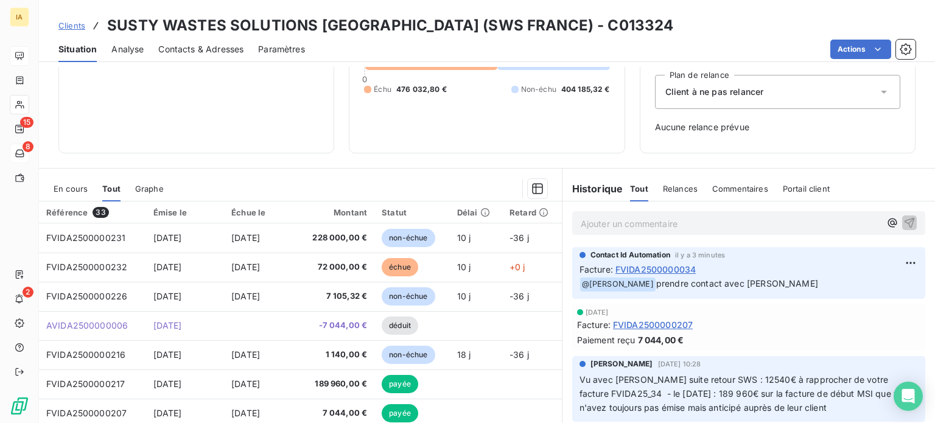
scroll to position [0, 0]
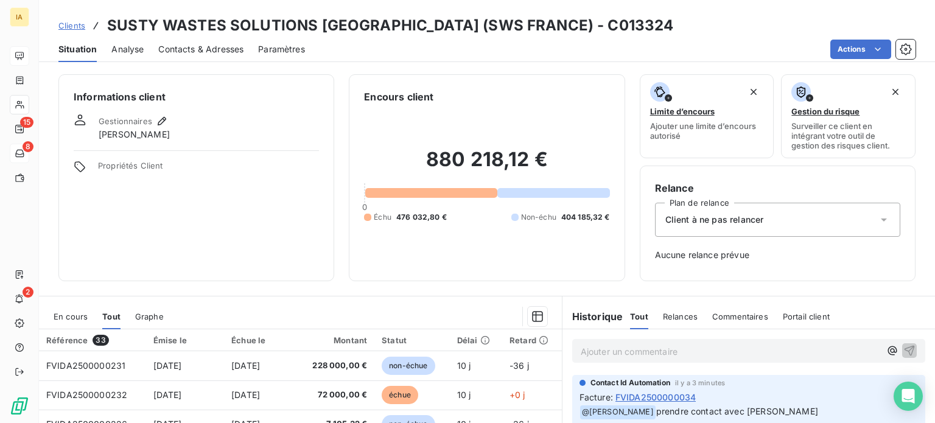
click at [80, 317] on span "En cours" at bounding box center [71, 317] width 34 height 10
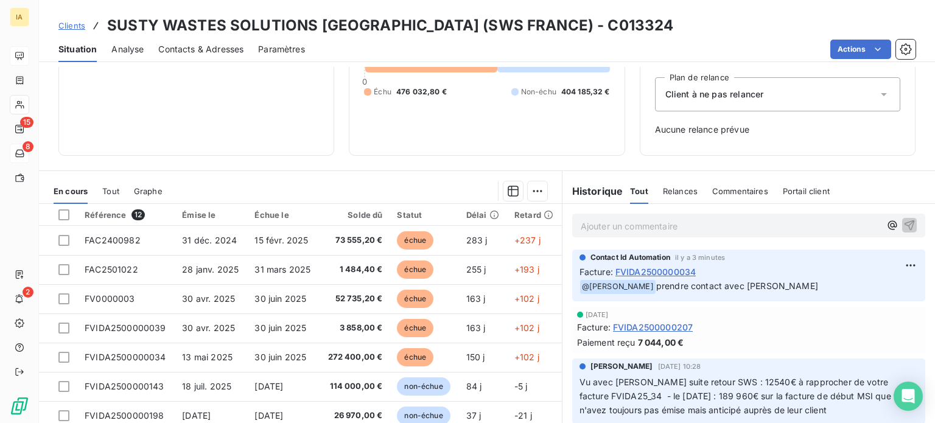
scroll to position [139, 0]
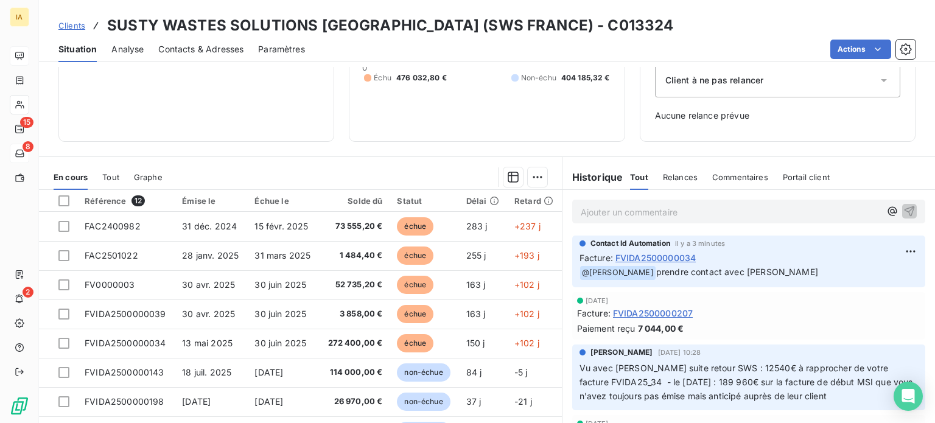
click at [108, 167] on div "Tout" at bounding box center [110, 177] width 17 height 26
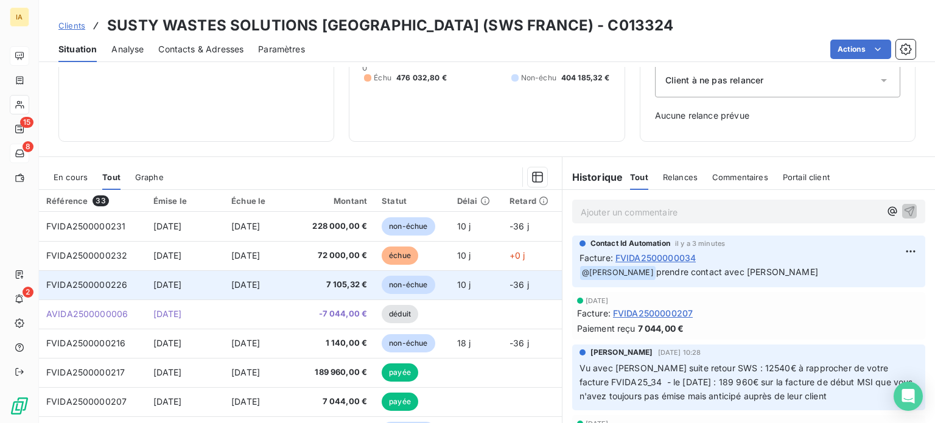
click at [307, 286] on span "7 105,32 €" at bounding box center [336, 285] width 62 height 12
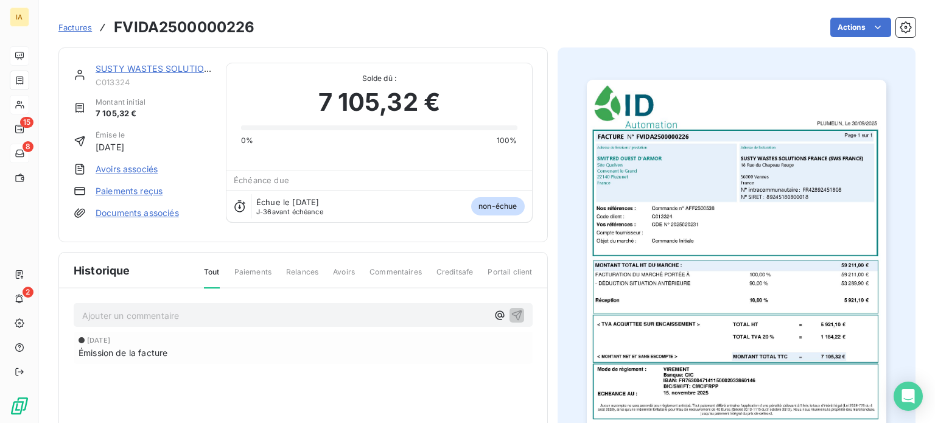
drag, startPoint x: 337, startPoint y: 202, endPoint x: 278, endPoint y: 186, distance: 61.3
click at [278, 186] on div "Échéance due Échue le [DATE] J-36 avant échéance non-échue" at bounding box center [378, 196] width 305 height 52
click at [396, 217] on div "Échue le [DATE] J-36 avant échéance non-échue" at bounding box center [378, 206] width 305 height 32
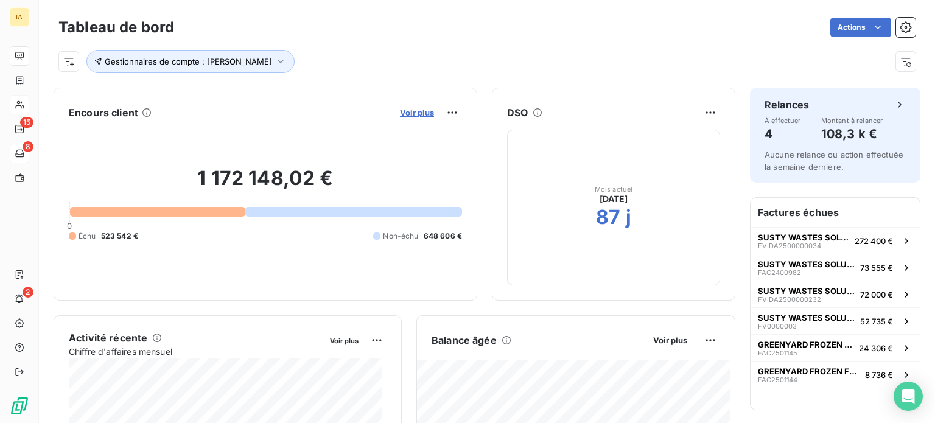
click at [412, 109] on span "Voir plus" at bounding box center [417, 113] width 34 height 10
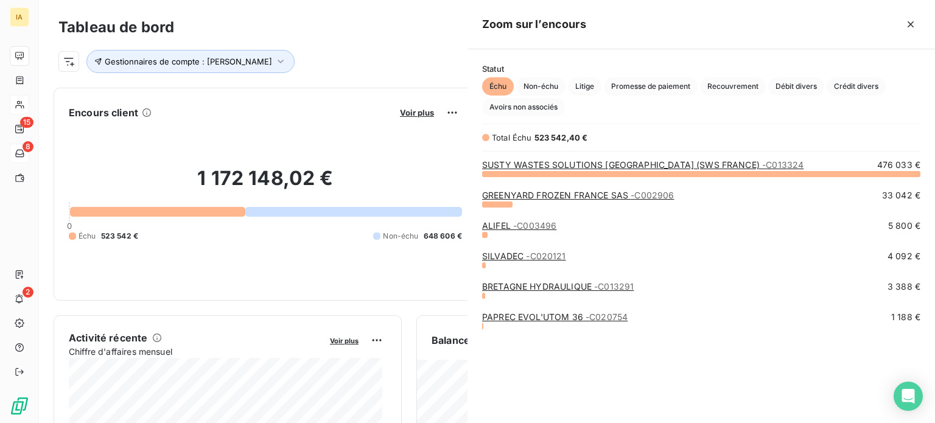
scroll to position [240, 458]
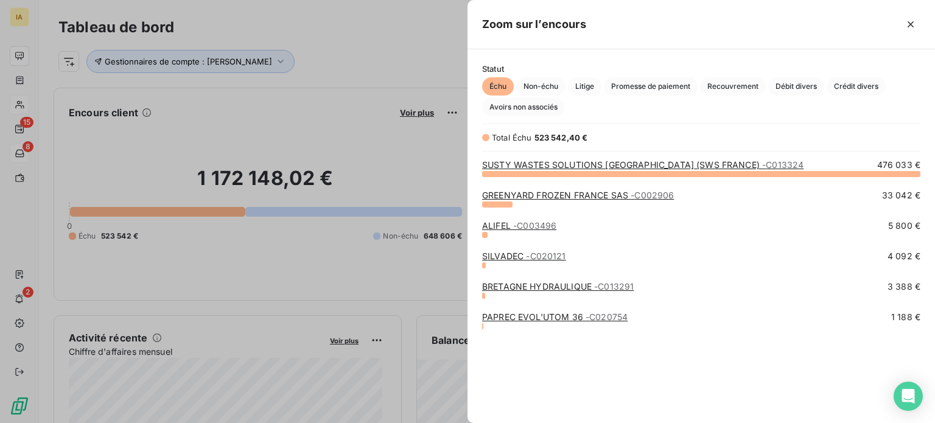
click at [525, 160] on link "SUSTY WASTES SOLUTIONS [GEOGRAPHIC_DATA] (SWS FRANCE) - C013324" at bounding box center [642, 165] width 321 height 10
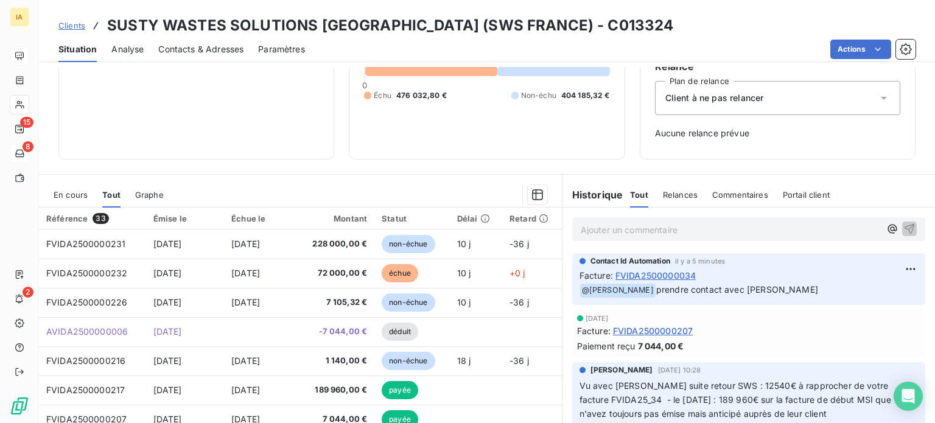
click at [72, 201] on div "En cours" at bounding box center [71, 195] width 34 height 26
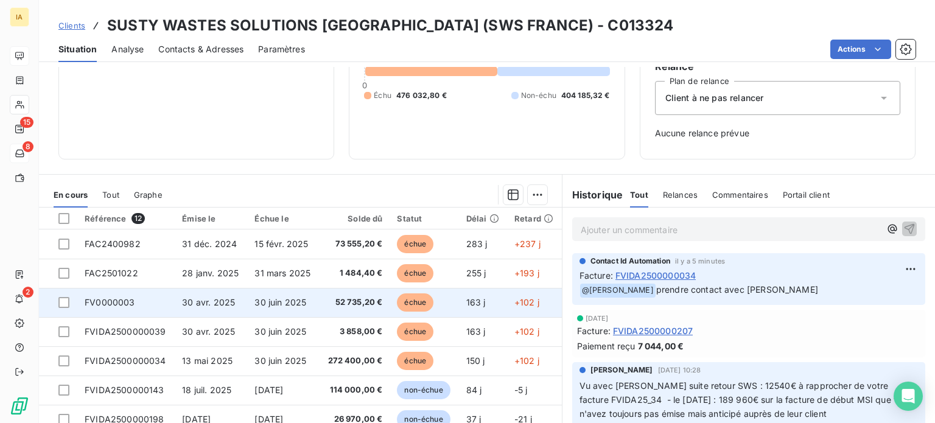
click at [348, 307] on span "52 735,20 €" at bounding box center [354, 303] width 56 height 12
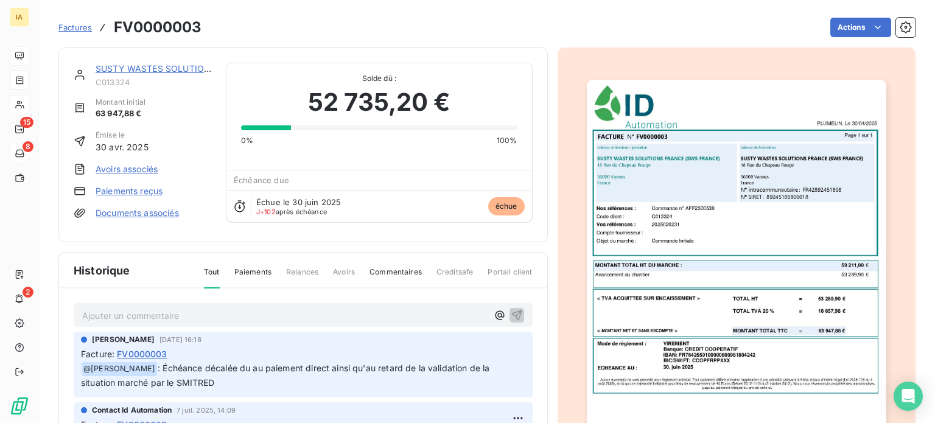
click at [385, 244] on div "SUSTY WASTES SOLUTIONS [GEOGRAPHIC_DATA] (SWS [GEOGRAPHIC_DATA]) C013324 Montan…" at bounding box center [303, 291] width 490 height 488
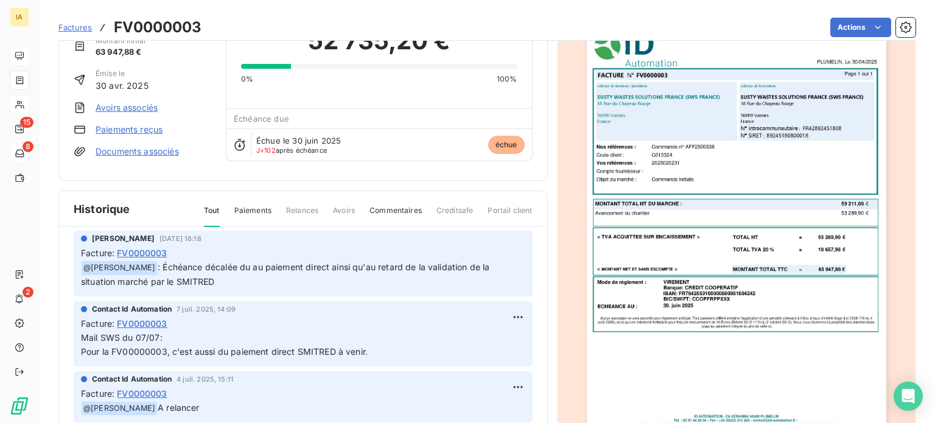
scroll to position [61, 0]
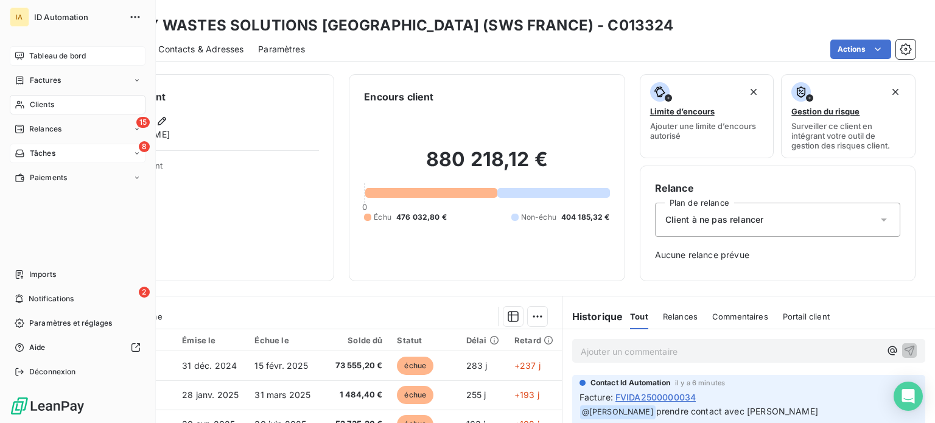
click at [39, 55] on span "Tableau de bord" at bounding box center [57, 56] width 57 height 11
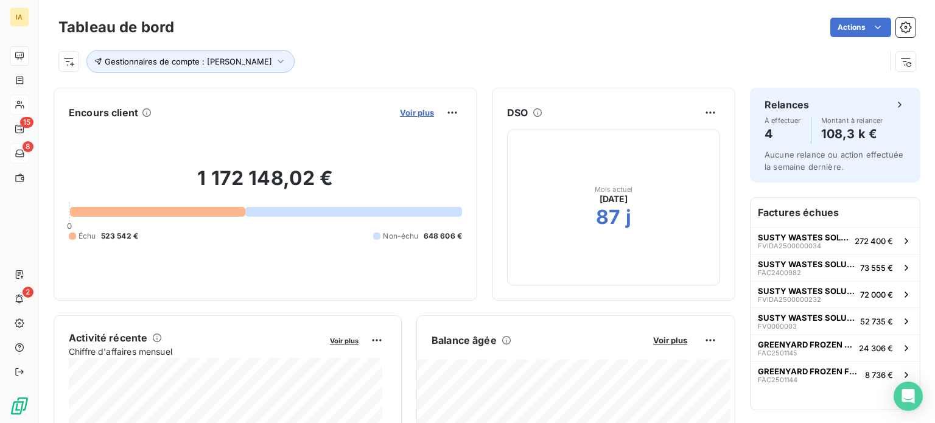
click at [409, 112] on span "Voir plus" at bounding box center [417, 113] width 34 height 10
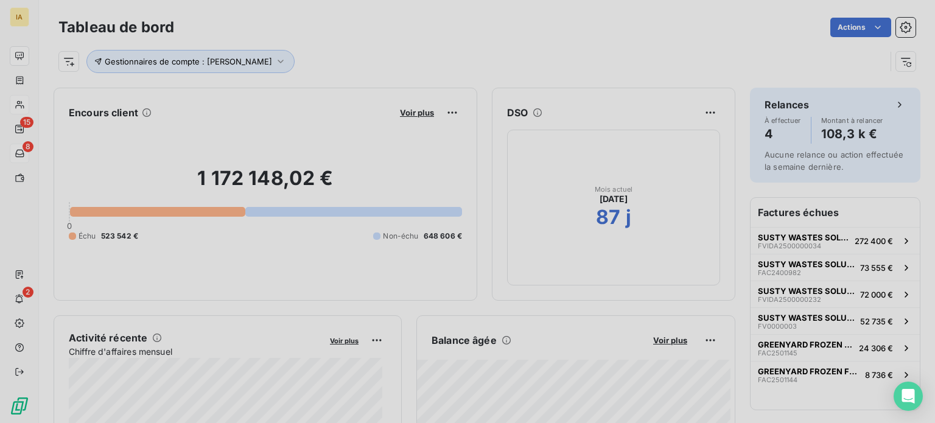
scroll to position [10, 10]
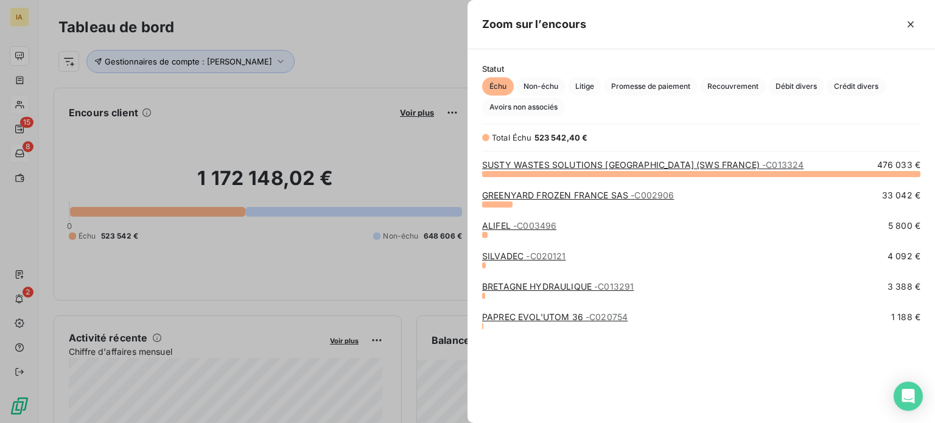
click at [546, 165] on link "SUSTY WASTES SOLUTIONS [GEOGRAPHIC_DATA] (SWS FRANCE) - C013324" at bounding box center [642, 165] width 321 height 10
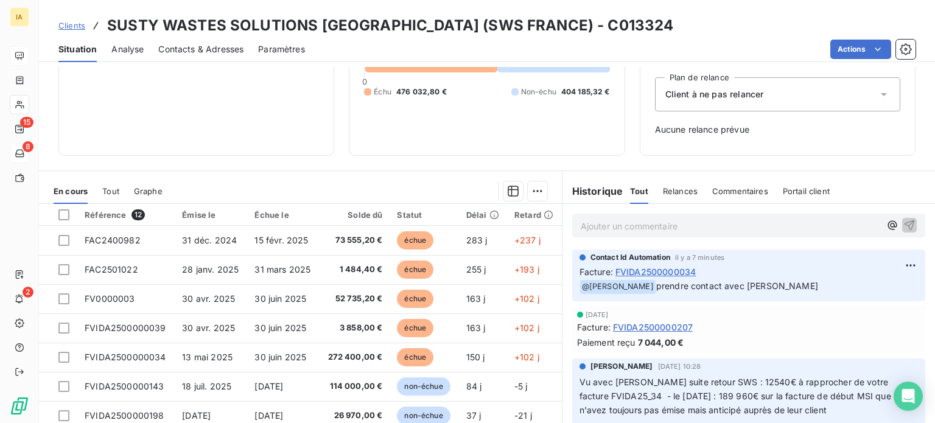
scroll to position [128, 0]
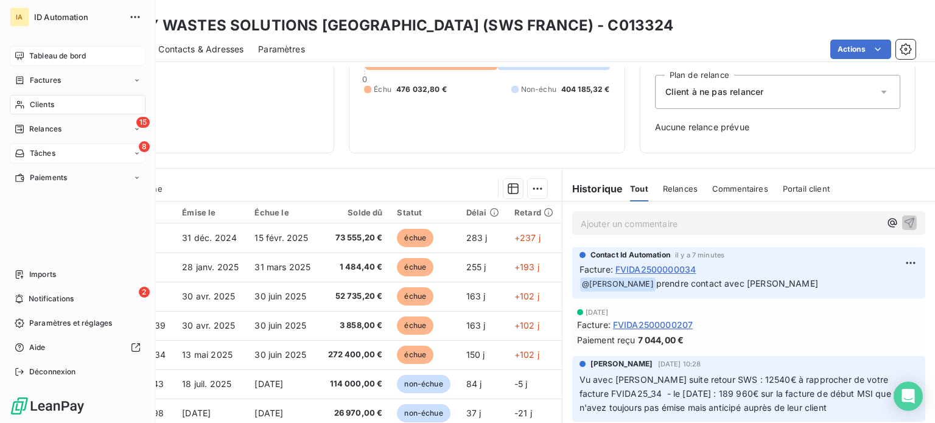
click at [58, 56] on span "Tableau de bord" at bounding box center [57, 56] width 57 height 11
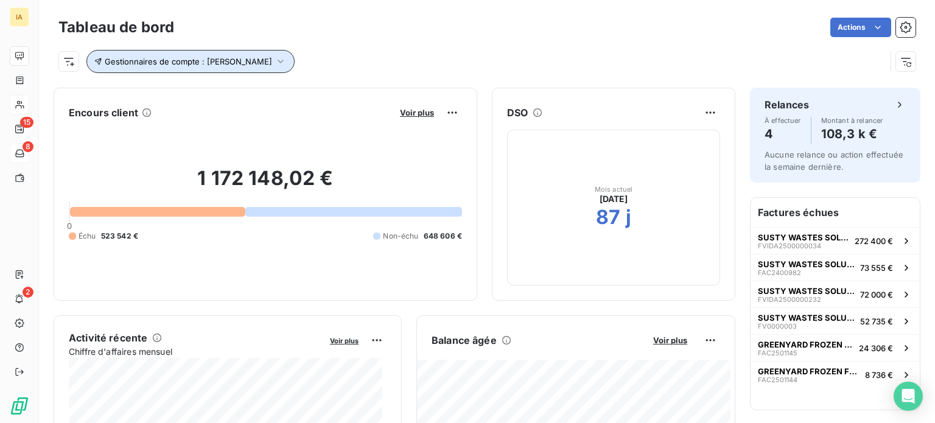
click at [278, 60] on icon "button" at bounding box center [281, 61] width 12 height 12
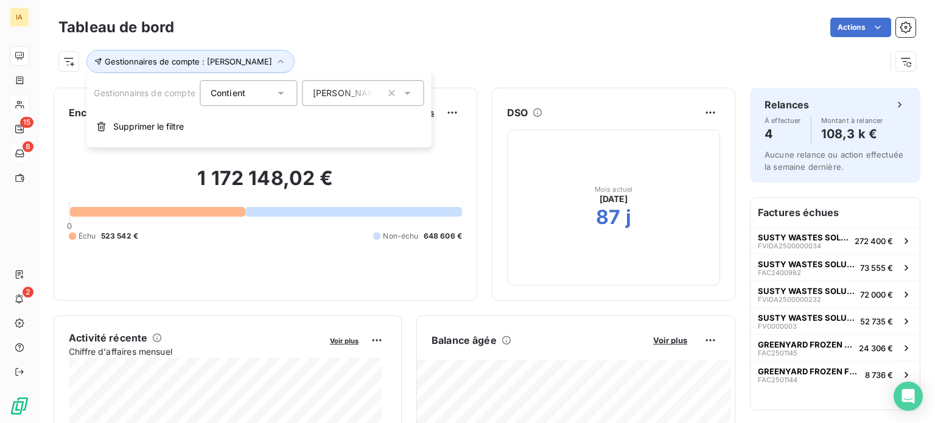
click at [396, 94] on icon "button" at bounding box center [392, 93] width 12 height 12
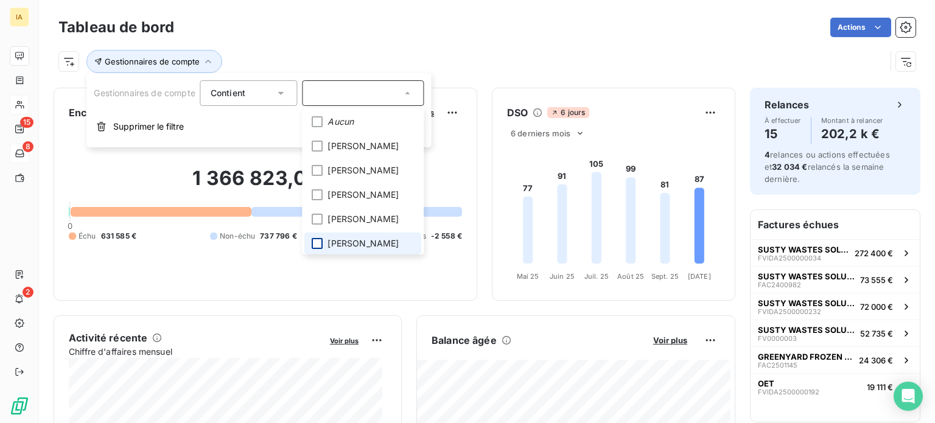
click at [323, 245] on div at bounding box center [317, 243] width 11 height 11
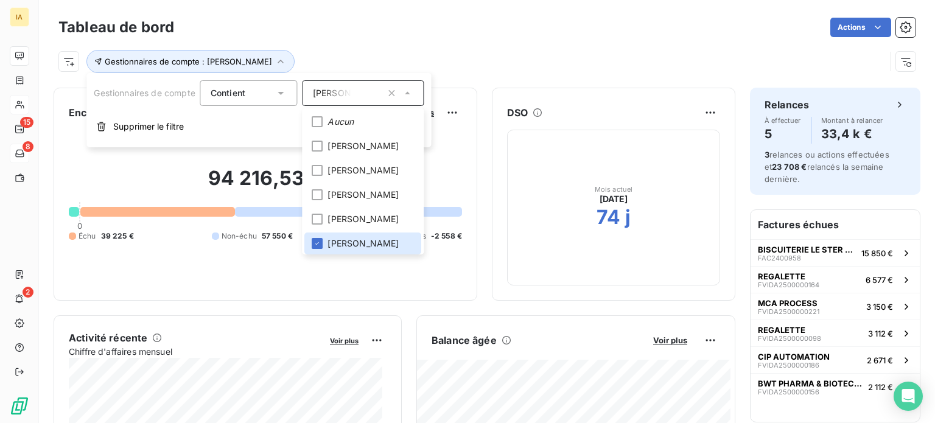
click at [479, 74] on div "Tableau de bord Actions Gestionnaires de compte : [PERSON_NAME]" at bounding box center [487, 40] width 896 height 80
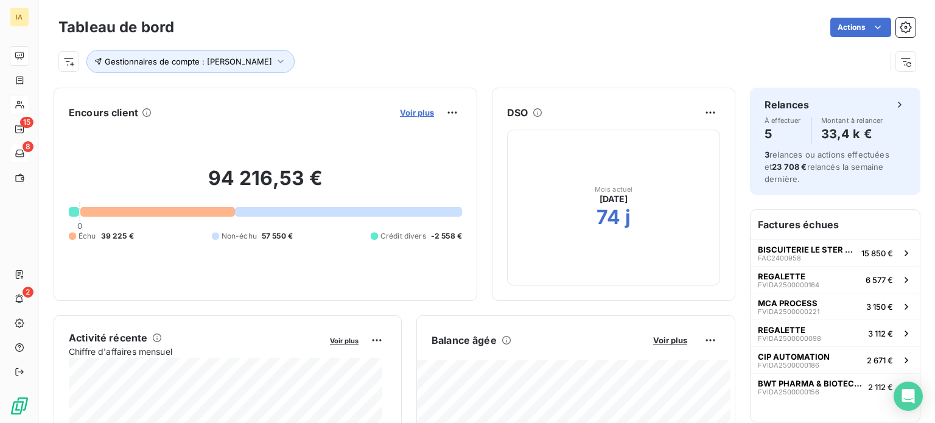
click at [410, 112] on span "Voir plus" at bounding box center [417, 113] width 34 height 10
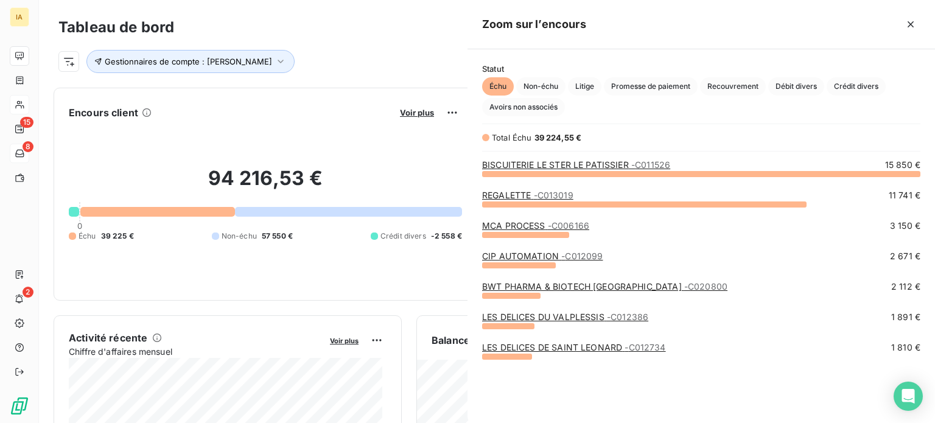
scroll to position [240, 458]
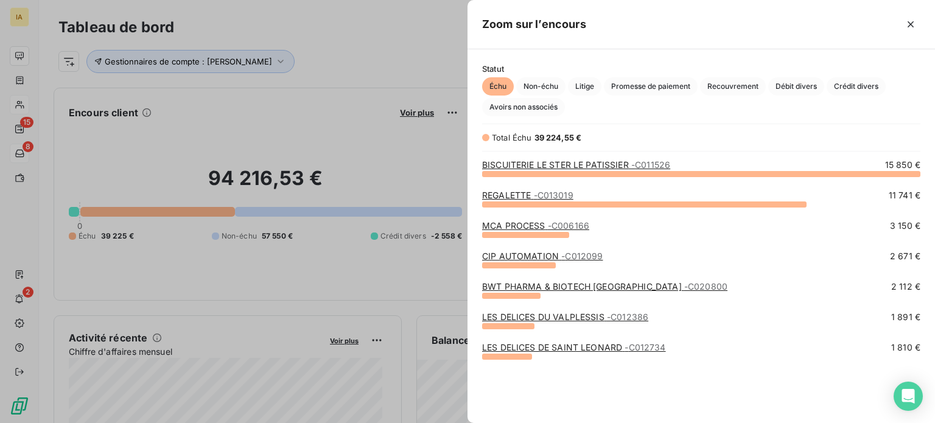
click at [523, 226] on link "MCA PROCESS - C006166" at bounding box center [535, 225] width 107 height 10
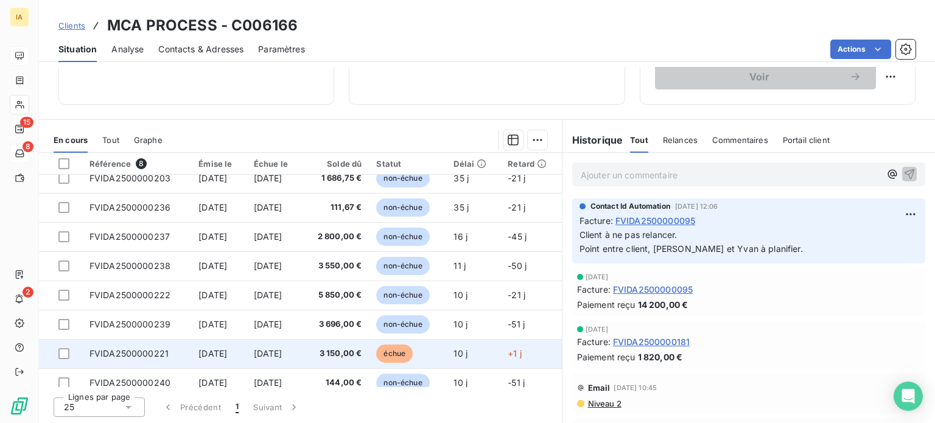
scroll to position [21, 0]
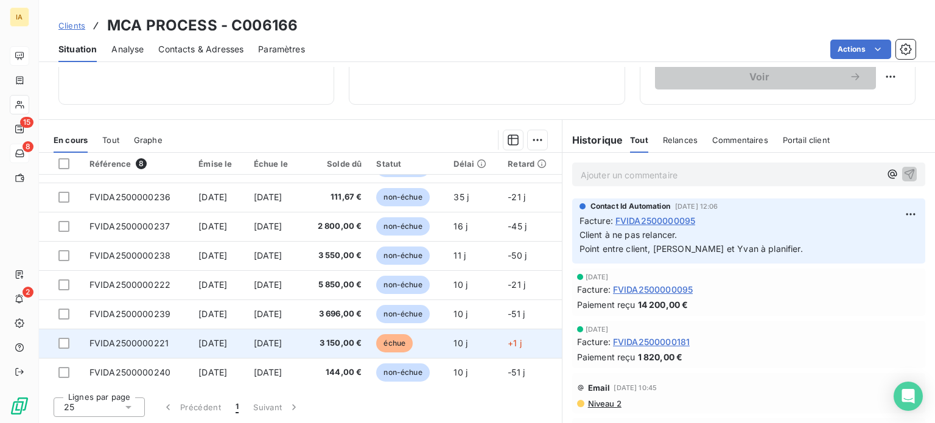
click at [340, 337] on span "3 150,00 €" at bounding box center [335, 343] width 52 height 12
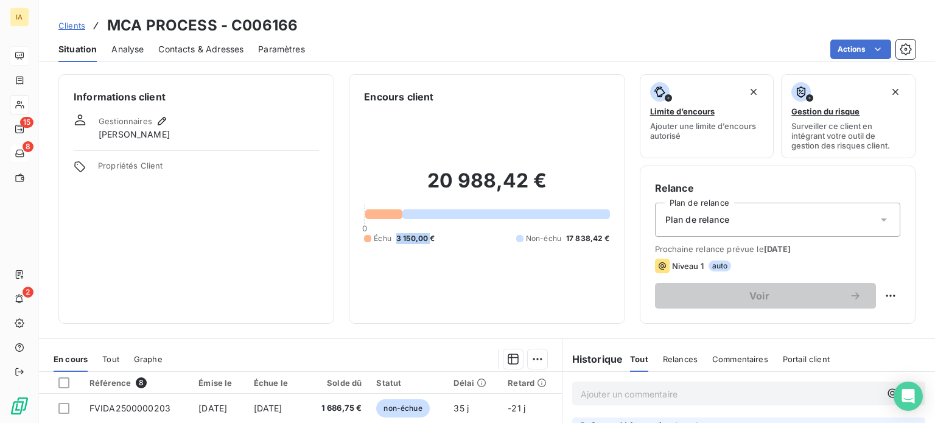
drag, startPoint x: 397, startPoint y: 238, endPoint x: 477, endPoint y: 272, distance: 87.3
click at [429, 239] on span "3 150,00 €" at bounding box center [415, 238] width 39 height 11
click at [481, 275] on div "20 988,42 € 0 Échu 3 150,00 € Non-échu 17 838,42 €" at bounding box center [486, 206] width 245 height 205
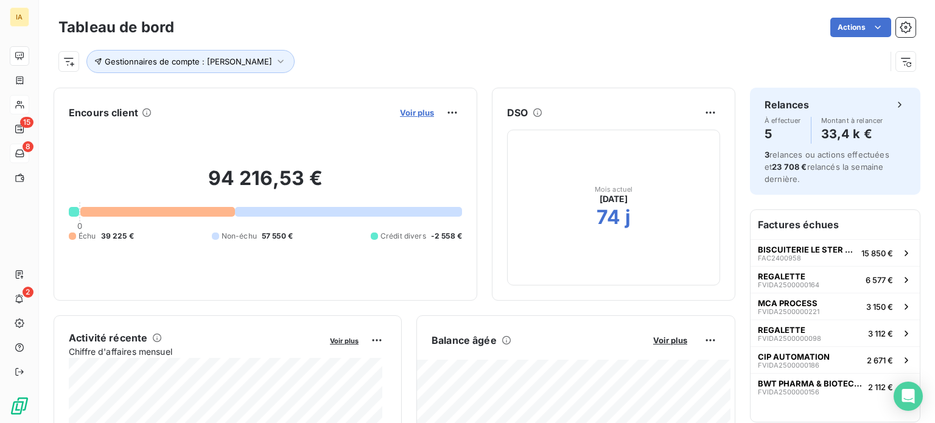
click at [421, 114] on span "Voir plus" at bounding box center [417, 113] width 34 height 10
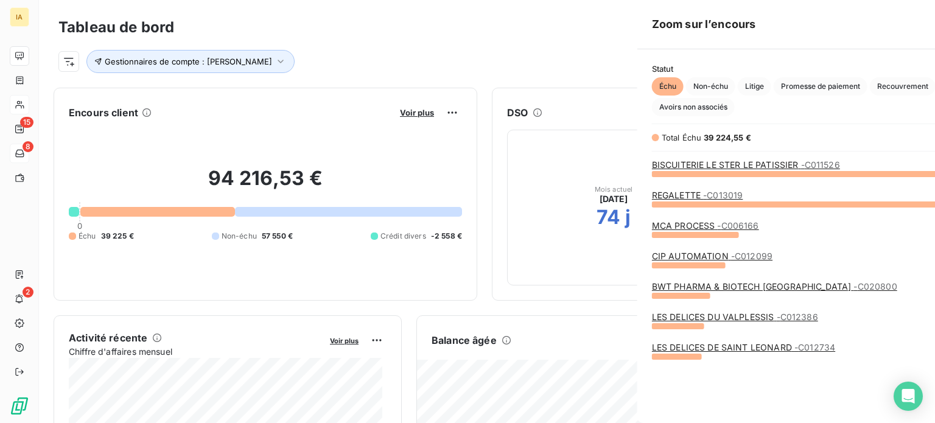
scroll to position [414, 458]
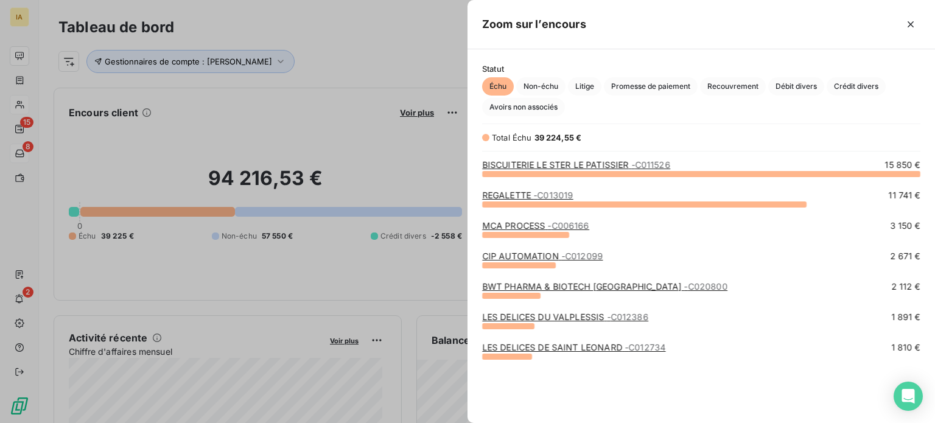
click at [518, 192] on link "REGALETTE - C013019" at bounding box center [527, 195] width 91 height 10
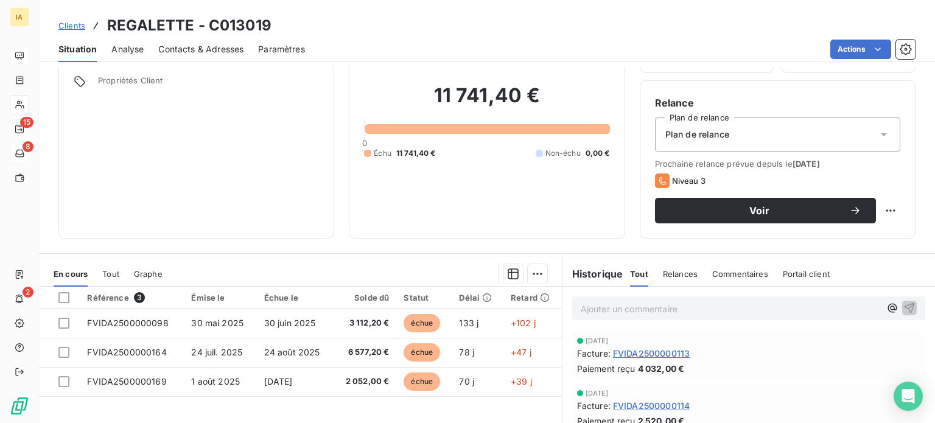
scroll to position [122, 0]
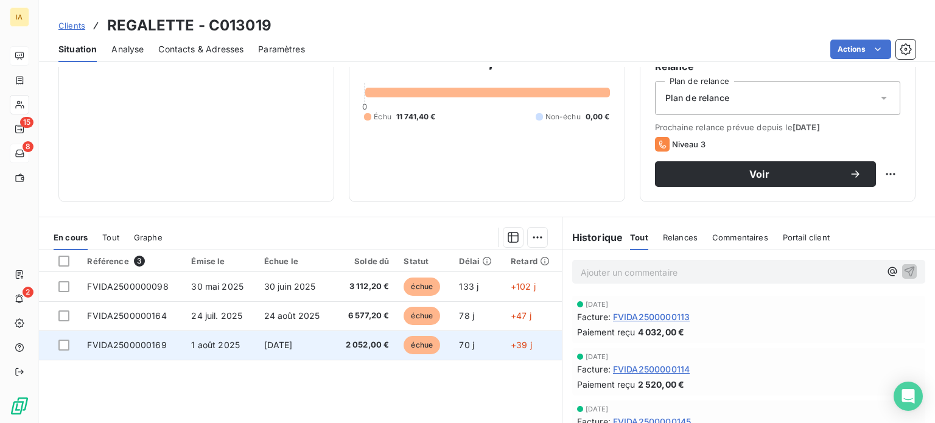
click at [237, 345] on td "1 août 2025" at bounding box center [220, 345] width 72 height 29
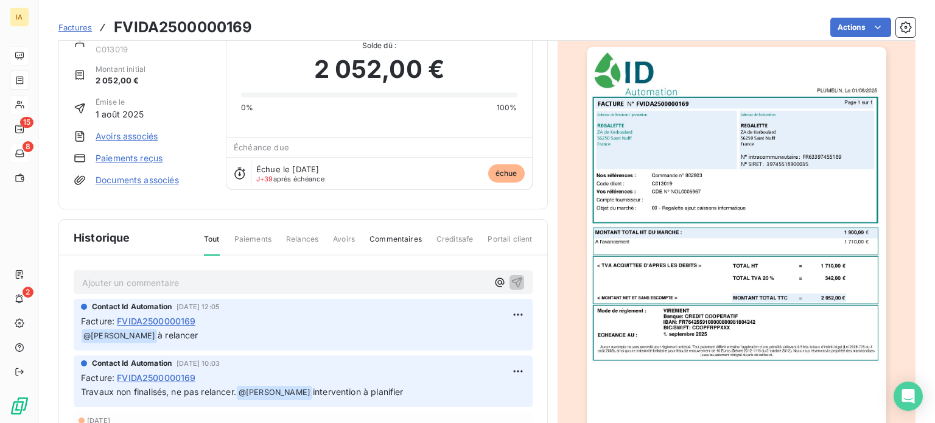
scroll to position [62, 0]
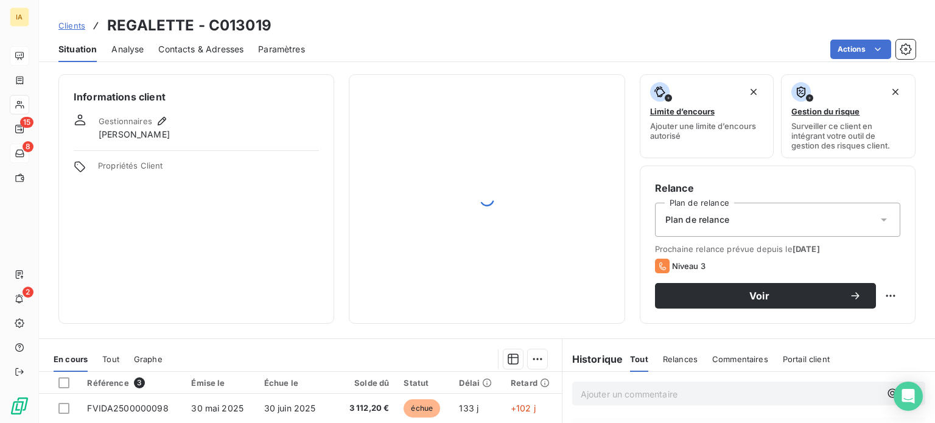
scroll to position [122, 0]
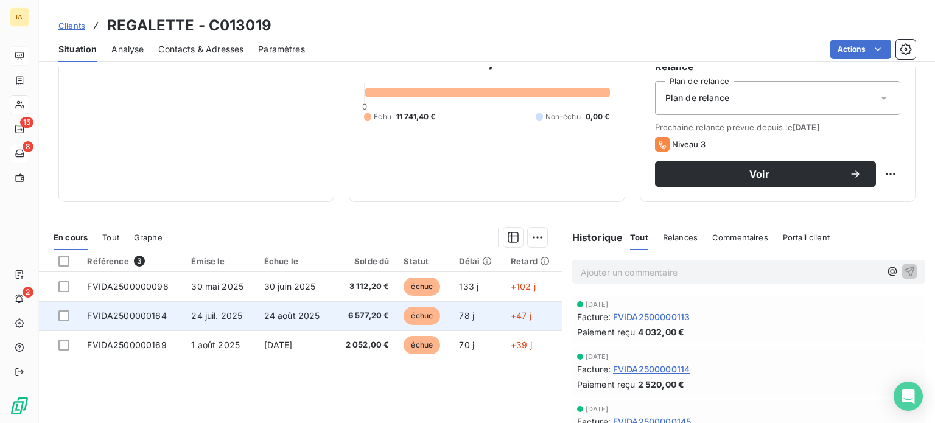
click at [205, 314] on span "24 juil. 2025" at bounding box center [216, 316] width 51 height 10
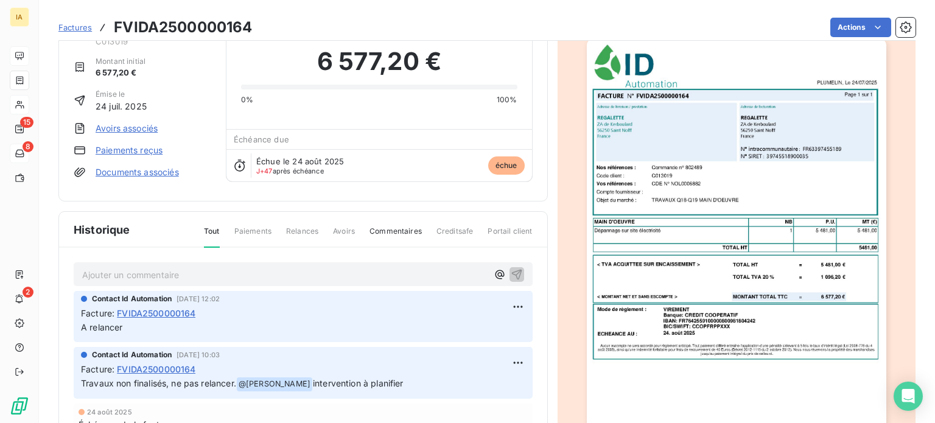
scroll to position [61, 0]
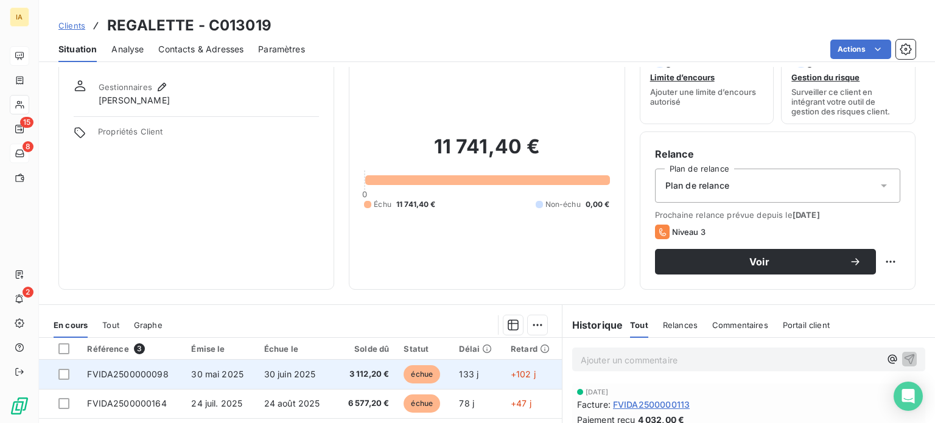
scroll to position [61, 0]
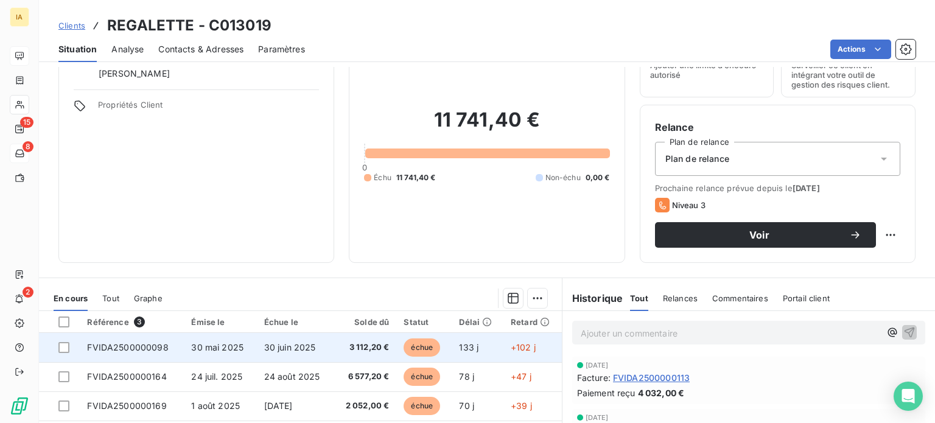
click at [207, 350] on span "30 mai 2025" at bounding box center [217, 347] width 52 height 10
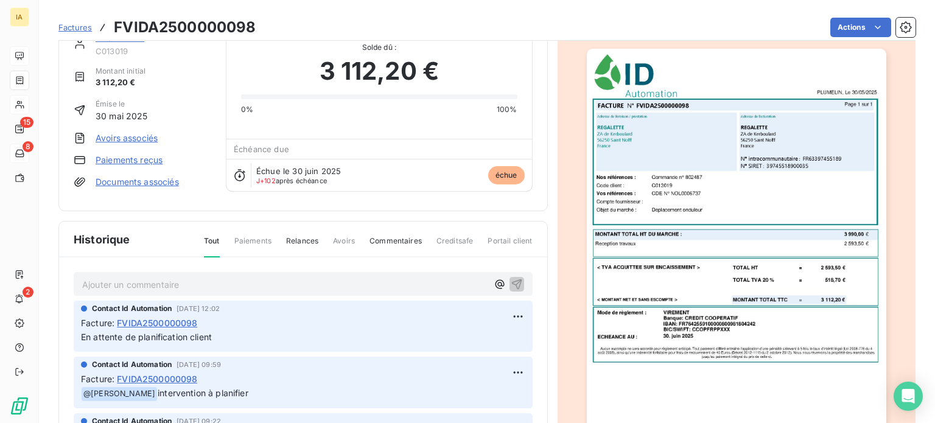
scroll to position [61, 0]
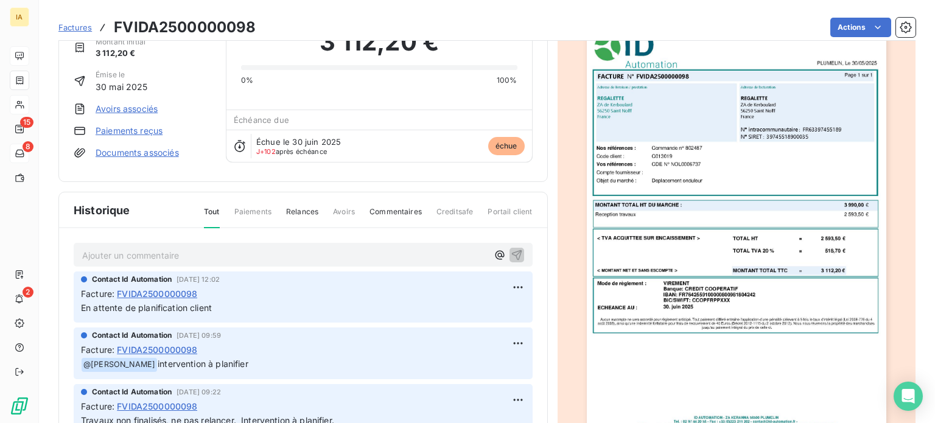
click at [739, 299] on img "button" at bounding box center [737, 230] width 300 height 423
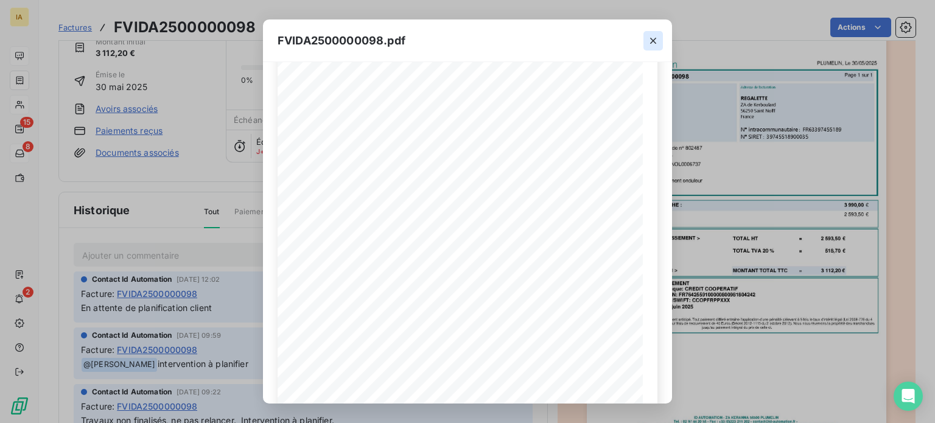
click at [655, 39] on icon "button" at bounding box center [653, 41] width 12 height 12
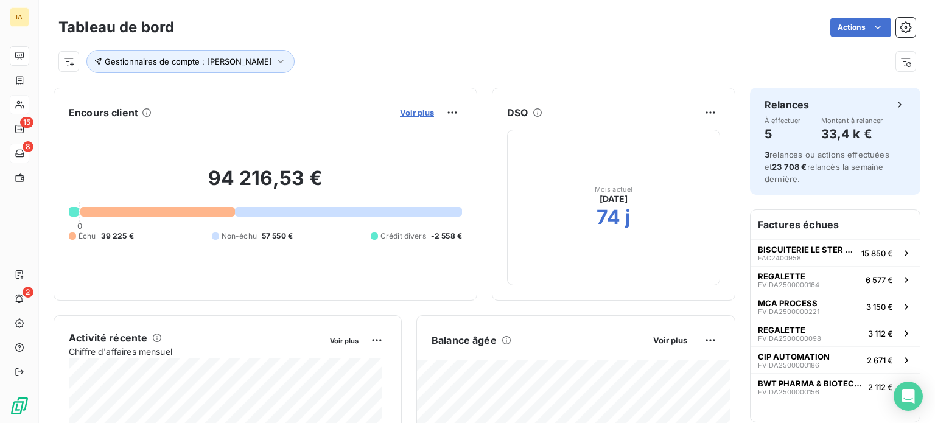
click at [400, 111] on span "Voir plus" at bounding box center [417, 113] width 34 height 10
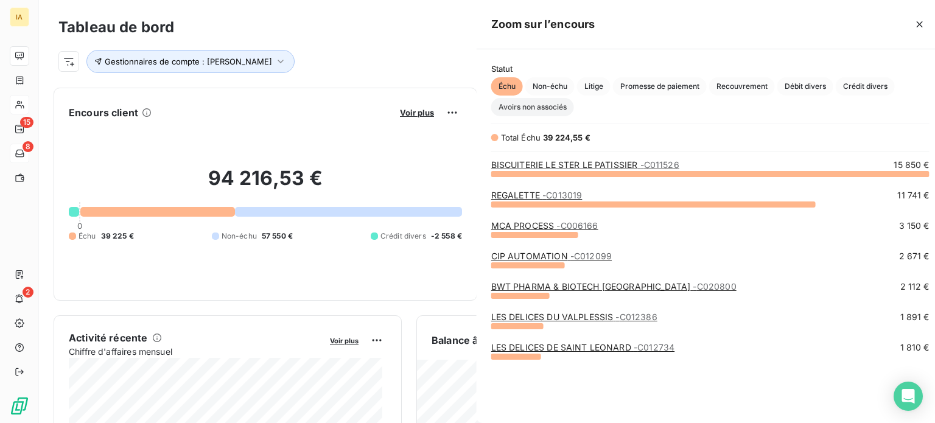
scroll to position [414, 458]
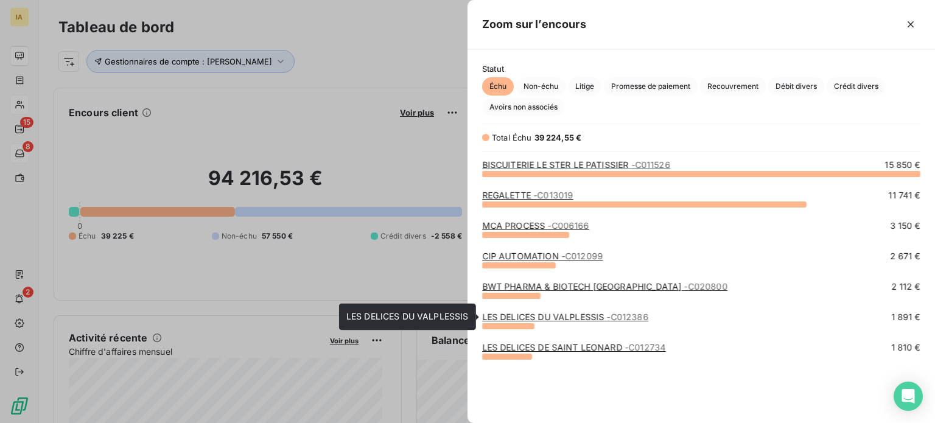
click at [577, 320] on link "LES DELICES DU VALPLESSIS - C012386" at bounding box center [565, 317] width 166 height 10
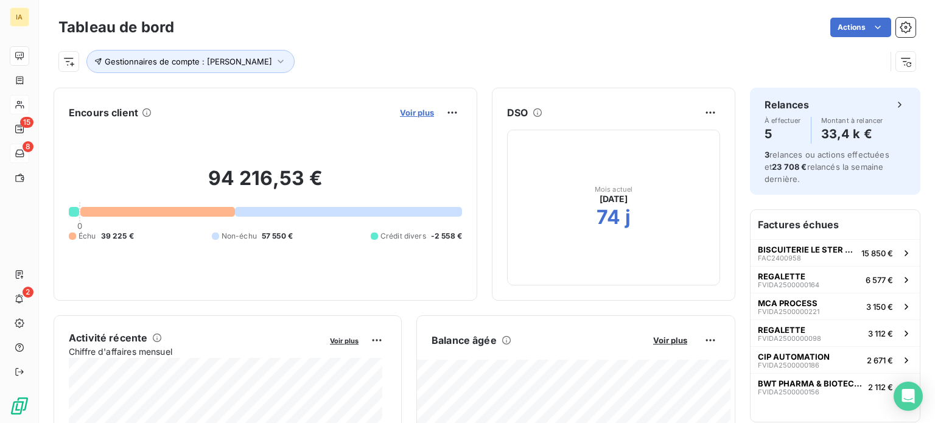
click at [416, 111] on span "Voir plus" at bounding box center [417, 113] width 34 height 10
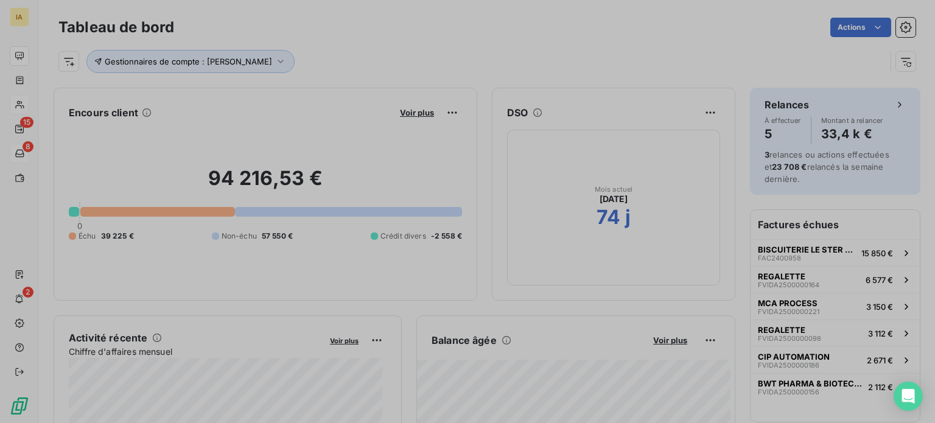
scroll to position [10, 10]
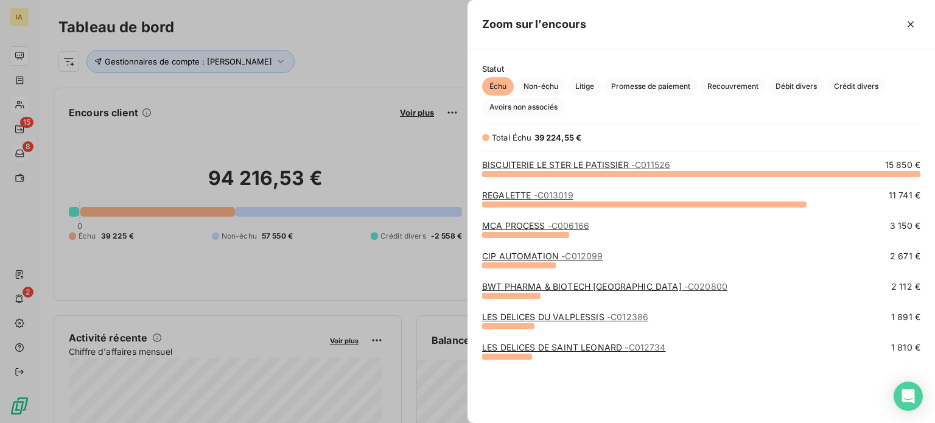
click at [348, 281] on div at bounding box center [467, 211] width 935 height 423
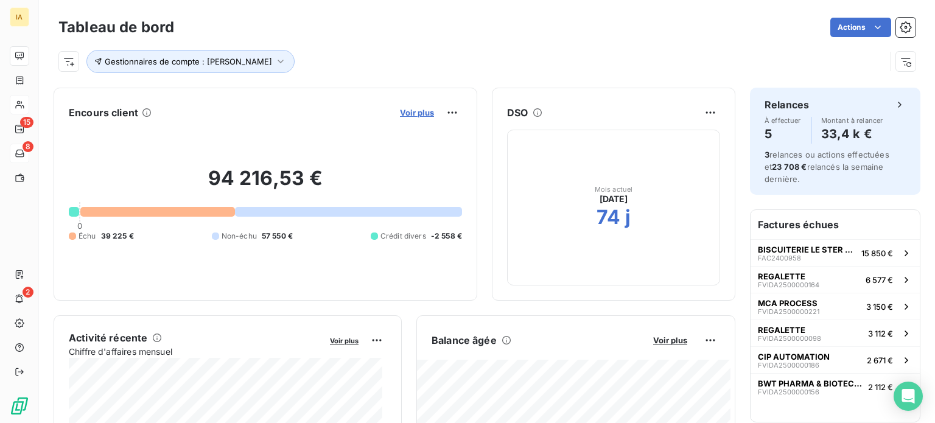
click at [402, 112] on span "Voir plus" at bounding box center [417, 113] width 34 height 10
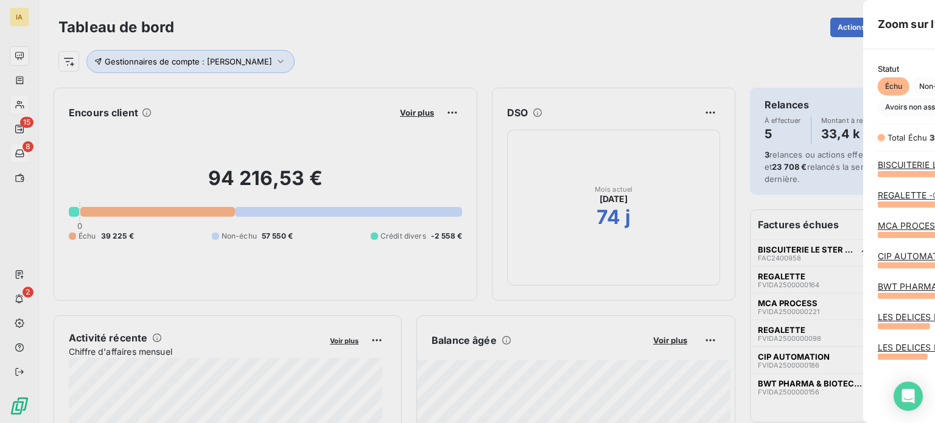
scroll to position [414, 458]
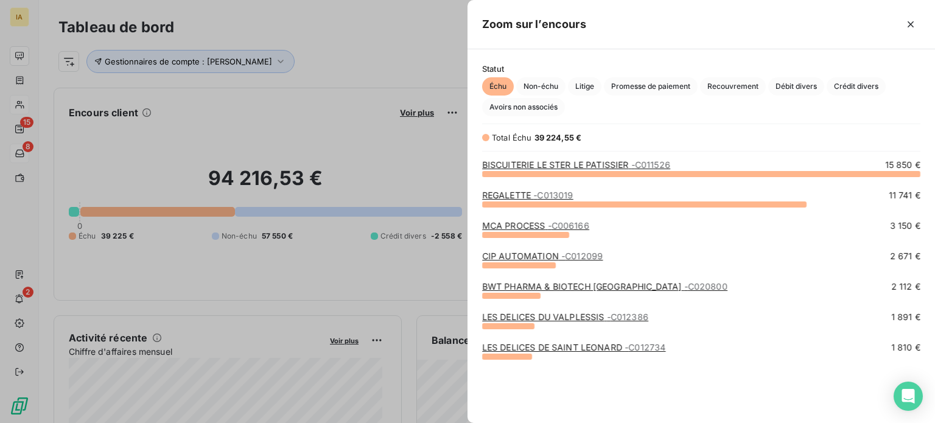
click at [421, 127] on div at bounding box center [467, 211] width 935 height 423
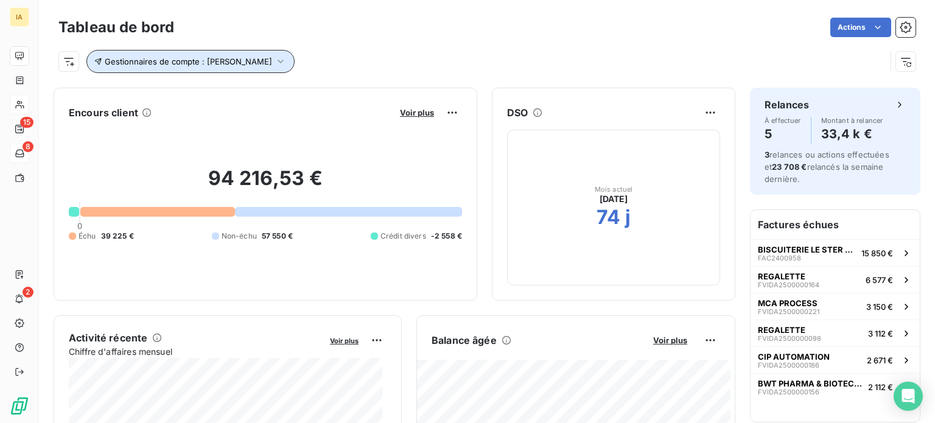
click at [275, 55] on icon "button" at bounding box center [281, 61] width 12 height 12
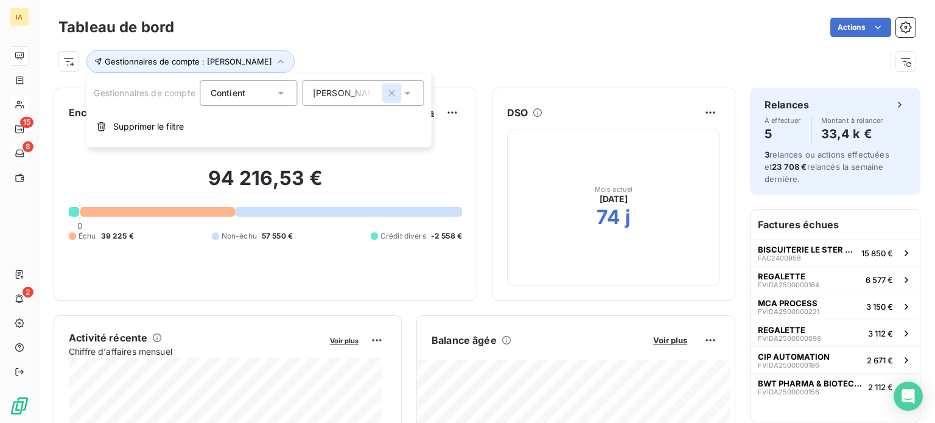
click at [395, 94] on icon "button" at bounding box center [392, 93] width 6 height 6
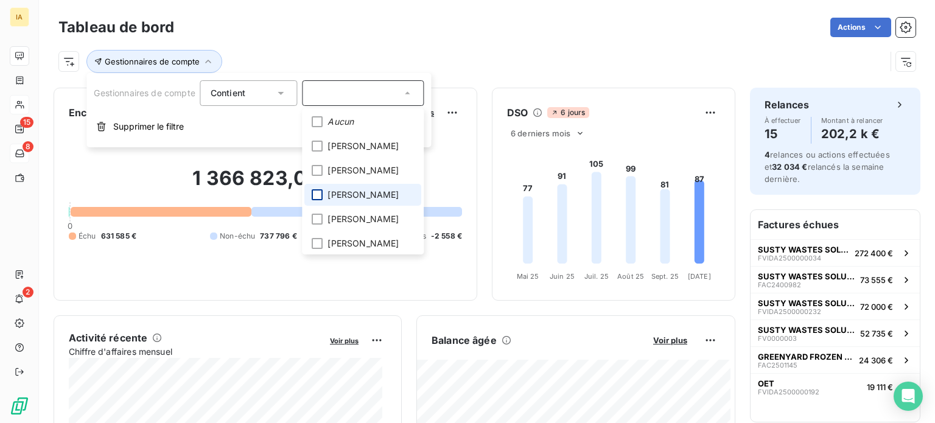
click at [320, 193] on div at bounding box center [317, 194] width 11 height 11
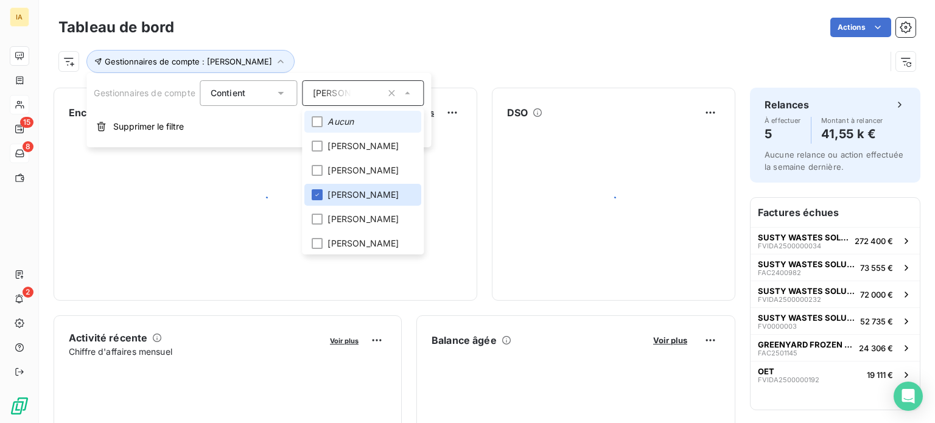
click at [396, 51] on div "Gestionnaires de compte : [PERSON_NAME]" at bounding box center [471, 61] width 827 height 23
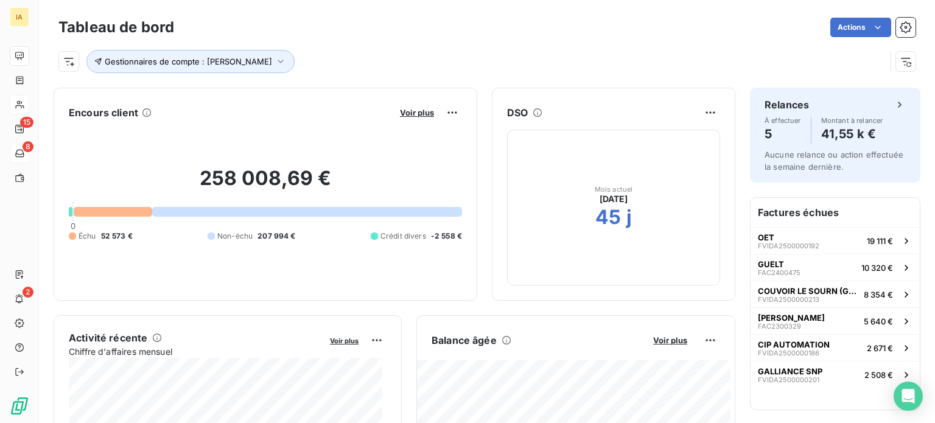
click at [415, 118] on button "Voir plus" at bounding box center [416, 112] width 41 height 11
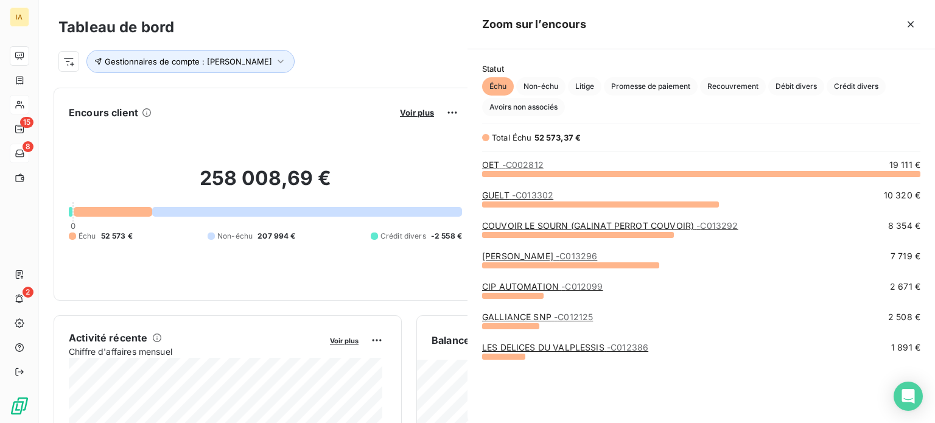
click at [414, 111] on div at bounding box center [467, 211] width 935 height 423
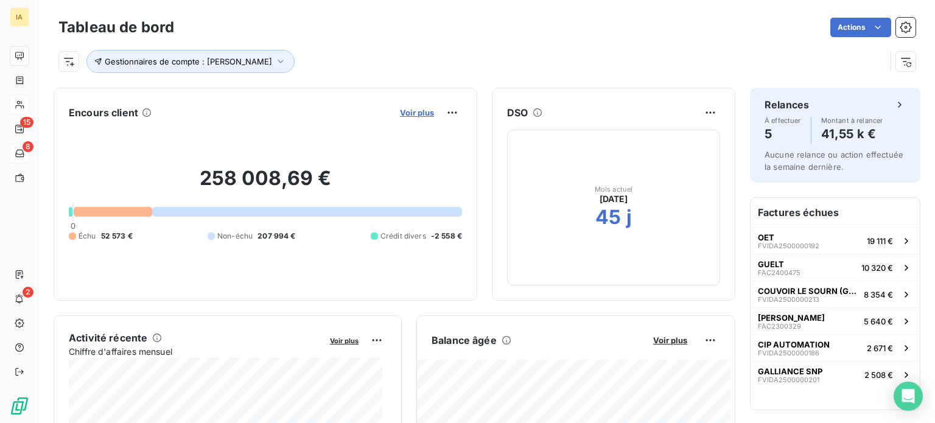
click at [404, 111] on span "Voir plus" at bounding box center [417, 113] width 34 height 10
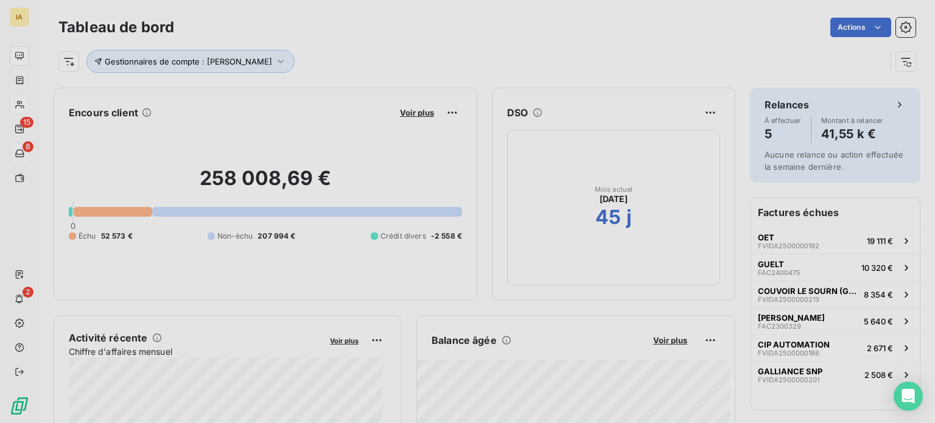
scroll to position [10, 10]
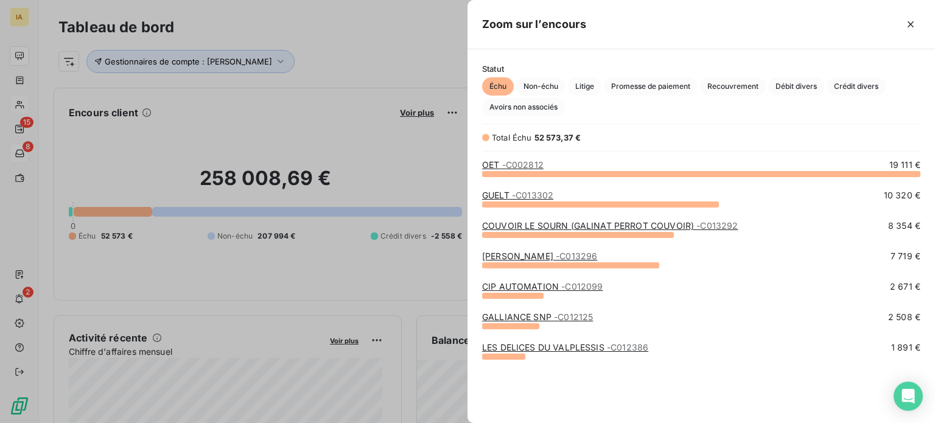
click at [501, 193] on link "GUELT - C013302" at bounding box center [517, 195] width 71 height 10
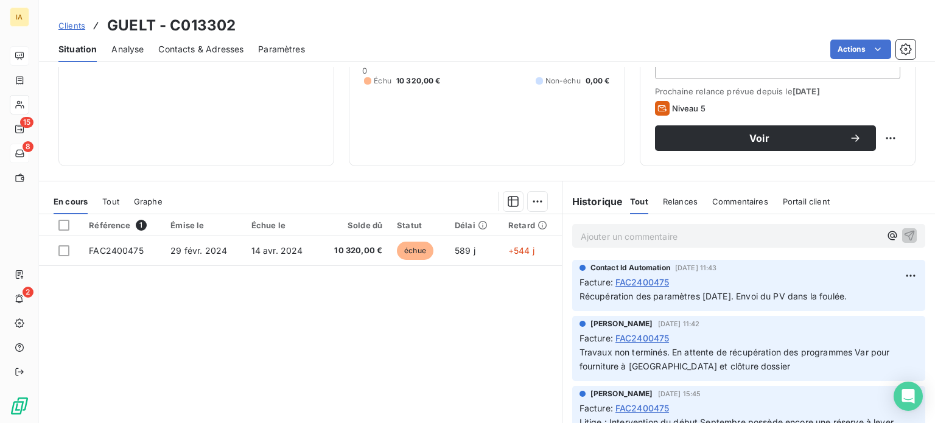
scroll to position [183, 0]
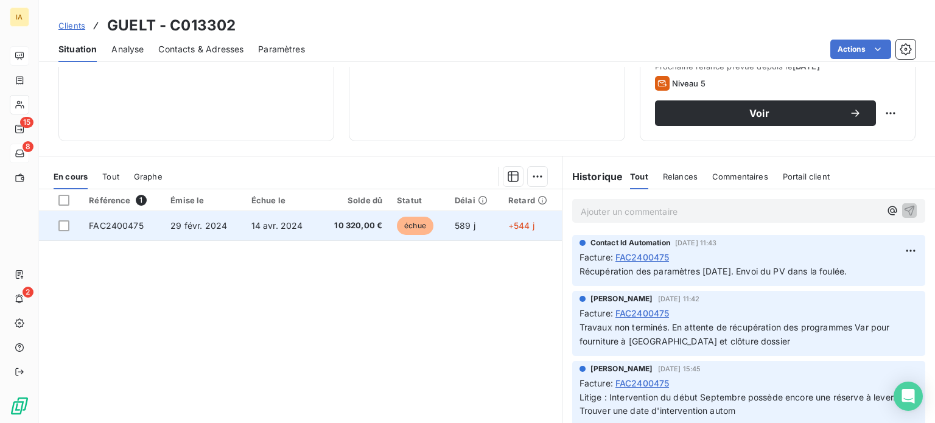
click at [311, 219] on td "14 avr. 2024" at bounding box center [281, 225] width 75 height 29
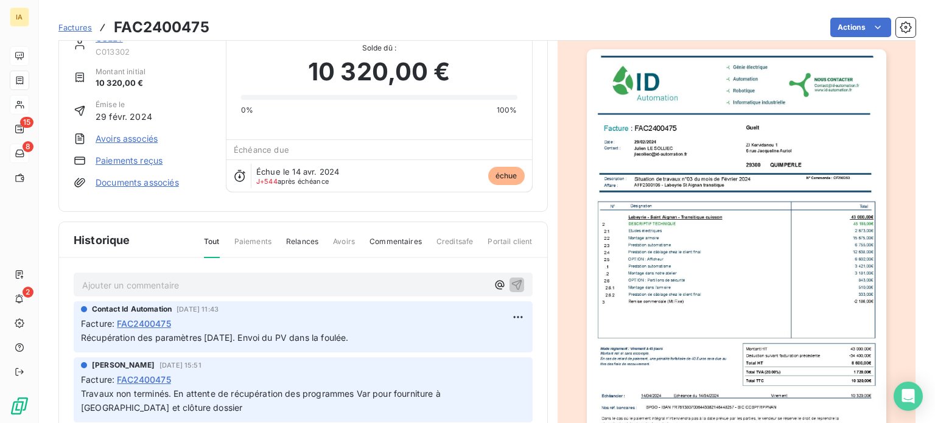
scroll to position [61, 0]
